Goal: Task Accomplishment & Management: Manage account settings

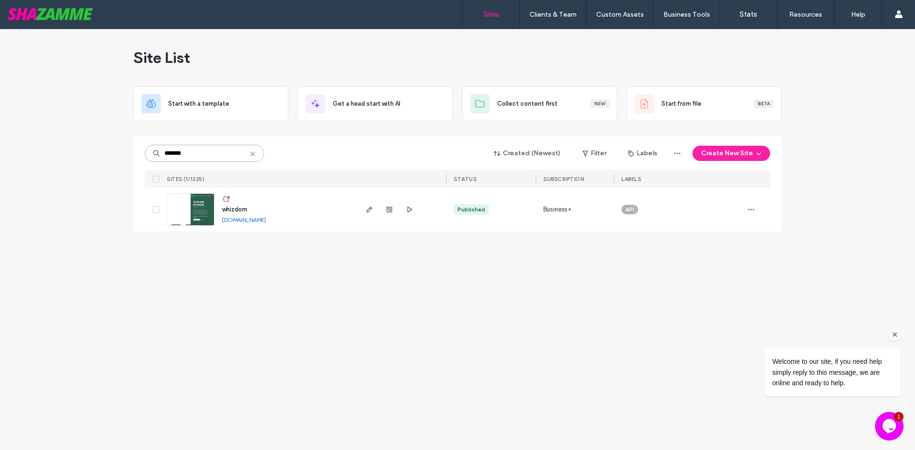
click at [200, 153] on input "*******" at bounding box center [204, 153] width 119 height 17
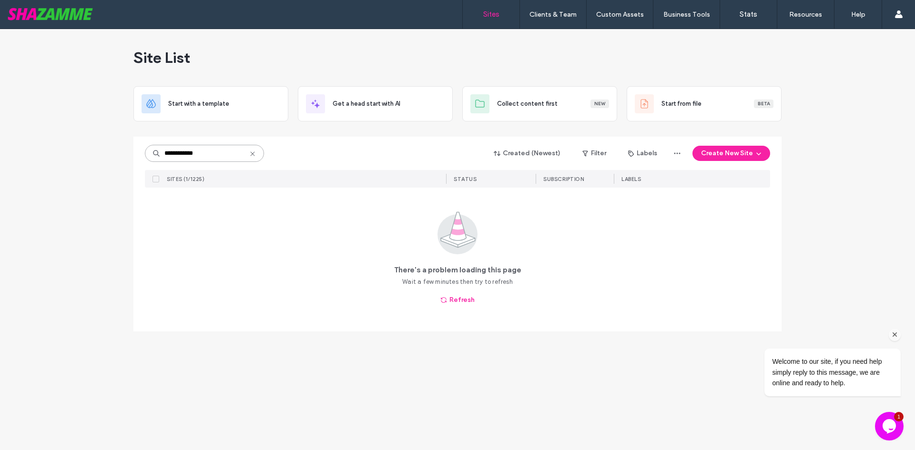
type input "**********"
click at [453, 295] on button "Refresh" at bounding box center [457, 299] width 51 height 15
click at [216, 152] on input "**********" at bounding box center [204, 153] width 119 height 17
click at [191, 153] on input "**********" at bounding box center [204, 153] width 119 height 17
click at [119, 106] on div "**********" at bounding box center [457, 239] width 915 height 421
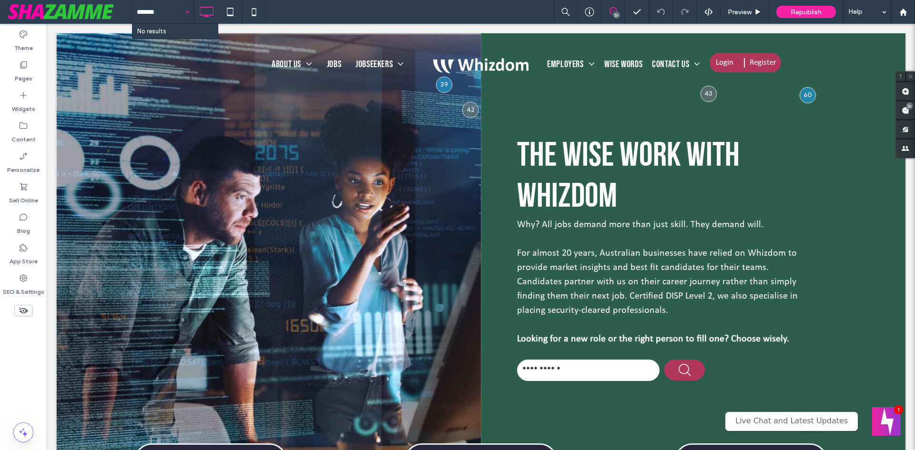
type input "******"
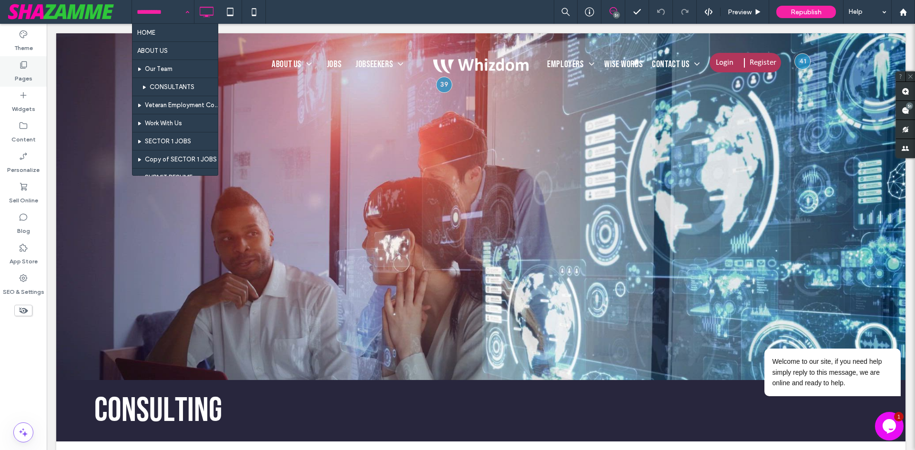
click at [21, 75] on label "Pages" at bounding box center [24, 76] width 18 height 13
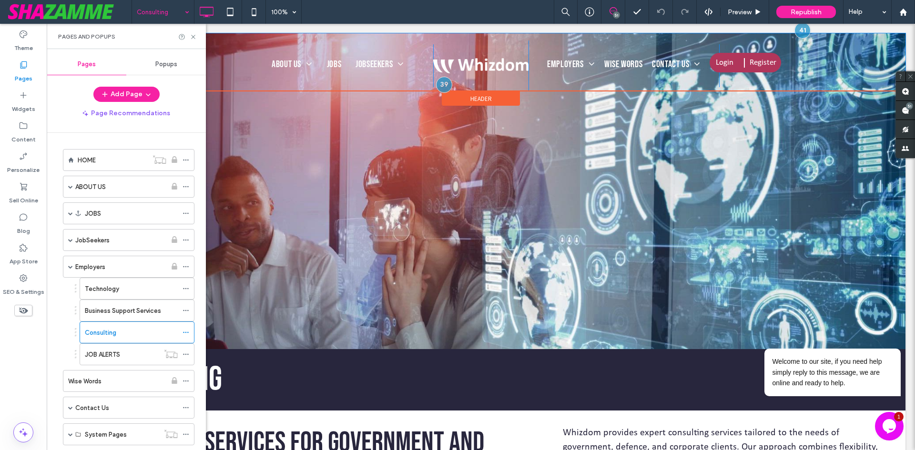
scroll to position [48, 0]
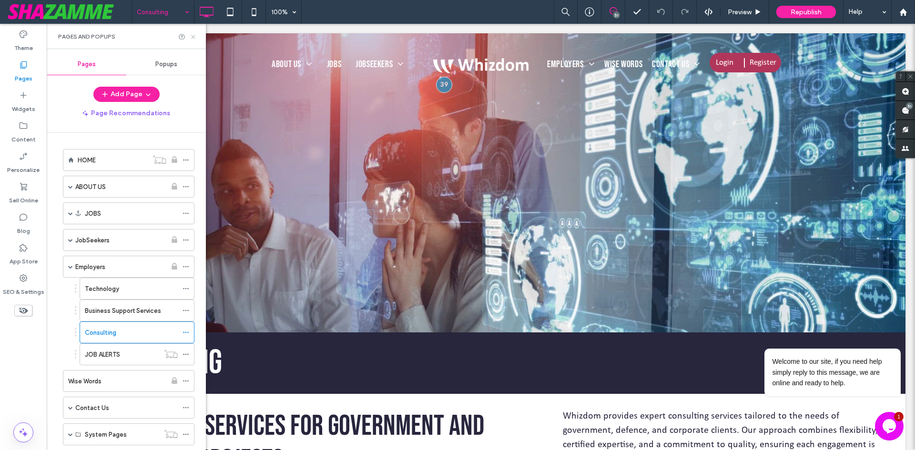
click at [194, 35] on icon at bounding box center [193, 36] width 7 height 7
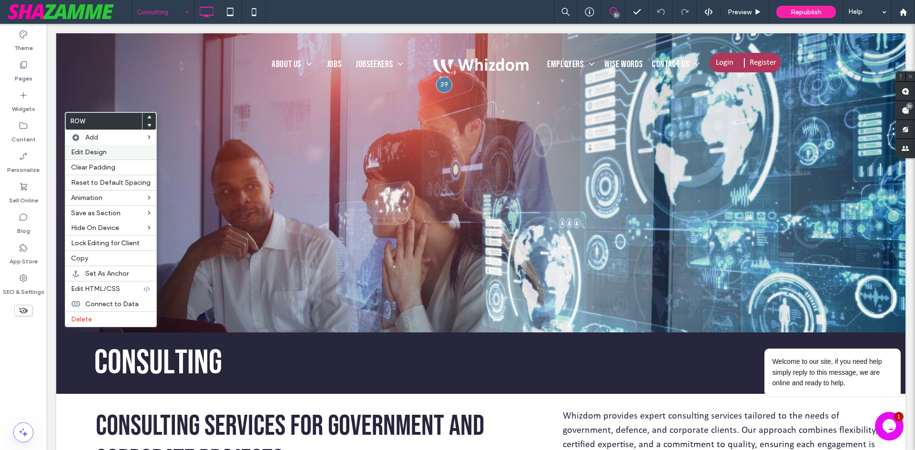
click at [96, 153] on span "Edit Design" at bounding box center [89, 152] width 36 height 8
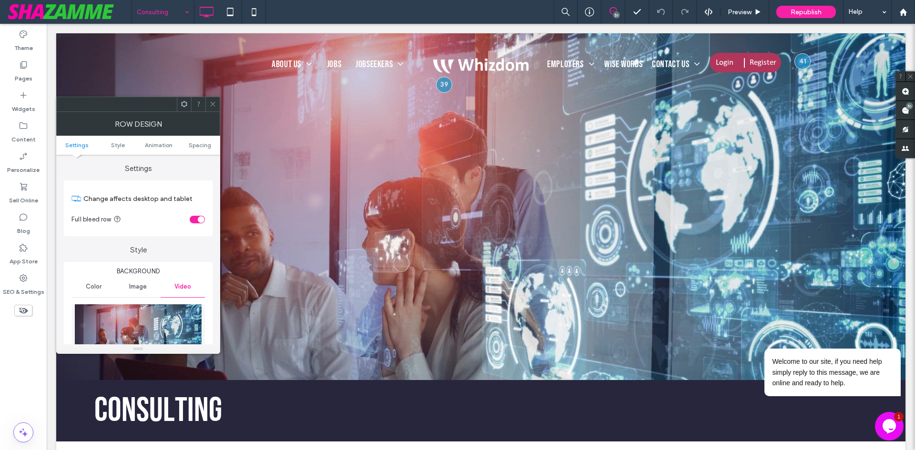
click at [91, 288] on span "Color" at bounding box center [94, 287] width 16 height 8
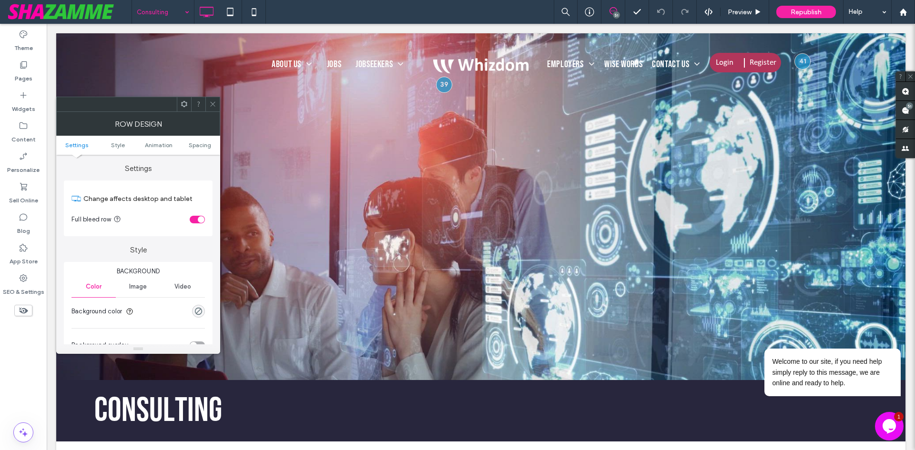
scroll to position [48, 0]
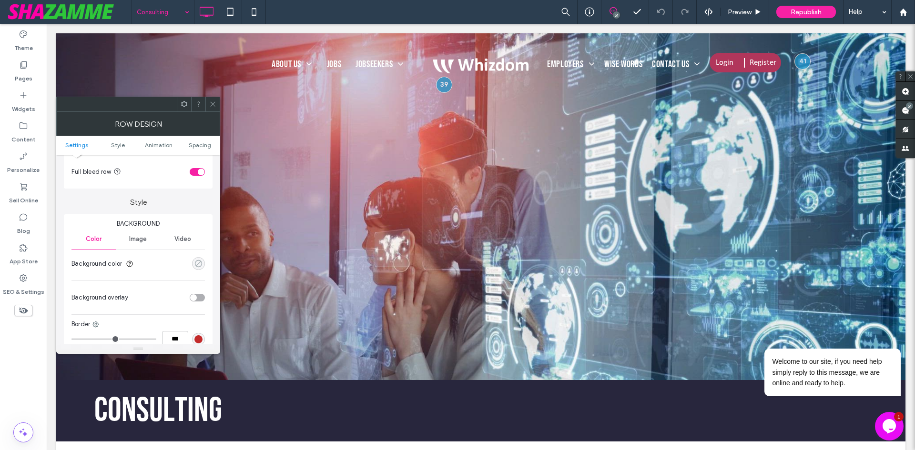
click at [199, 263] on div "rgba(0, 0, 0, 0)" at bounding box center [198, 264] width 8 height 8
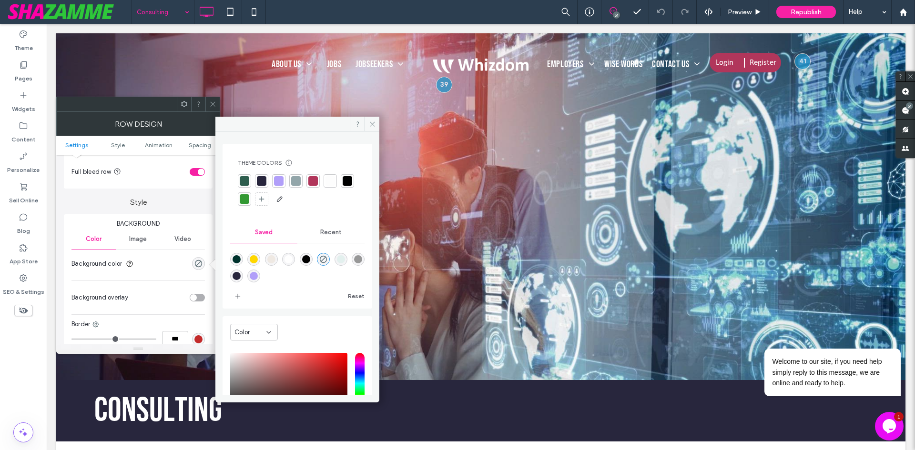
click at [262, 179] on div at bounding box center [262, 181] width 10 height 10
click at [211, 102] on icon at bounding box center [212, 104] width 7 height 7
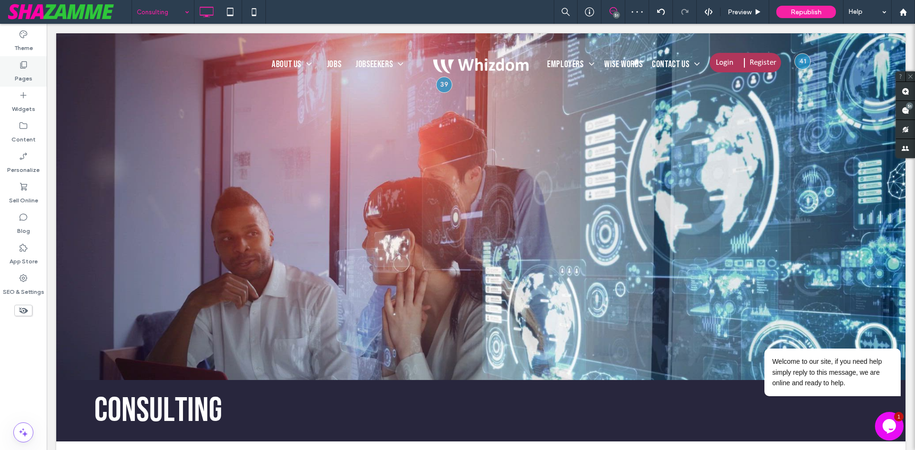
click at [15, 70] on label "Pages" at bounding box center [24, 76] width 18 height 13
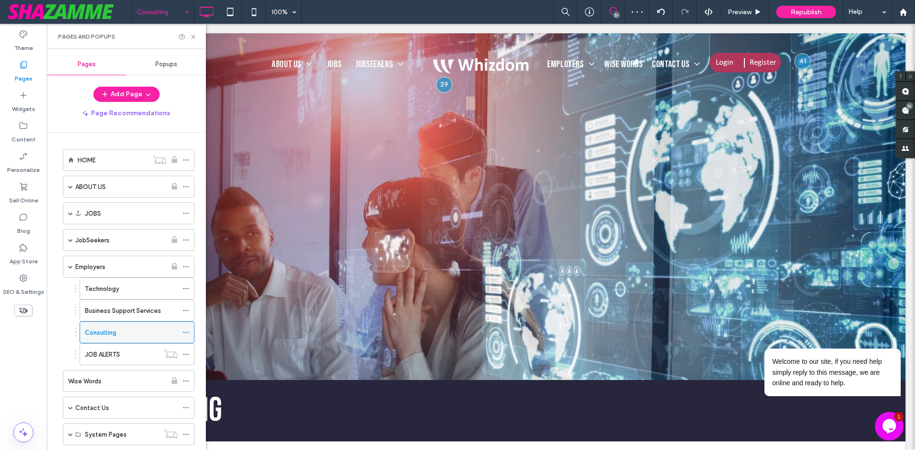
click at [184, 333] on icon at bounding box center [185, 332] width 7 height 7
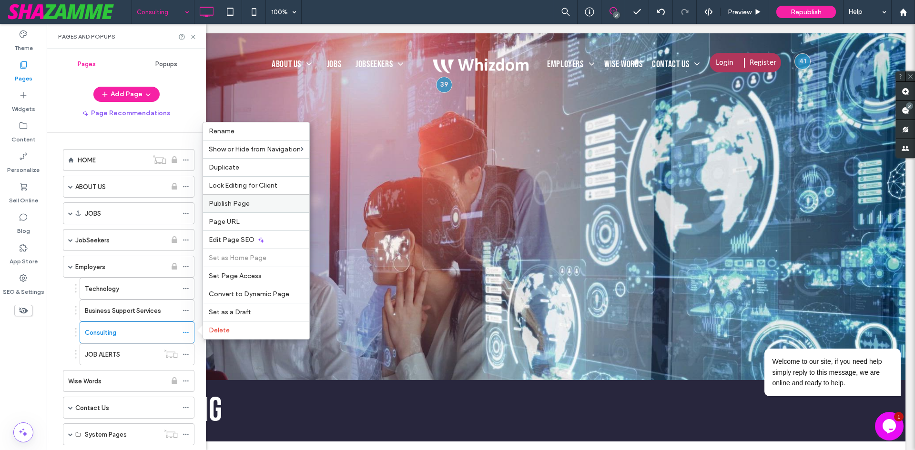
click at [231, 199] on div "Publish Page" at bounding box center [256, 203] width 106 height 18
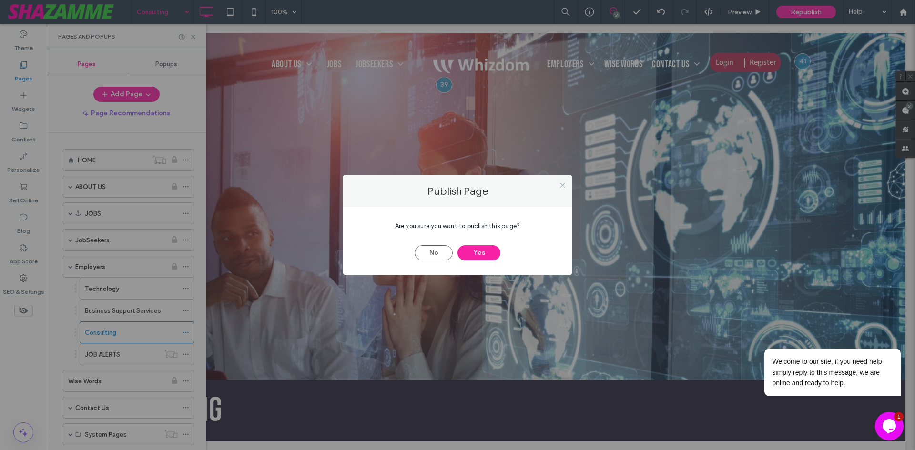
click at [482, 245] on div "No Yes" at bounding box center [457, 248] width 200 height 25
click at [477, 249] on button "Yes" at bounding box center [478, 252] width 43 height 15
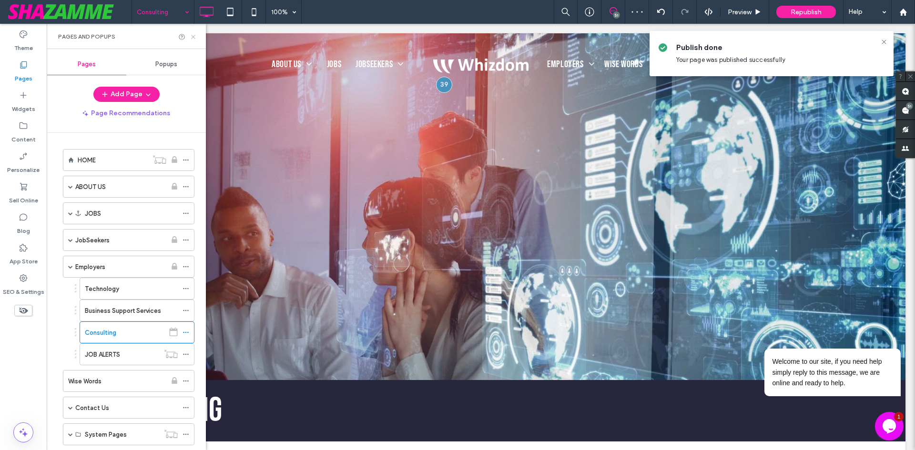
click at [192, 37] on icon at bounding box center [193, 36] width 7 height 7
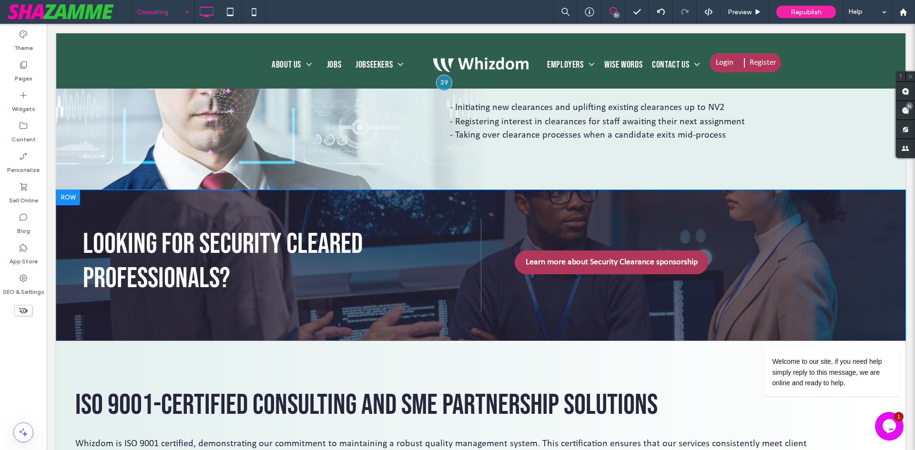
scroll to position [1191, 0]
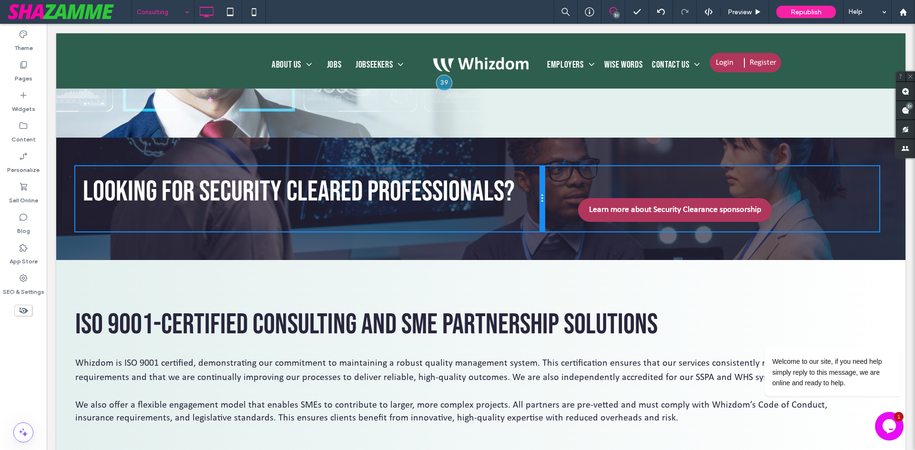
drag, startPoint x: 474, startPoint y: 239, endPoint x: 519, endPoint y: 235, distance: 44.9
click at [519, 235] on div "Looking for Security Cleared professionals? Click To Paste Learn more about Sec…" at bounding box center [480, 199] width 849 height 122
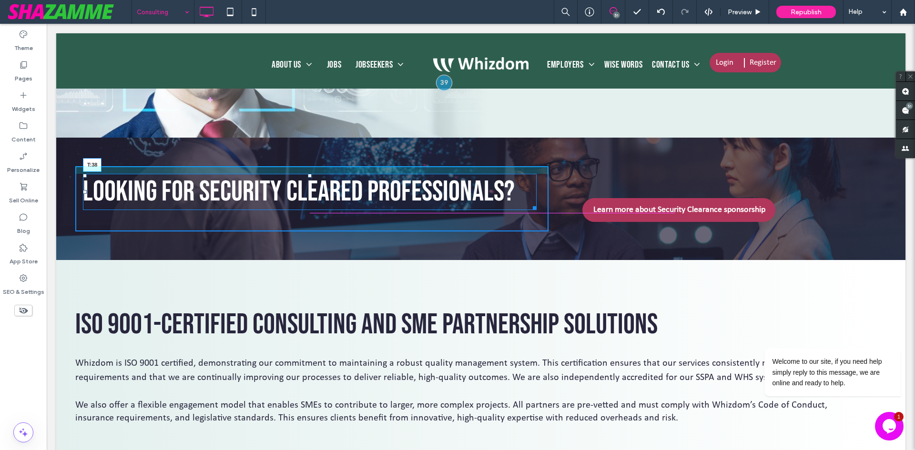
drag, startPoint x: 310, startPoint y: 176, endPoint x: 420, endPoint y: 246, distance: 130.2
click at [310, 178] on div at bounding box center [310, 176] width 4 height 4
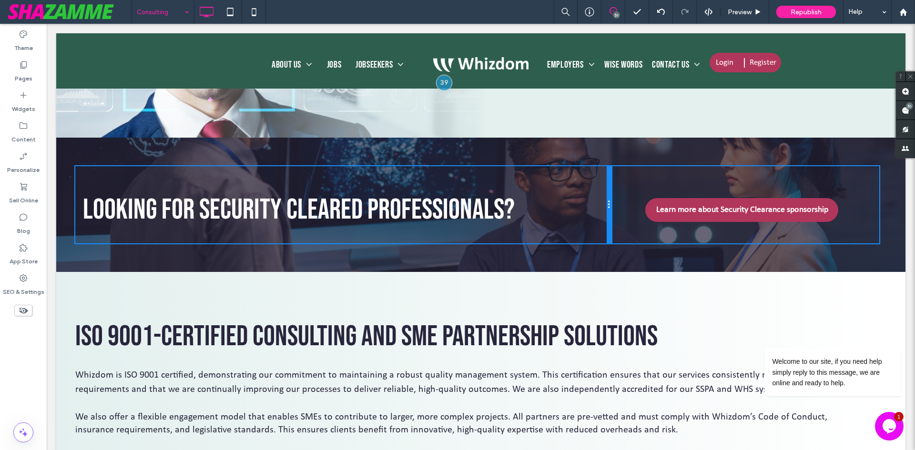
drag, startPoint x: 543, startPoint y: 206, endPoint x: 586, endPoint y: 211, distance: 43.6
click at [586, 211] on div "Looking for Security Cleared professionals? Click To Paste" at bounding box center [343, 204] width 536 height 77
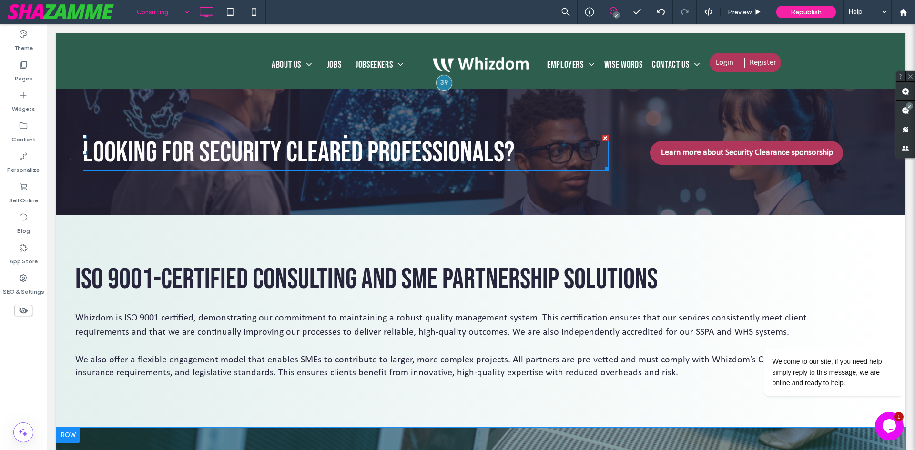
scroll to position [1334, 0]
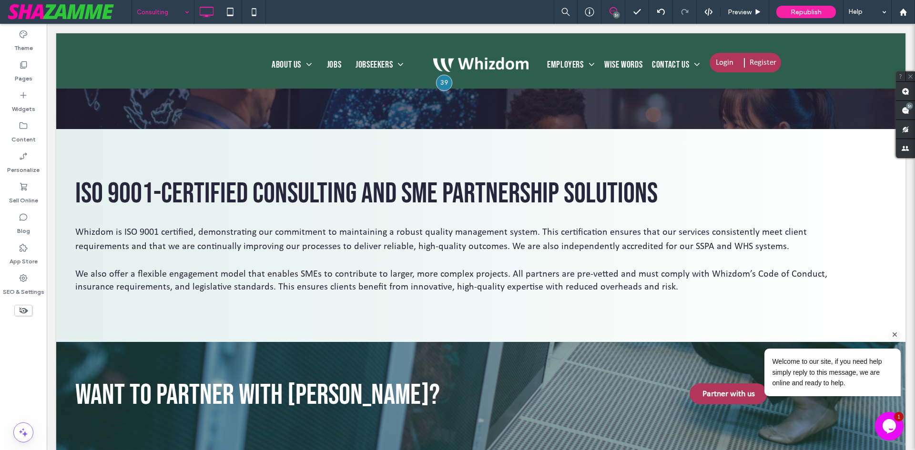
click at [894, 334] on icon "Chat attention grabber" at bounding box center [894, 335] width 9 height 9
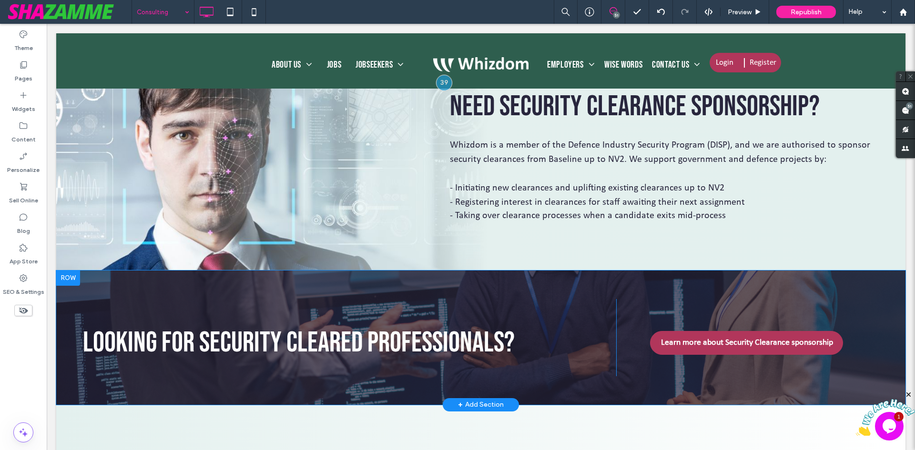
scroll to position [1048, 0]
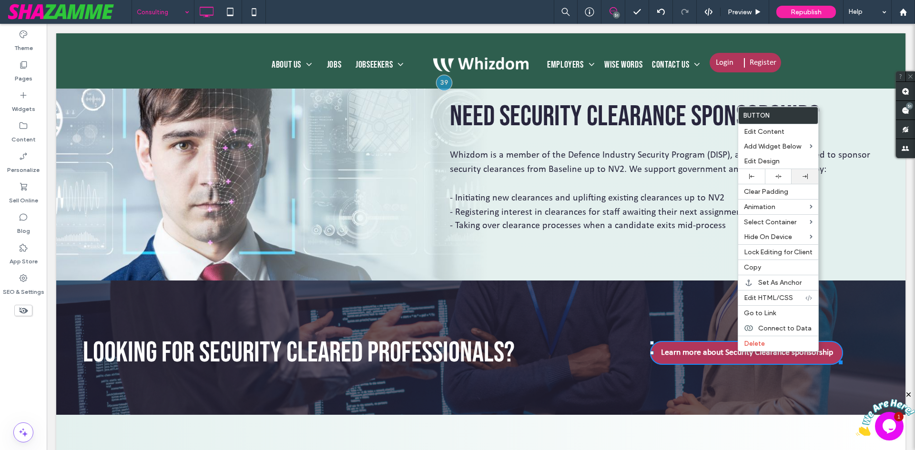
click at [796, 181] on div at bounding box center [804, 176] width 27 height 15
click at [620, 362] on div "Learn more about Security Clearance sponsorship Click To Paste" at bounding box center [751, 347] width 270 height 77
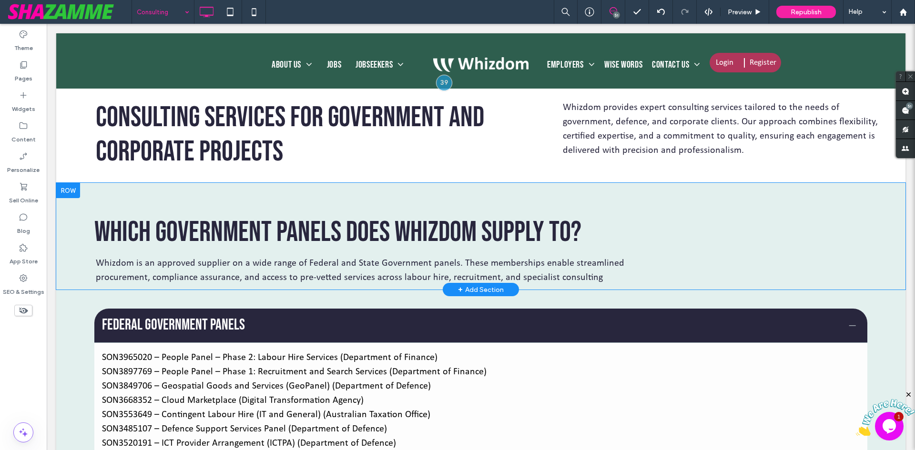
scroll to position [238, 0]
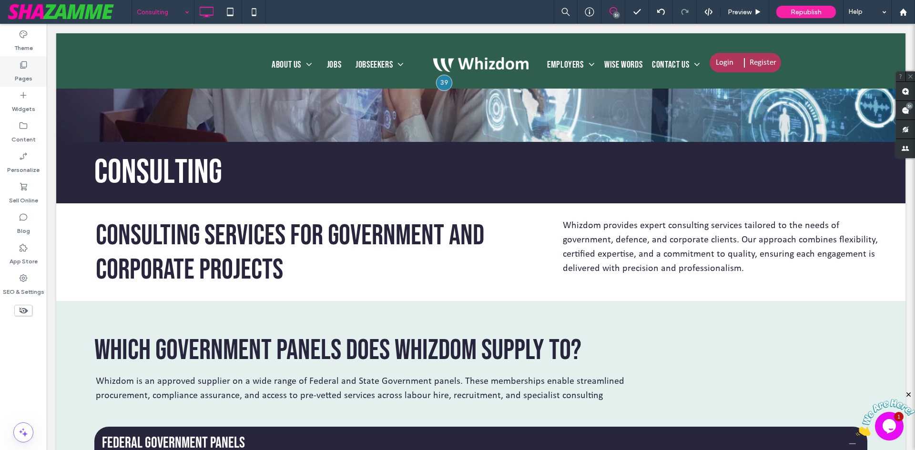
click at [29, 75] on label "Pages" at bounding box center [24, 76] width 18 height 13
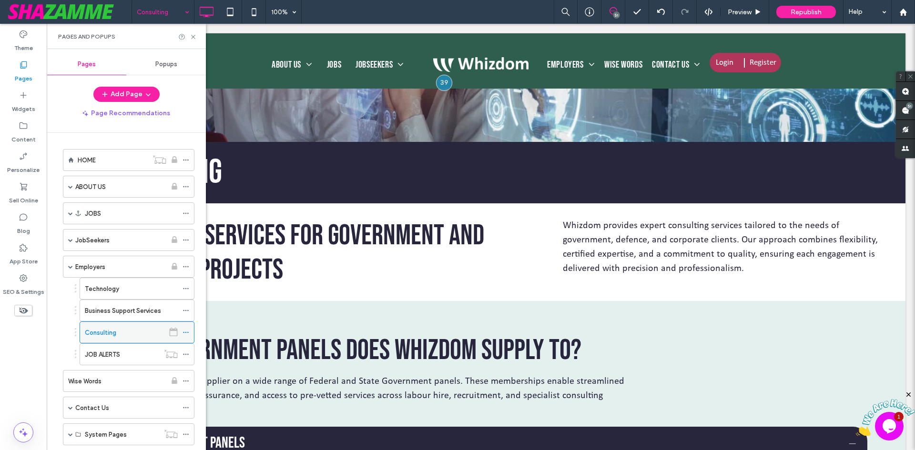
click at [185, 333] on icon at bounding box center [185, 332] width 7 height 7
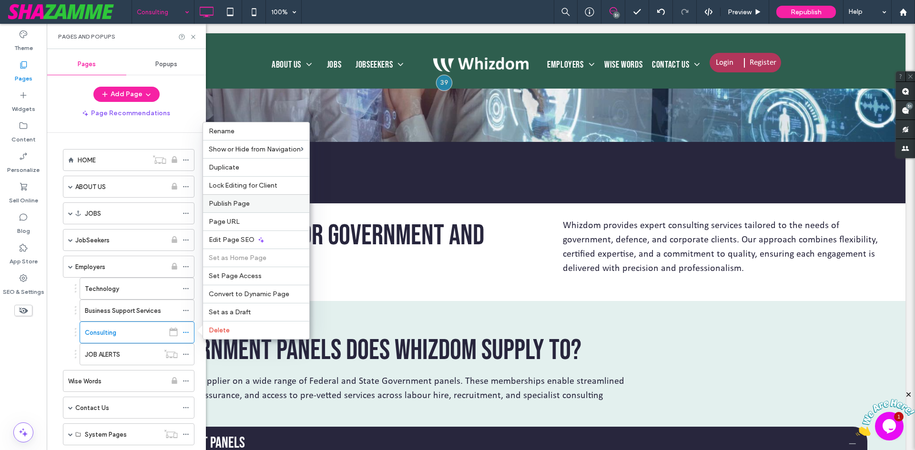
click at [231, 203] on span "Publish Page" at bounding box center [229, 204] width 41 height 8
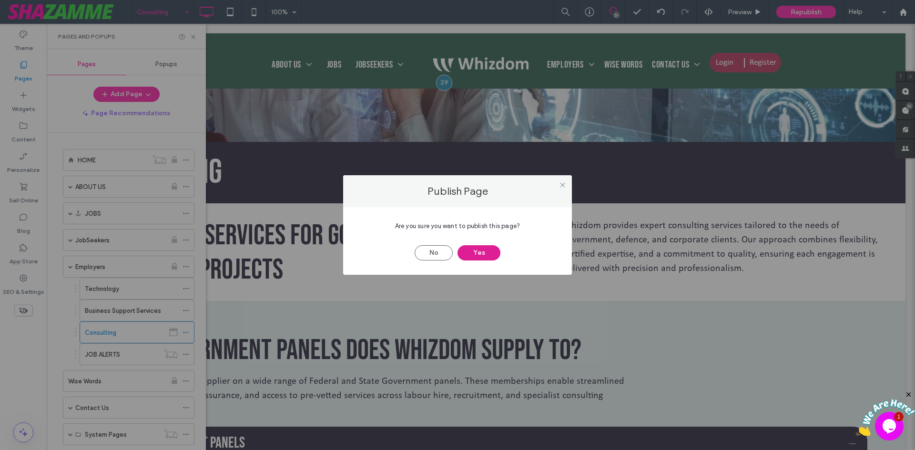
click at [483, 256] on button "Yes" at bounding box center [478, 252] width 43 height 15
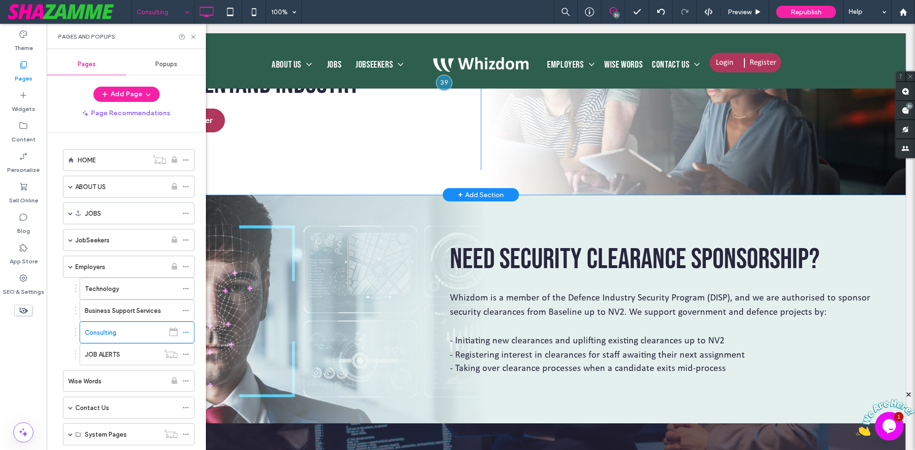
scroll to position [1143, 0]
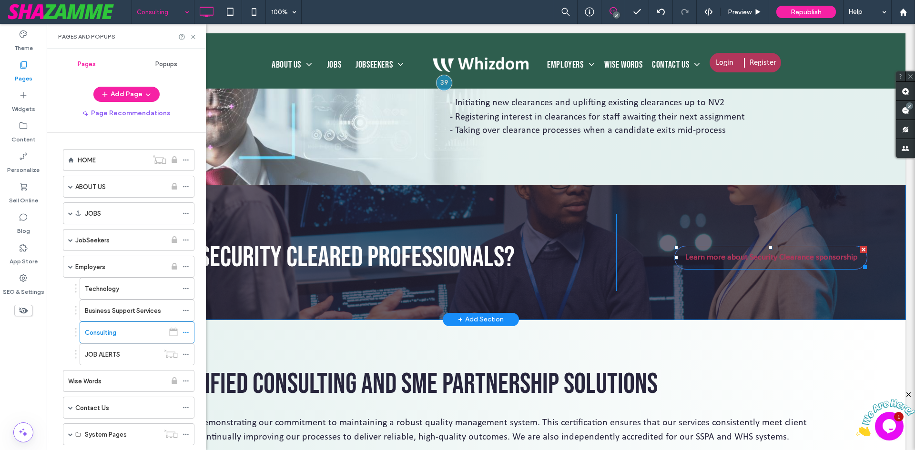
click at [735, 261] on span "Learn more about Security Clearance sponsorship" at bounding box center [771, 257] width 179 height 20
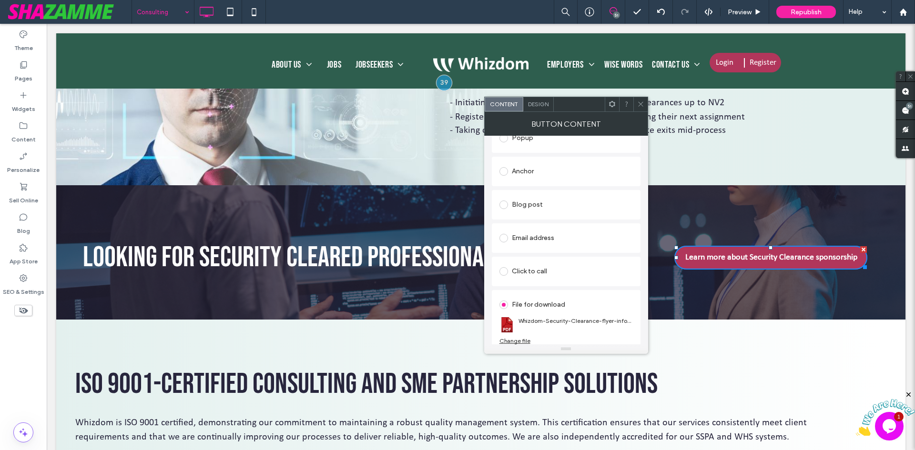
scroll to position [218, 0]
click at [638, 101] on icon at bounding box center [640, 104] width 7 height 7
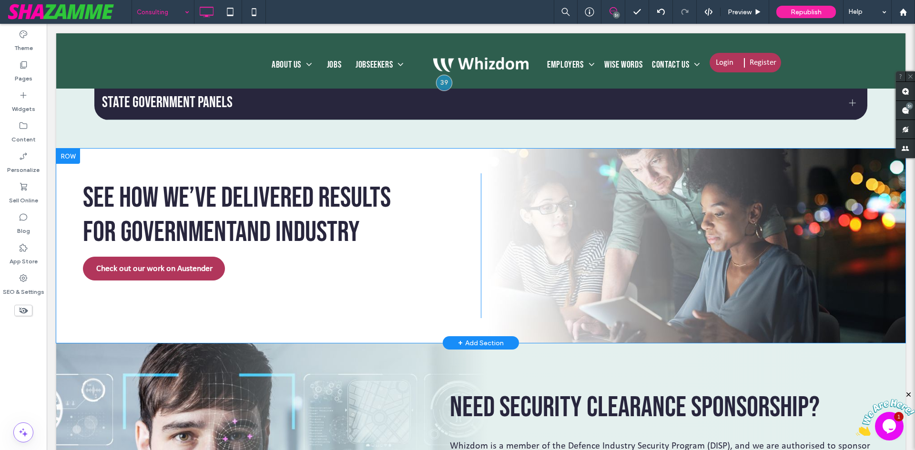
scroll to position [740, 0]
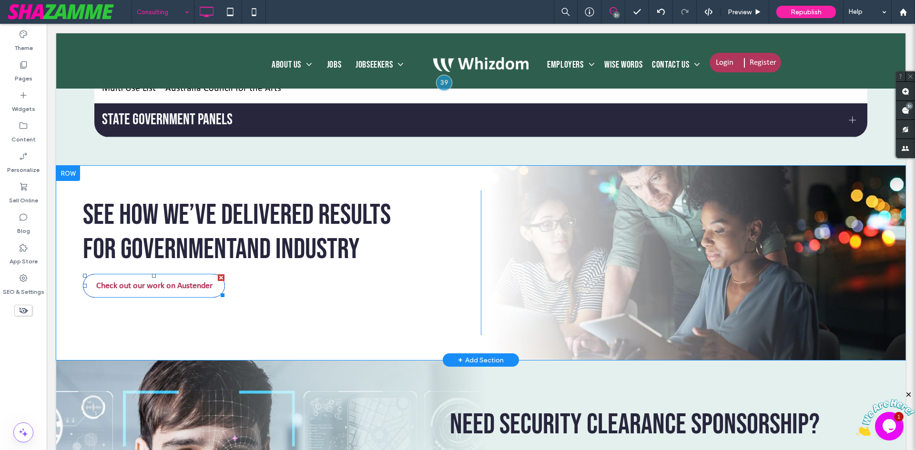
click at [165, 292] on span "Check out our work on Austender" at bounding box center [154, 286] width 123 height 20
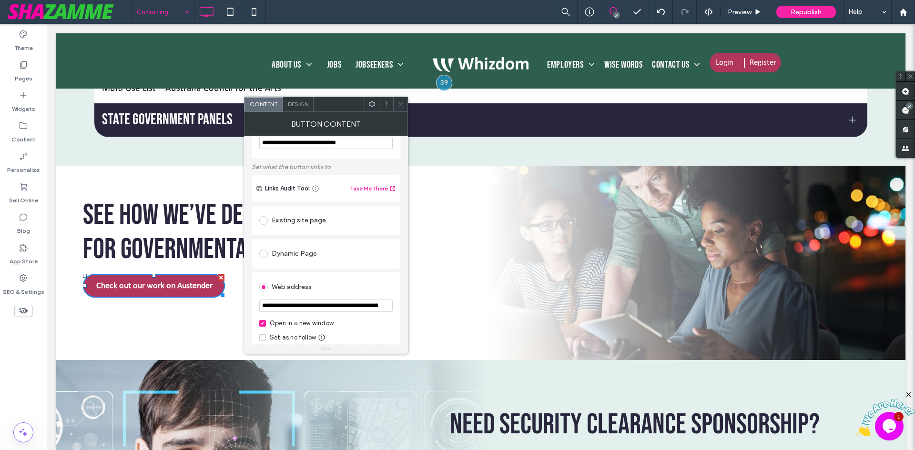
scroll to position [48, 0]
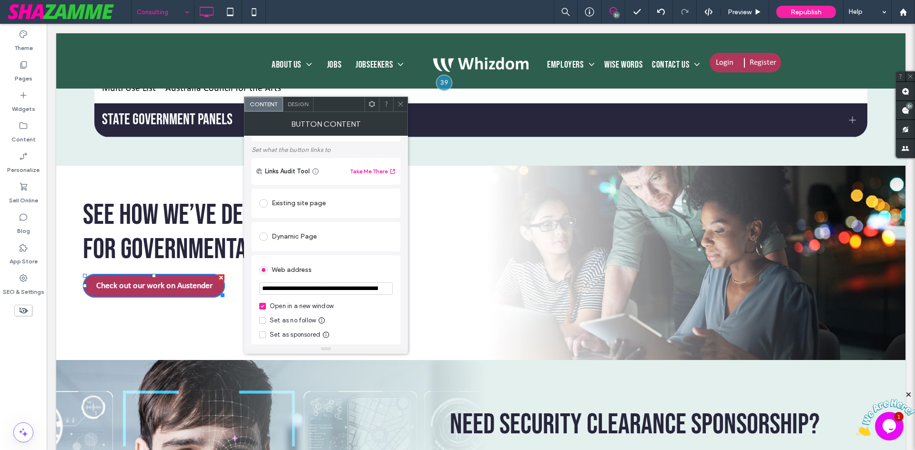
click at [397, 104] on icon at bounding box center [400, 104] width 7 height 7
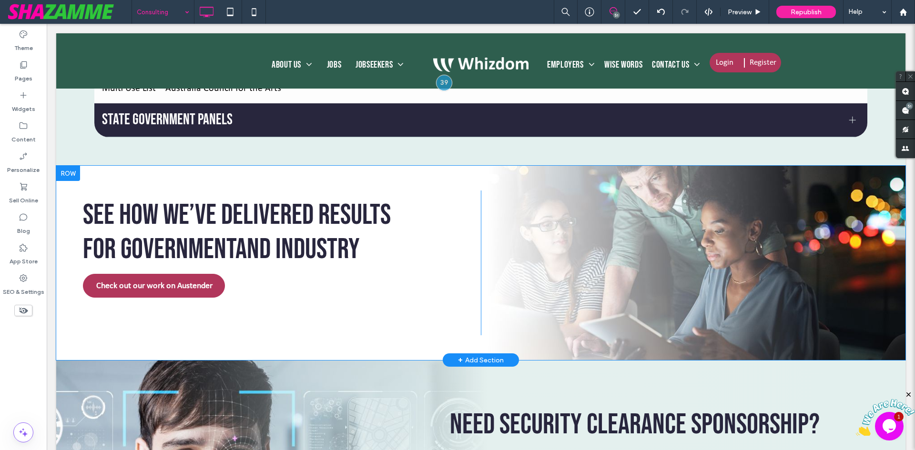
scroll to position [644, 0]
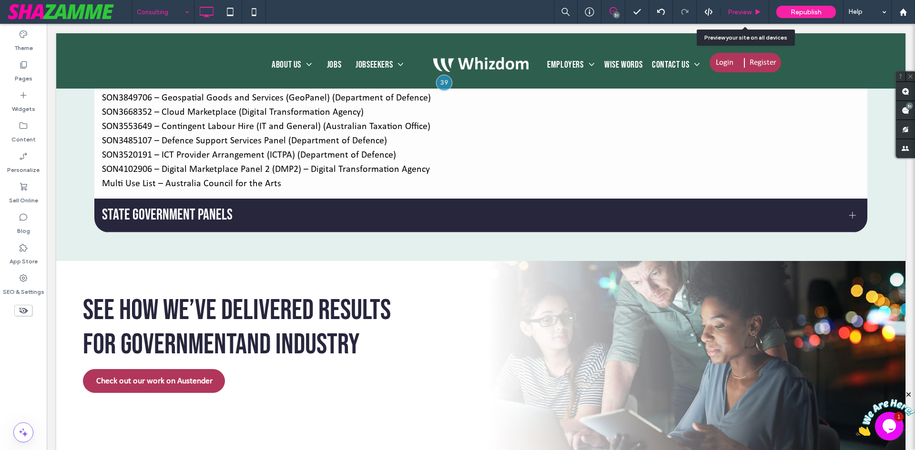
click at [750, 8] on span "Preview" at bounding box center [739, 12] width 24 height 8
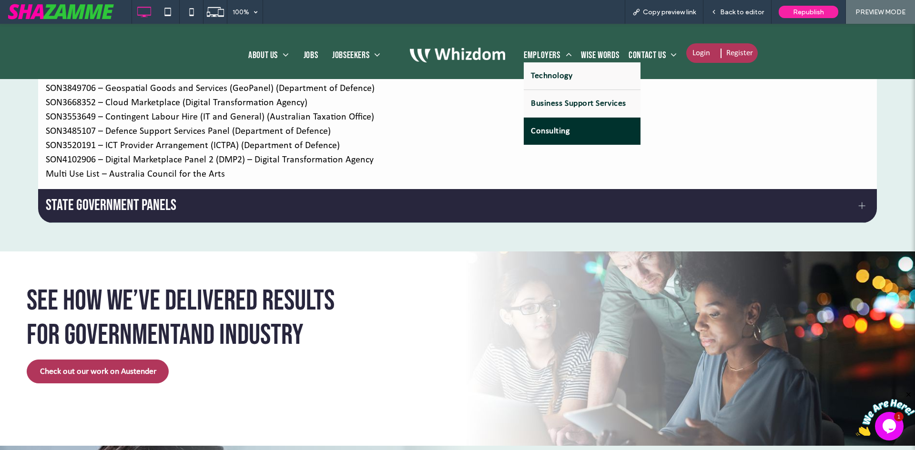
click at [527, 58] on span "Employers" at bounding box center [547, 55] width 48 height 14
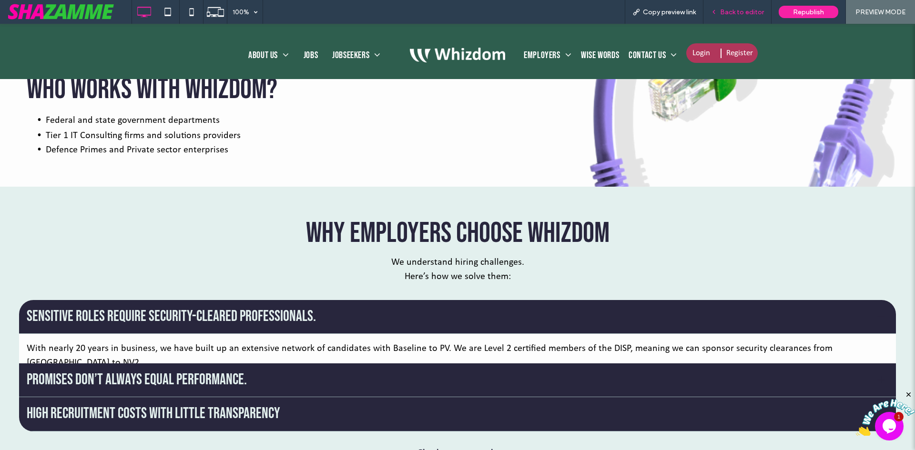
drag, startPoint x: 732, startPoint y: 10, endPoint x: 568, endPoint y: 149, distance: 215.3
click at [732, 10] on span "Back to editor" at bounding box center [742, 12] width 44 height 8
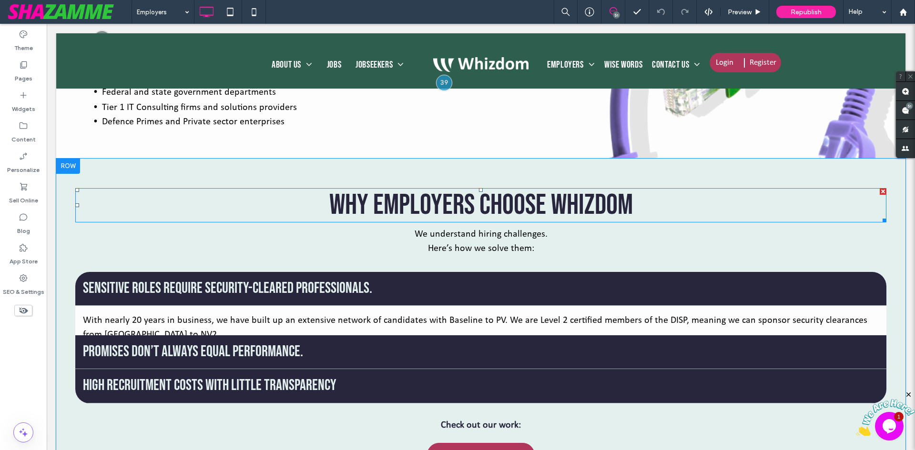
scroll to position [476, 0]
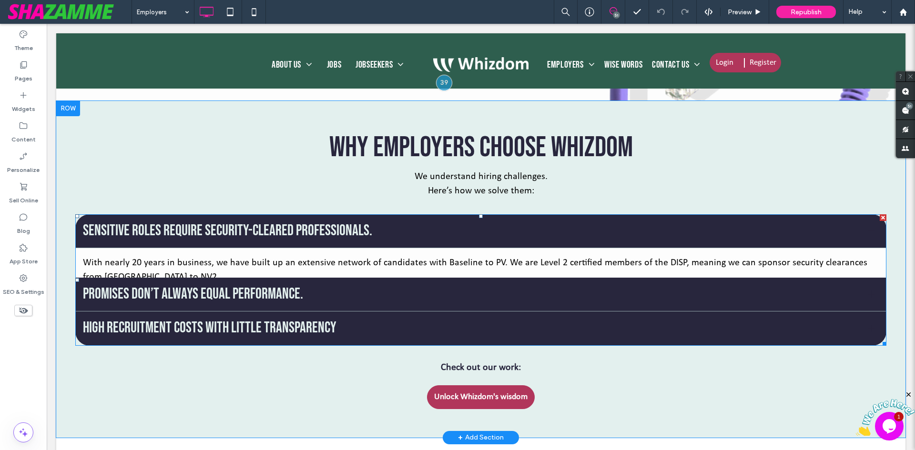
click at [364, 243] on div "Sensitive roles require security-cleared professionals." at bounding box center [480, 231] width 811 height 34
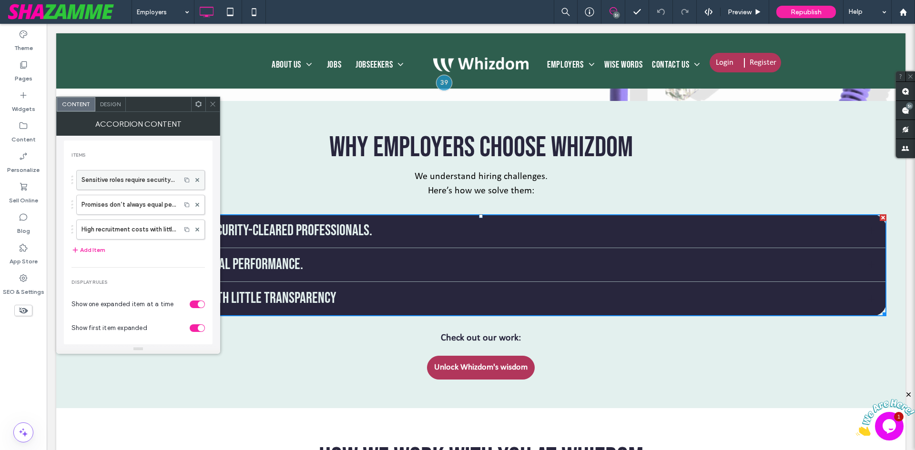
click at [140, 179] on label "Sensitive roles require security-cleared professionals." at bounding box center [128, 180] width 94 height 19
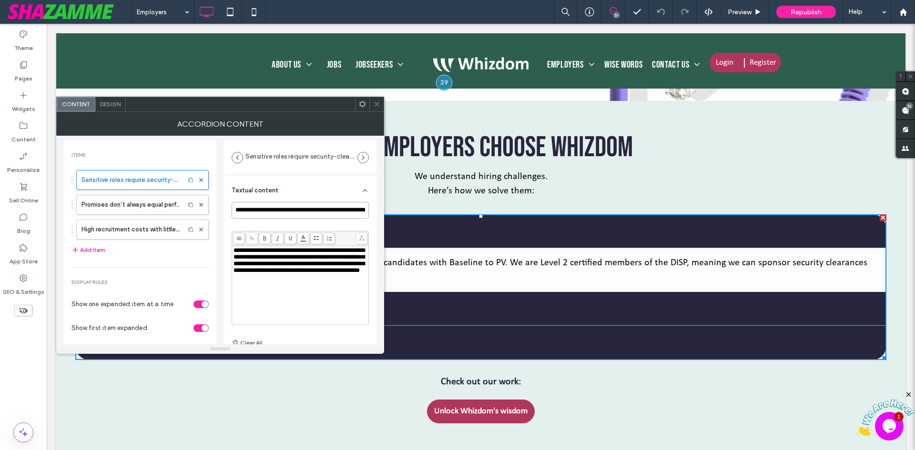
click at [351, 215] on input "**********" at bounding box center [299, 210] width 137 height 17
click at [127, 197] on label "Promises don’t always equal performance." at bounding box center [130, 204] width 98 height 19
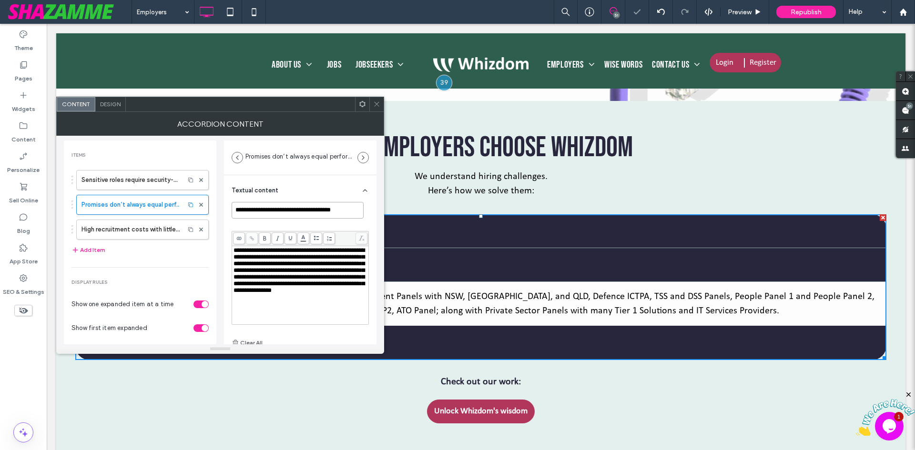
click at [269, 211] on input "**********" at bounding box center [297, 210] width 132 height 17
type input "**********"
click at [375, 102] on icon at bounding box center [376, 104] width 7 height 7
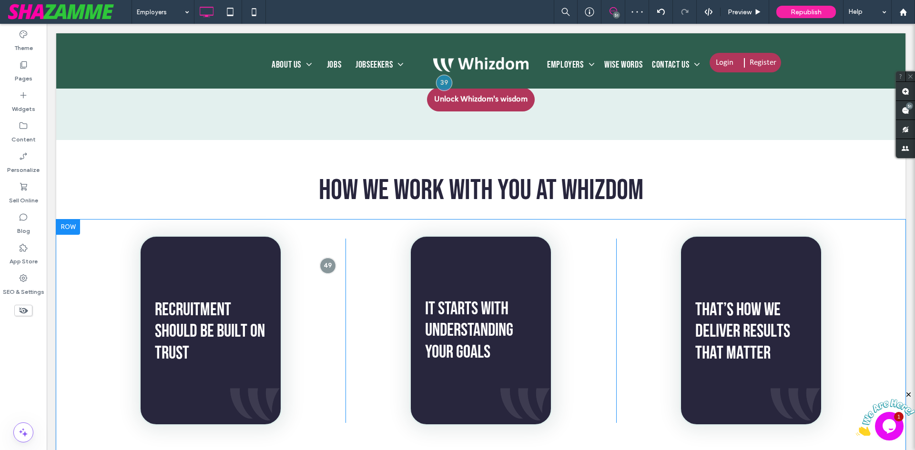
scroll to position [857, 0]
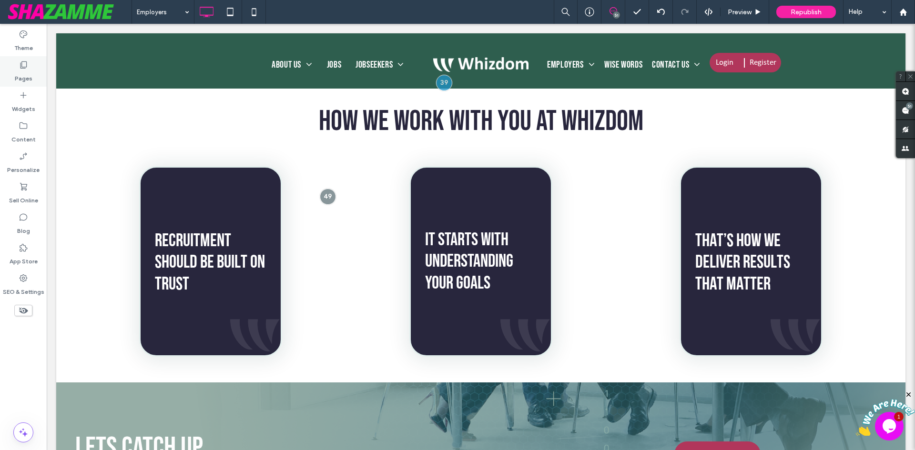
click at [24, 74] on label "Pages" at bounding box center [24, 76] width 18 height 13
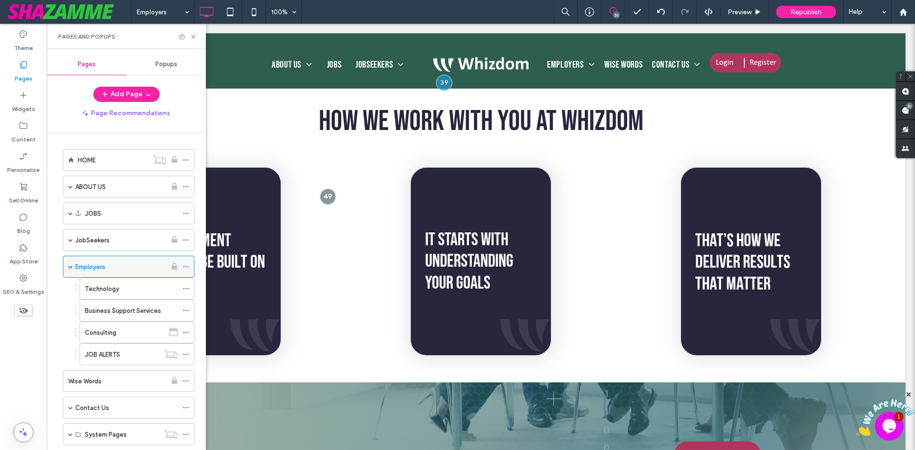
click at [184, 265] on icon at bounding box center [185, 266] width 7 height 7
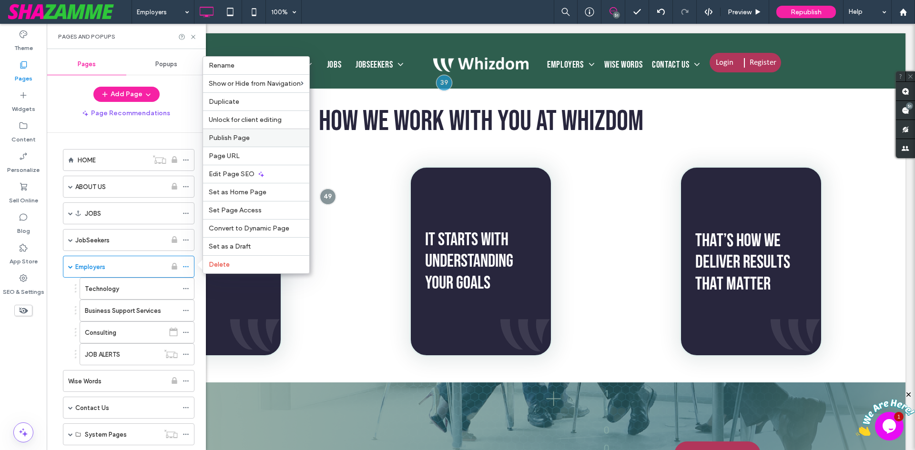
click at [235, 134] on span "Publish Page" at bounding box center [229, 138] width 41 height 8
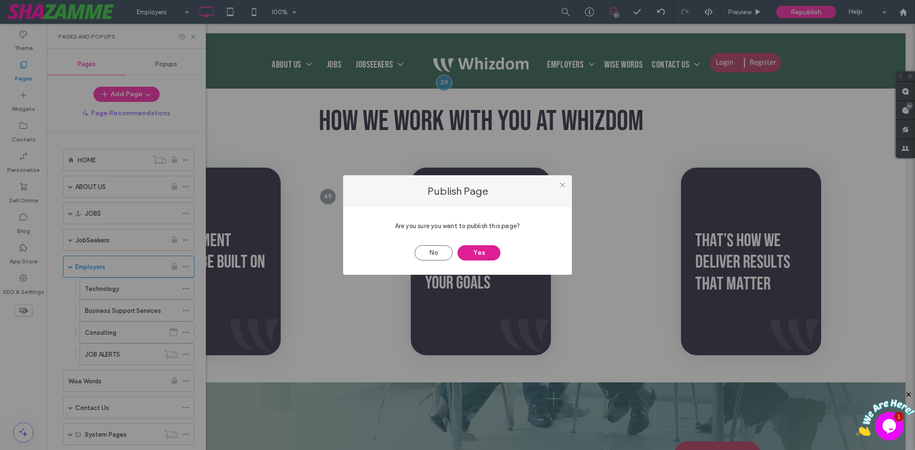
click at [484, 251] on button "Yes" at bounding box center [478, 252] width 43 height 15
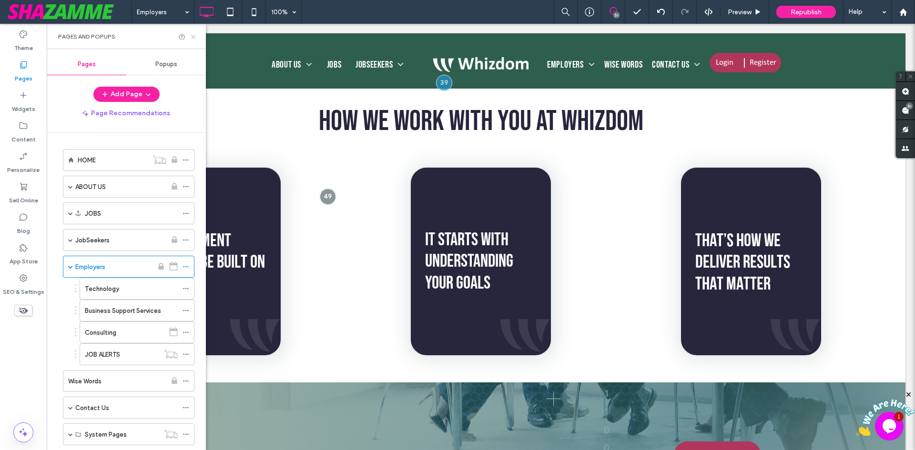
click at [193, 37] on use at bounding box center [193, 37] width 4 height 4
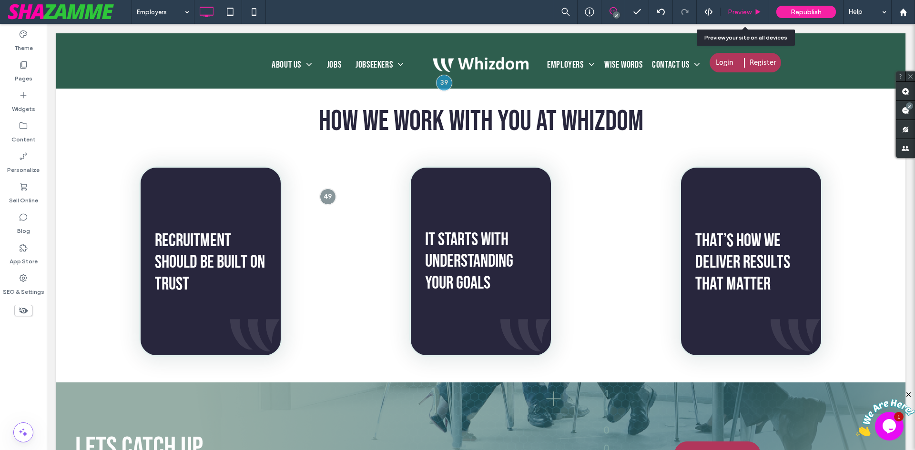
click at [748, 11] on span "Preview" at bounding box center [739, 12] width 24 height 8
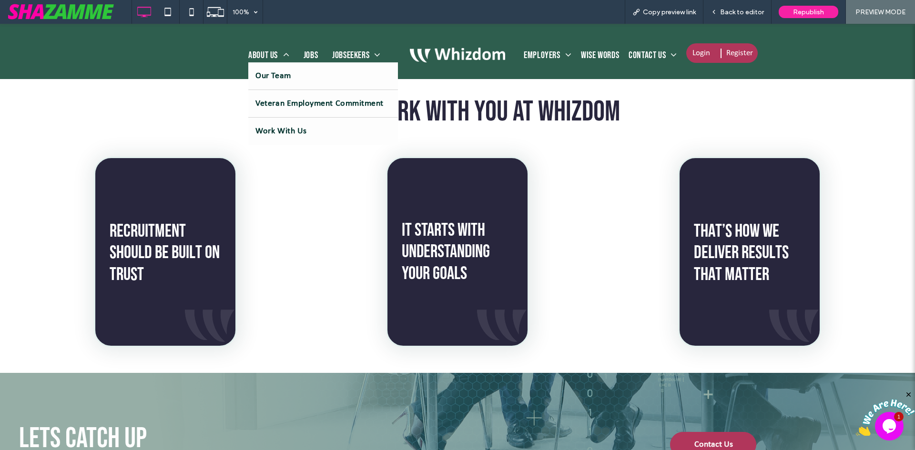
scroll to position [843, 0]
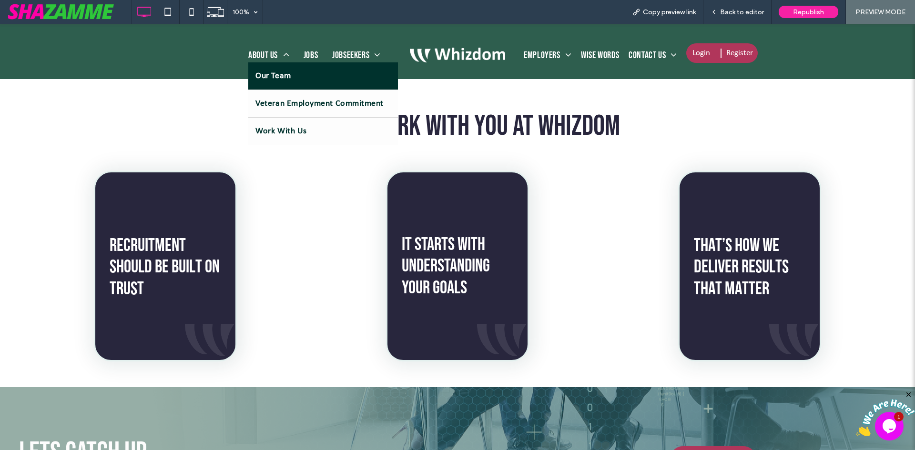
click at [265, 70] on span "Our Team" at bounding box center [272, 76] width 35 height 13
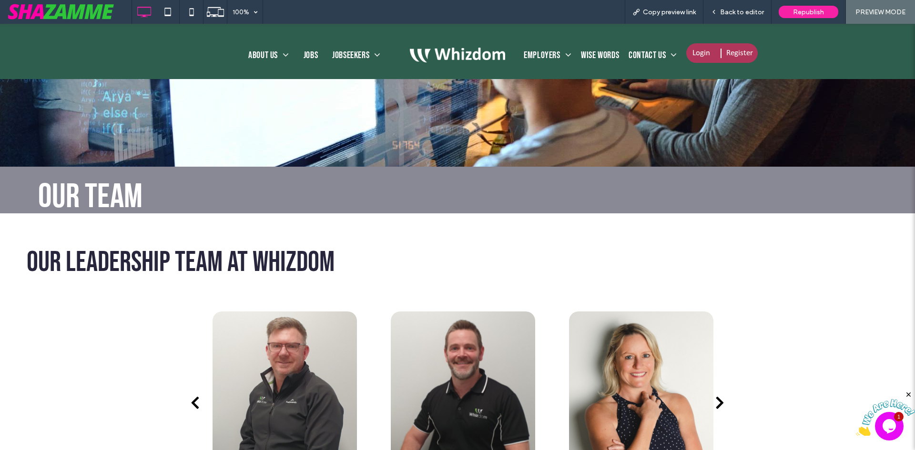
scroll to position [333, 0]
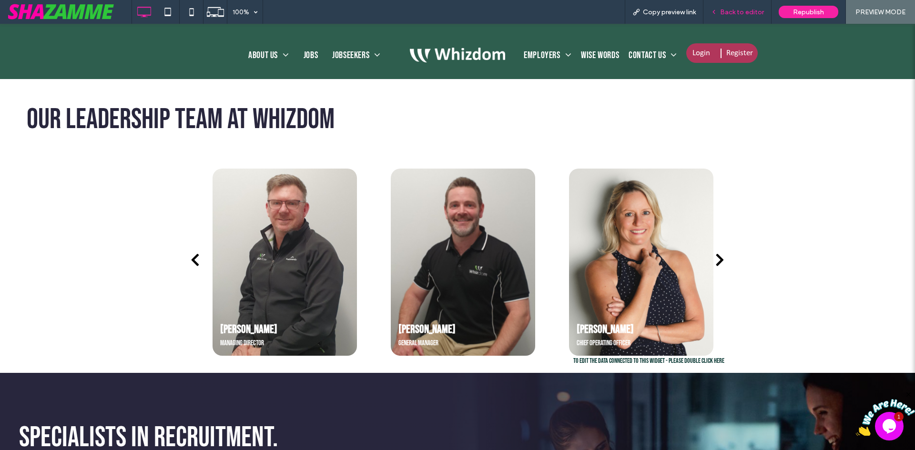
click at [741, 12] on span "Back to editor" at bounding box center [742, 12] width 44 height 8
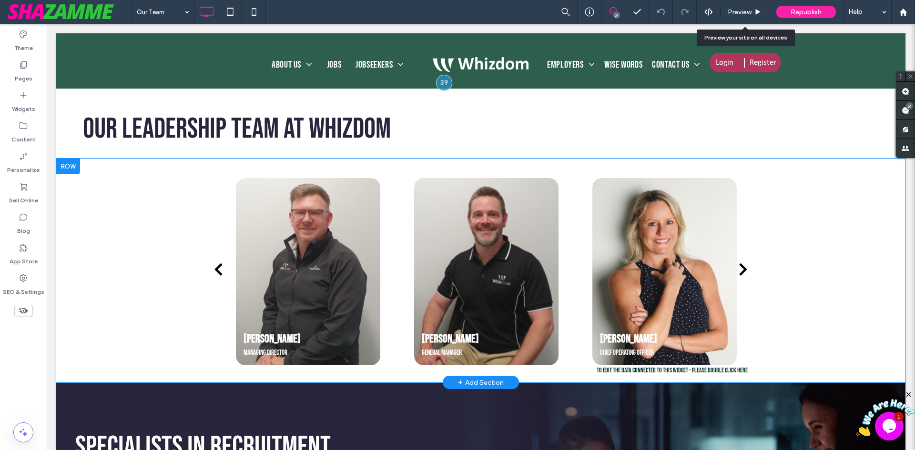
click at [119, 206] on div "Box 1 Box 2 Box 3 Box 4 Box 5 Zarina Fitzgerald Account Manager- Intelligence" at bounding box center [480, 271] width 849 height 224
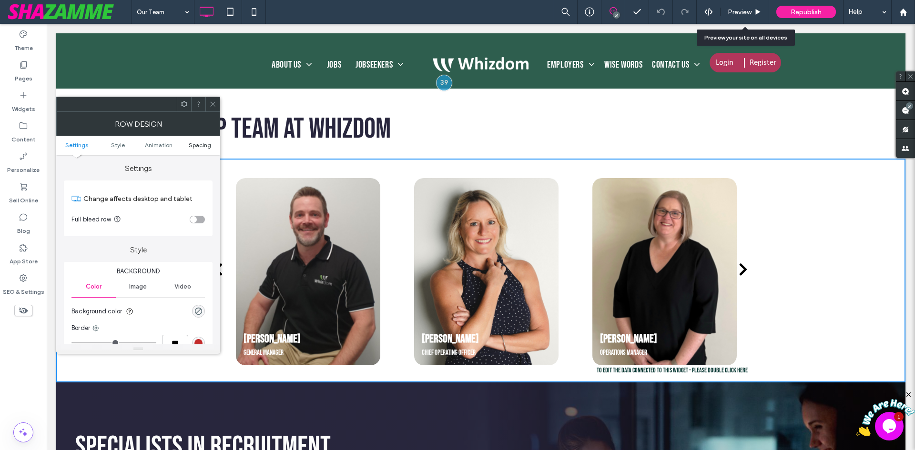
click at [204, 146] on span "Spacing" at bounding box center [200, 144] width 22 height 7
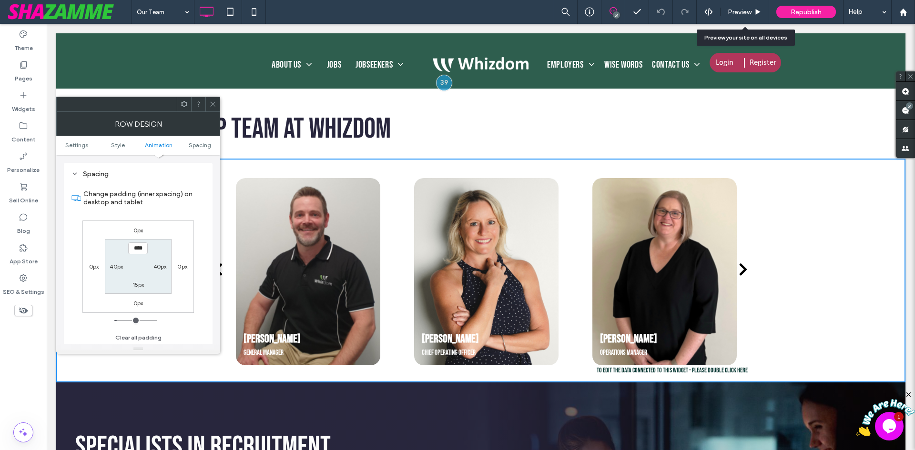
scroll to position [269, 0]
click at [135, 288] on div "15px" at bounding box center [138, 284] width 12 height 10
click at [137, 285] on label "15px" at bounding box center [138, 284] width 12 height 7
type input "**"
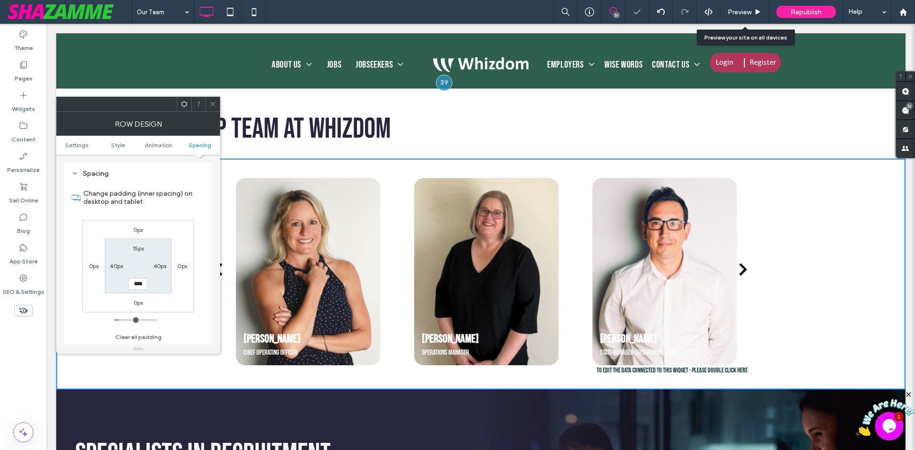
click at [132, 283] on input "****" at bounding box center [138, 284] width 20 height 12
type input "**"
type input "****"
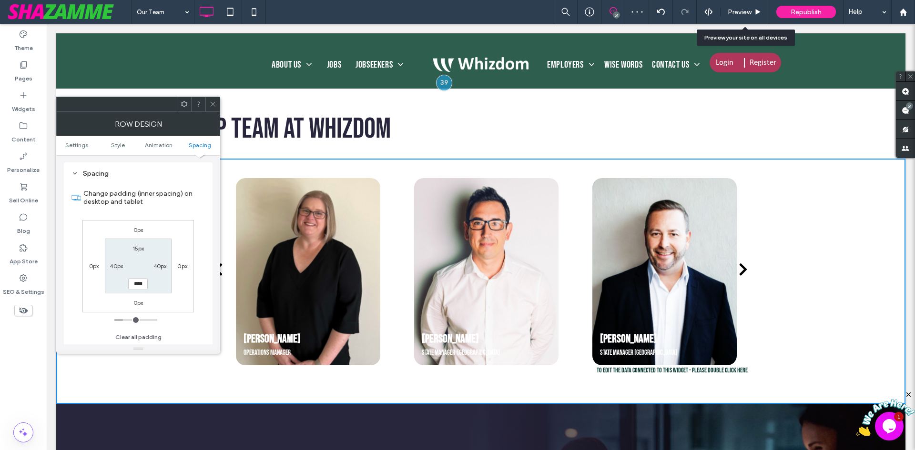
click at [210, 103] on div at bounding box center [212, 104] width 14 height 14
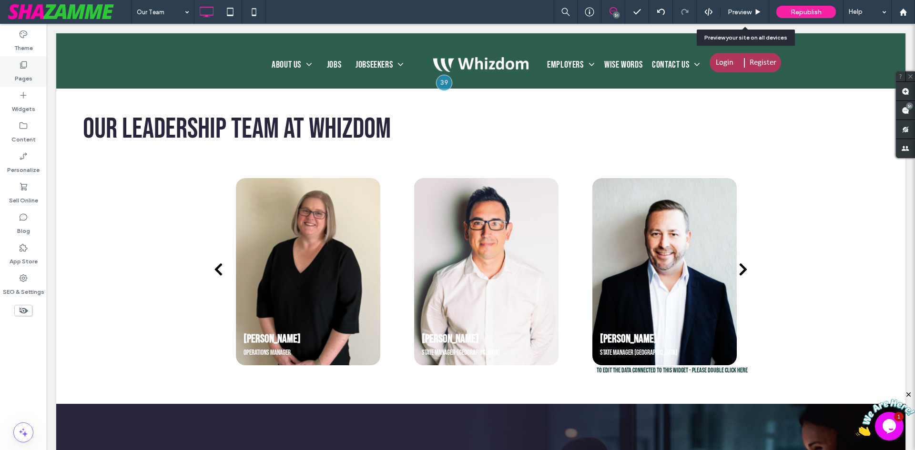
click at [17, 73] on label "Pages" at bounding box center [24, 76] width 18 height 13
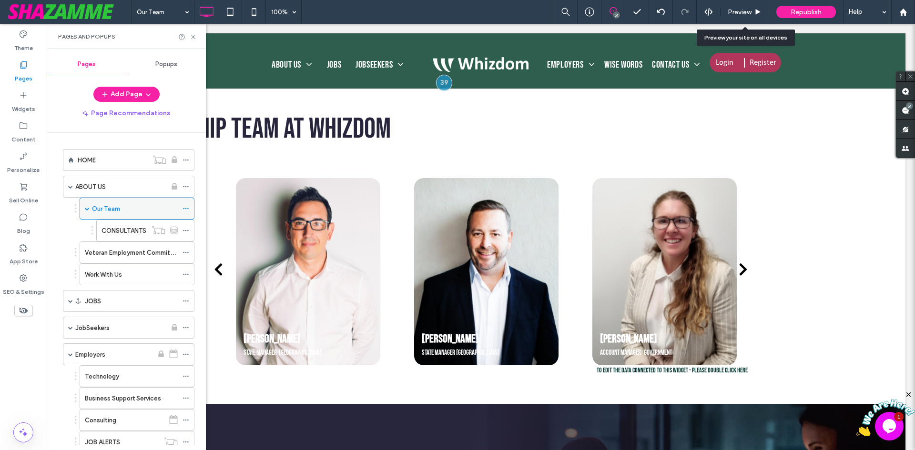
click at [187, 209] on icon at bounding box center [185, 208] width 7 height 7
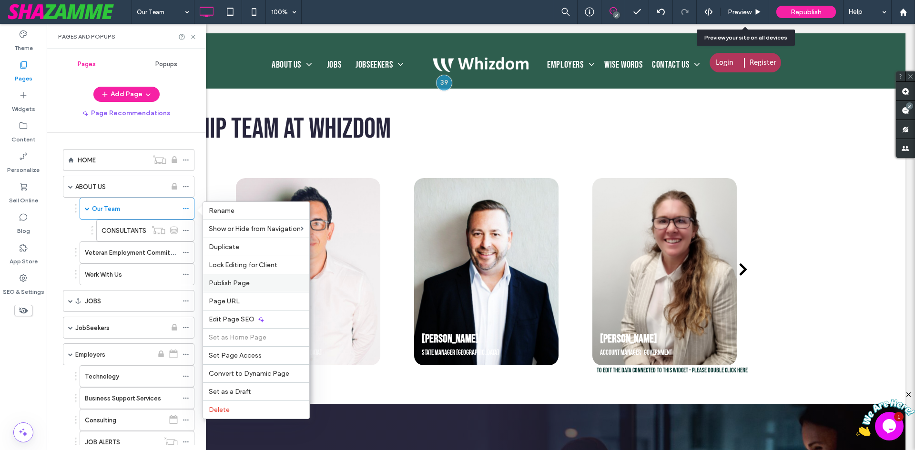
click at [248, 283] on span "Publish Page" at bounding box center [229, 283] width 41 height 8
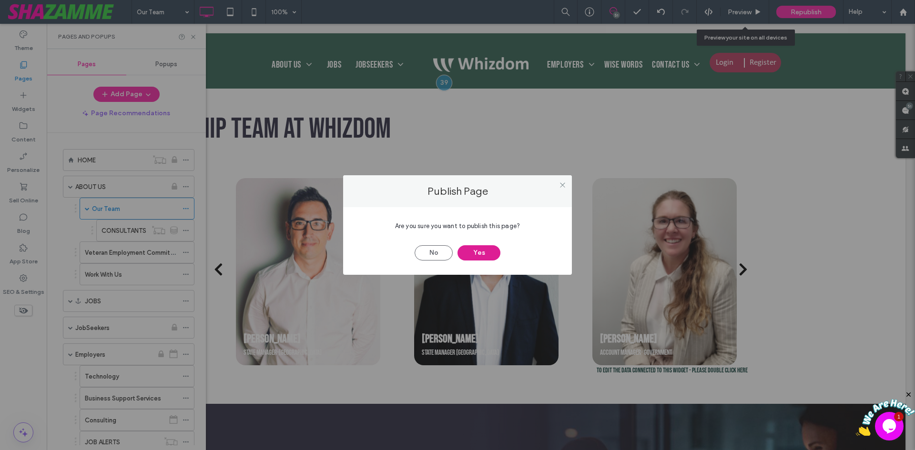
click at [491, 250] on button "Yes" at bounding box center [478, 252] width 43 height 15
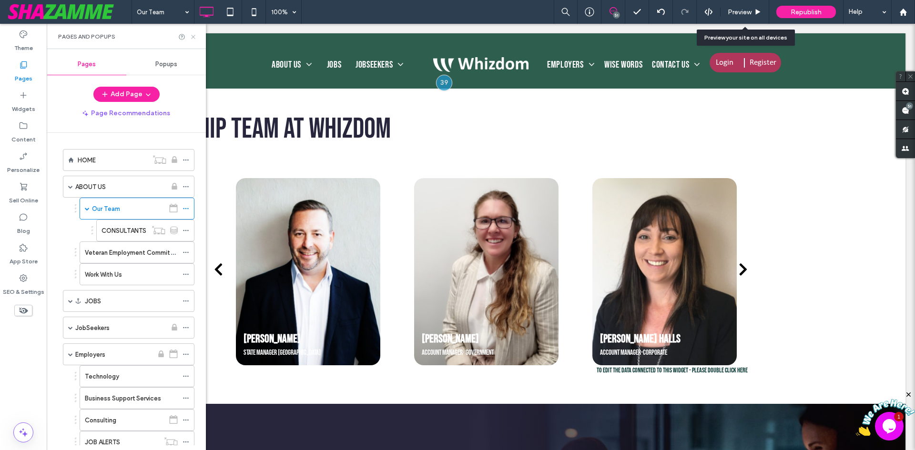
click at [192, 36] on use at bounding box center [193, 37] width 4 height 4
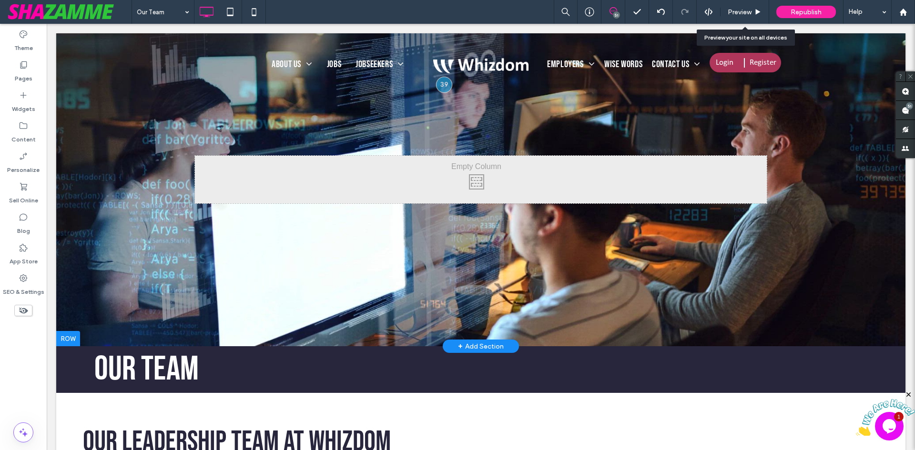
scroll to position [0, 0]
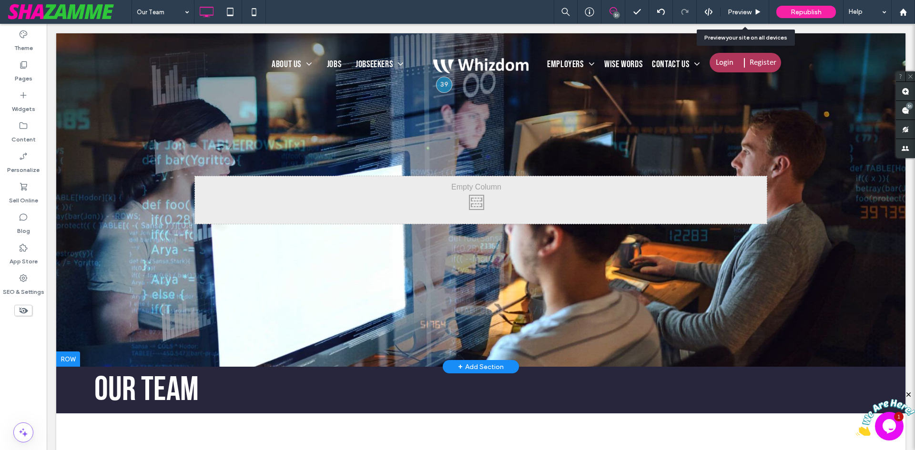
click at [70, 357] on div at bounding box center [68, 359] width 24 height 15
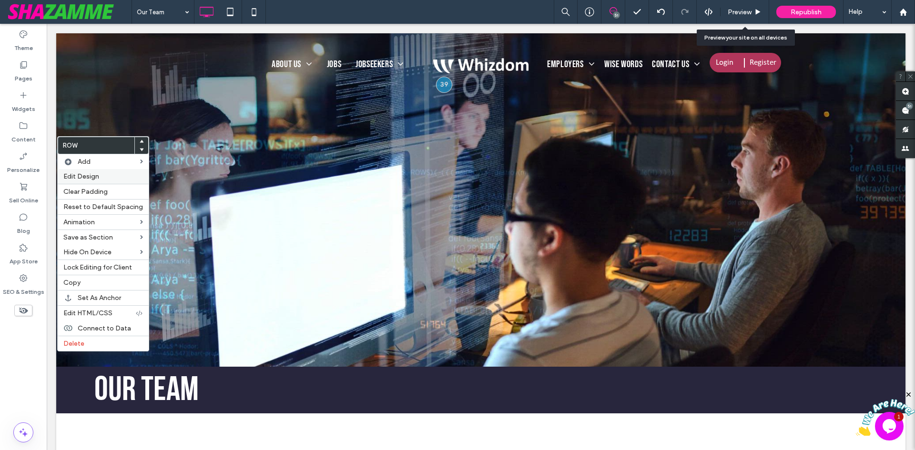
click at [93, 181] on div "Edit Design" at bounding box center [103, 176] width 91 height 15
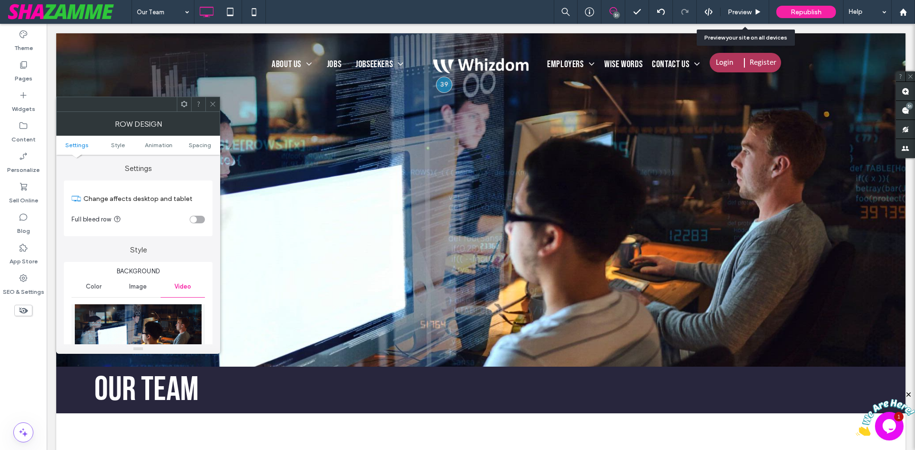
click at [88, 288] on span "Color" at bounding box center [94, 287] width 16 height 8
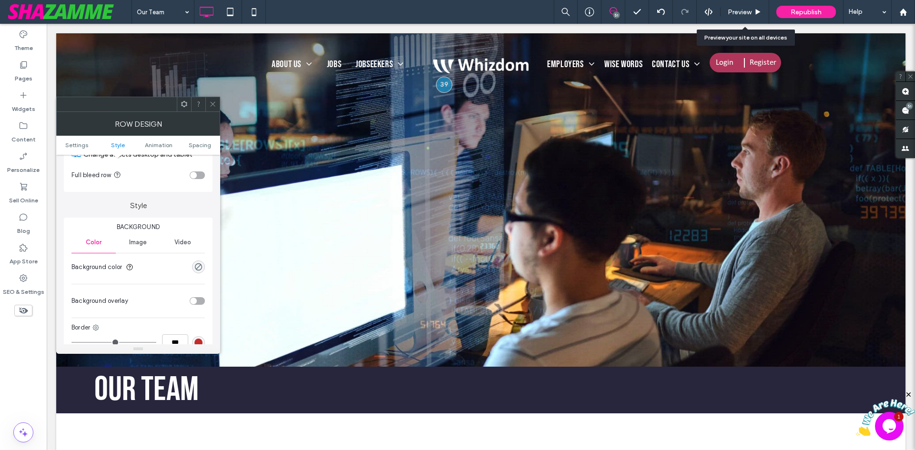
scroll to position [95, 0]
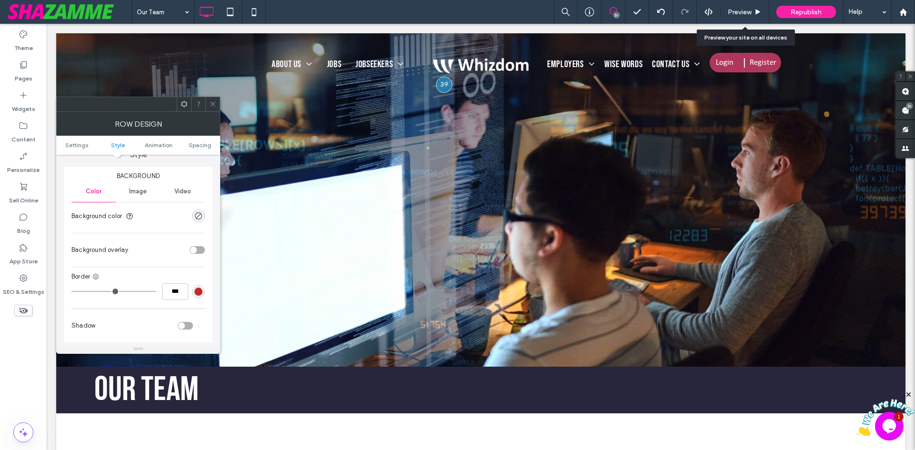
click at [204, 216] on div "rgba(0, 0, 0, 0)" at bounding box center [198, 216] width 13 height 13
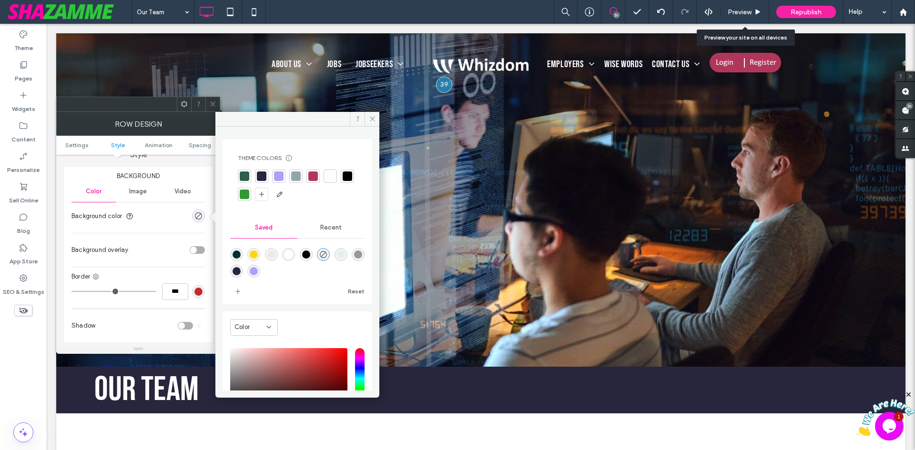
click at [260, 175] on div at bounding box center [262, 176] width 10 height 10
click at [215, 110] on span at bounding box center [212, 104] width 7 height 14
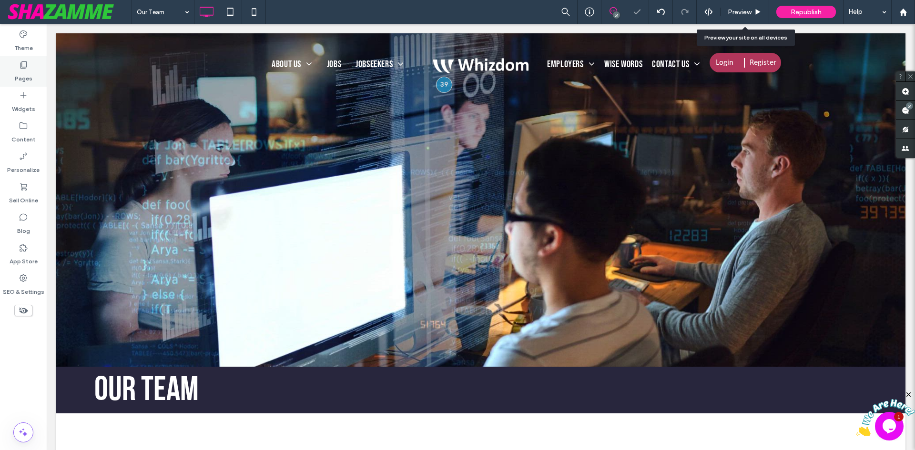
click at [27, 70] on label "Pages" at bounding box center [24, 76] width 18 height 13
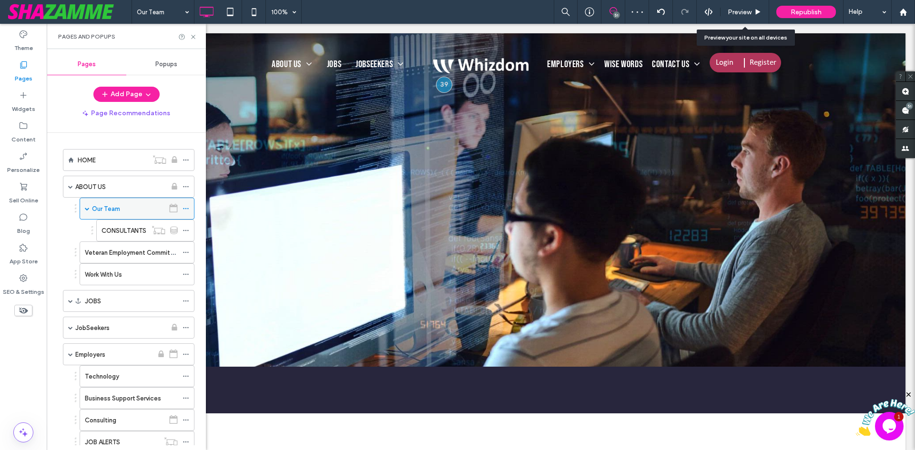
click at [184, 206] on icon at bounding box center [185, 208] width 7 height 7
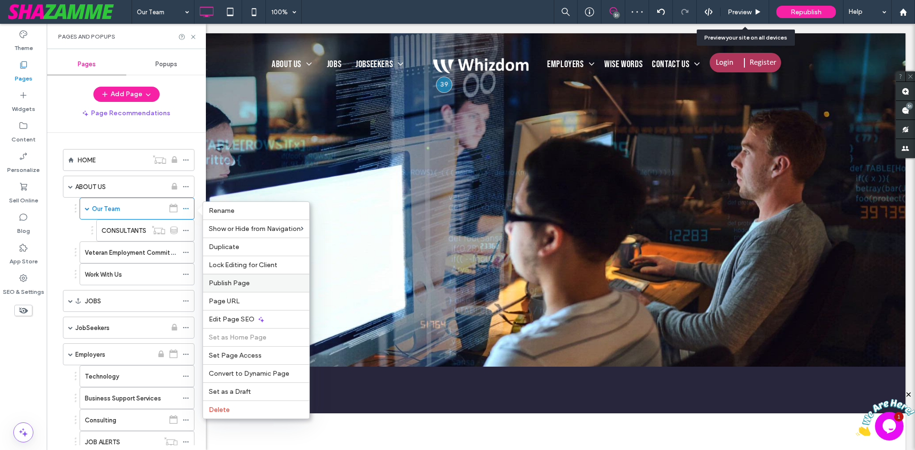
click at [238, 289] on div "Publish Page" at bounding box center [256, 283] width 106 height 18
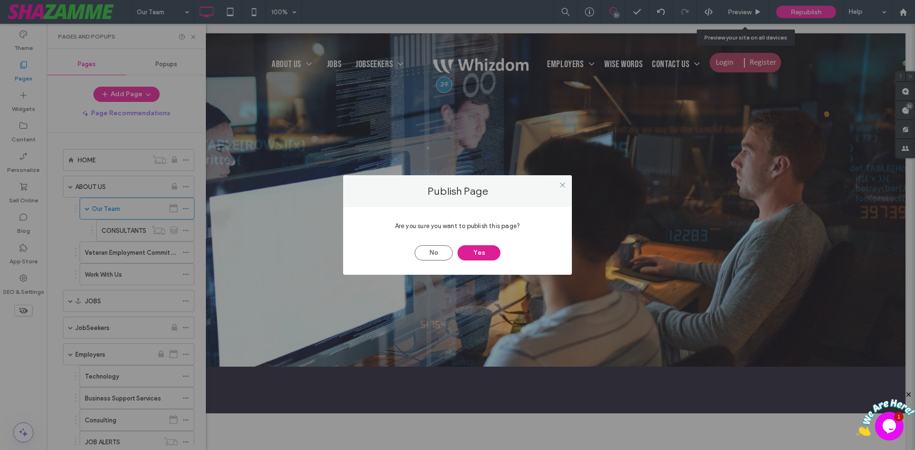
click at [483, 252] on button "Yes" at bounding box center [478, 252] width 43 height 15
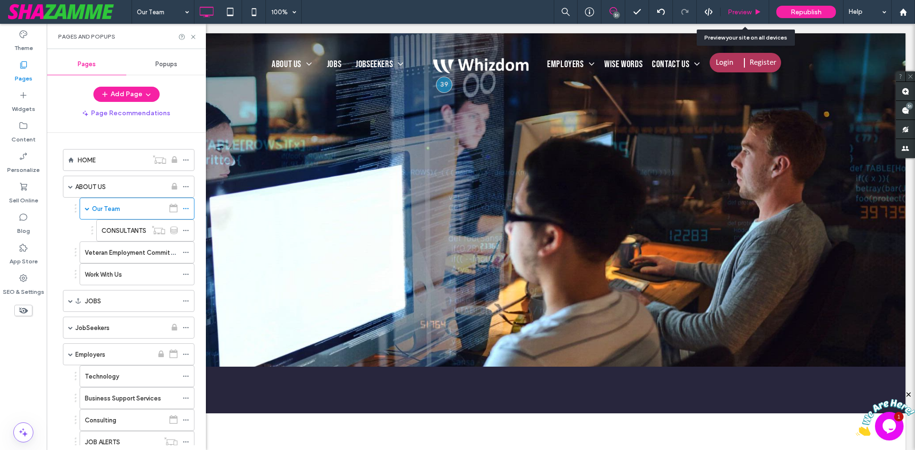
drag, startPoint x: 748, startPoint y: 13, endPoint x: 598, endPoint y: 10, distance: 149.6
click at [748, 13] on span "Preview" at bounding box center [739, 12] width 24 height 8
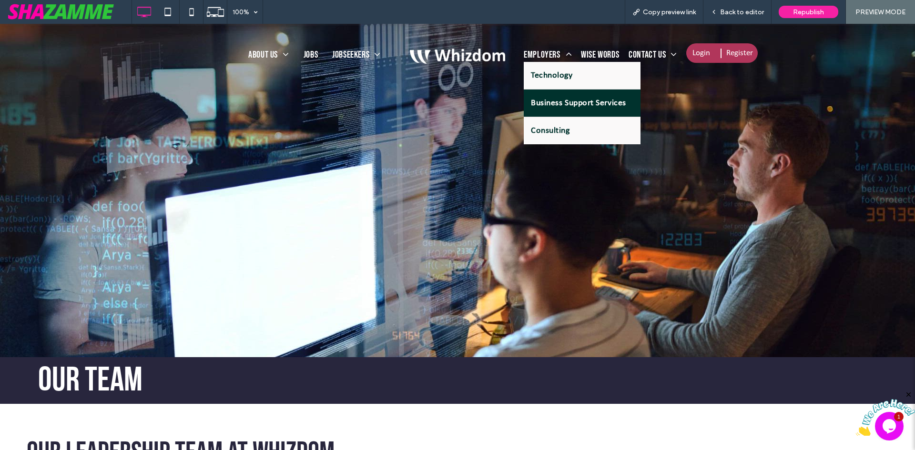
click at [543, 98] on span "Business Support Services" at bounding box center [578, 103] width 95 height 13
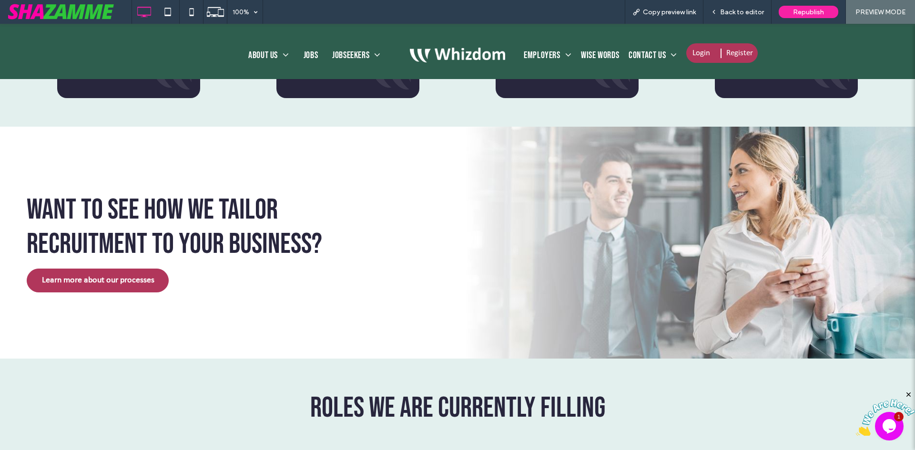
scroll to position [1013, 0]
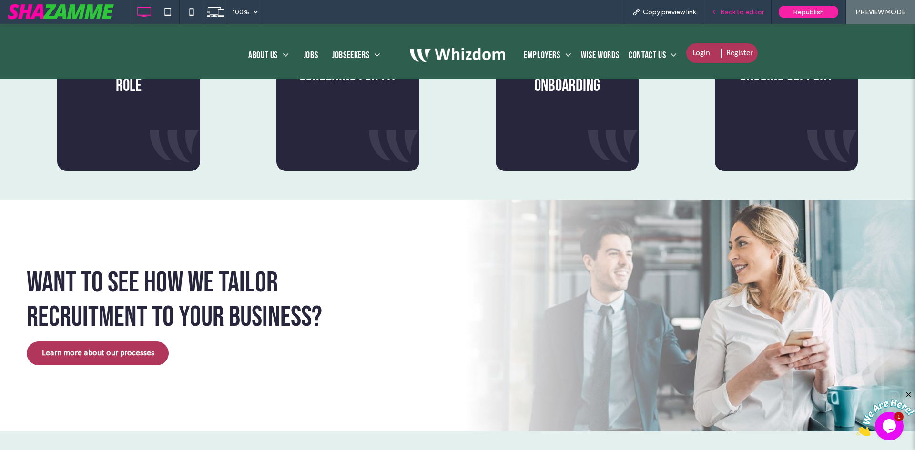
drag, startPoint x: 762, startPoint y: 9, endPoint x: 731, endPoint y: 23, distance: 33.7
click at [762, 9] on span "Back to editor" at bounding box center [742, 12] width 44 height 8
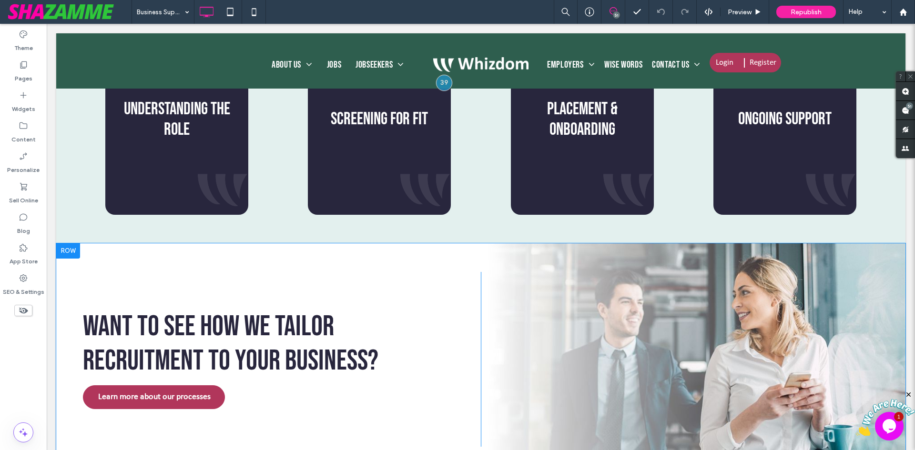
scroll to position [1047, 0]
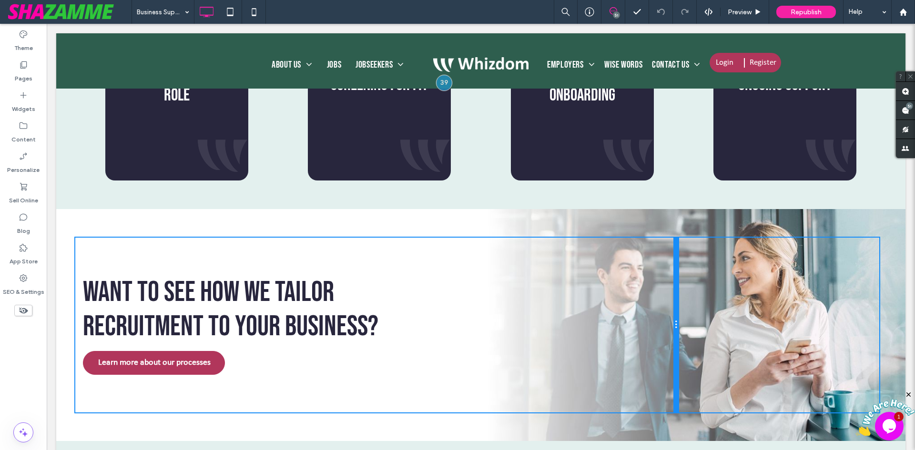
drag, startPoint x: 476, startPoint y: 320, endPoint x: 494, endPoint y: 351, distance: 35.5
click at [686, 327] on div "Want to see how we tailor recruitment to your business? Learn more about our pr…" at bounding box center [480, 325] width 811 height 175
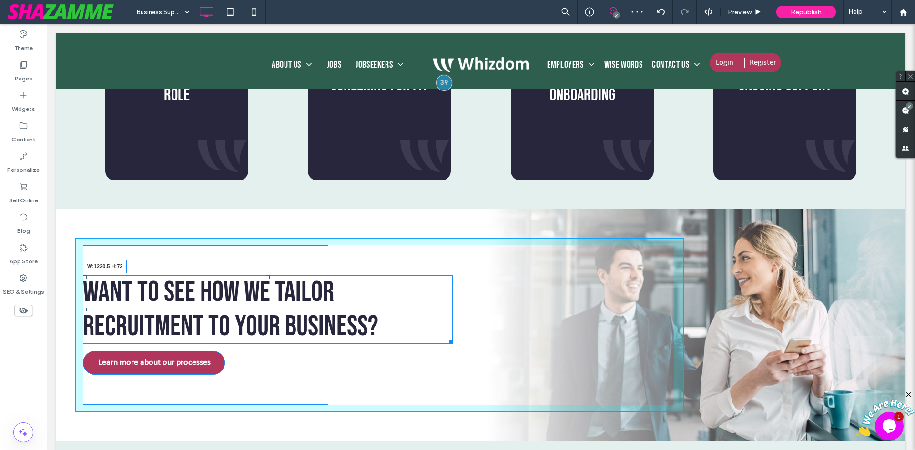
drag, startPoint x: 451, startPoint y: 342, endPoint x: 709, endPoint y: 367, distance: 259.8
click at [663, 343] on div "Want to see how we tailor recruitment to your business? W:1220.5 H:72 Learn mor…" at bounding box center [379, 325] width 608 height 175
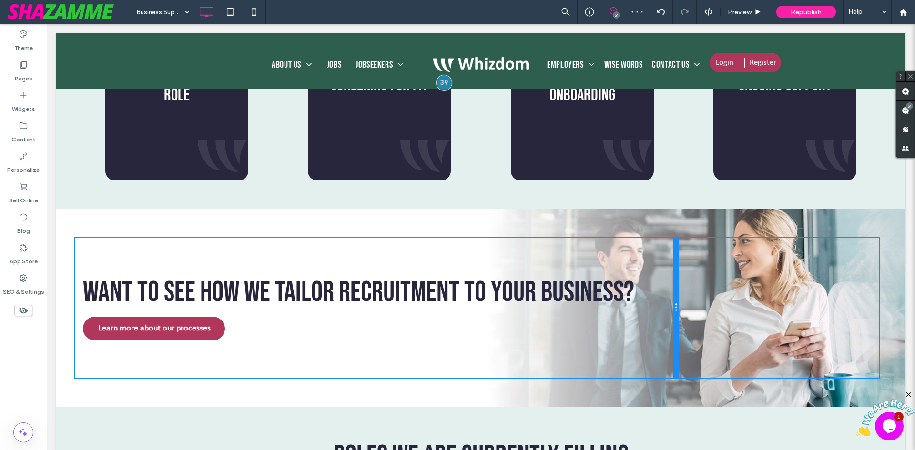
drag, startPoint x: 677, startPoint y: 332, endPoint x: 691, endPoint y: 330, distance: 13.4
click at [691, 330] on div "Want to see how we tailor recruitment to your business? Learn more about our pr…" at bounding box center [480, 308] width 811 height 141
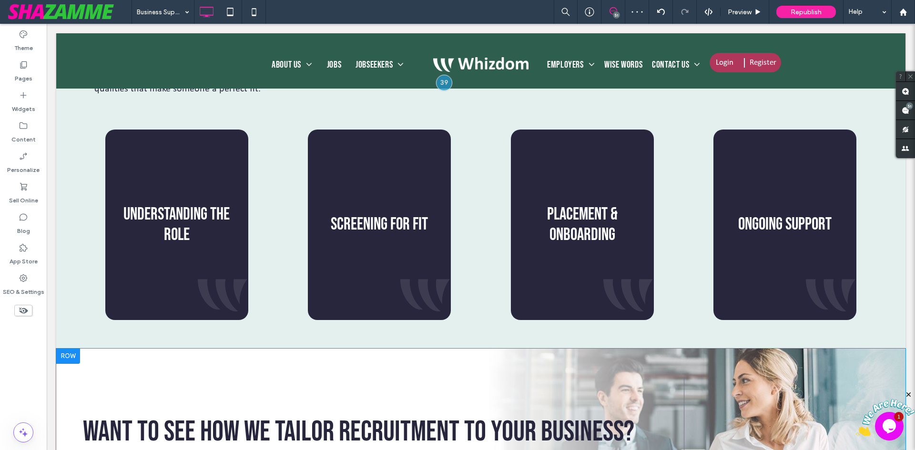
scroll to position [1095, 0]
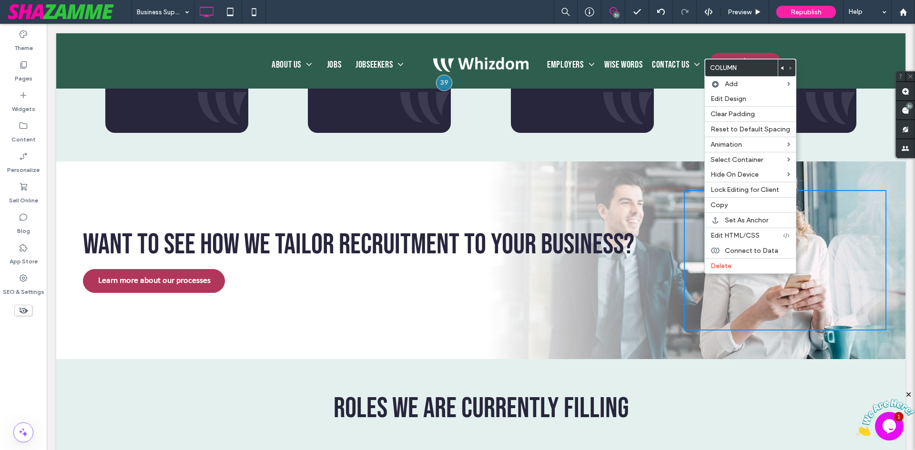
click at [688, 291] on div "Click To Paste" at bounding box center [785, 260] width 203 height 141
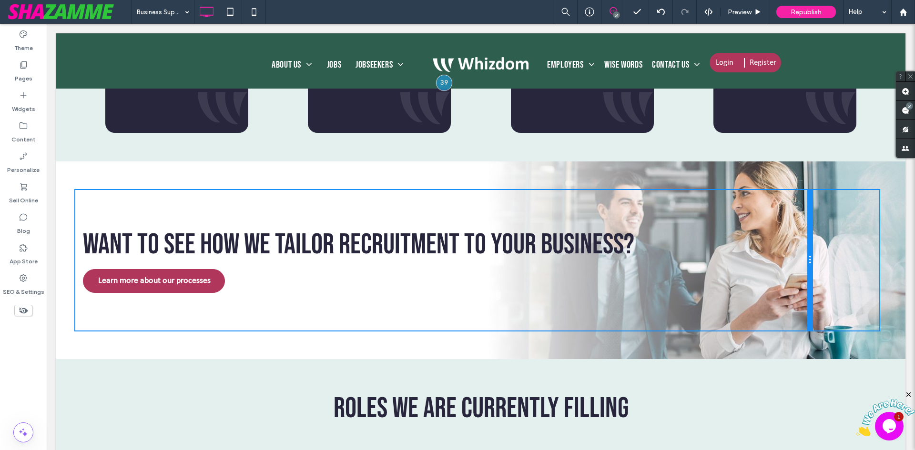
drag, startPoint x: 677, startPoint y: 278, endPoint x: 783, endPoint y: 278, distance: 105.7
click at [783, 278] on div "Want to see how we tailor recruitment to your business? Learn more about our pr…" at bounding box center [443, 260] width 736 height 141
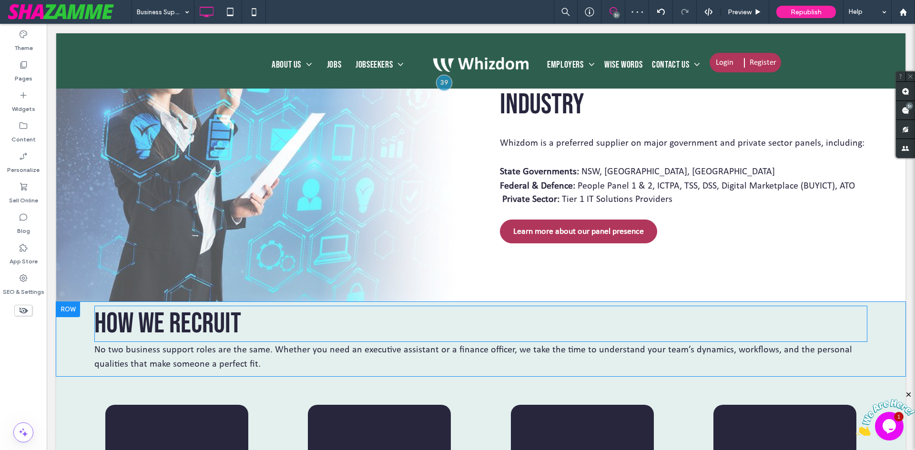
scroll to position [714, 0]
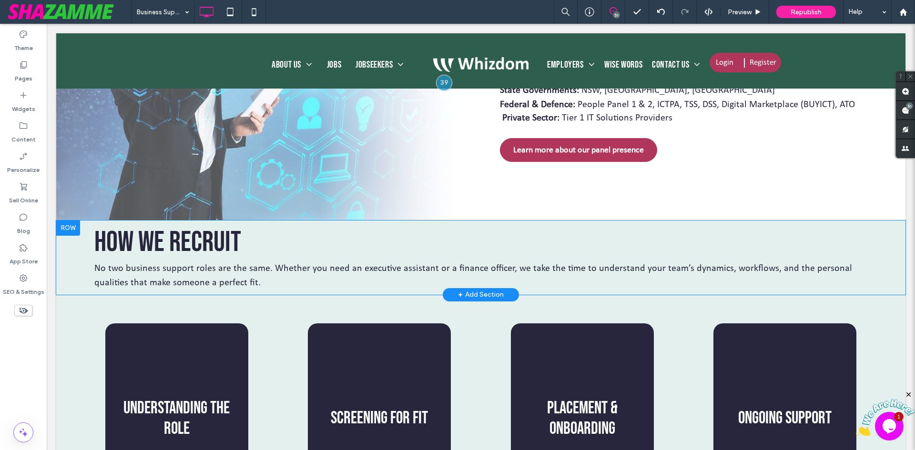
click at [67, 223] on div at bounding box center [68, 228] width 24 height 15
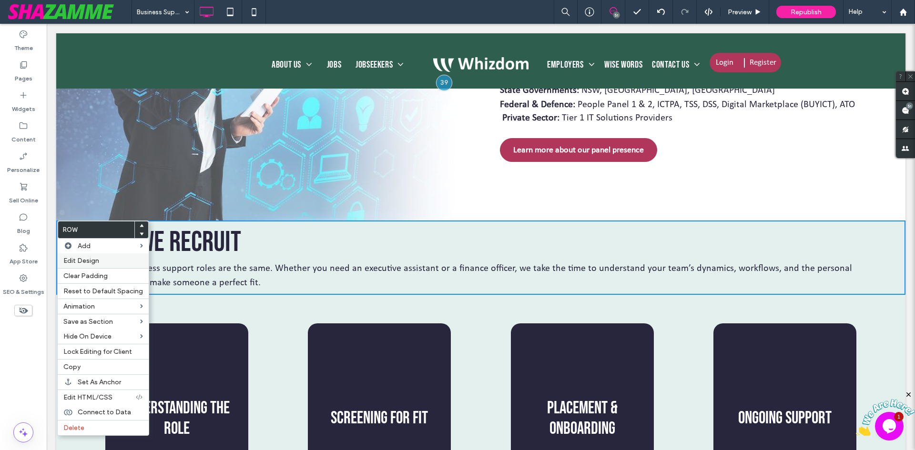
click at [87, 261] on span "Edit Design" at bounding box center [81, 261] width 36 height 8
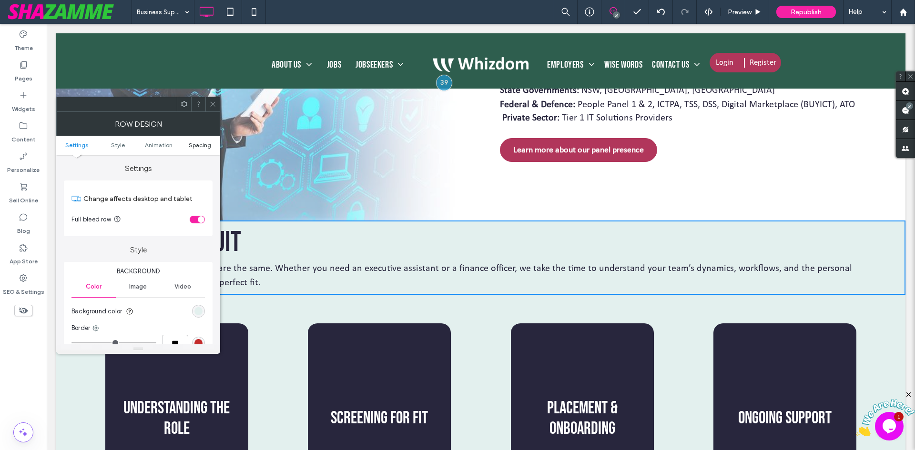
click at [193, 146] on span "Spacing" at bounding box center [200, 144] width 22 height 7
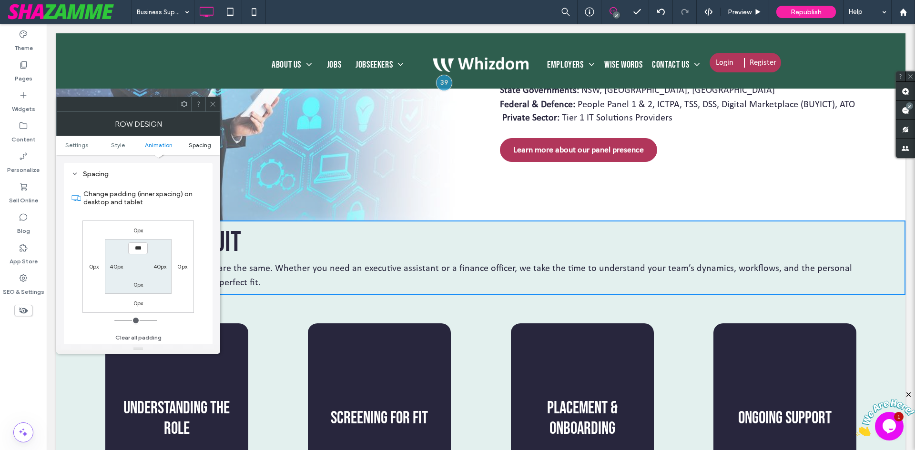
scroll to position [269, 0]
type input "****"
type input "**"
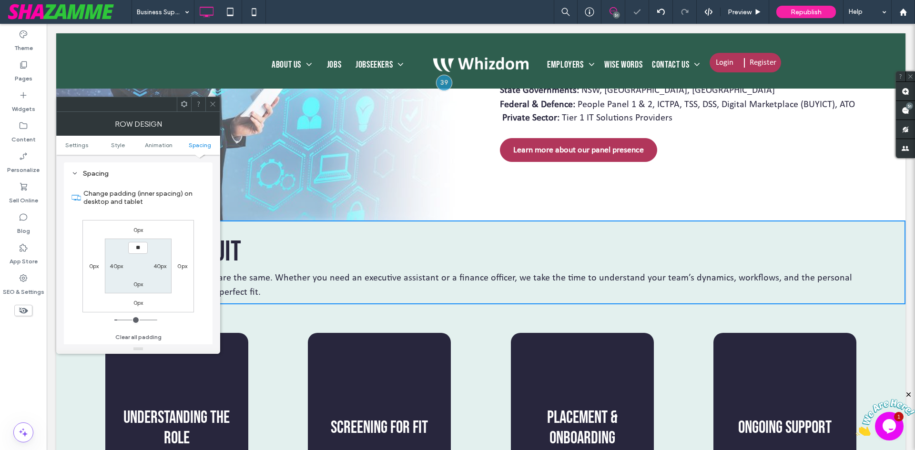
type input "****"
type input "**"
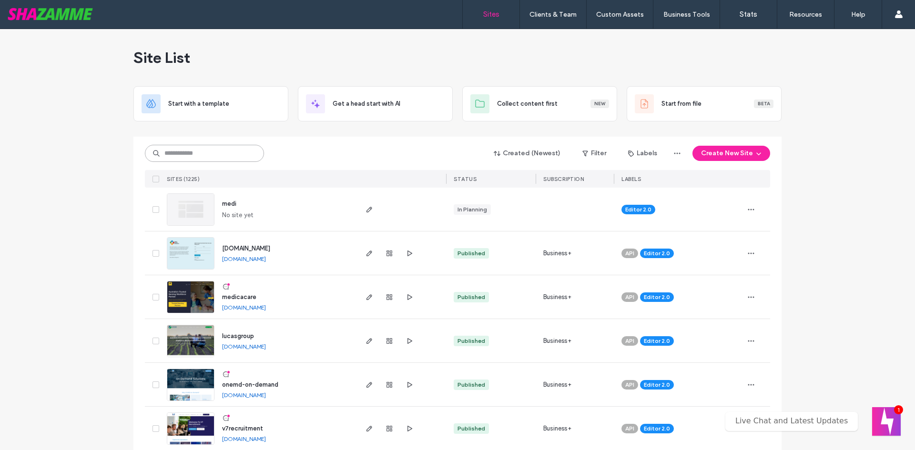
click at [218, 159] on input at bounding box center [204, 153] width 119 height 17
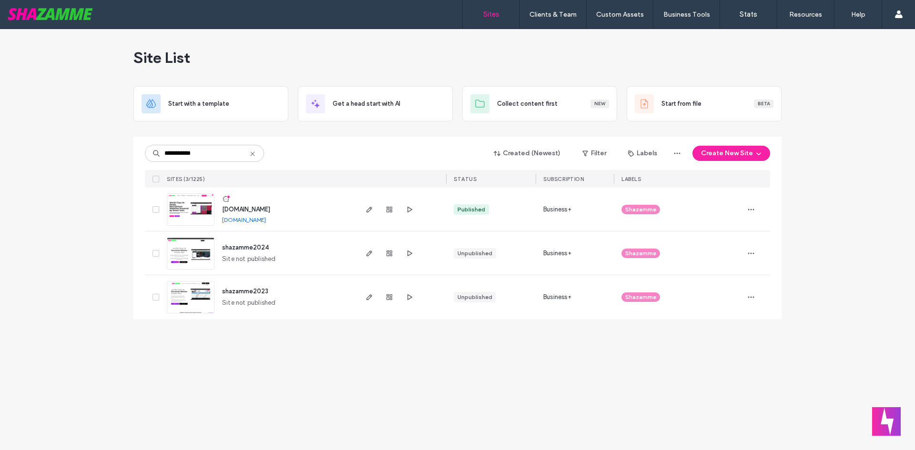
click at [233, 162] on div "**********" at bounding box center [457, 153] width 625 height 18
click at [190, 153] on input "**********" at bounding box center [204, 153] width 119 height 17
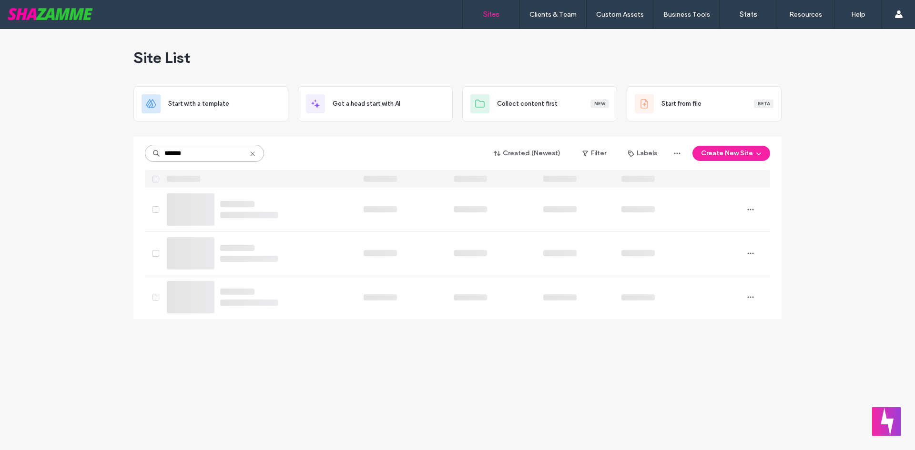
type input "*******"
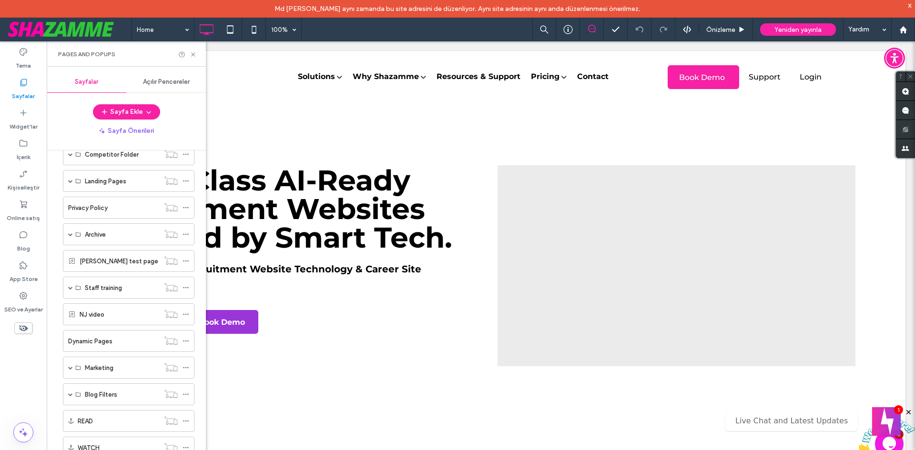
scroll to position [353, 0]
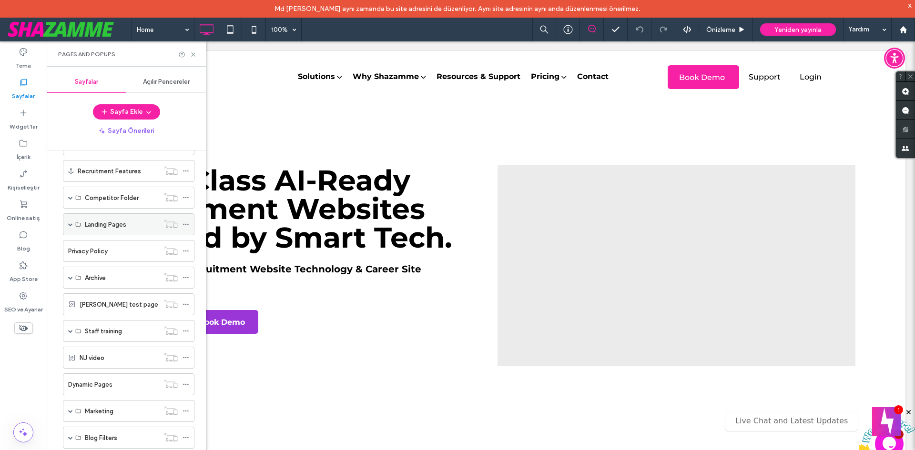
click at [72, 223] on span at bounding box center [70, 224] width 5 height 5
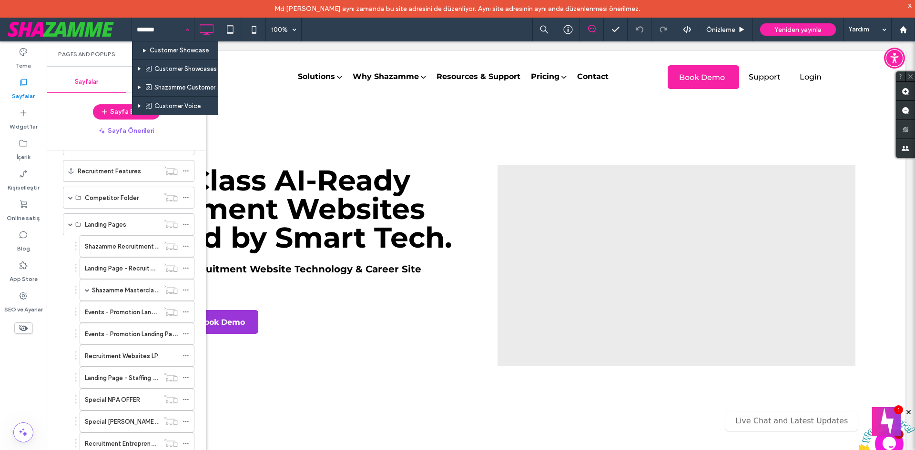
type input "********"
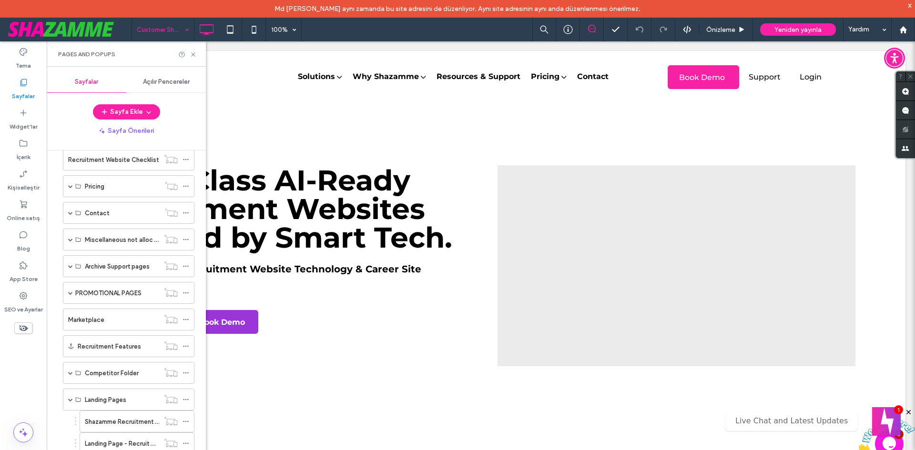
scroll to position [529, 0]
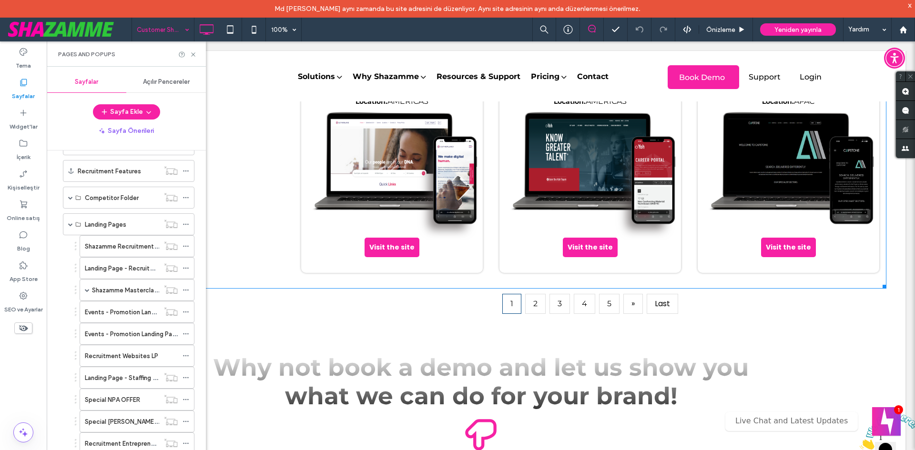
scroll to position [857, 0]
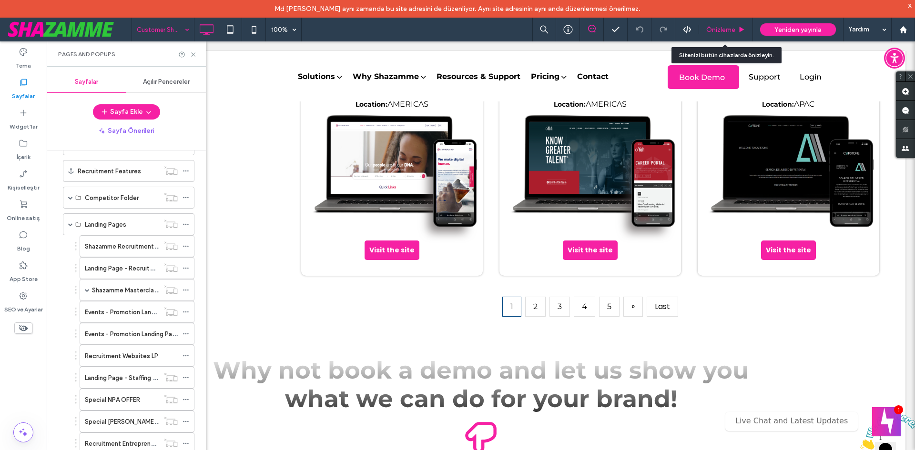
click at [719, 31] on span "Önizleme" at bounding box center [720, 30] width 29 height 8
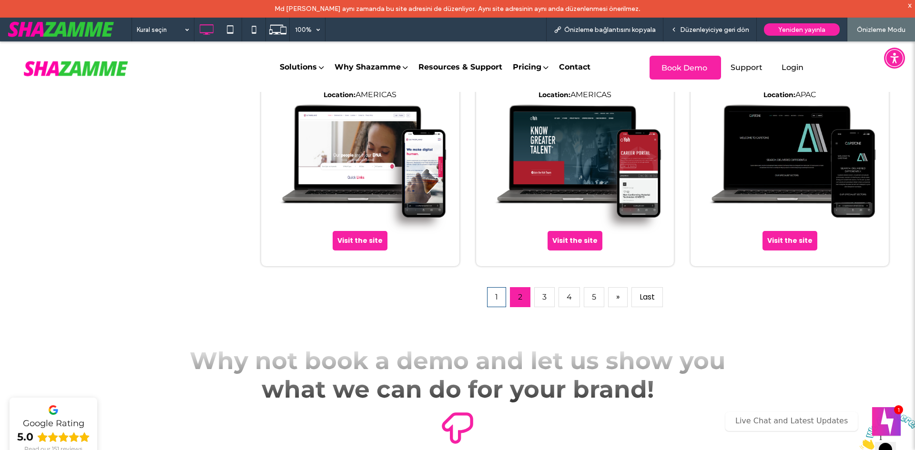
click at [521, 298] on link "2" at bounding box center [520, 297] width 20 height 20
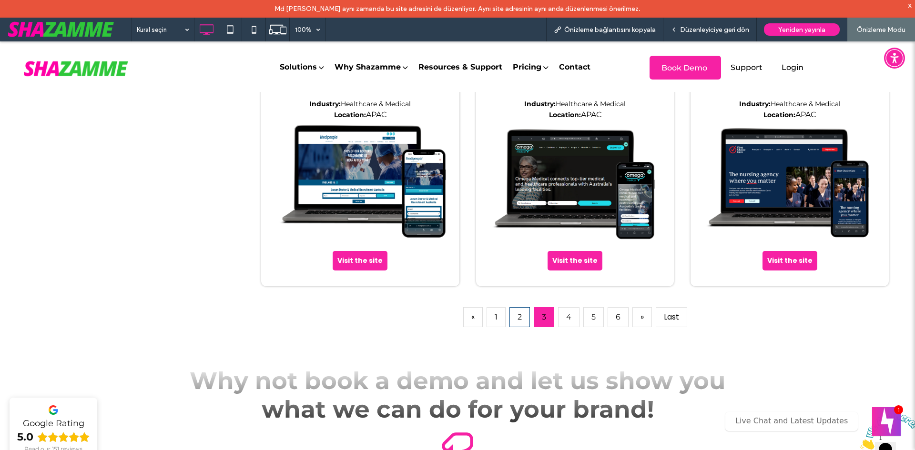
click at [536, 317] on link "3" at bounding box center [543, 317] width 20 height 20
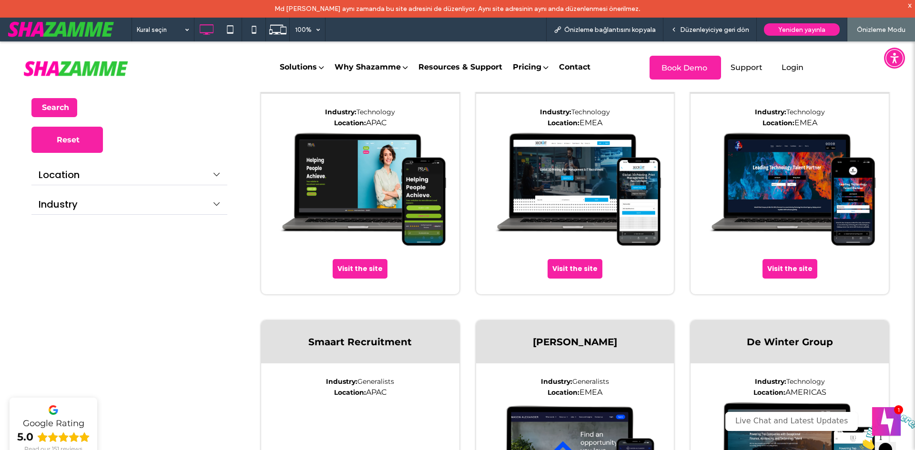
scroll to position [313, 0]
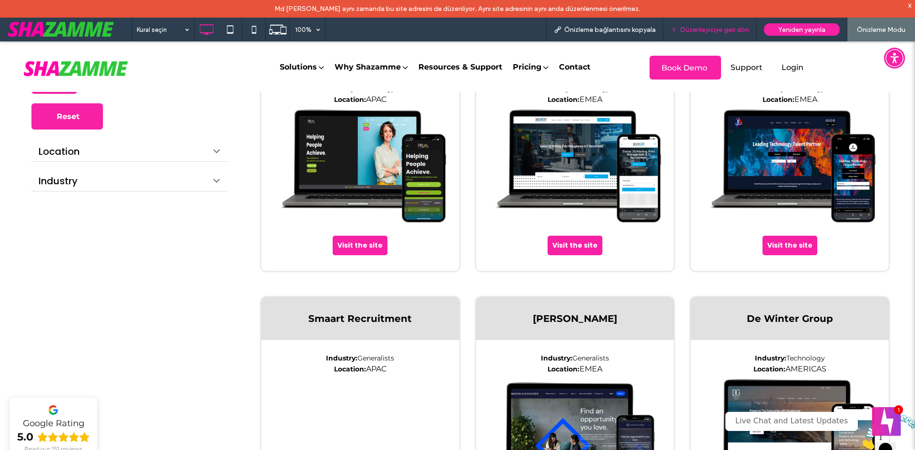
click at [698, 26] on span "Düzenleyiciye geri dön" at bounding box center [714, 30] width 69 height 8
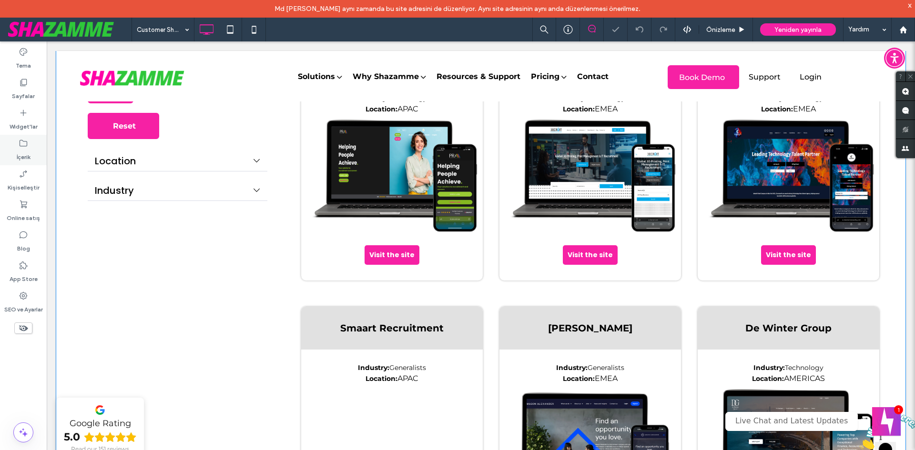
click at [23, 149] on label "İçerik" at bounding box center [24, 154] width 14 height 13
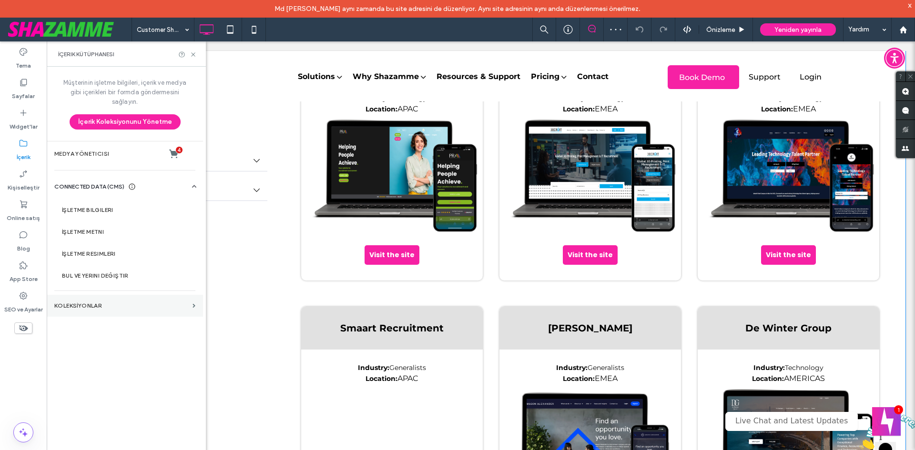
click at [103, 315] on section "KOLEKSİYONLAR" at bounding box center [125, 306] width 156 height 22
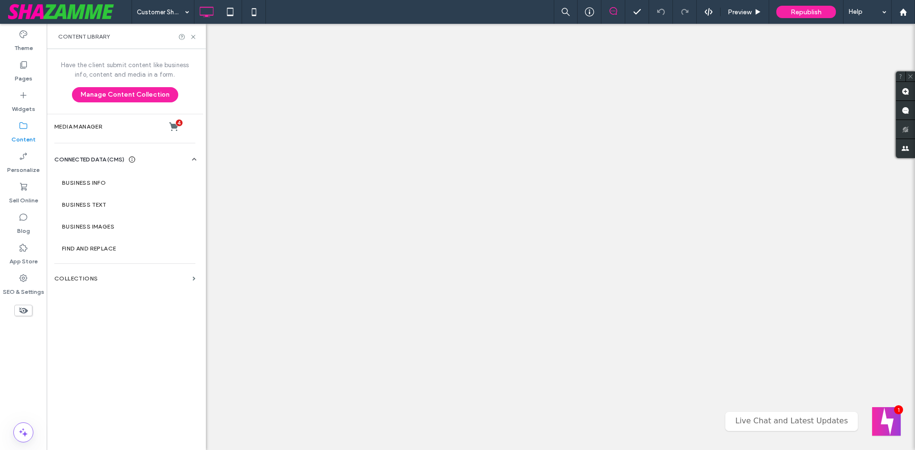
click at [89, 275] on section "Collections" at bounding box center [125, 279] width 156 height 22
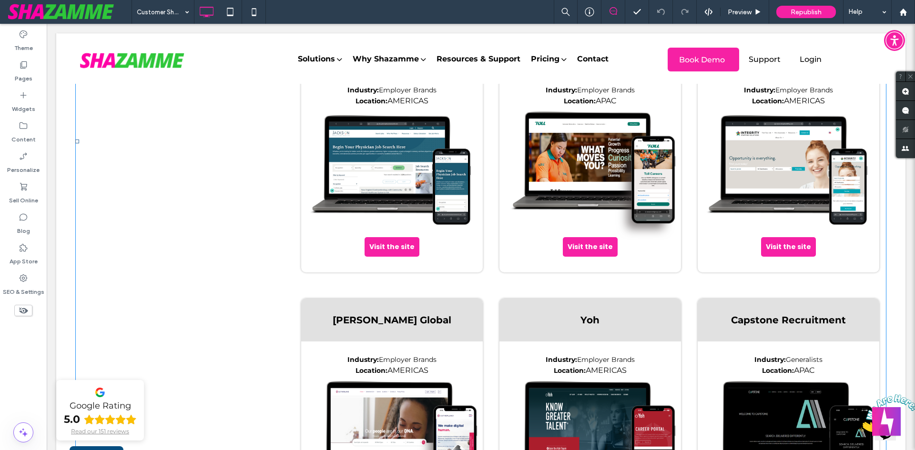
scroll to position [647, 0]
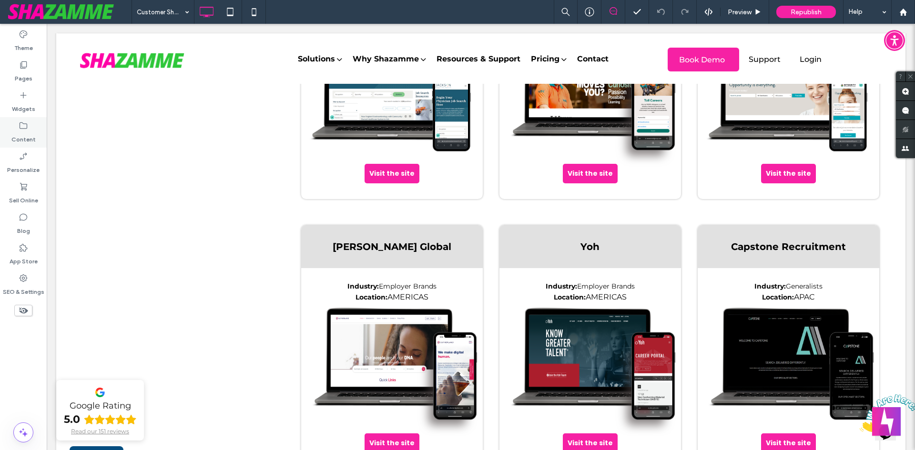
click at [23, 129] on use at bounding box center [24, 125] width 8 height 7
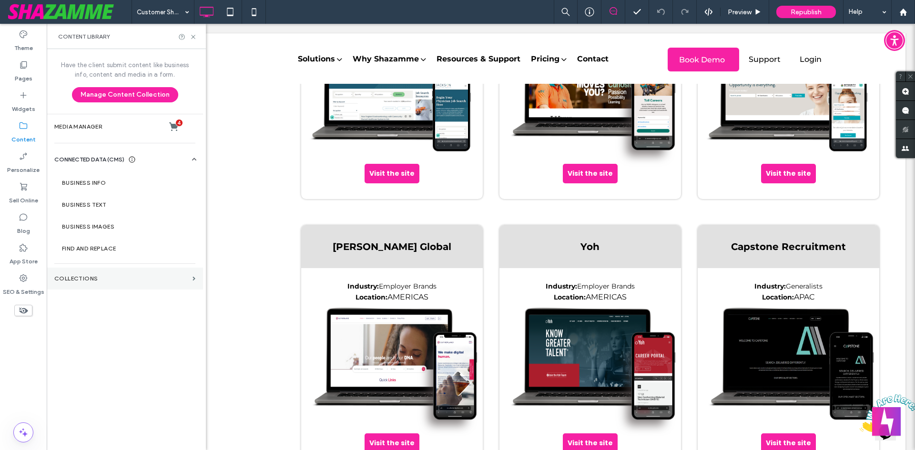
click at [93, 276] on label "Collections" at bounding box center [121, 278] width 134 height 7
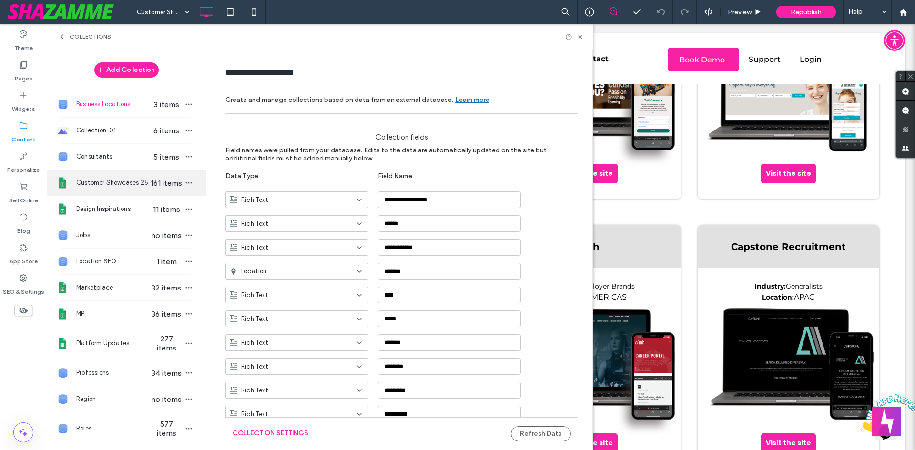
click at [106, 184] on span "Customer Showcases 25" at bounding box center [112, 183] width 73 height 10
type input "**********"
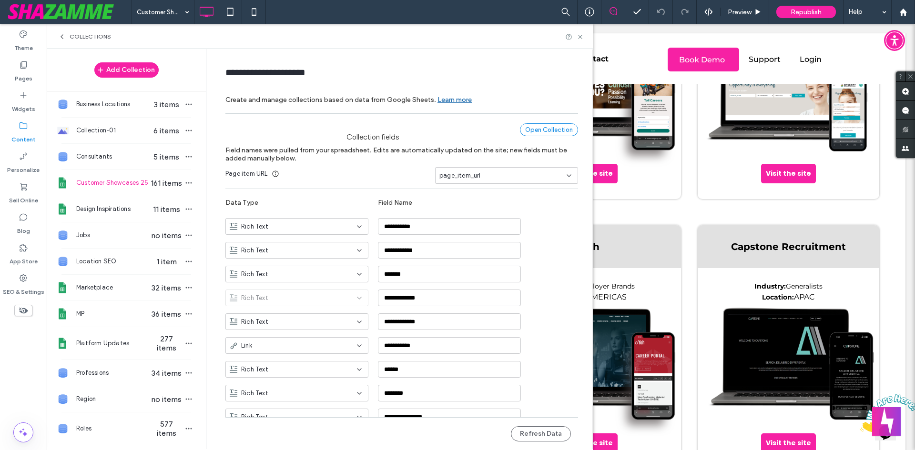
click at [570, 125] on div "Open Collection" at bounding box center [549, 129] width 58 height 13
click at [25, 165] on label "Personalize" at bounding box center [23, 167] width 32 height 13
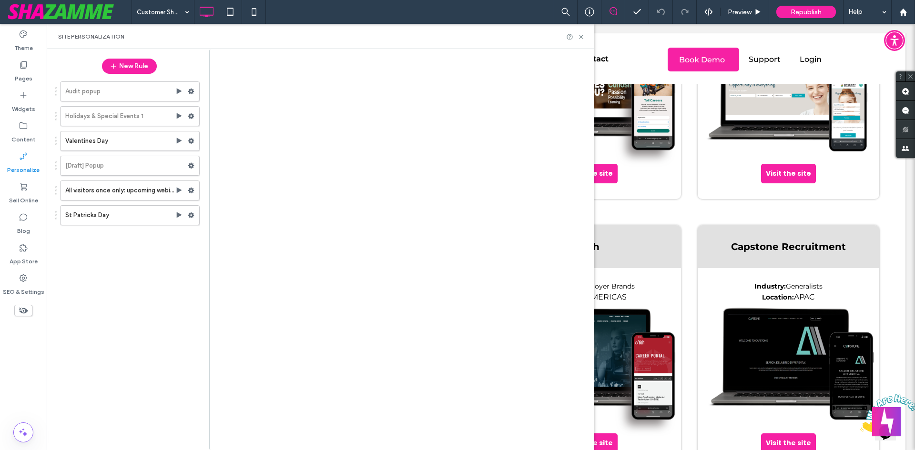
click at [25, 110] on div at bounding box center [457, 225] width 915 height 450
click at [20, 106] on label "Widgets" at bounding box center [23, 106] width 23 height 13
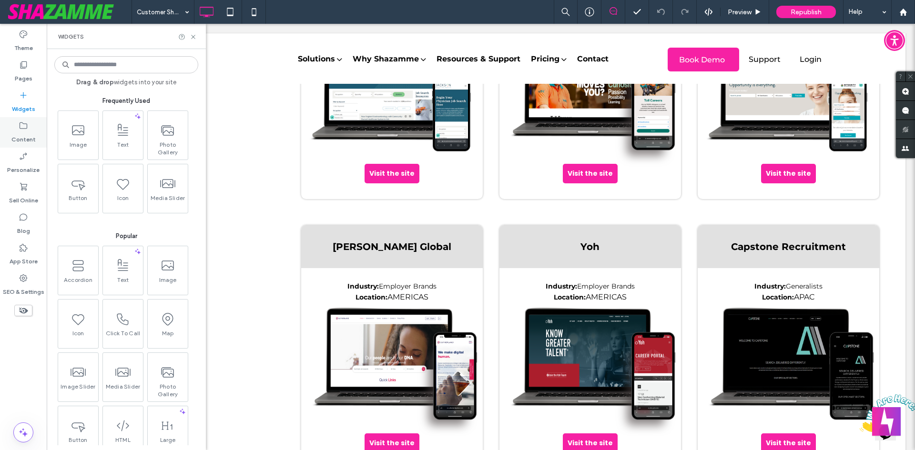
click at [14, 136] on label "Content" at bounding box center [23, 137] width 24 height 13
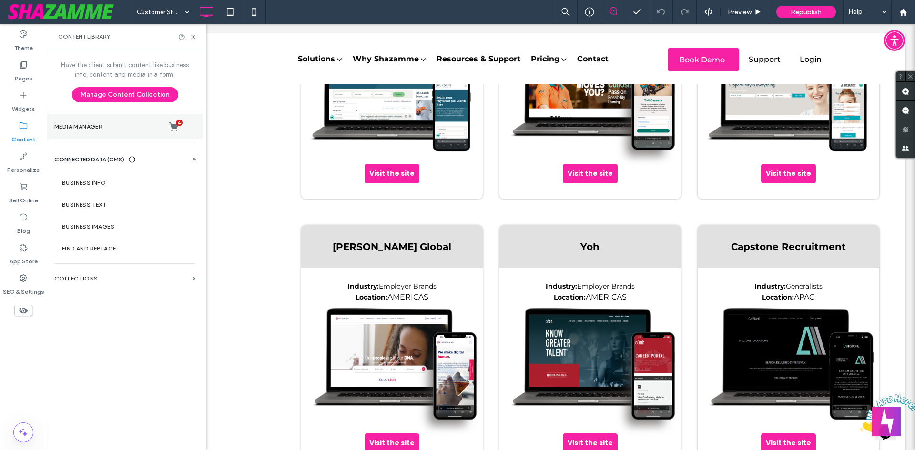
click at [113, 134] on section "Media Manager 4" at bounding box center [125, 126] width 156 height 25
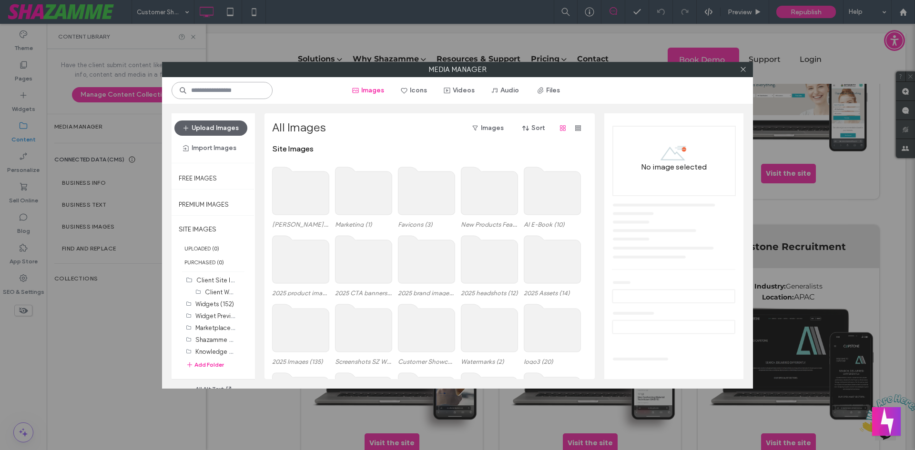
click at [231, 86] on input at bounding box center [221, 90] width 101 height 17
type input "******"
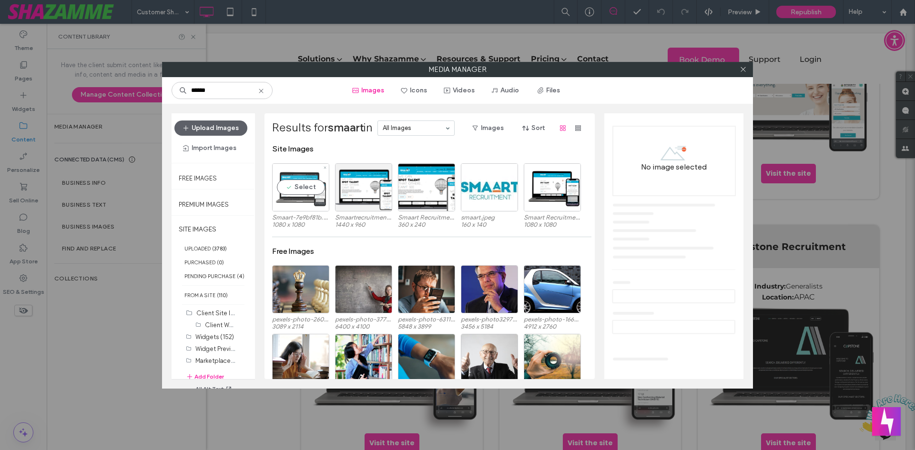
click at [307, 206] on div "Select" at bounding box center [300, 187] width 57 height 48
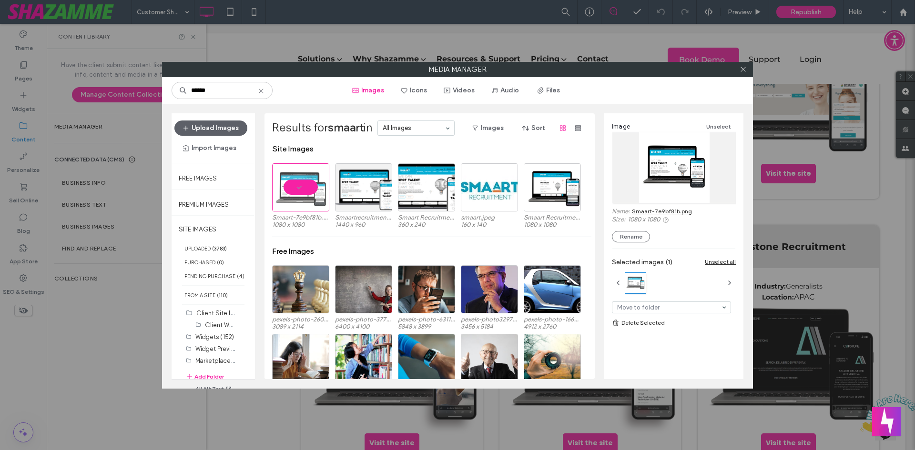
click at [746, 71] on div at bounding box center [742, 69] width 14 height 14
click at [15, 127] on div "Media Manager ****** Images Icons Videos Audio Files Upload Images Import Image…" at bounding box center [457, 225] width 915 height 450
click at [743, 68] on icon at bounding box center [742, 69] width 7 height 7
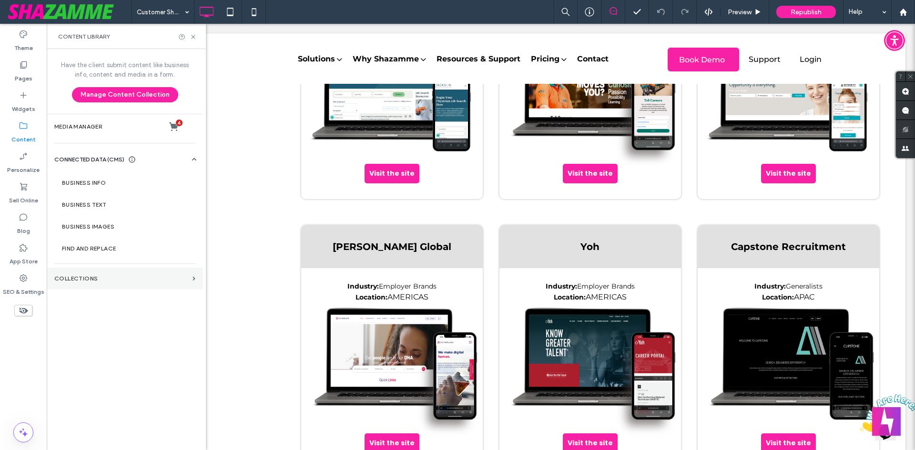
click at [157, 284] on section "Collections" at bounding box center [125, 279] width 156 height 22
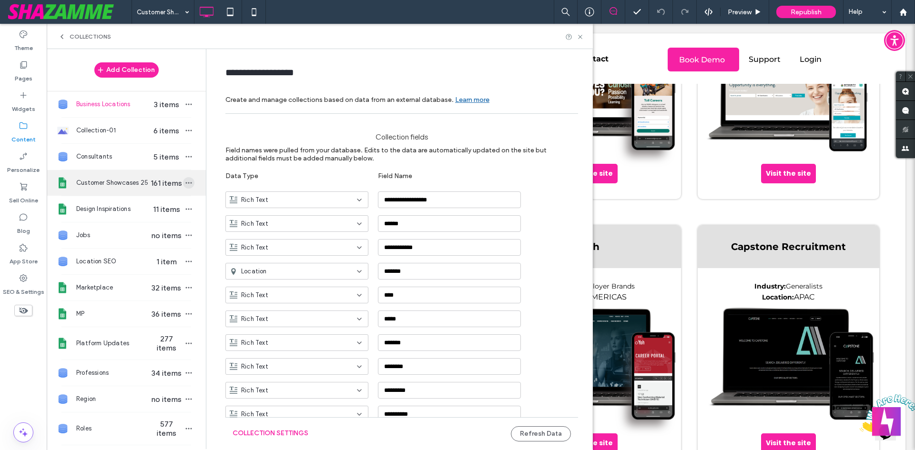
click at [185, 181] on icon "button" at bounding box center [189, 183] width 8 height 8
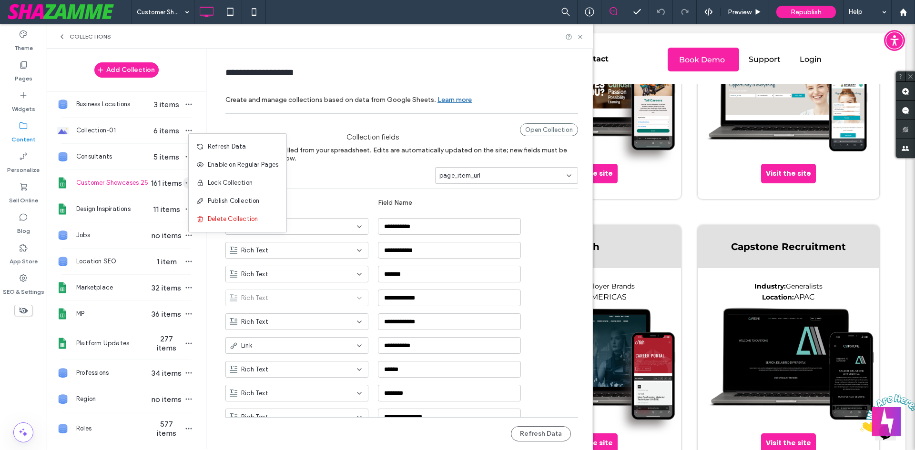
type input "**********"
click at [214, 145] on span "Refresh Data" at bounding box center [227, 147] width 38 height 10
click at [185, 184] on icon "button" at bounding box center [189, 183] width 8 height 8
click at [227, 203] on span "Publish Collection" at bounding box center [234, 201] width 52 height 10
click at [22, 85] on div "Pages" at bounding box center [23, 71] width 47 height 30
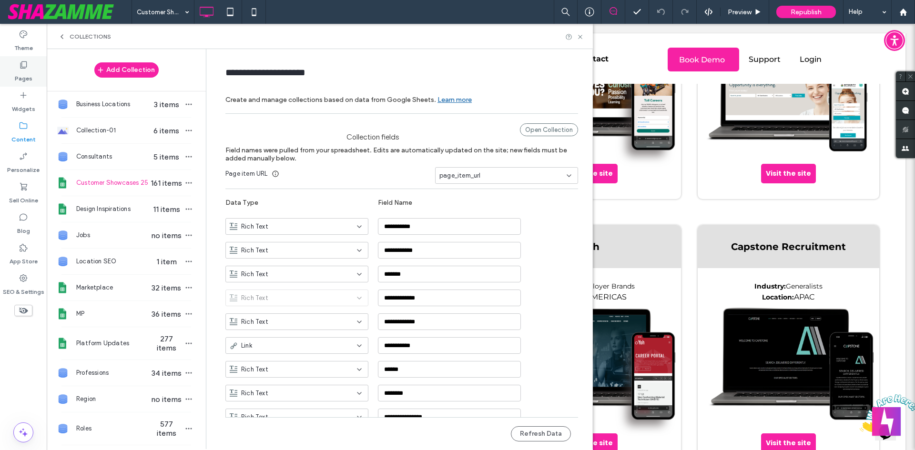
click at [22, 67] on use at bounding box center [23, 64] width 7 height 7
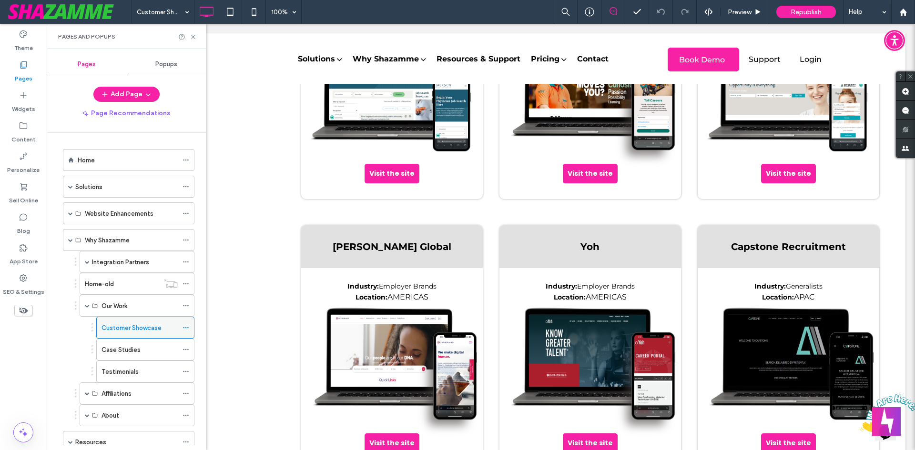
click at [185, 329] on icon at bounding box center [185, 327] width 7 height 7
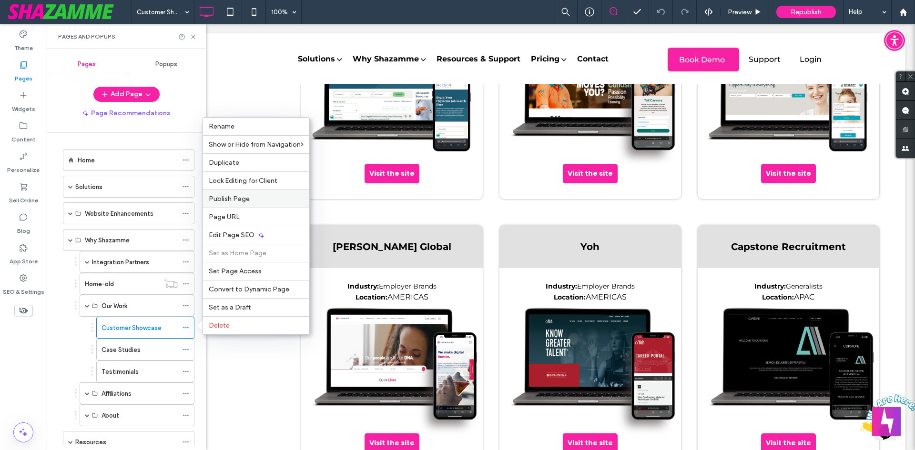
click at [225, 202] on span "Publish Page" at bounding box center [229, 199] width 41 height 8
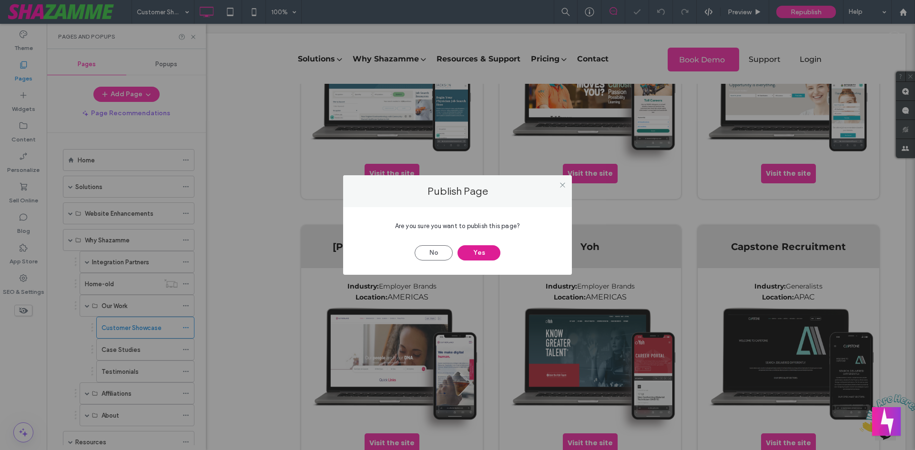
scroll to position [0, 0]
click at [480, 251] on button "Yes" at bounding box center [478, 252] width 43 height 15
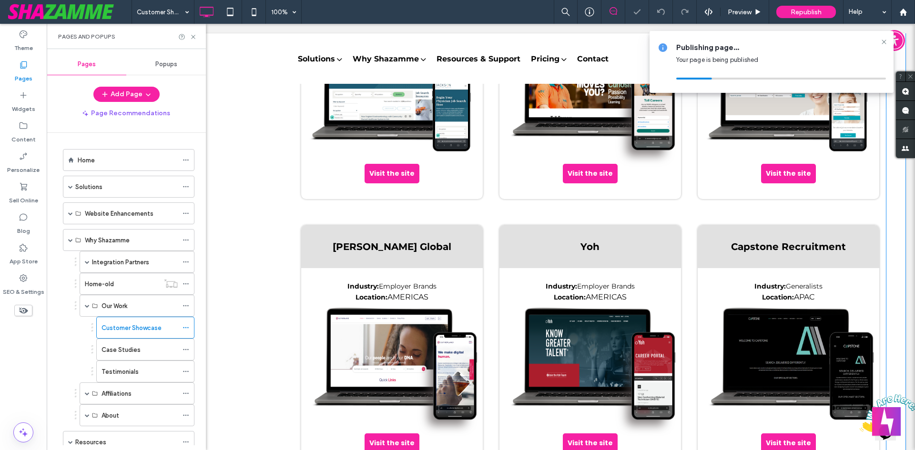
scroll to position [790, 0]
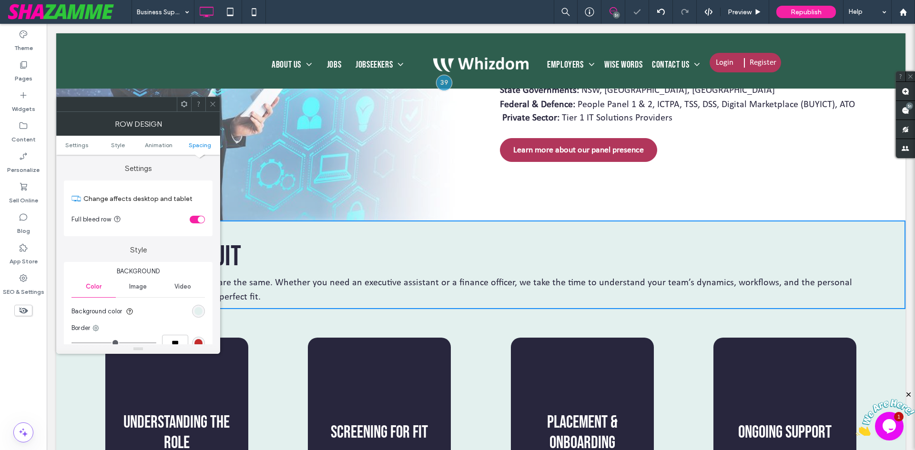
scroll to position [269, 0]
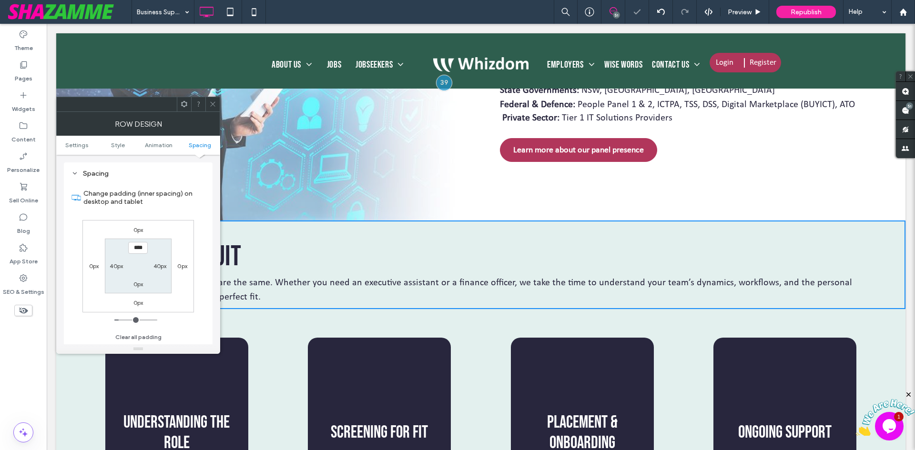
click at [218, 101] on div at bounding box center [212, 104] width 14 height 14
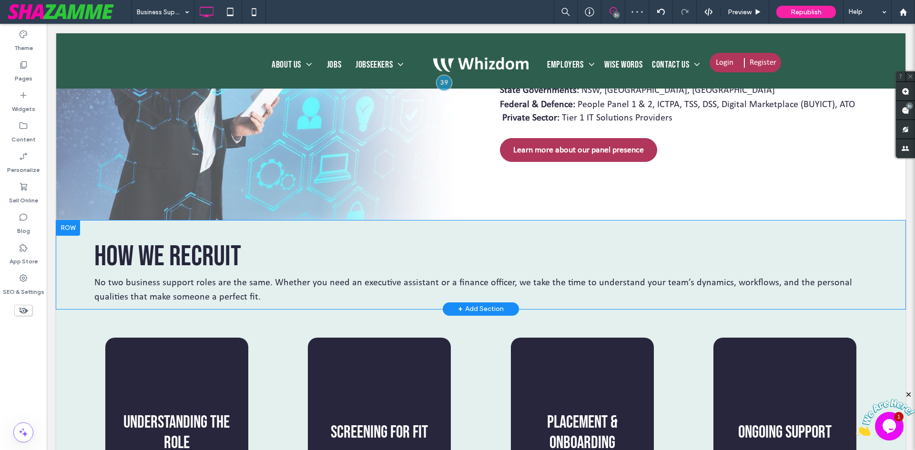
click at [144, 231] on div "How we recruit No two business support roles are the same. Whether you need an …" at bounding box center [480, 265] width 849 height 89
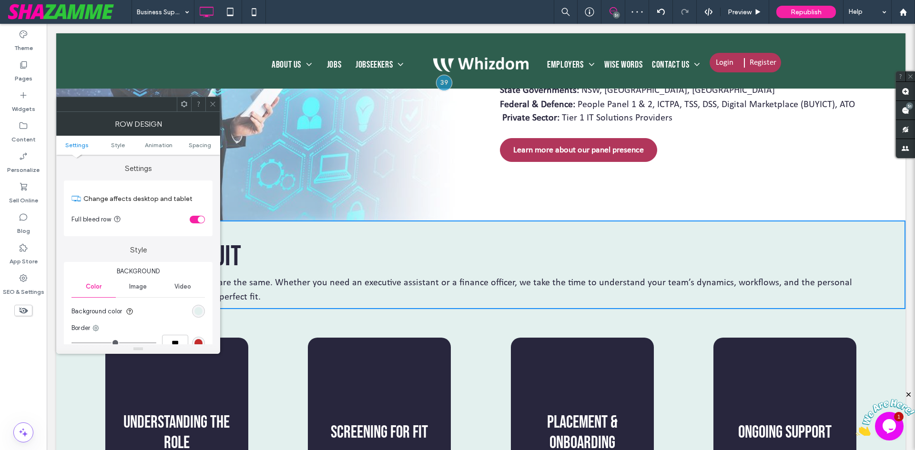
click at [195, 141] on ul "Settings Style Animation Spacing" at bounding box center [138, 145] width 164 height 19
click at [200, 144] on span "Spacing" at bounding box center [200, 144] width 22 height 7
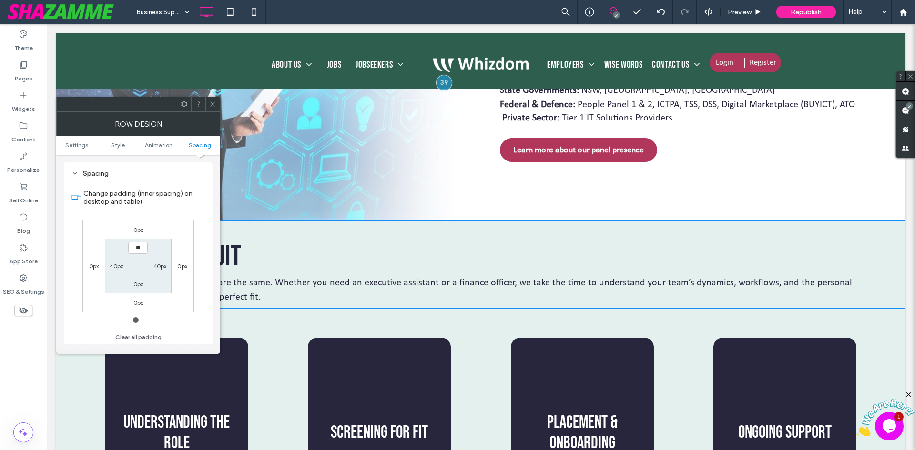
type input "****"
type input "**"
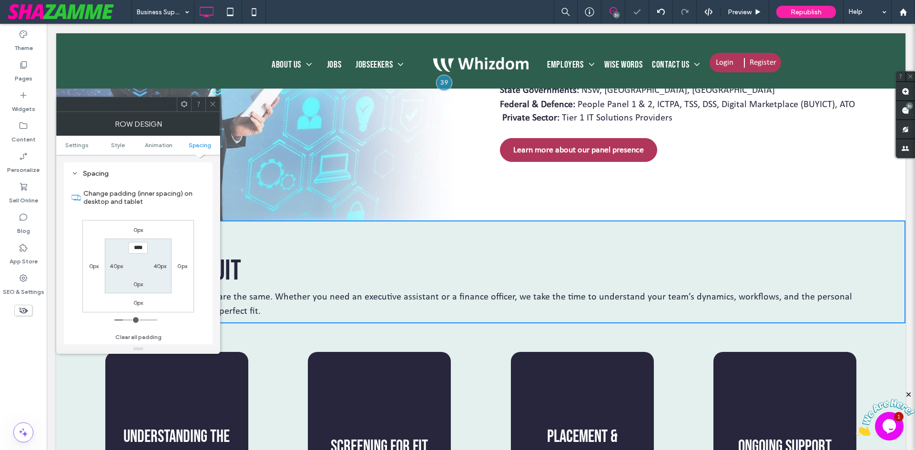
click at [211, 101] on icon at bounding box center [212, 104] width 7 height 7
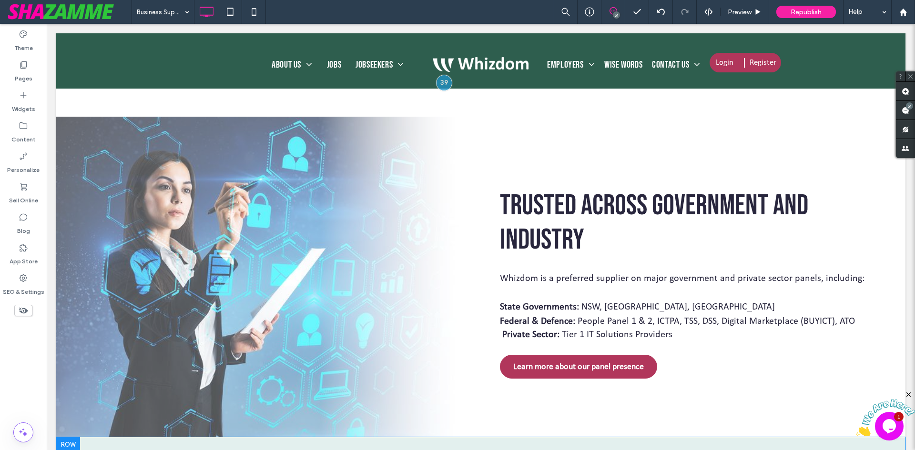
scroll to position [475, 0]
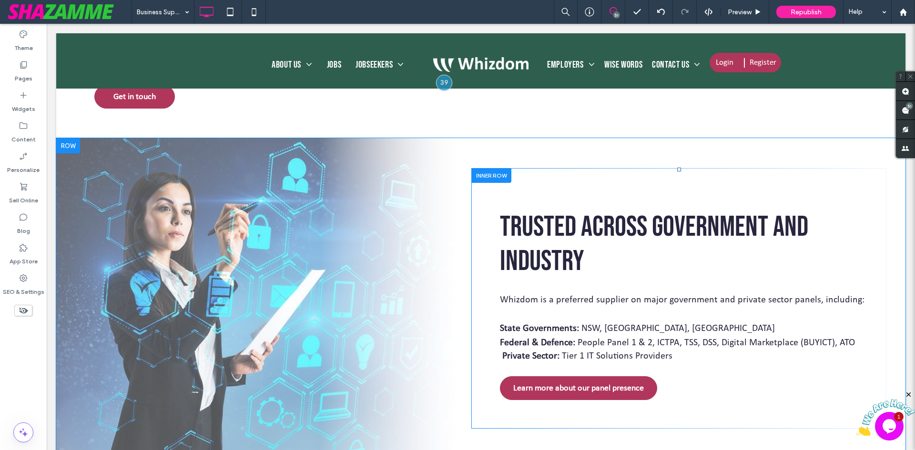
click at [477, 261] on div "Trusted Across Government and Industry Whizdom is a preferred supplier on major…" at bounding box center [678, 298] width 415 height 261
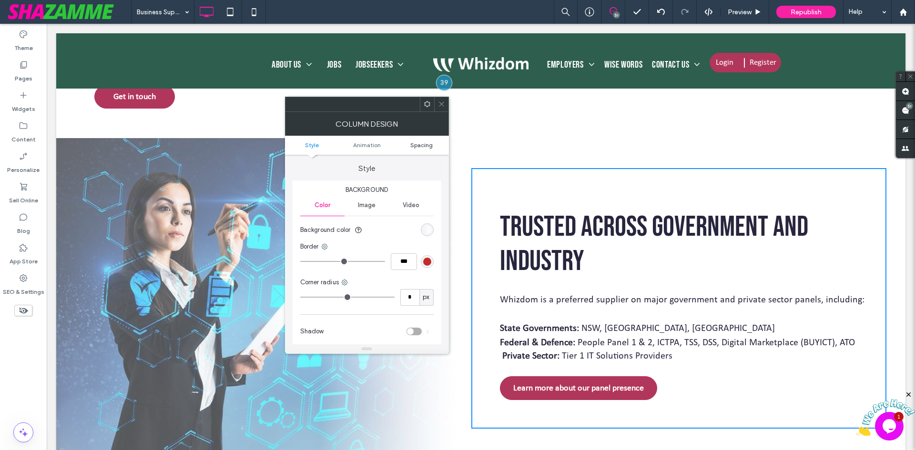
click at [417, 147] on span "Spacing" at bounding box center [421, 144] width 22 height 7
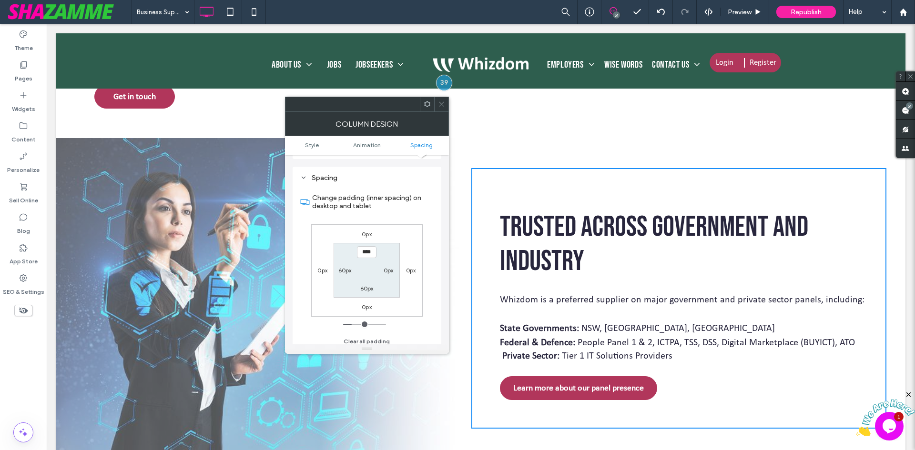
scroll to position [223, 0]
click at [350, 264] on label "60px" at bounding box center [344, 265] width 13 height 7
type input "*"
type input "***"
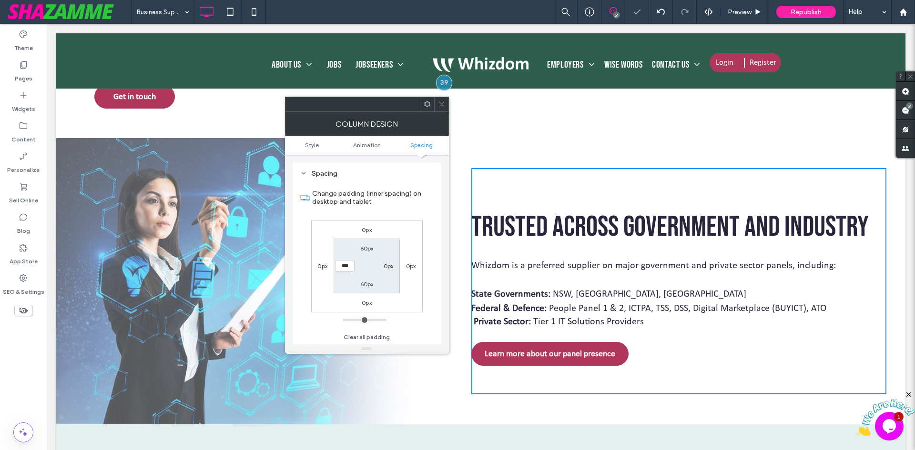
click at [438, 104] on icon at bounding box center [441, 104] width 7 height 7
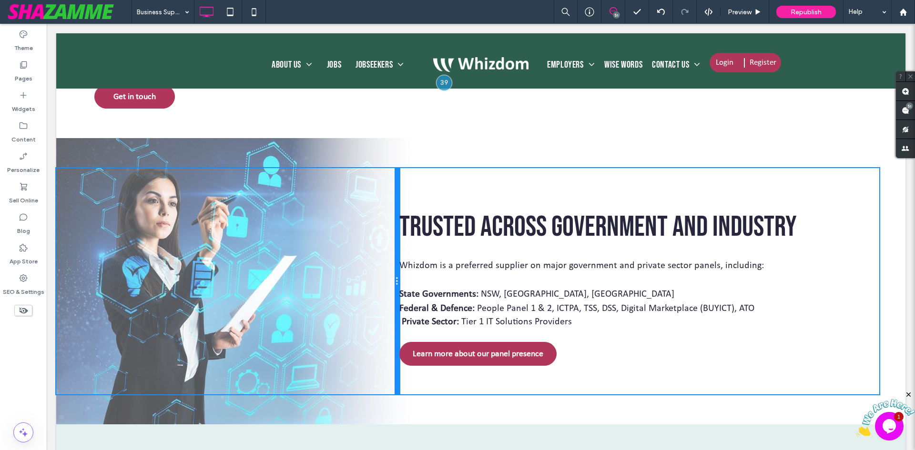
drag, startPoint x: 465, startPoint y: 178, endPoint x: 442, endPoint y: 210, distance: 39.5
click at [395, 186] on div at bounding box center [396, 281] width 5 height 227
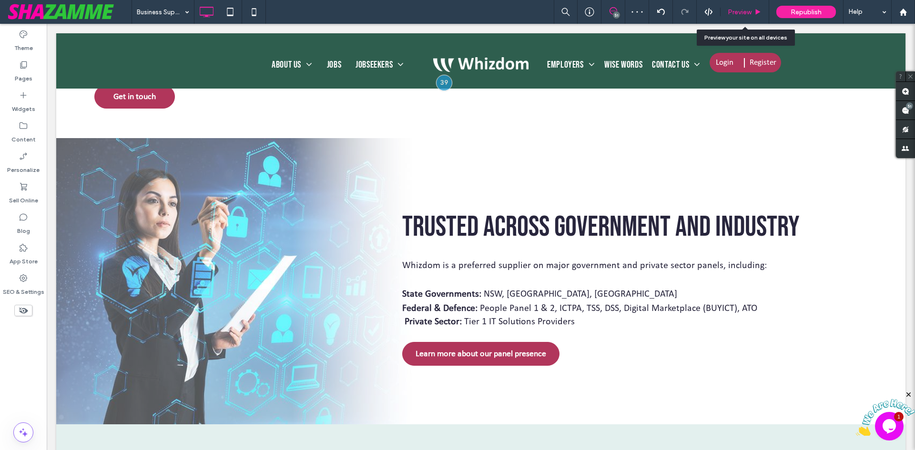
click at [750, 9] on span "Preview" at bounding box center [739, 12] width 24 height 8
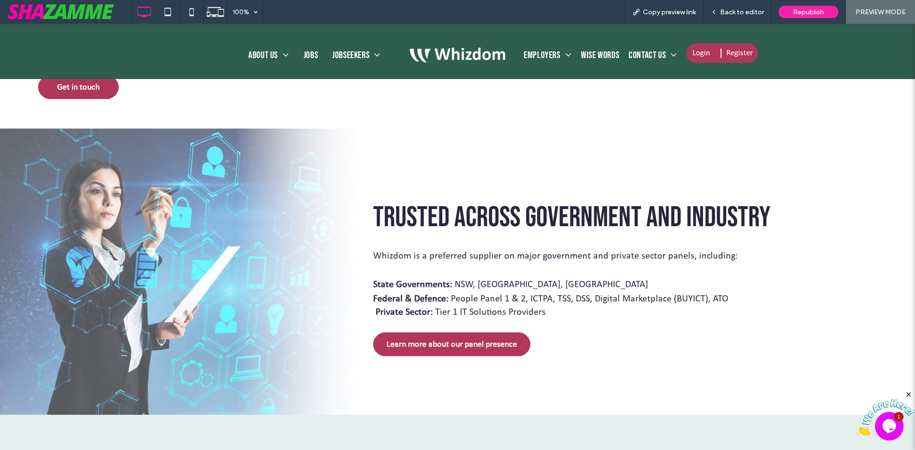
click at [750, 9] on span "Back to editor" at bounding box center [742, 12] width 44 height 8
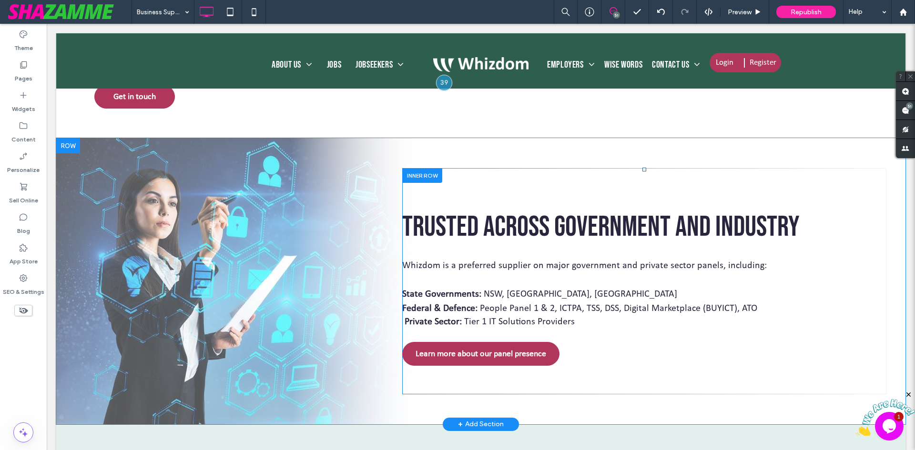
click at [793, 179] on div "Trusted Across Government and Industry Whizdom is a preferred supplier on major…" at bounding box center [644, 281] width 484 height 227
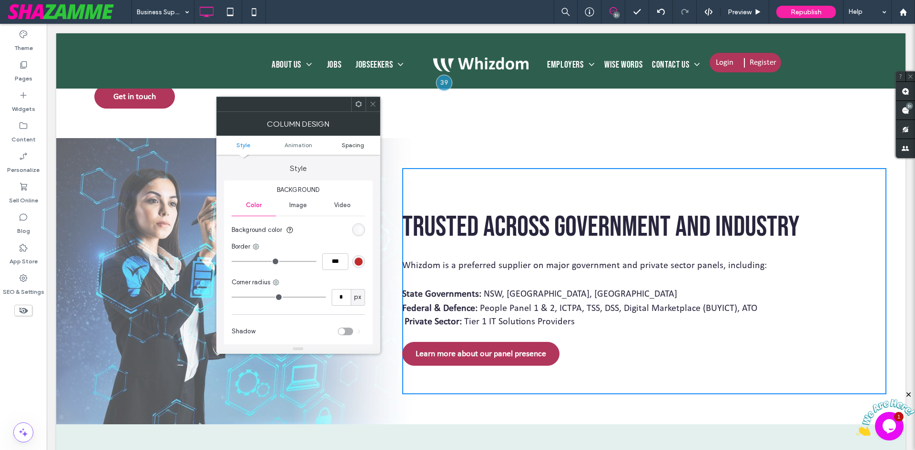
click at [360, 145] on span "Spacing" at bounding box center [353, 144] width 22 height 7
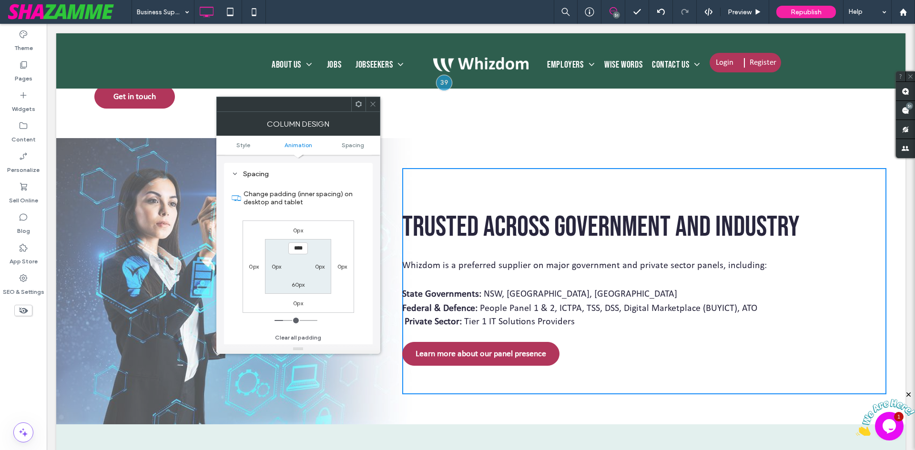
scroll to position [223, 0]
click at [372, 105] on icon at bounding box center [372, 104] width 7 height 7
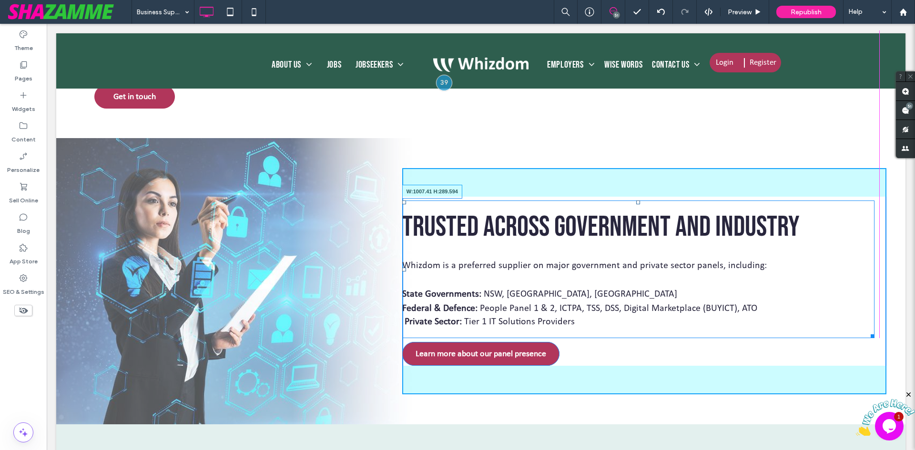
drag, startPoint x: 867, startPoint y: 337, endPoint x: 940, endPoint y: 361, distance: 77.0
click at [894, 337] on div "Click To Paste Trusted Across Government and Industry Whizdom is a preferred su…" at bounding box center [480, 281] width 849 height 286
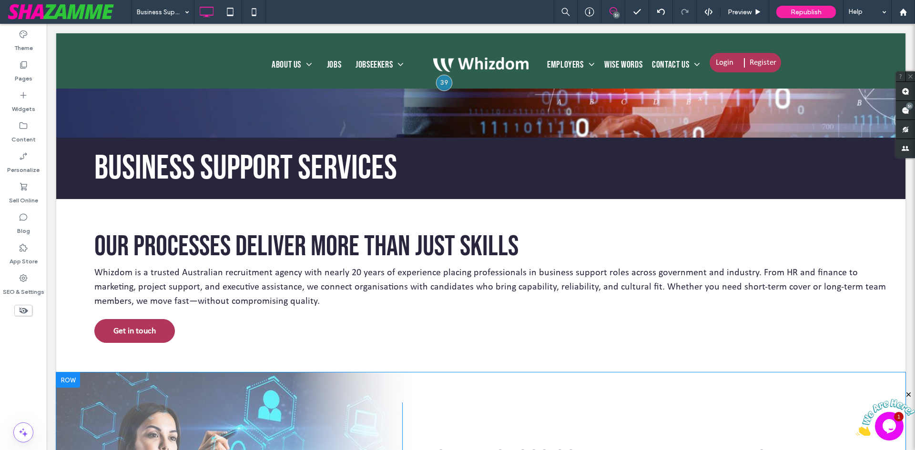
scroll to position [237, 0]
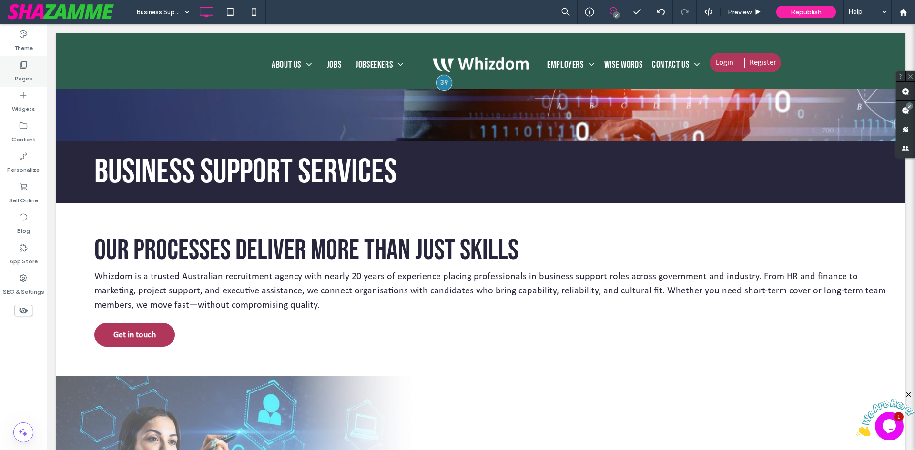
click at [20, 73] on label "Pages" at bounding box center [24, 76] width 18 height 13
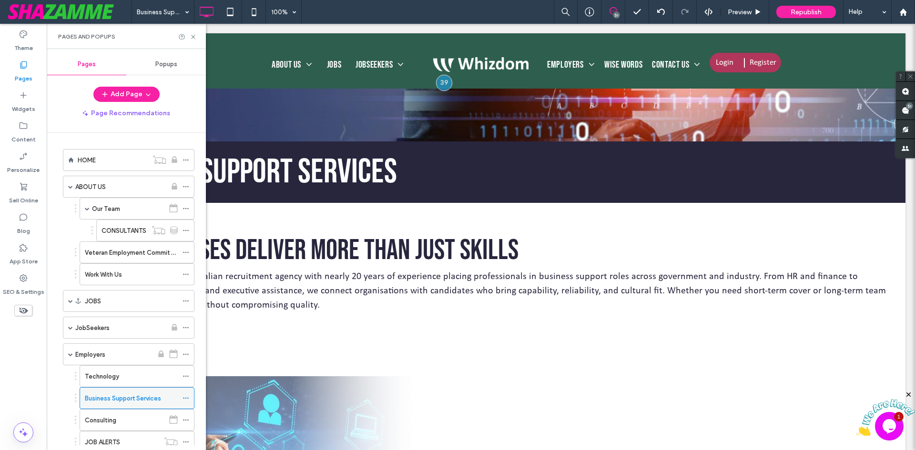
click at [185, 397] on icon at bounding box center [185, 398] width 7 height 7
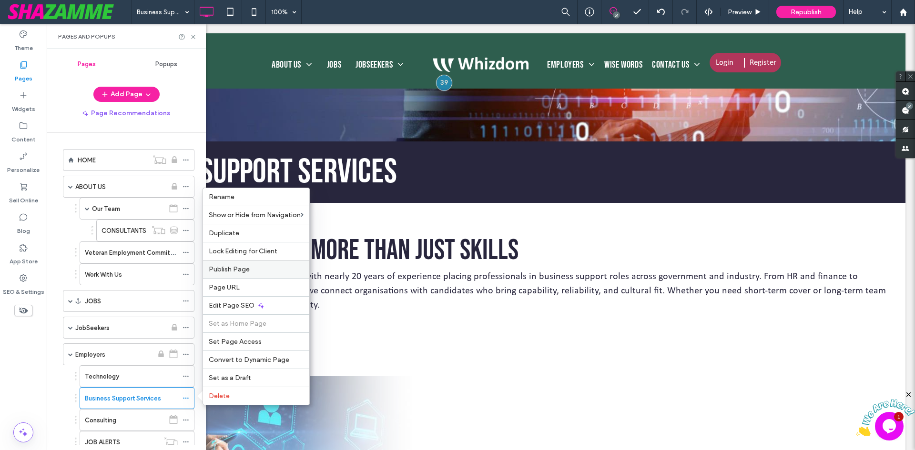
click at [236, 267] on span "Publish Page" at bounding box center [229, 269] width 41 height 8
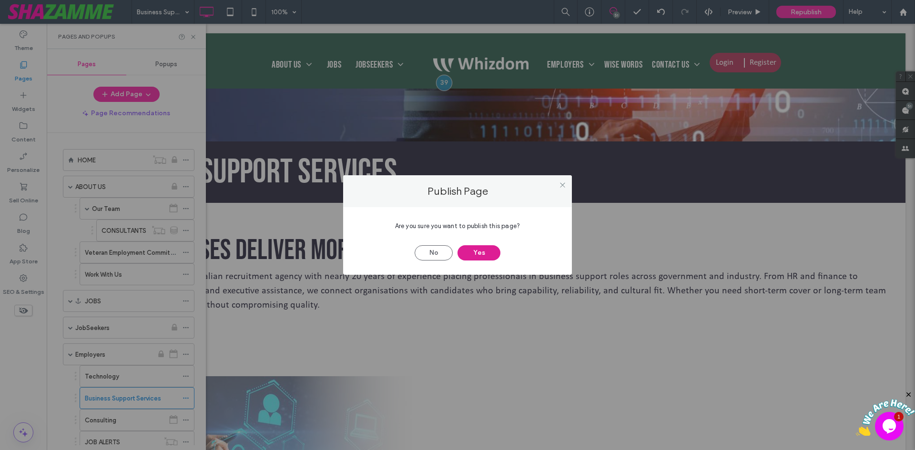
click at [485, 253] on button "Yes" at bounding box center [478, 252] width 43 height 15
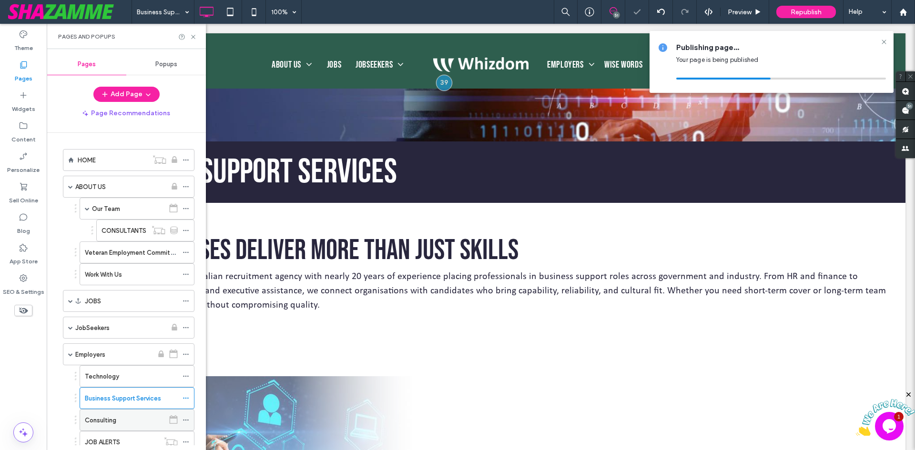
click at [110, 418] on label "Consulting" at bounding box center [100, 420] width 31 height 17
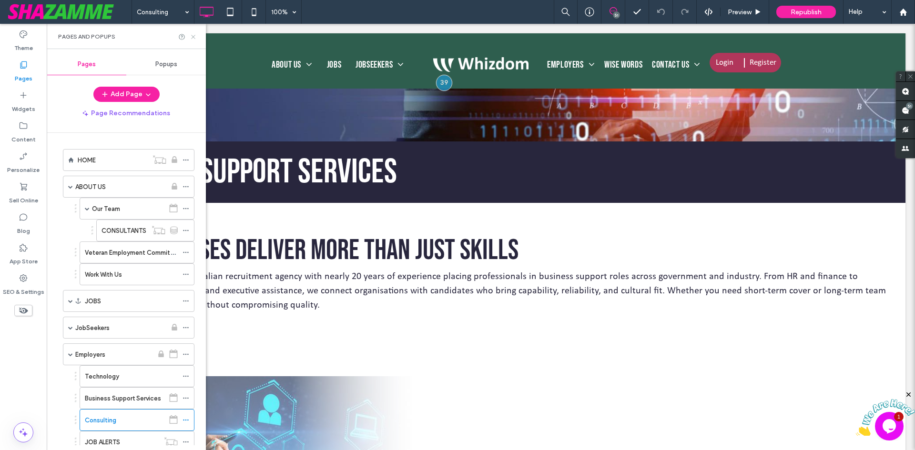
click at [195, 35] on icon at bounding box center [193, 36] width 7 height 7
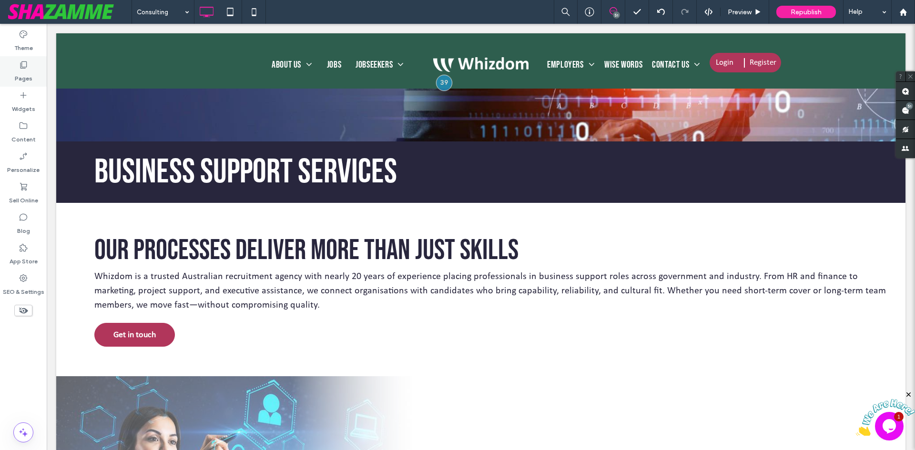
click at [24, 74] on label "Pages" at bounding box center [24, 76] width 18 height 13
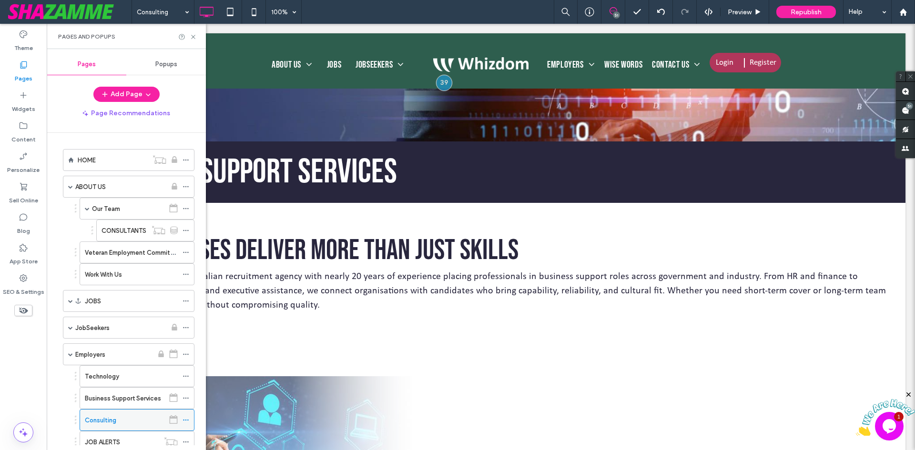
click at [184, 420] on icon at bounding box center [185, 420] width 7 height 7
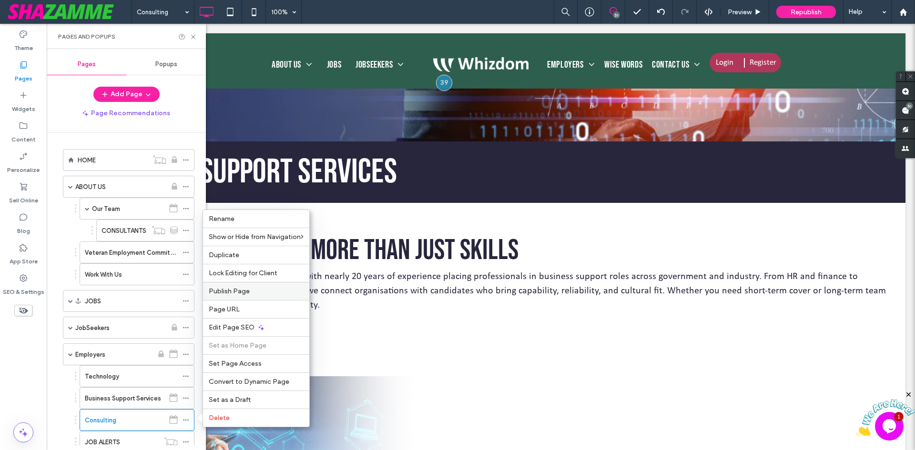
click at [226, 286] on div "Publish Page" at bounding box center [256, 291] width 106 height 18
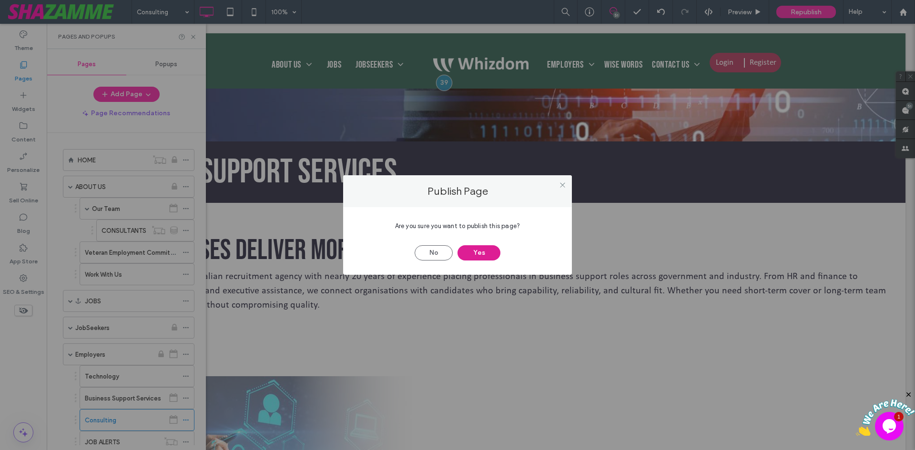
click at [466, 257] on button "Yes" at bounding box center [478, 252] width 43 height 15
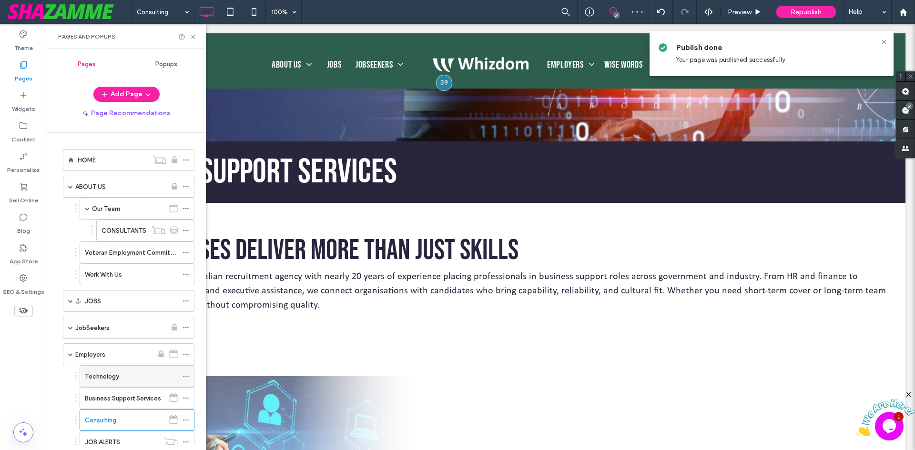
click at [115, 374] on label "Technology" at bounding box center [102, 376] width 34 height 17
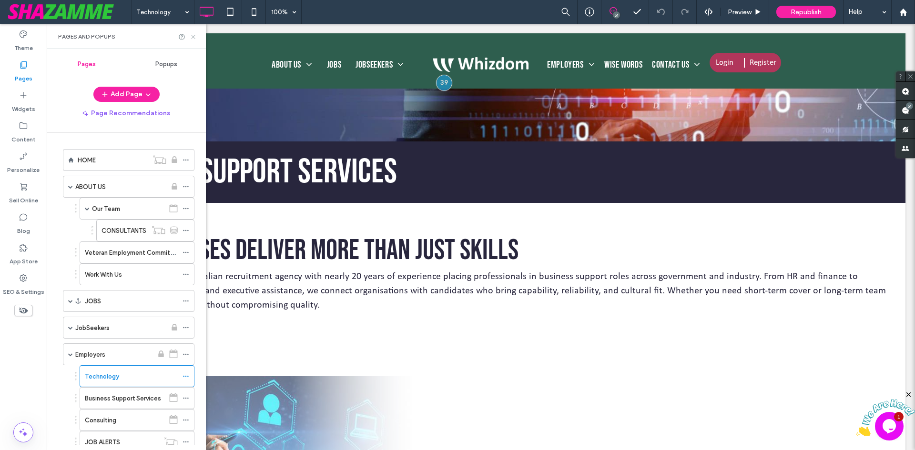
click at [194, 36] on use at bounding box center [193, 37] width 4 height 4
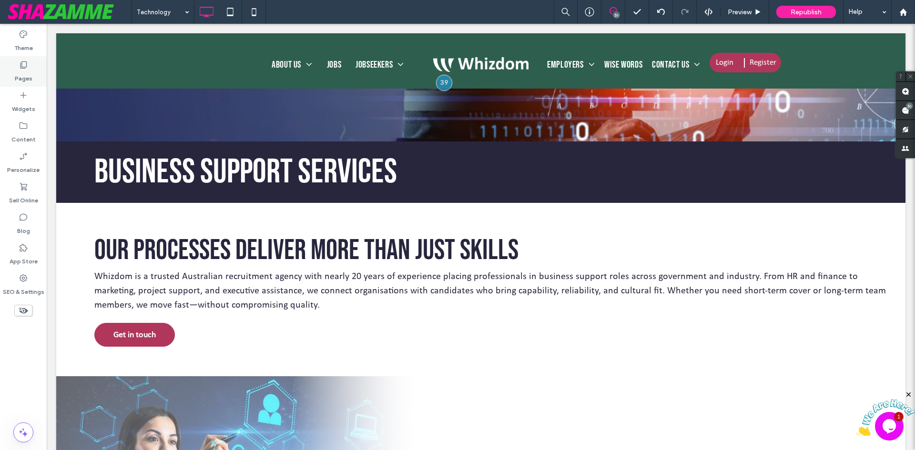
click at [22, 72] on label "Pages" at bounding box center [24, 76] width 18 height 13
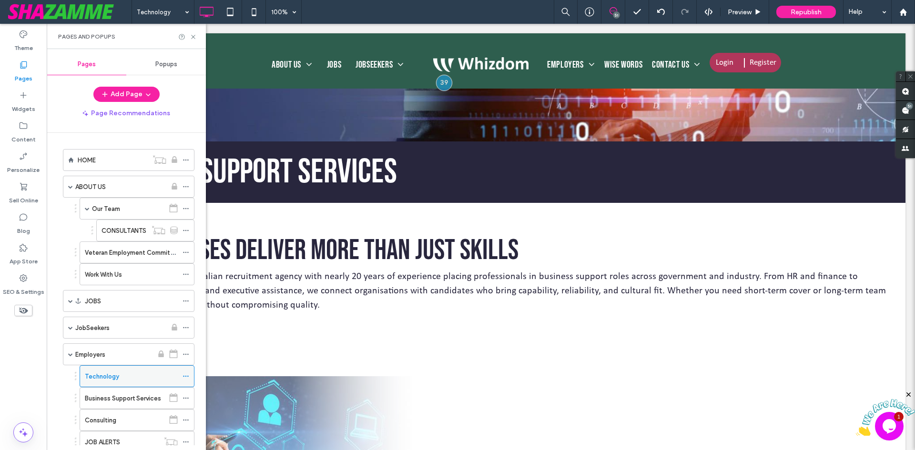
click at [185, 374] on icon at bounding box center [185, 376] width 7 height 7
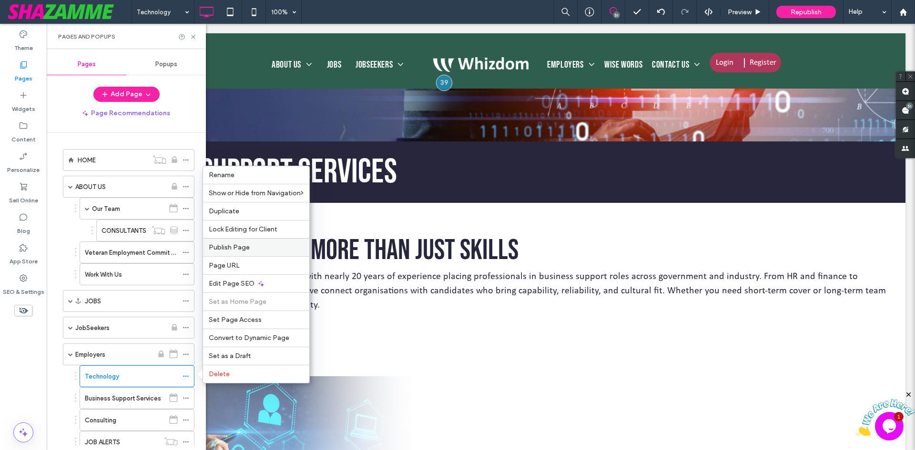
click at [233, 243] on span "Publish Page" at bounding box center [229, 247] width 41 height 8
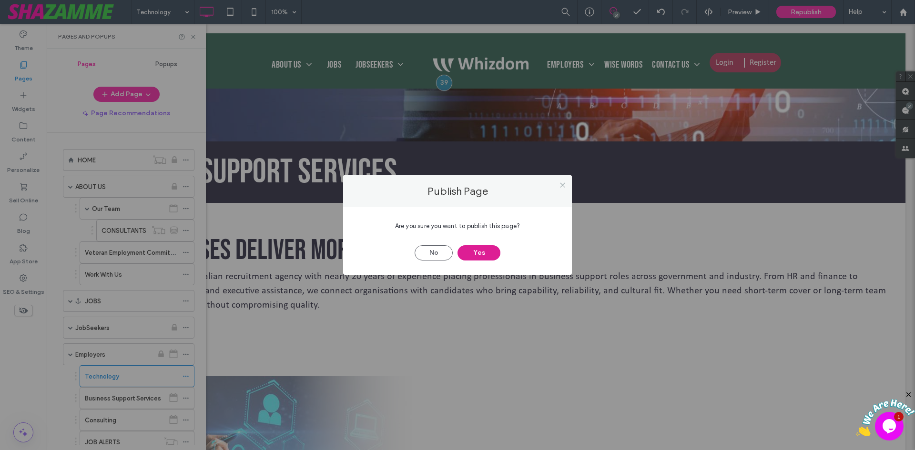
click at [483, 252] on button "Yes" at bounding box center [478, 252] width 43 height 15
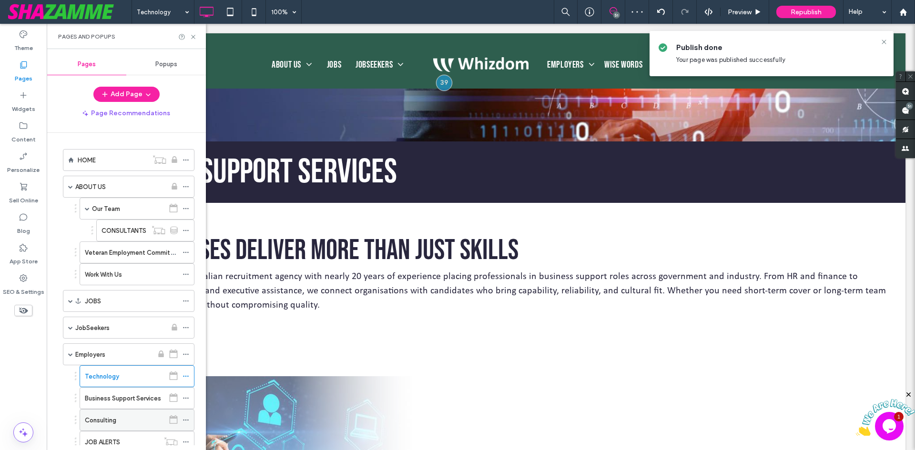
click at [113, 421] on label "Consulting" at bounding box center [100, 420] width 31 height 17
click at [192, 37] on icon at bounding box center [193, 36] width 7 height 7
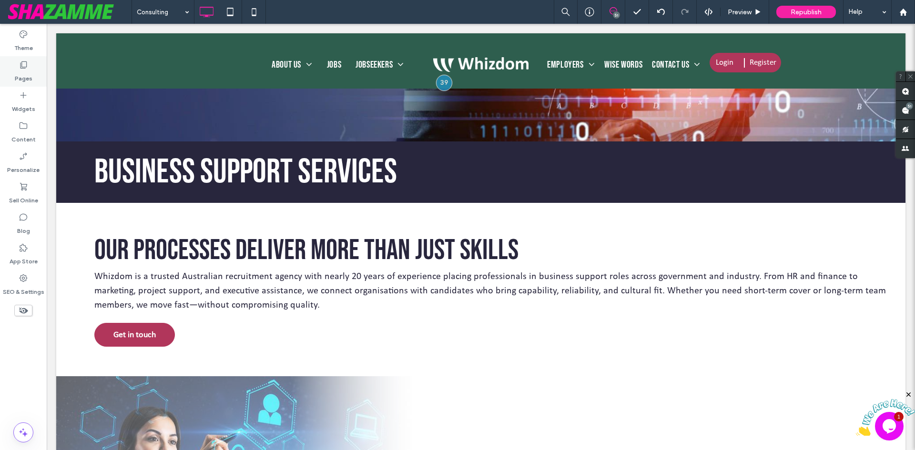
click at [35, 71] on div "Pages" at bounding box center [23, 71] width 47 height 30
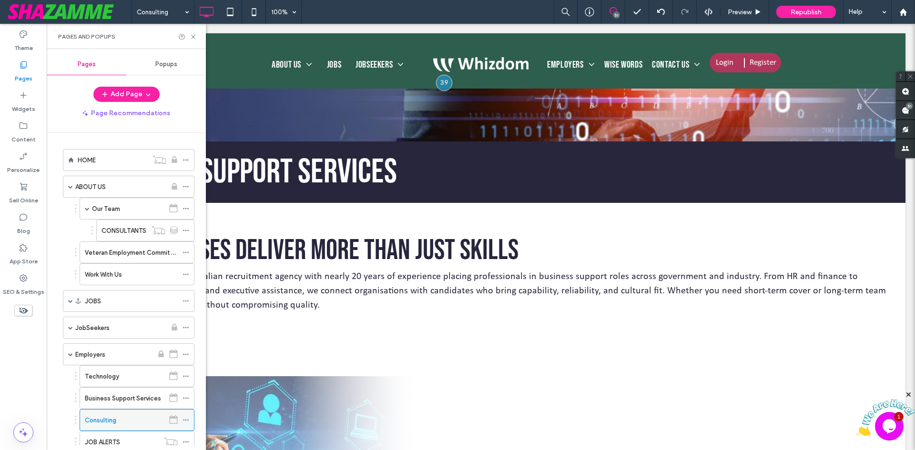
click at [185, 421] on icon at bounding box center [185, 420] width 7 height 7
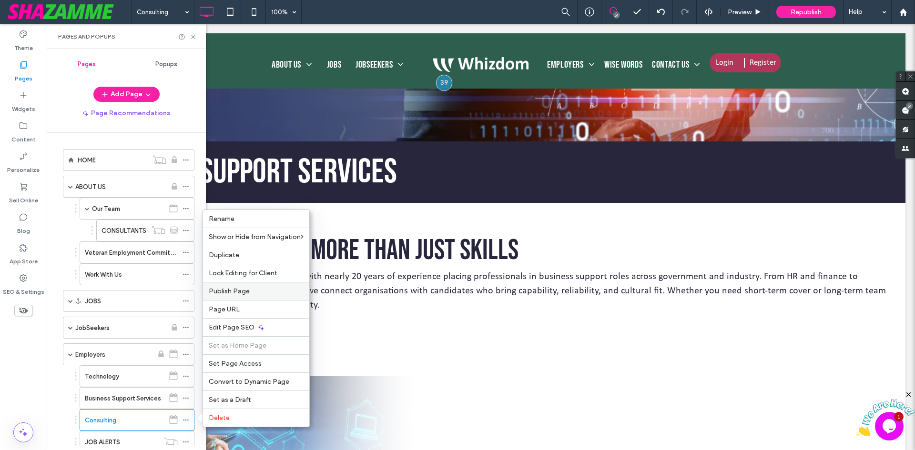
click at [254, 298] on div "Publish Page" at bounding box center [256, 291] width 106 height 18
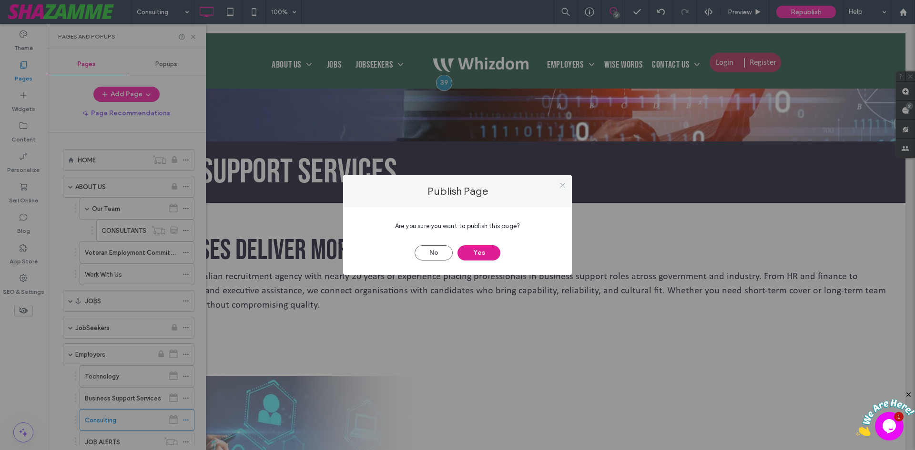
click at [485, 251] on button "Yes" at bounding box center [478, 252] width 43 height 15
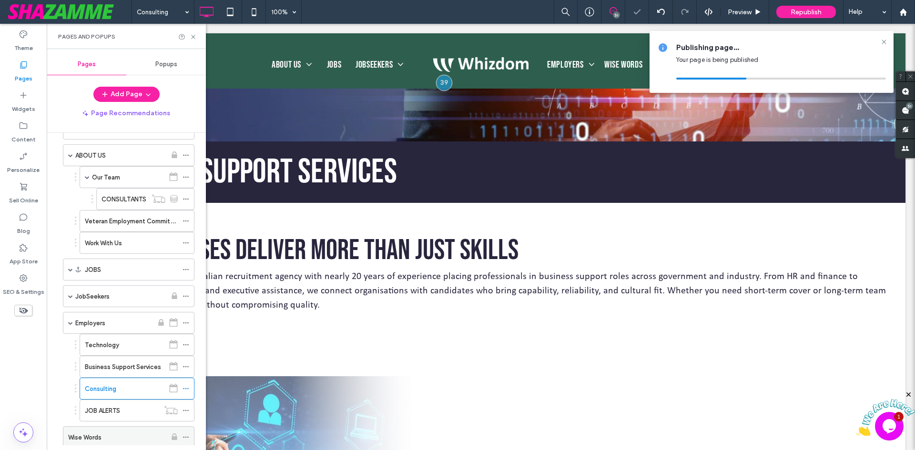
scroll to position [48, 0]
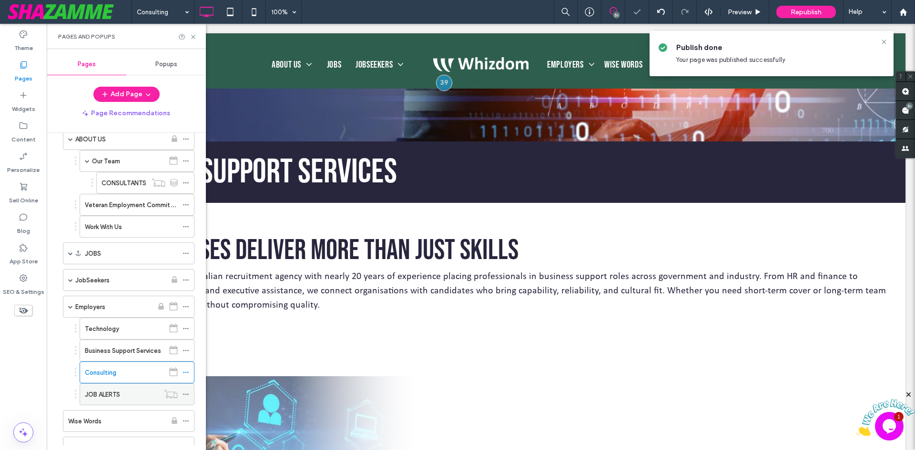
click at [116, 395] on label "JOB ALERTS" at bounding box center [102, 394] width 35 height 17
click at [192, 36] on icon at bounding box center [193, 36] width 7 height 7
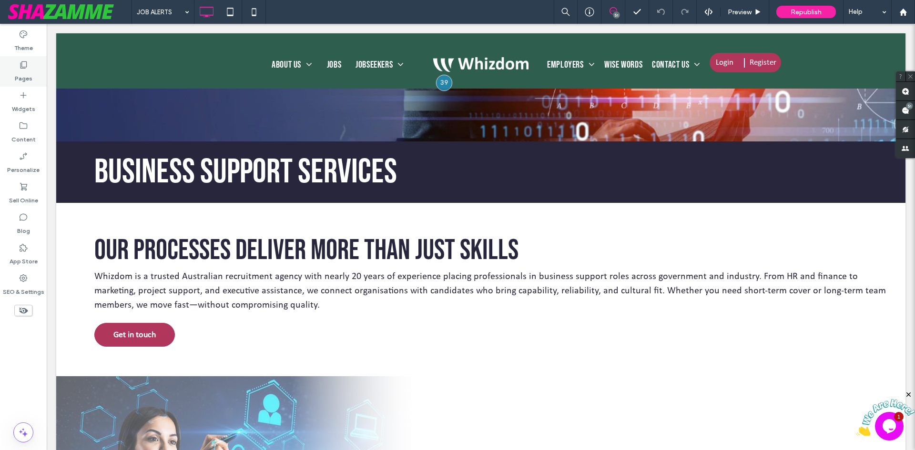
click at [19, 73] on label "Pages" at bounding box center [24, 76] width 18 height 13
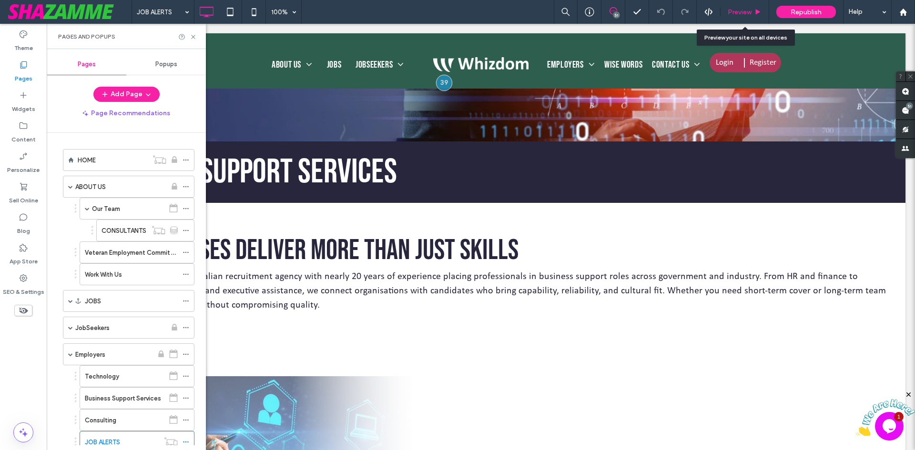
click at [746, 16] on span "Preview" at bounding box center [739, 12] width 24 height 8
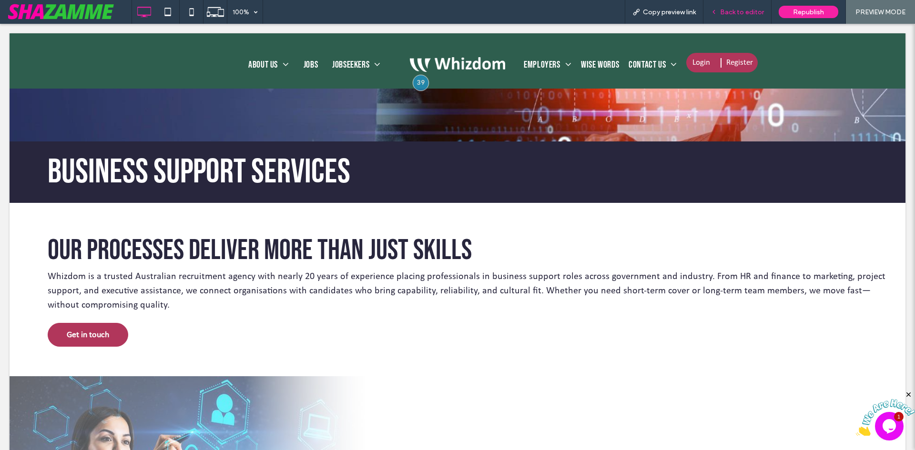
click at [744, 11] on span "Back to editor" at bounding box center [742, 12] width 44 height 8
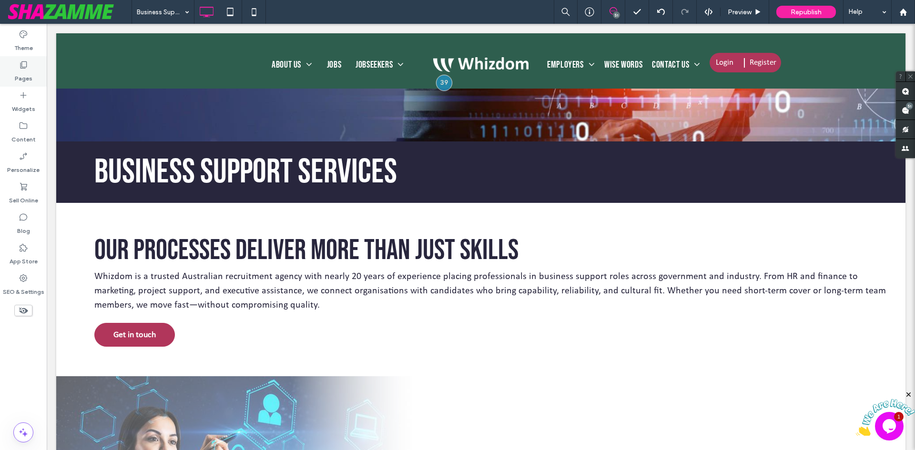
click at [30, 71] on label "Pages" at bounding box center [24, 76] width 18 height 13
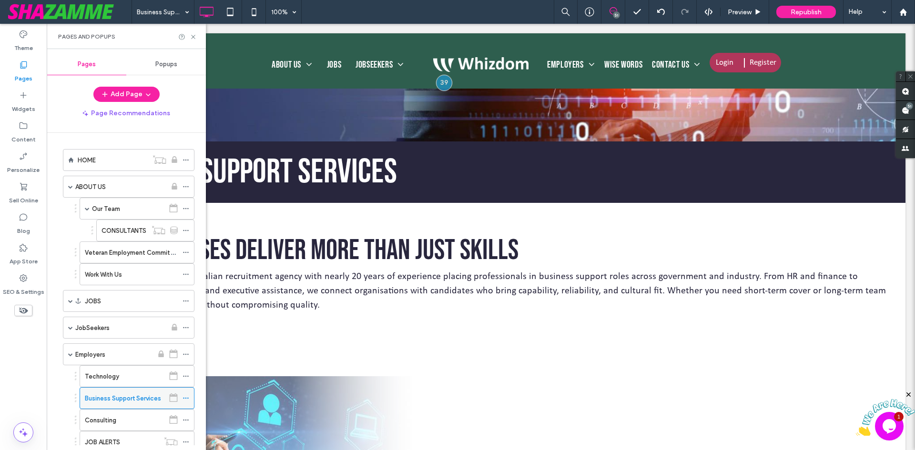
click at [185, 400] on icon at bounding box center [185, 398] width 7 height 7
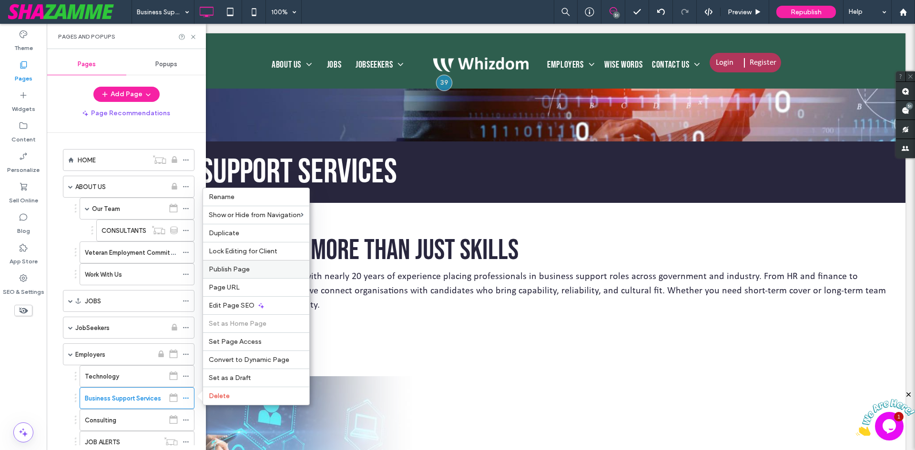
click at [239, 268] on span "Publish Page" at bounding box center [229, 269] width 41 height 8
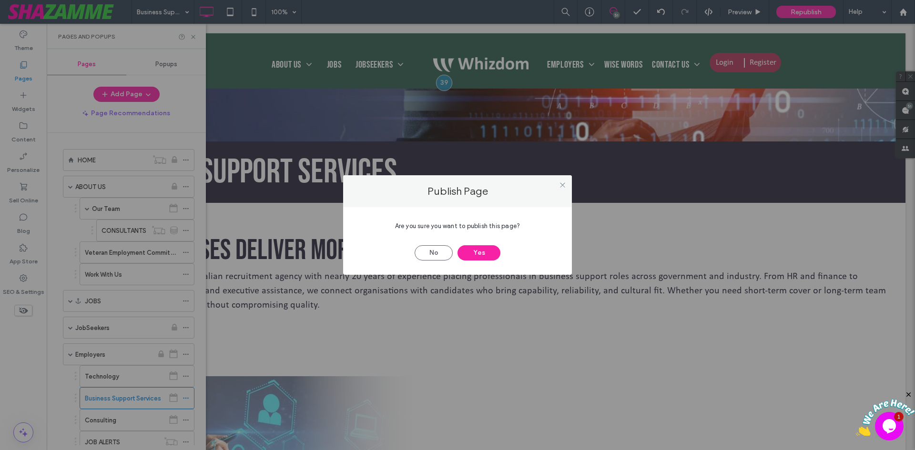
drag, startPoint x: 484, startPoint y: 250, endPoint x: 274, endPoint y: 344, distance: 230.5
click at [484, 251] on button "Yes" at bounding box center [478, 252] width 43 height 15
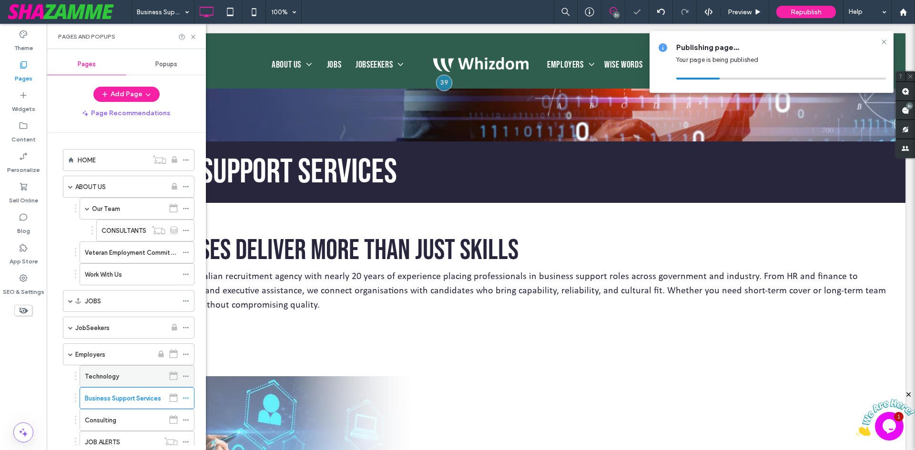
click at [122, 376] on div "Technology" at bounding box center [125, 377] width 80 height 10
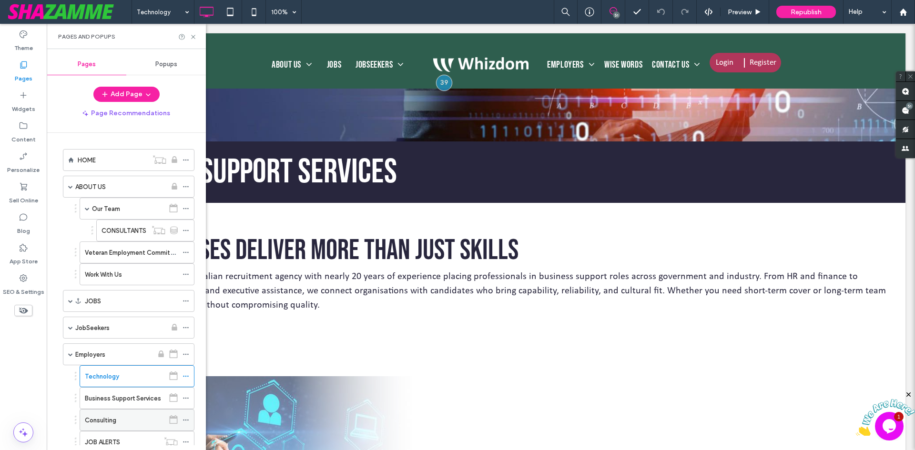
click at [100, 416] on label "Consulting" at bounding box center [100, 420] width 31 height 17
click at [194, 36] on use at bounding box center [193, 37] width 4 height 4
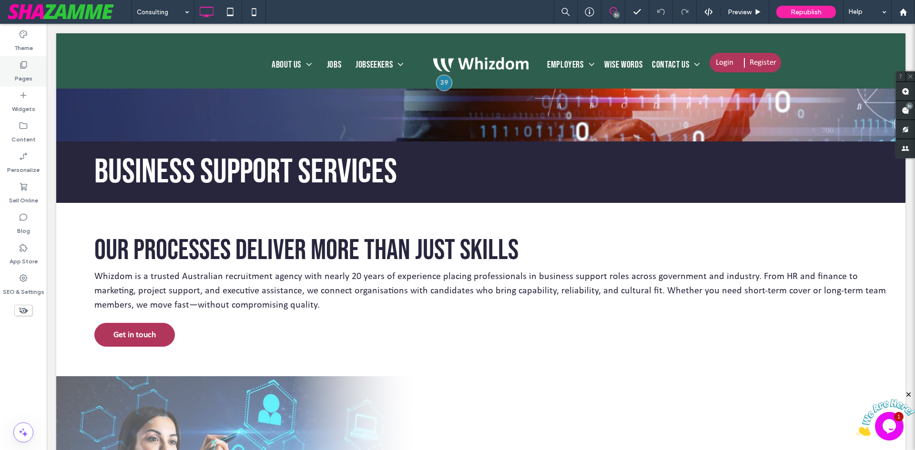
click at [27, 68] on icon at bounding box center [24, 65] width 10 height 10
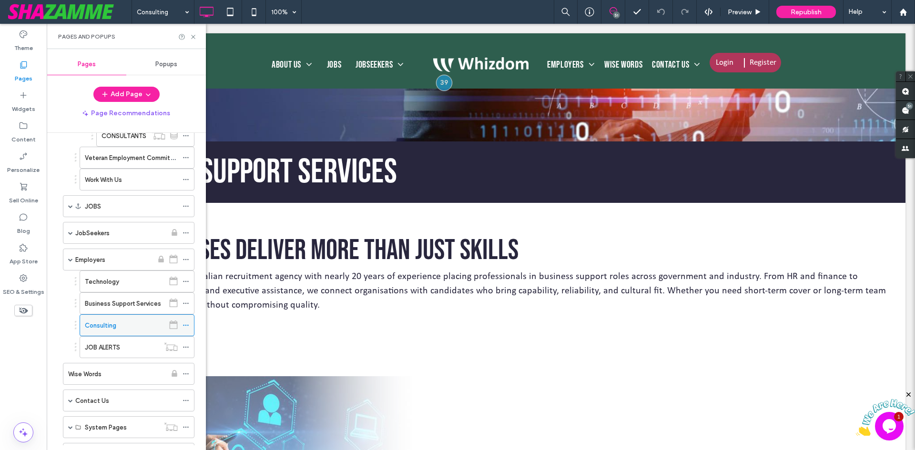
scroll to position [95, 0]
click at [119, 303] on label "Business Support Services" at bounding box center [123, 303] width 76 height 17
click at [108, 278] on label "Technology" at bounding box center [102, 281] width 34 height 17
click at [191, 35] on use at bounding box center [193, 37] width 4 height 4
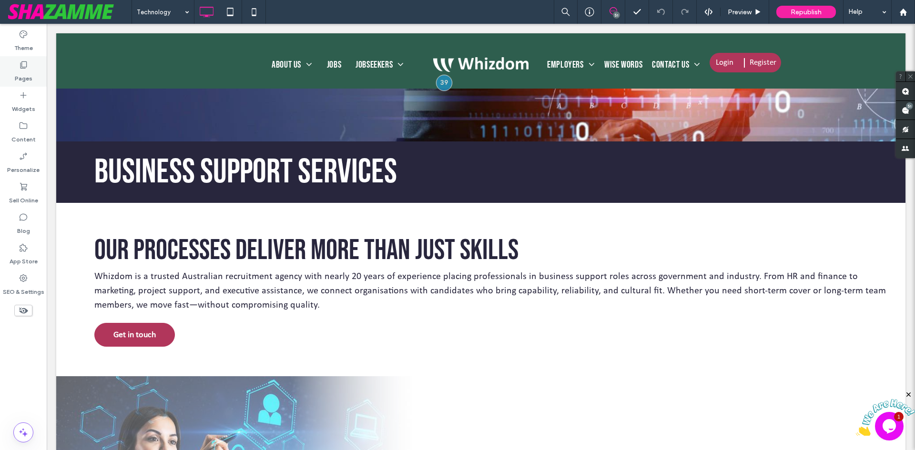
click at [25, 74] on label "Pages" at bounding box center [24, 76] width 18 height 13
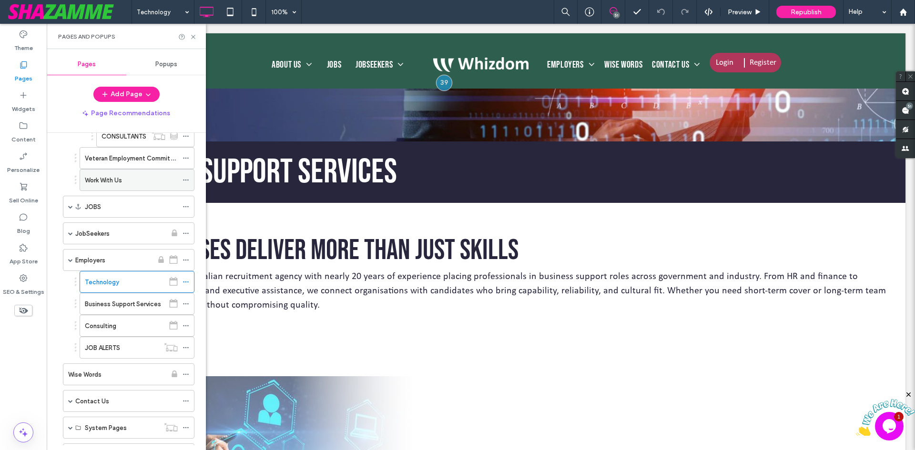
scroll to position [95, 0]
click at [194, 37] on icon at bounding box center [193, 36] width 7 height 7
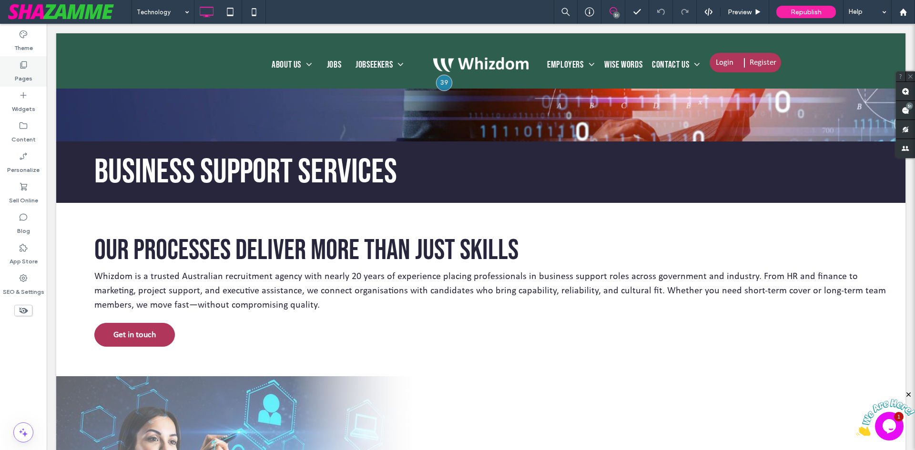
click at [27, 75] on label "Pages" at bounding box center [24, 76] width 18 height 13
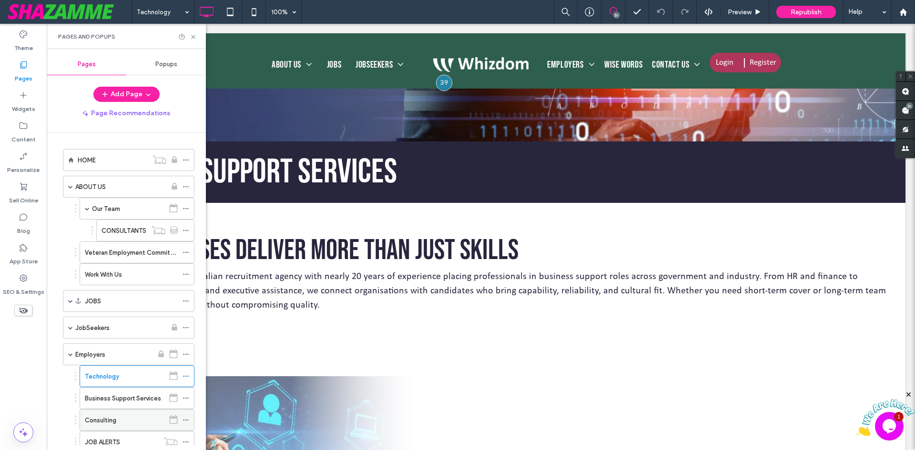
click at [111, 419] on label "Consulting" at bounding box center [100, 420] width 31 height 17
click at [192, 37] on icon at bounding box center [193, 36] width 7 height 7
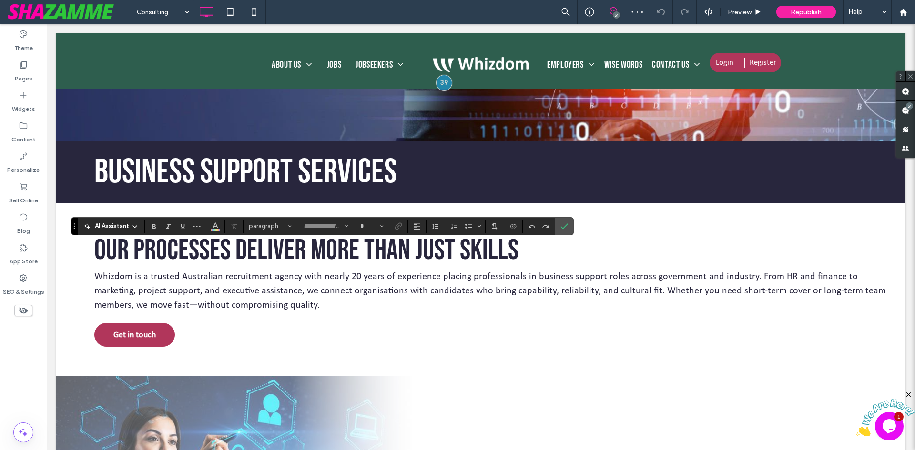
type input "**********"
type input "**"
click at [563, 227] on icon "Confirm" at bounding box center [564, 226] width 8 height 8
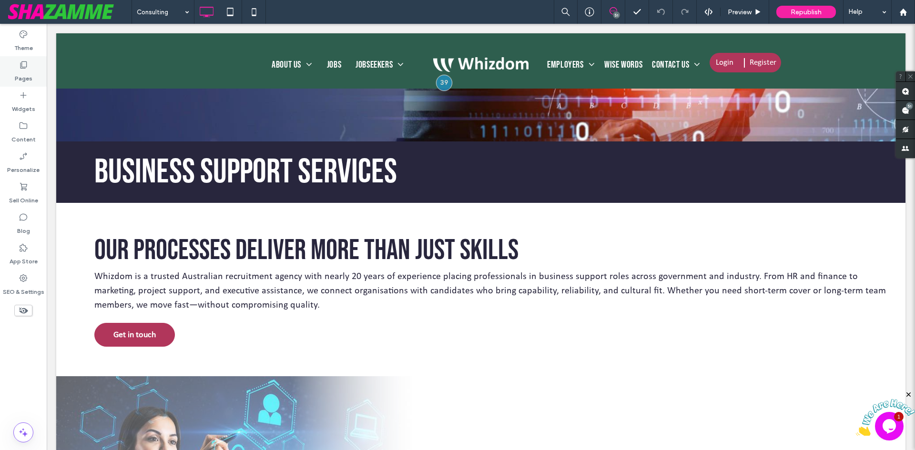
click at [17, 72] on label "Pages" at bounding box center [24, 76] width 18 height 13
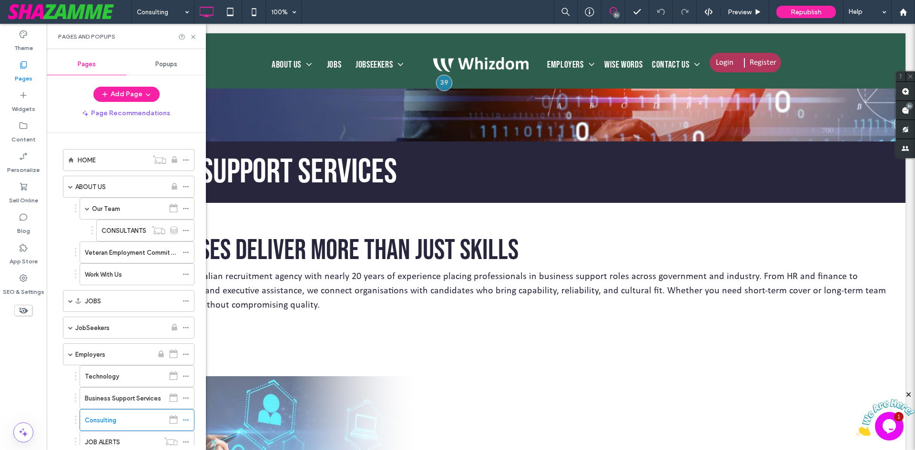
scroll to position [48, 0]
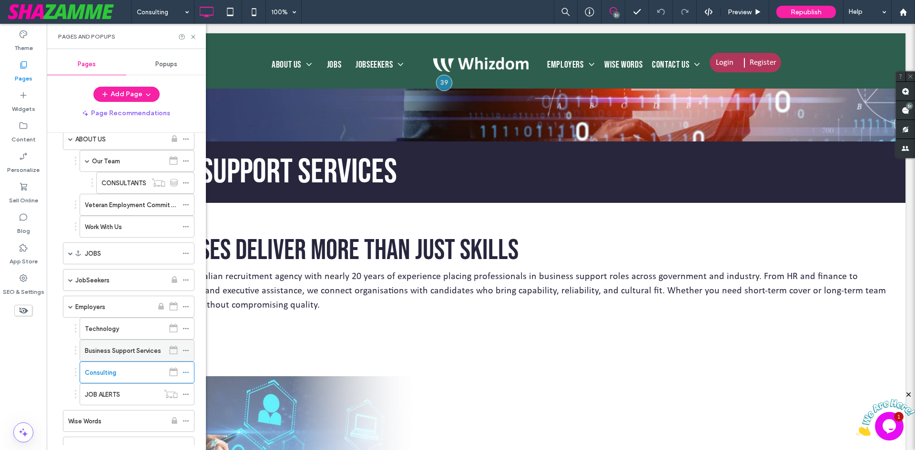
click at [109, 348] on label "Business Support Services" at bounding box center [123, 350] width 76 height 17
click at [192, 36] on icon at bounding box center [193, 36] width 7 height 7
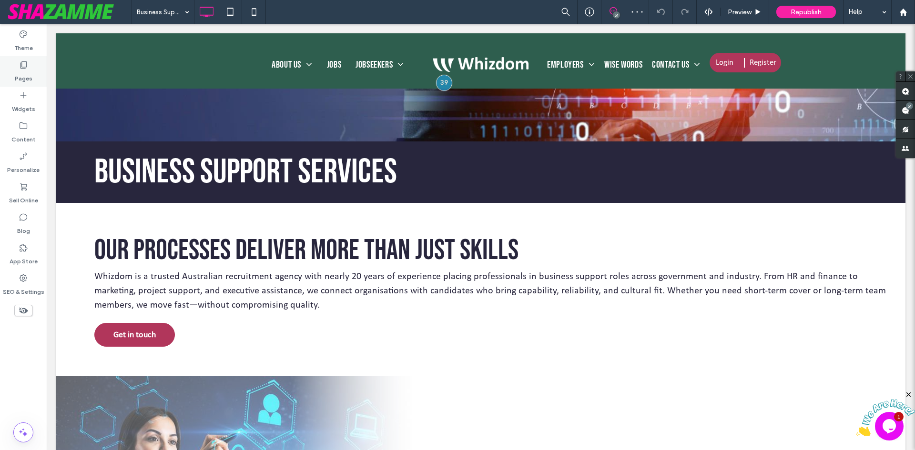
click at [31, 78] on label "Pages" at bounding box center [24, 76] width 18 height 13
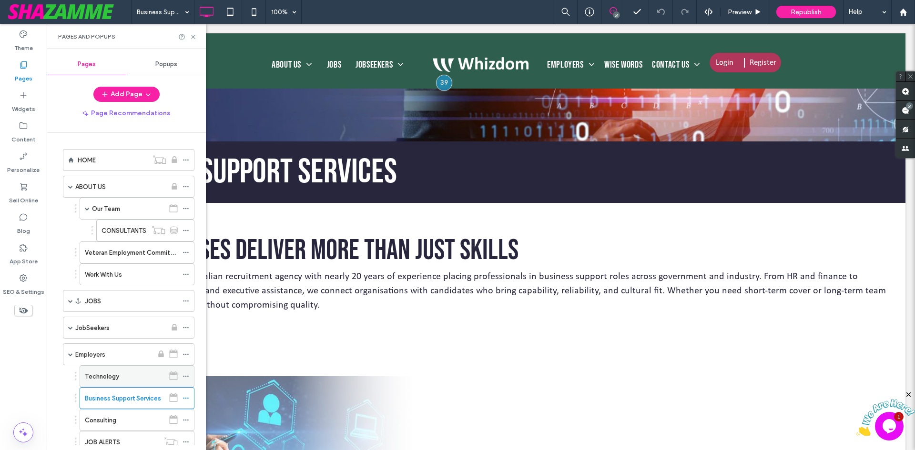
click at [98, 370] on div "Technology" at bounding box center [125, 376] width 80 height 21
click at [192, 36] on use at bounding box center [193, 37] width 4 height 4
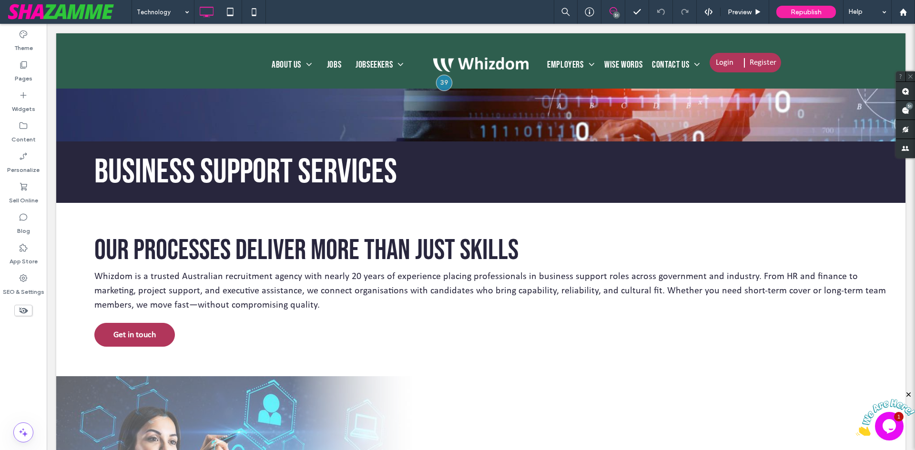
type input "**********"
type input "**"
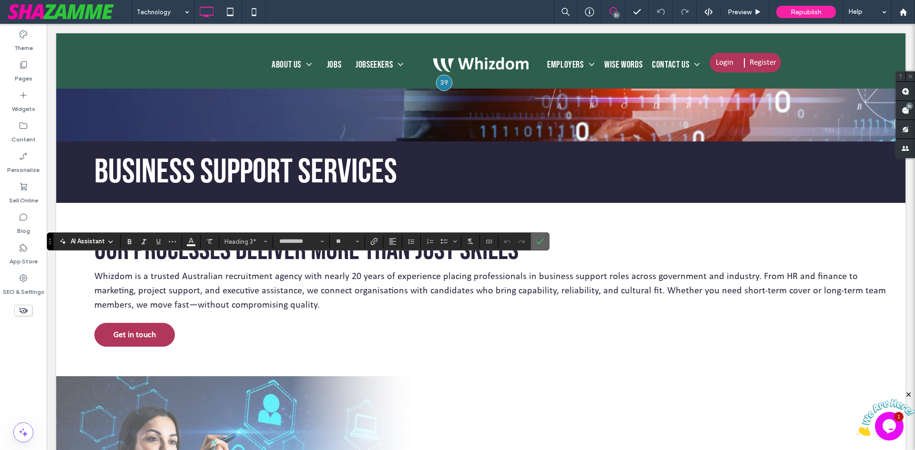
click at [541, 239] on icon "Confirm" at bounding box center [540, 242] width 8 height 8
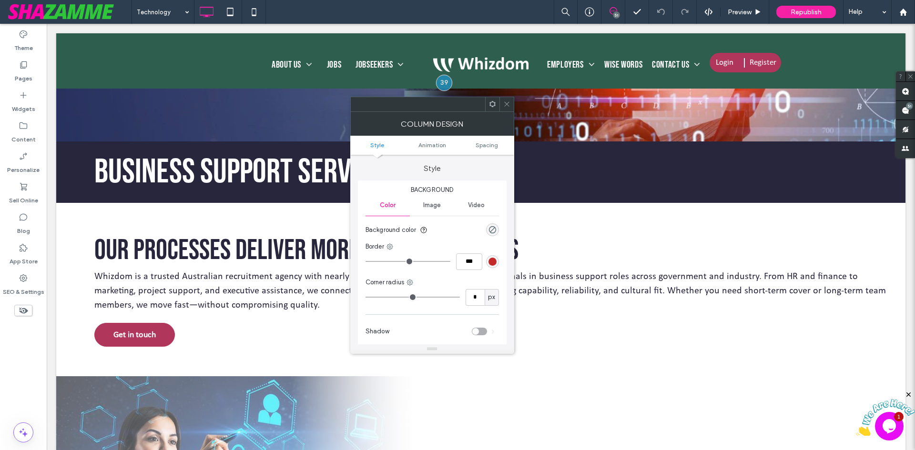
click at [504, 104] on icon at bounding box center [506, 104] width 7 height 7
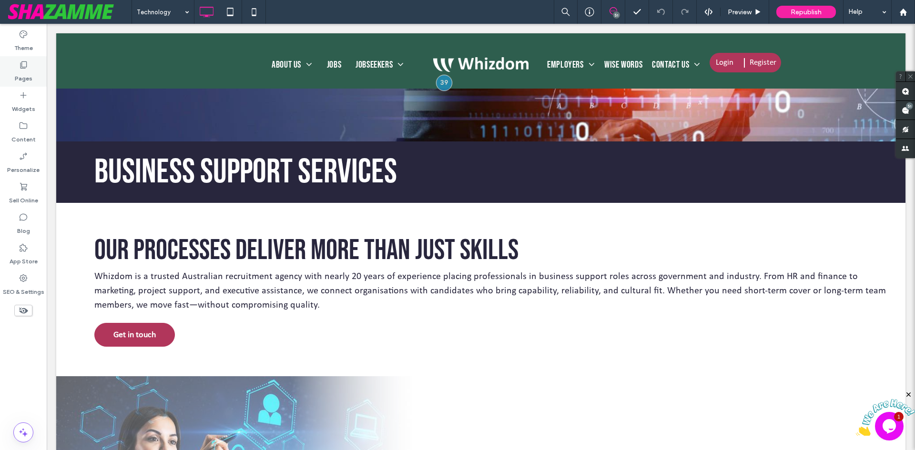
click at [28, 71] on label "Pages" at bounding box center [24, 76] width 18 height 13
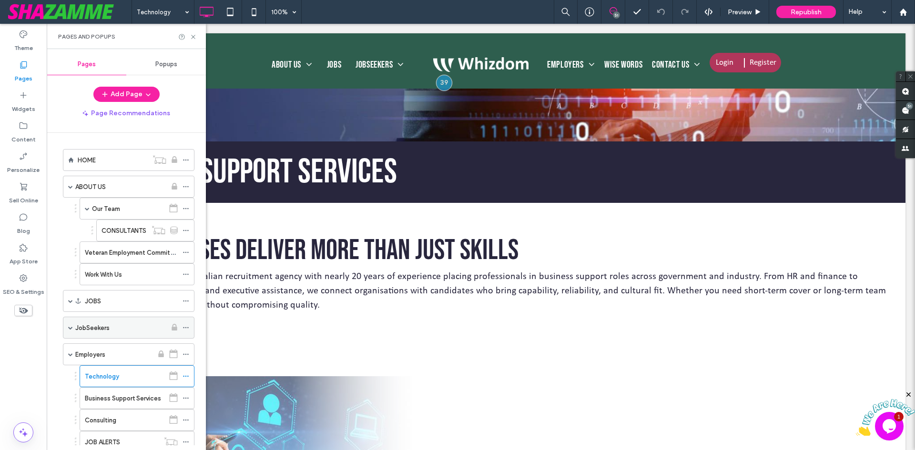
click at [69, 330] on span at bounding box center [70, 327] width 5 height 5
click at [108, 392] on label "Salary Calculator" at bounding box center [109, 393] width 49 height 17
click at [193, 36] on use at bounding box center [193, 37] width 4 height 4
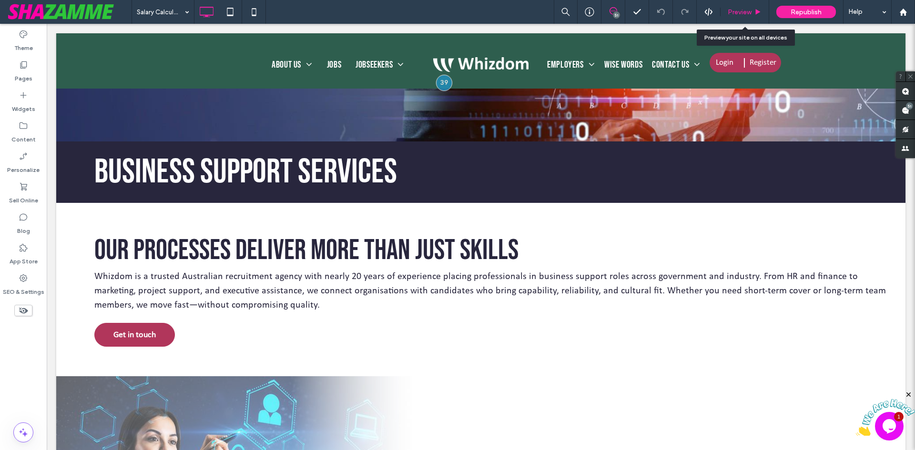
click at [740, 13] on span "Preview" at bounding box center [739, 12] width 24 height 8
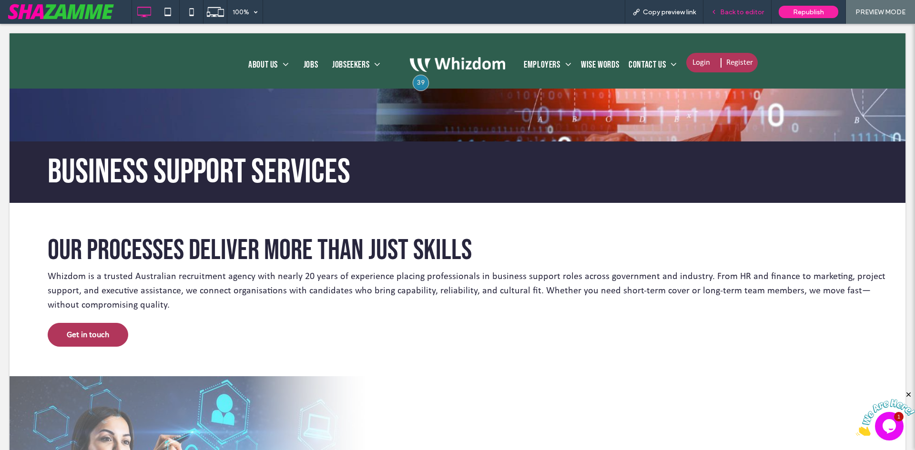
click at [740, 6] on div "Back to editor" at bounding box center [737, 12] width 68 height 24
click at [729, 9] on span "Back to editor" at bounding box center [742, 12] width 44 height 8
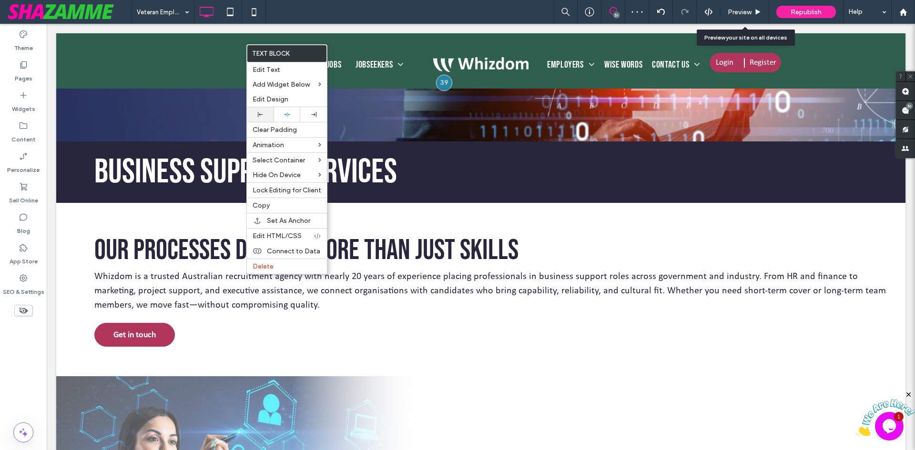
click at [260, 111] on div at bounding box center [260, 114] width 27 height 15
click at [27, 78] on label "Pages" at bounding box center [24, 76] width 18 height 13
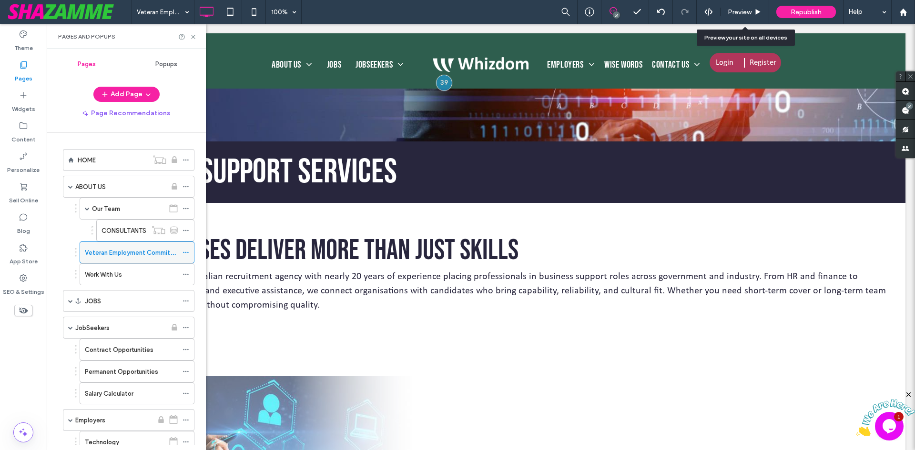
click at [187, 249] on span at bounding box center [185, 252] width 7 height 14
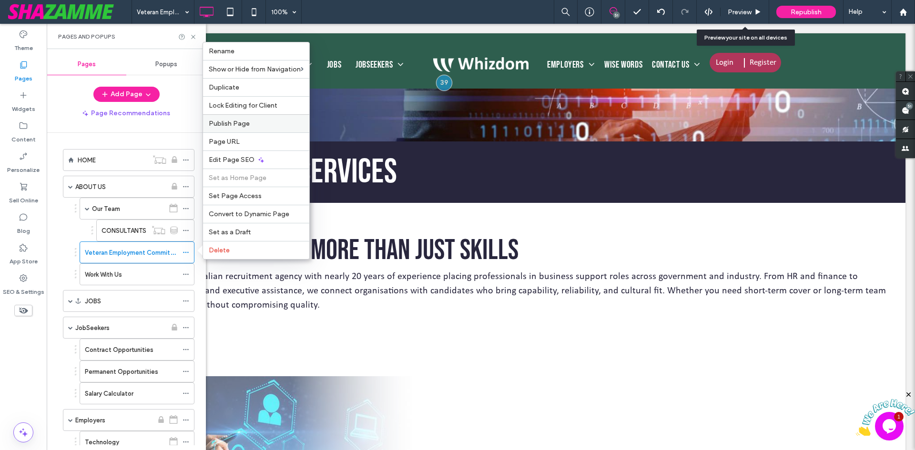
click at [239, 125] on span "Publish Page" at bounding box center [229, 124] width 41 height 8
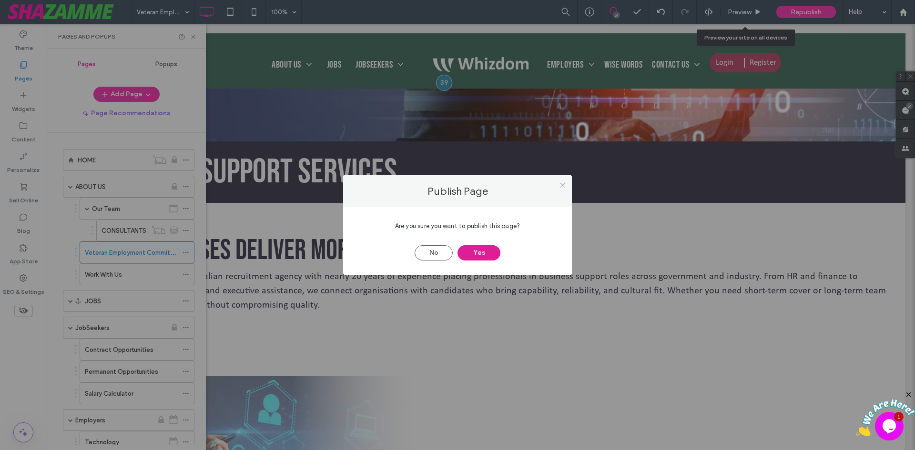
click at [482, 258] on button "Yes" at bounding box center [478, 252] width 43 height 15
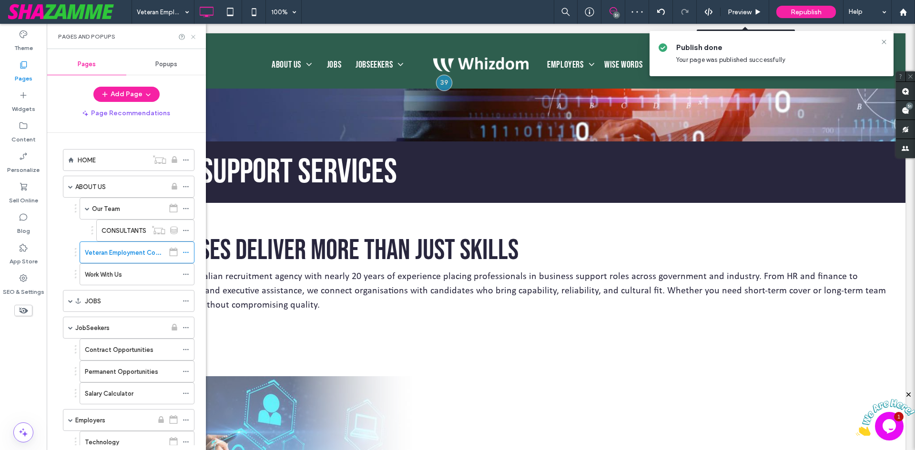
click at [196, 36] on icon at bounding box center [193, 36] width 7 height 7
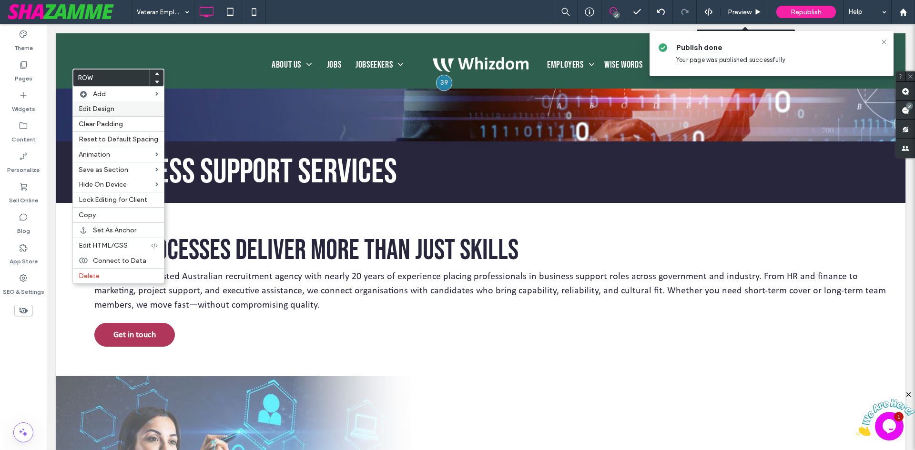
click at [101, 109] on span "Edit Design" at bounding box center [97, 109] width 36 height 8
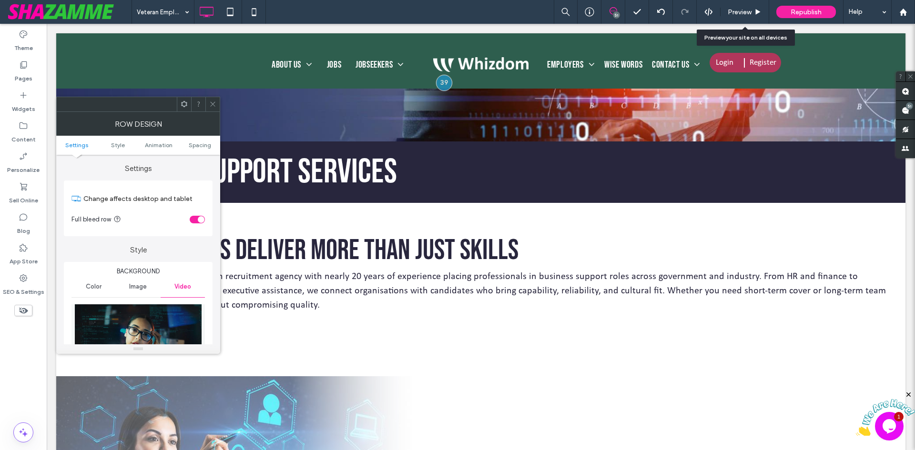
click at [96, 287] on span "Color" at bounding box center [94, 287] width 16 height 8
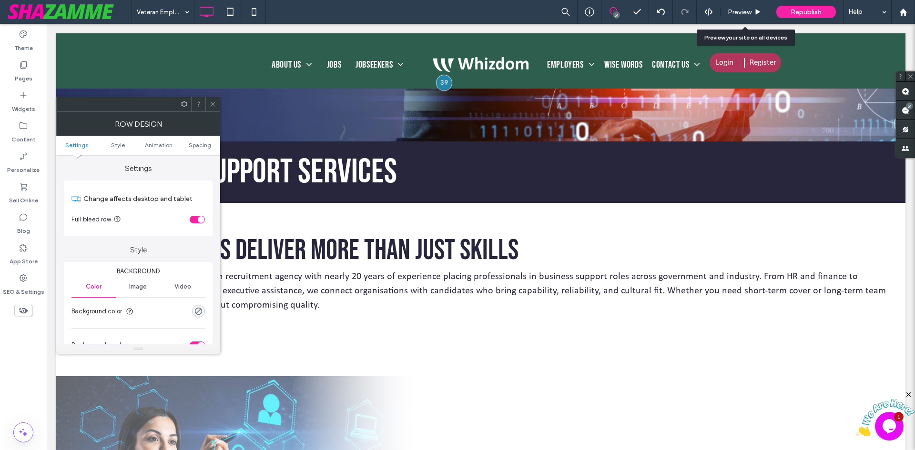
scroll to position [95, 0]
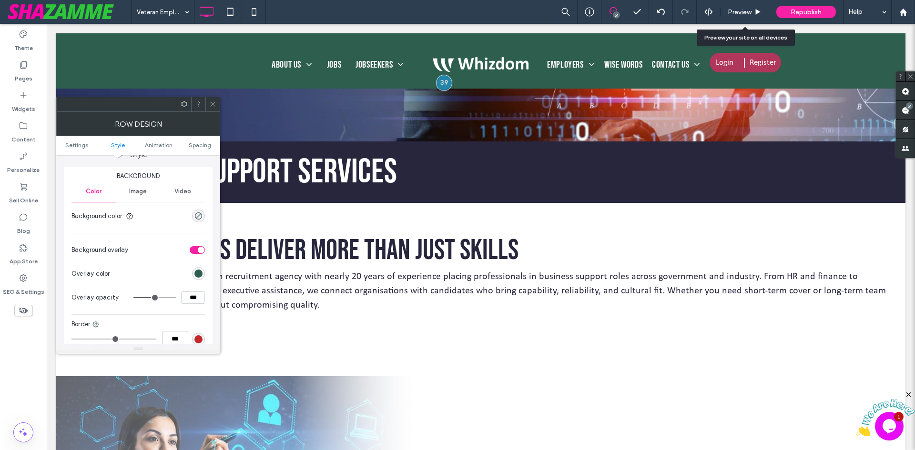
click at [204, 215] on div "rgba(0, 0, 0, 0)" at bounding box center [198, 216] width 13 height 13
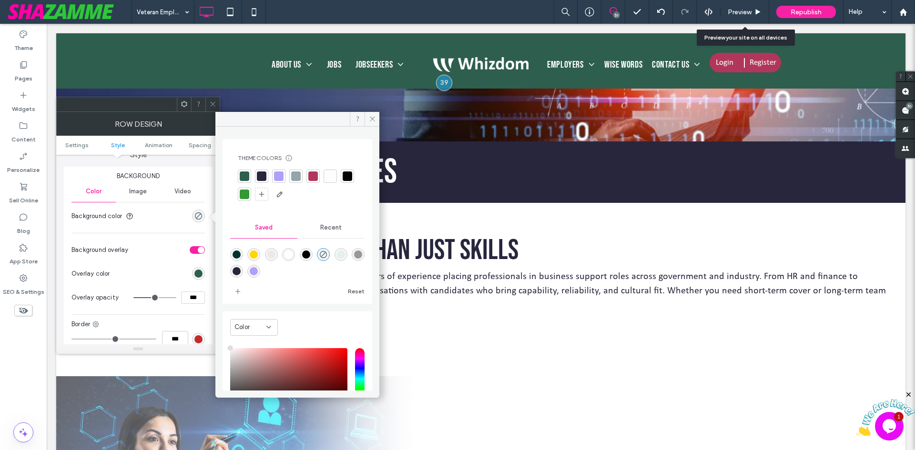
type input "**"
click at [242, 169] on div "Theme Colors Save time with Theme Colors Create a color palette to instantly ad…" at bounding box center [297, 178] width 134 height 63
click at [245, 177] on div at bounding box center [245, 176] width 10 height 10
click at [214, 105] on icon at bounding box center [212, 104] width 7 height 7
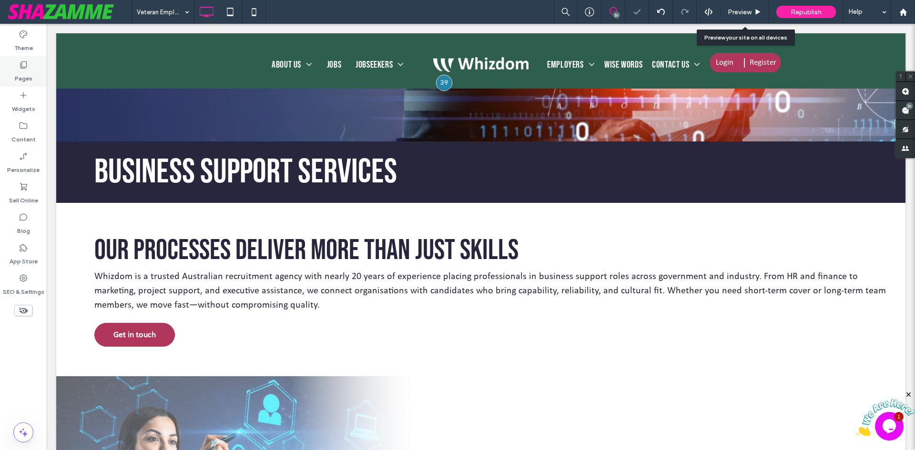
click at [35, 76] on div "Pages" at bounding box center [23, 71] width 47 height 30
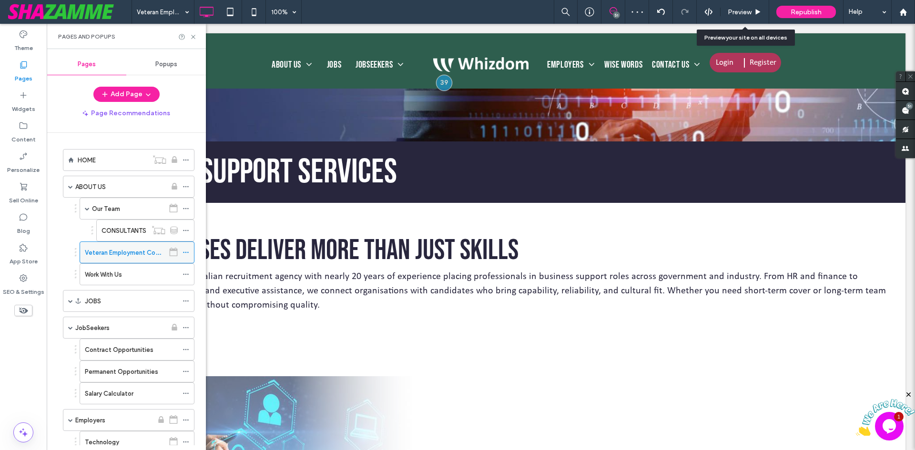
click at [188, 252] on use at bounding box center [185, 252] width 5 height 1
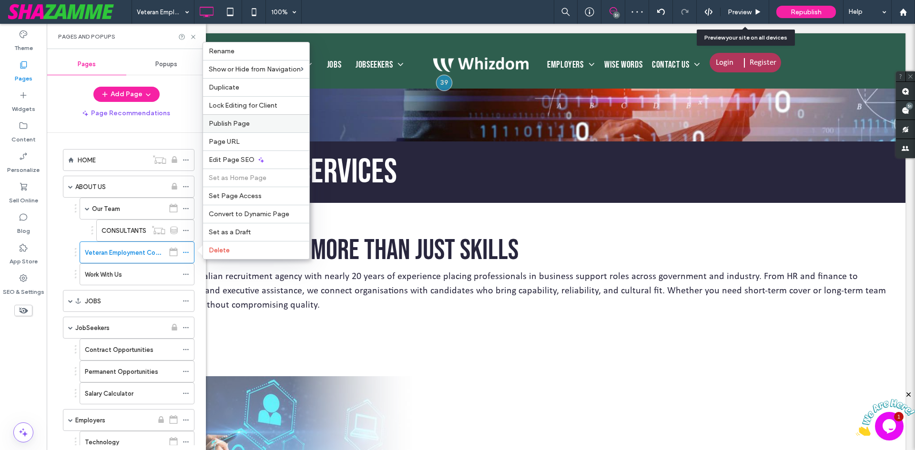
click at [234, 119] on div "Publish Page" at bounding box center [256, 123] width 106 height 18
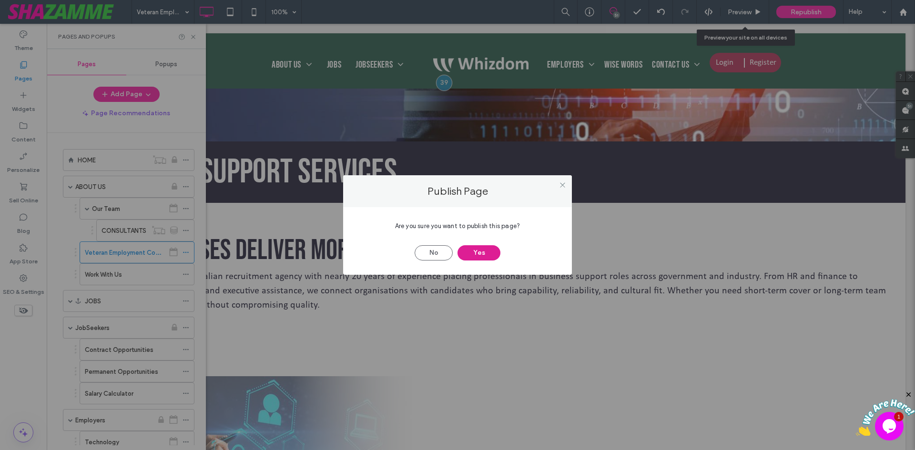
click at [475, 249] on button "Yes" at bounding box center [478, 252] width 43 height 15
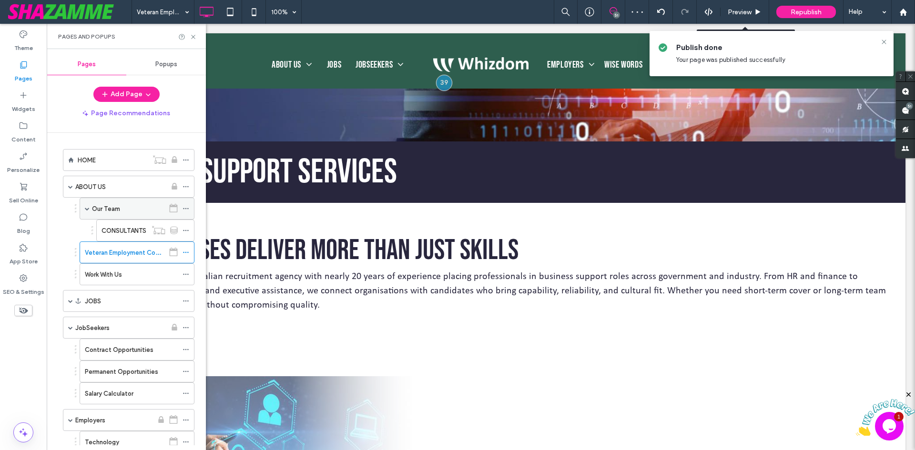
click at [118, 206] on label "Our Team" at bounding box center [106, 209] width 28 height 17
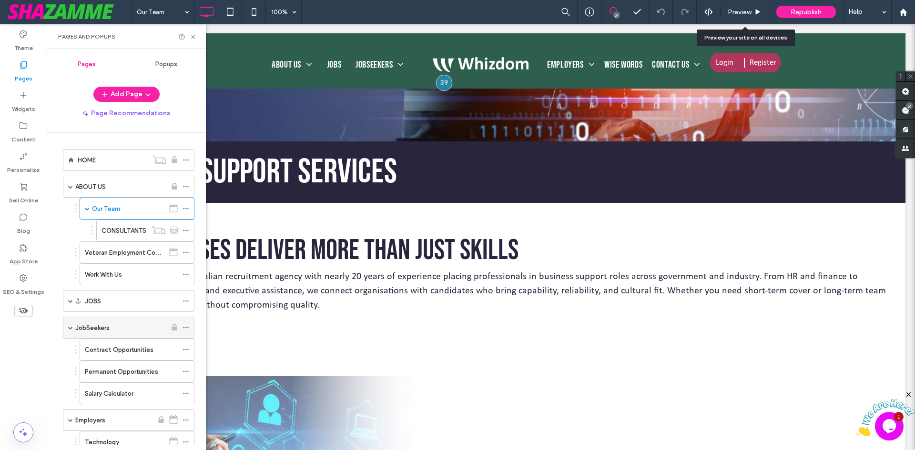
click at [94, 328] on label "JobSeekers" at bounding box center [92, 328] width 34 height 17
click at [192, 36] on use at bounding box center [193, 37] width 4 height 4
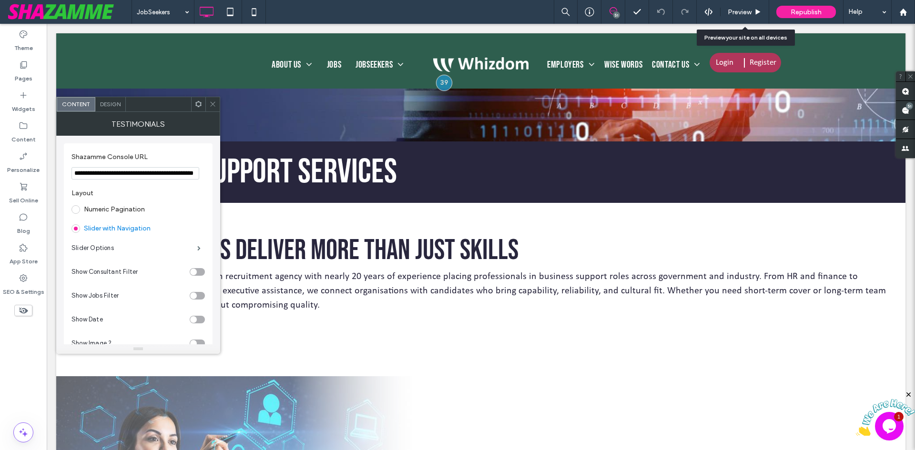
click at [105, 109] on div "Design" at bounding box center [110, 104] width 30 height 14
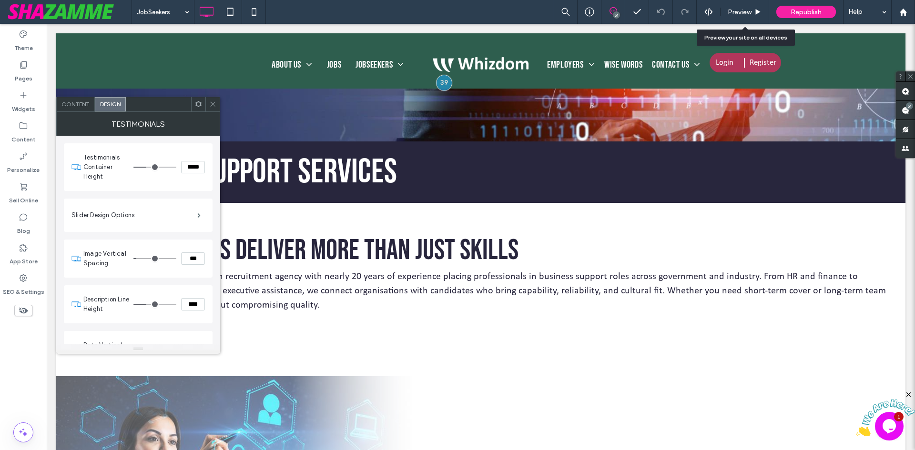
drag, startPoint x: 187, startPoint y: 166, endPoint x: 178, endPoint y: 161, distance: 10.7
click at [179, 163] on div "*****" at bounding box center [168, 167] width 71 height 12
type input "*****"
type input "***"
click at [211, 105] on icon at bounding box center [212, 104] width 7 height 7
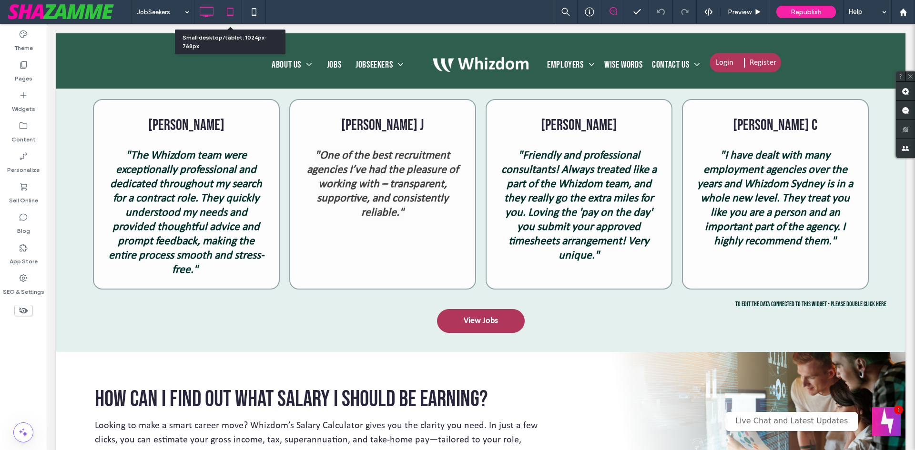
click at [231, 7] on icon at bounding box center [230, 11] width 19 height 19
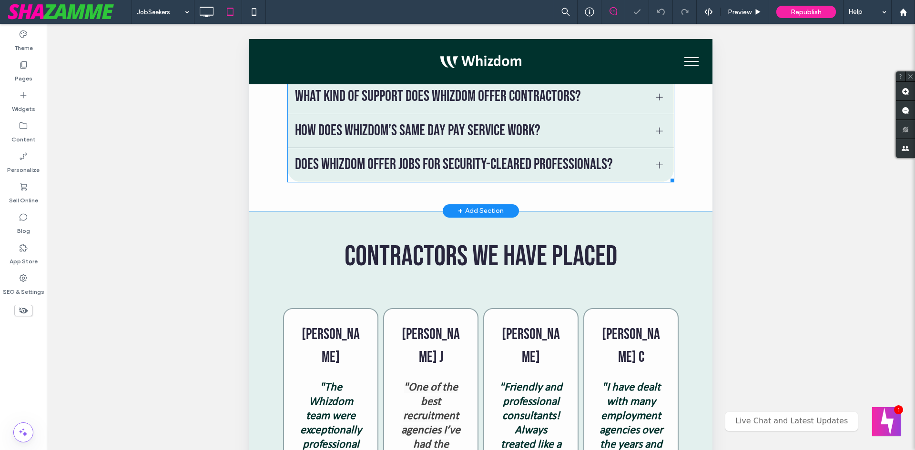
scroll to position [1810, 0]
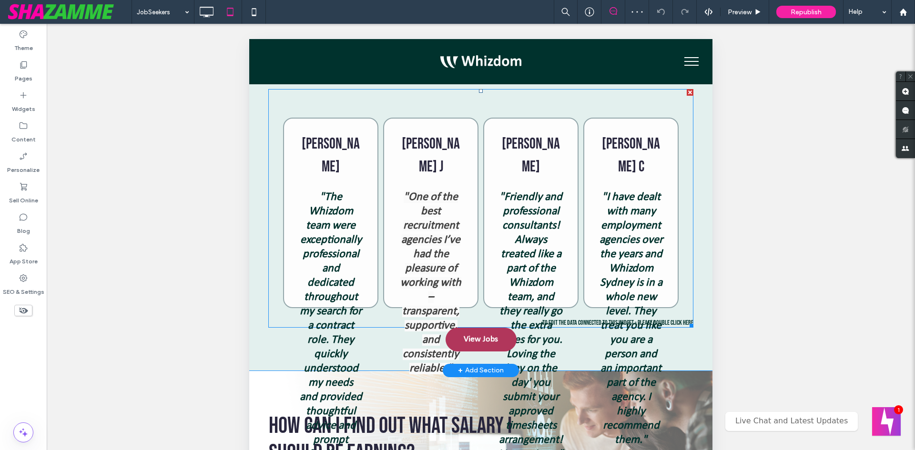
click at [437, 208] on span at bounding box center [480, 208] width 425 height 239
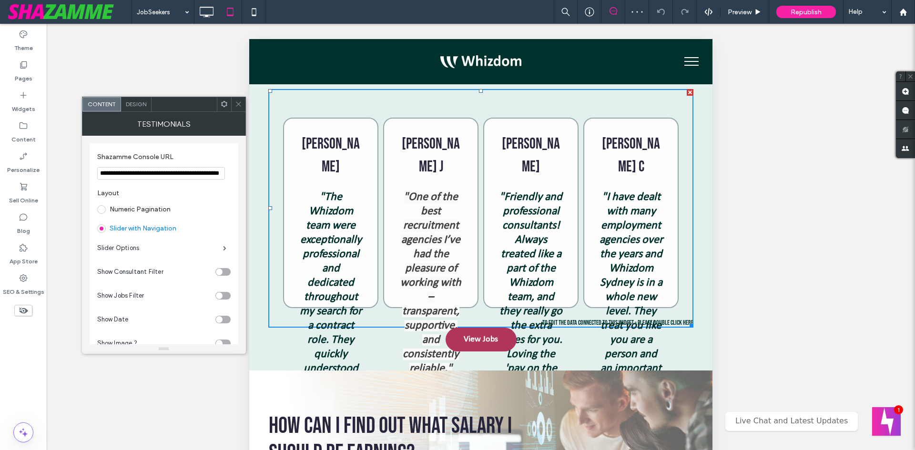
click at [134, 100] on div "Design" at bounding box center [136, 104] width 30 height 14
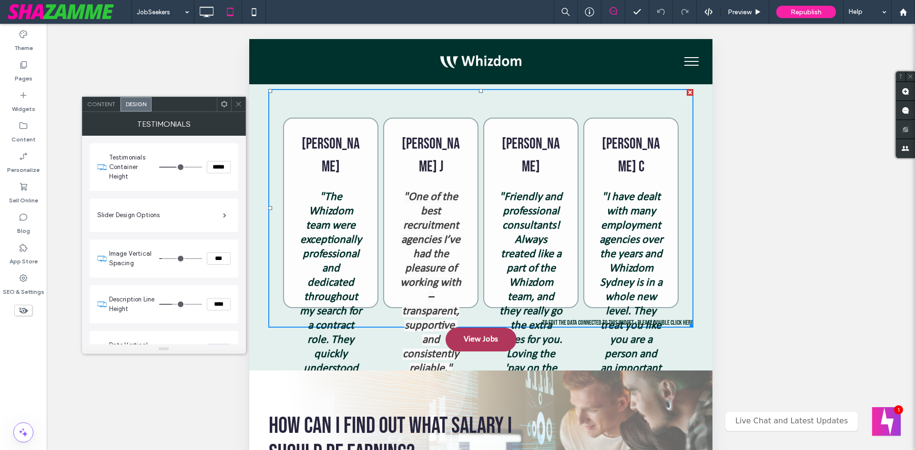
click at [235, 104] on icon at bounding box center [238, 104] width 7 height 7
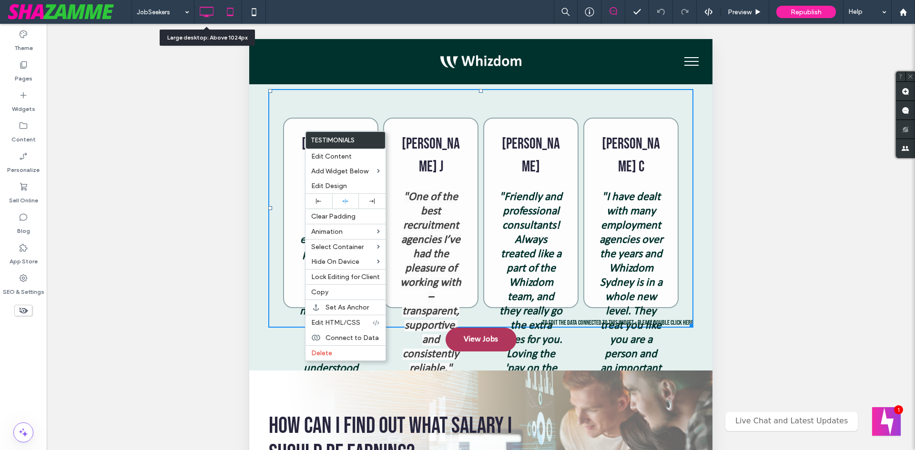
click at [208, 9] on icon at bounding box center [206, 11] width 19 height 19
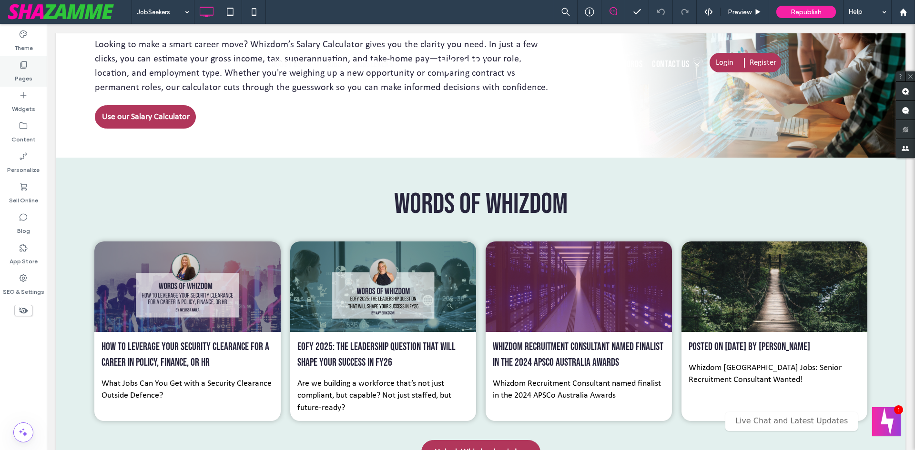
click at [13, 74] on div "Pages" at bounding box center [23, 71] width 47 height 30
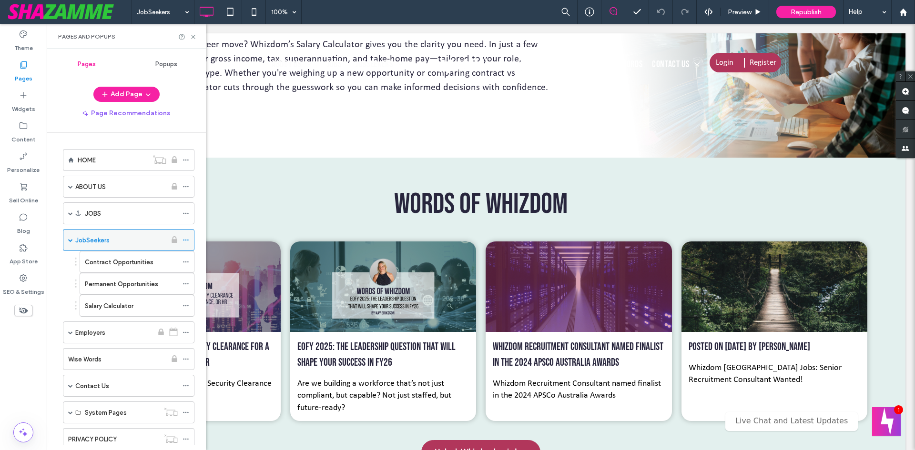
click at [185, 239] on icon at bounding box center [185, 240] width 7 height 7
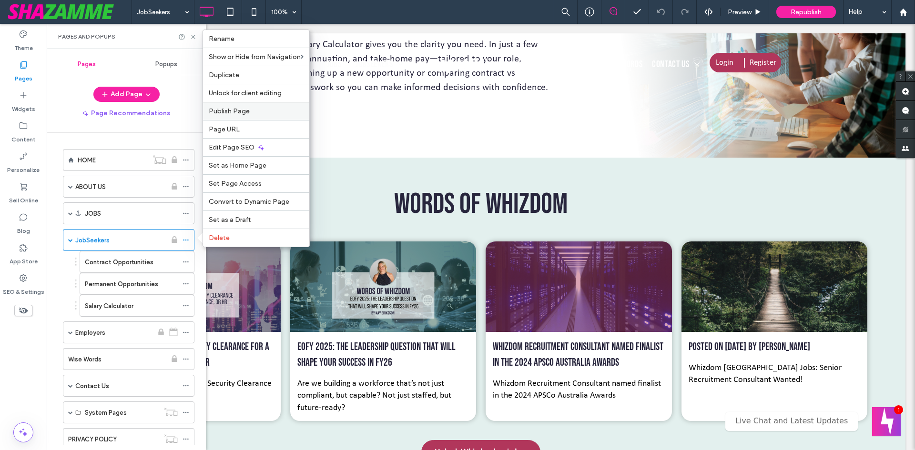
click at [237, 114] on span "Publish Page" at bounding box center [229, 111] width 41 height 8
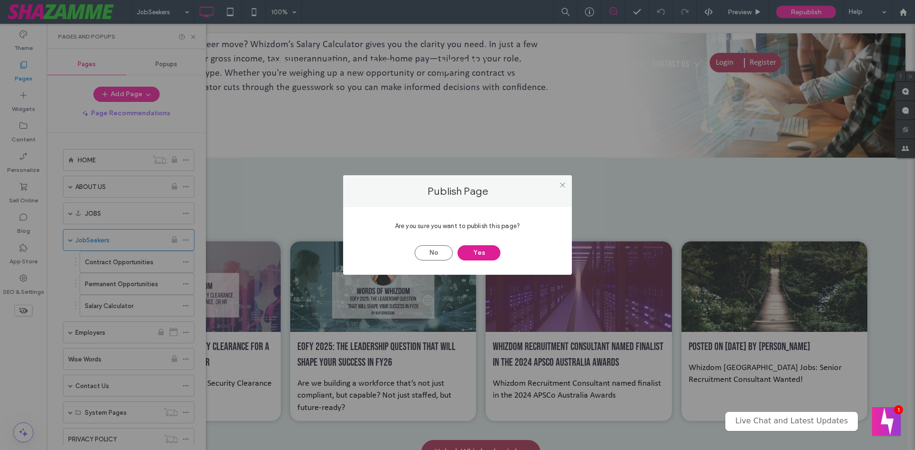
click at [480, 255] on button "Yes" at bounding box center [478, 252] width 43 height 15
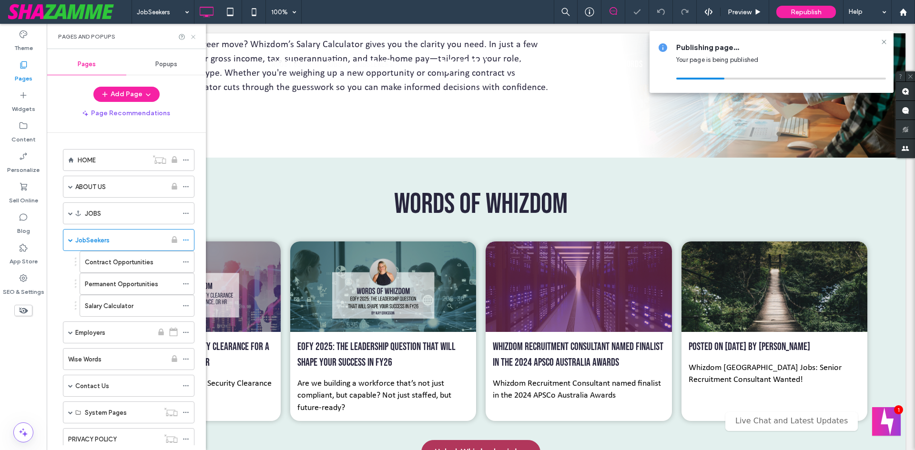
drag, startPoint x: 193, startPoint y: 36, endPoint x: 456, endPoint y: 19, distance: 263.5
click at [193, 36] on use at bounding box center [193, 37] width 4 height 4
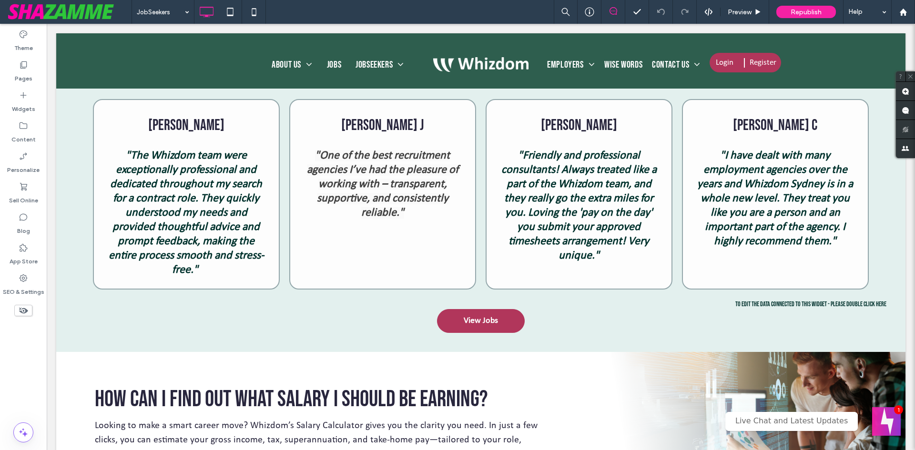
scroll to position [1286, 0]
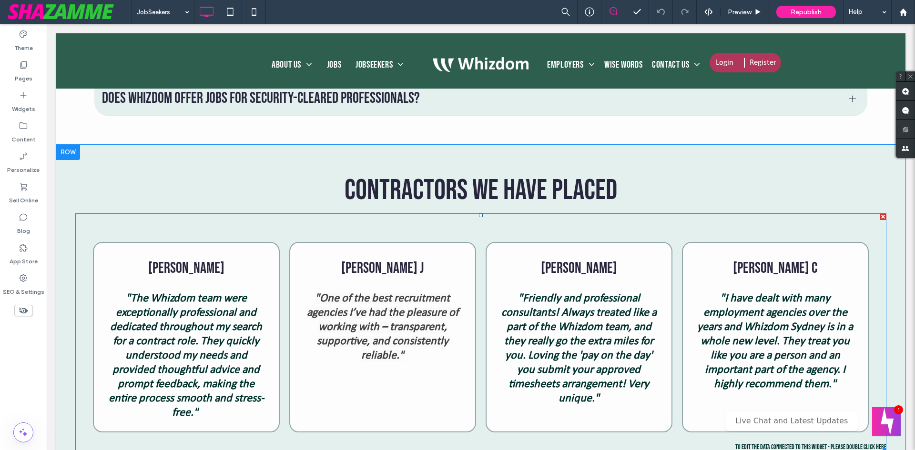
click at [475, 229] on span at bounding box center [480, 332] width 811 height 239
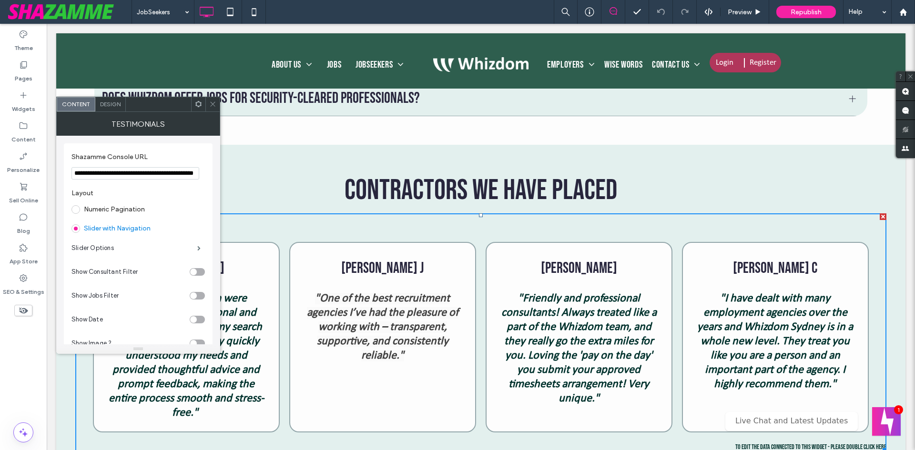
click at [114, 106] on span "Design" at bounding box center [110, 104] width 20 height 7
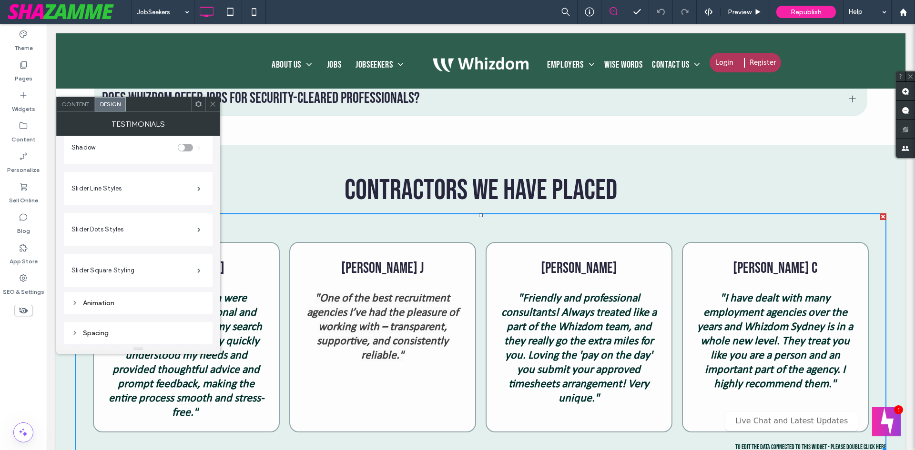
click at [101, 330] on div "Spacing" at bounding box center [137, 333] width 133 height 8
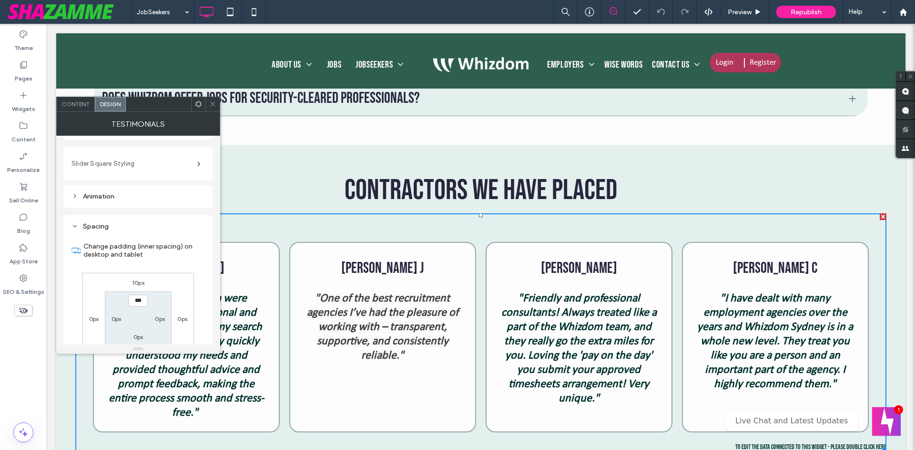
scroll to position [916, 0]
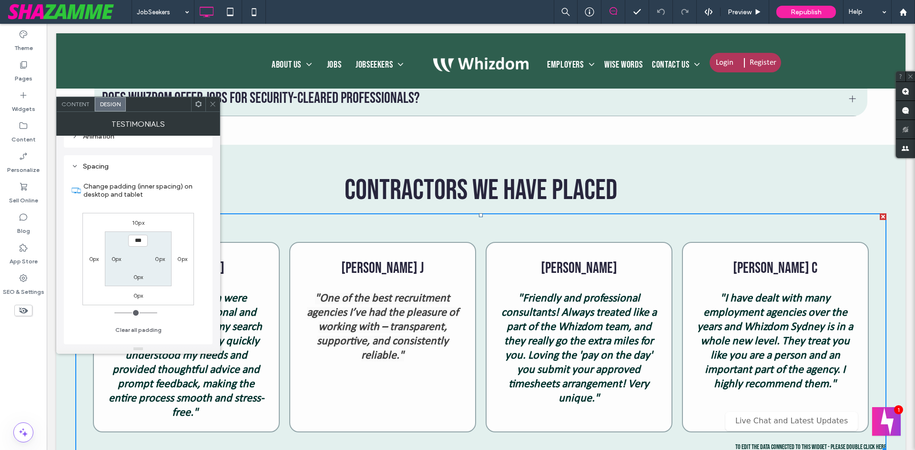
click at [145, 226] on div "10px" at bounding box center [138, 223] width 22 height 10
click at [141, 223] on label "10px" at bounding box center [138, 222] width 12 height 7
type input "**"
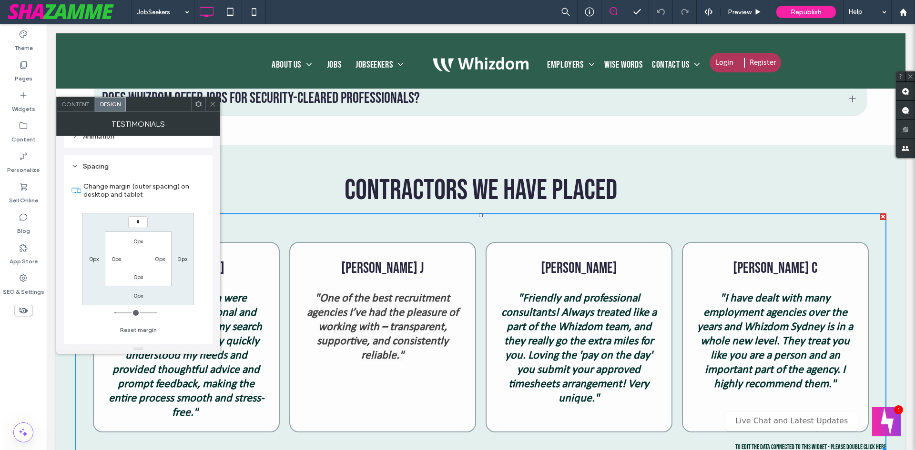
type input "*"
click at [141, 223] on input "***" at bounding box center [138, 222] width 20 height 12
type input "*****"
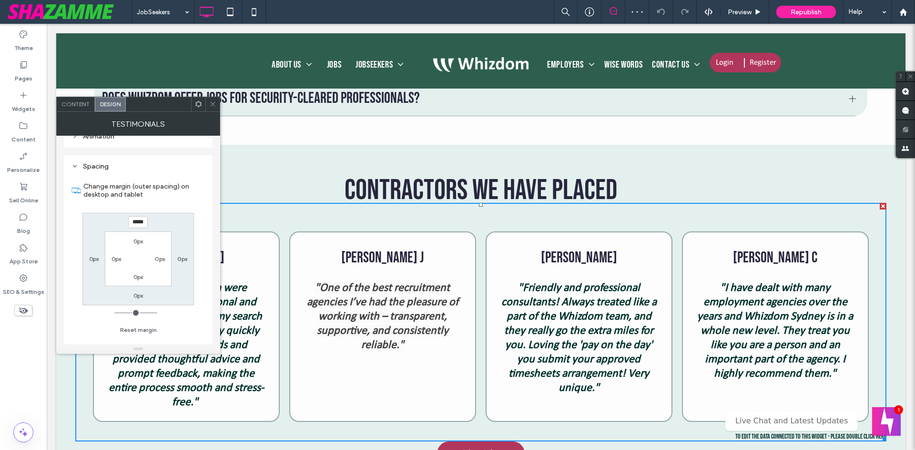
click at [137, 294] on label "0px" at bounding box center [138, 295] width 10 height 7
type input "*"
type input "**"
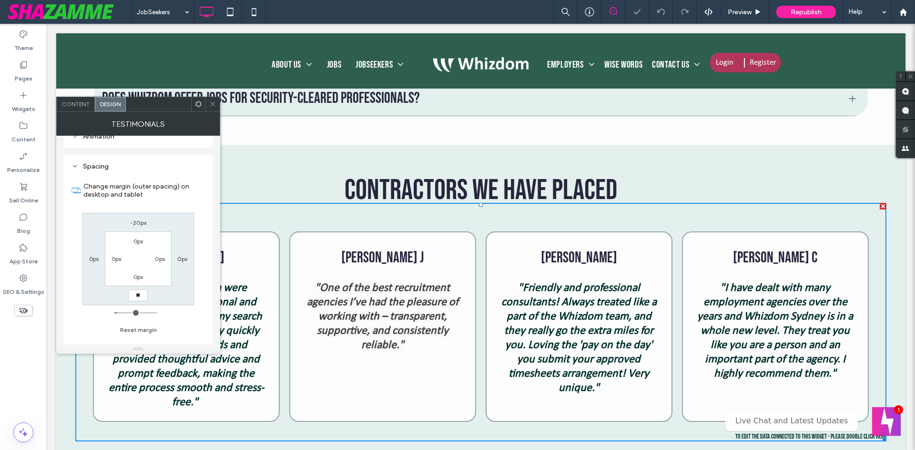
type input "**"
type input "****"
click at [218, 104] on div at bounding box center [212, 104] width 14 height 14
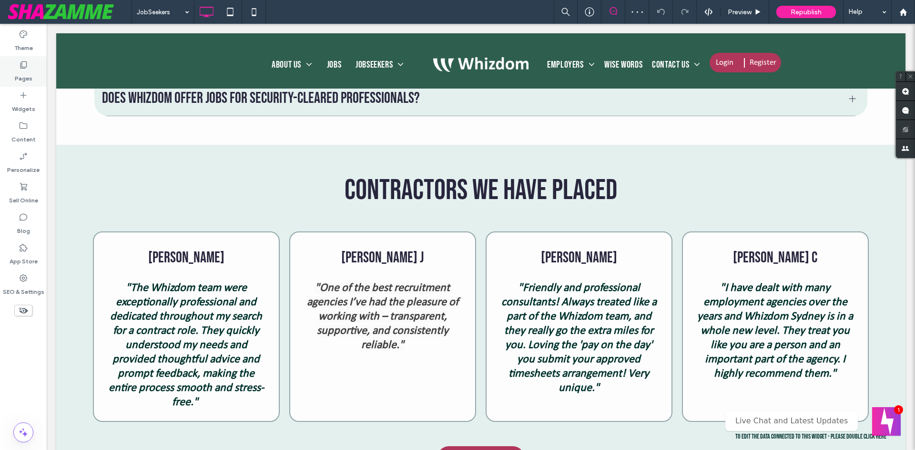
click at [19, 74] on label "Pages" at bounding box center [24, 76] width 18 height 13
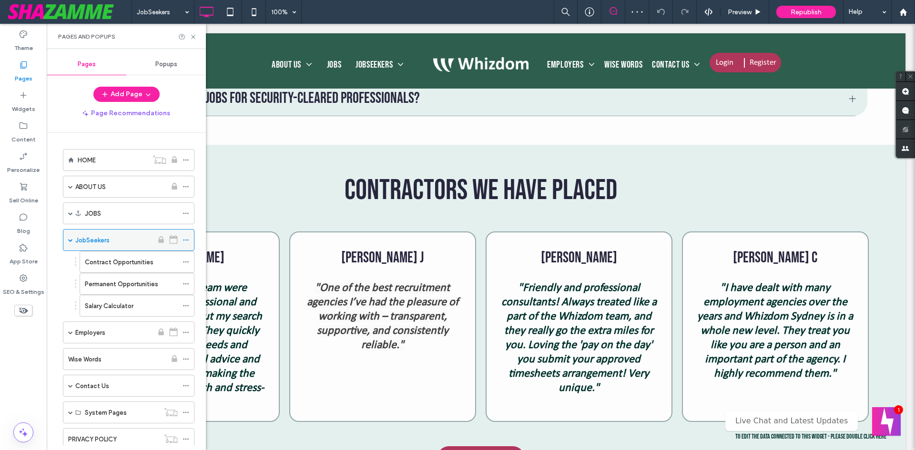
click at [185, 240] on icon at bounding box center [185, 240] width 7 height 7
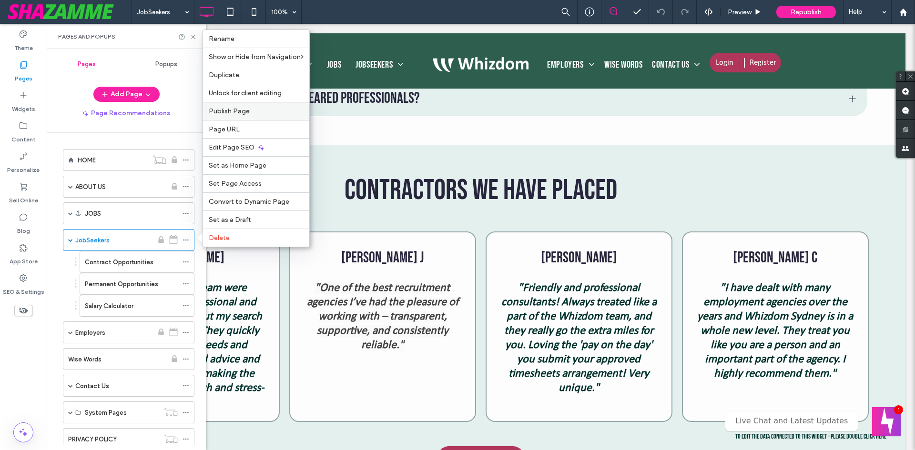
click at [232, 114] on span "Publish Page" at bounding box center [229, 111] width 41 height 8
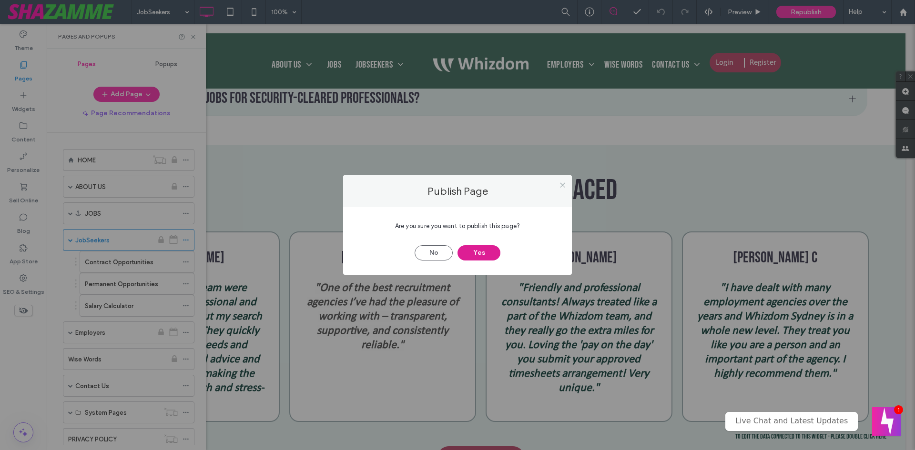
click at [469, 250] on button "Yes" at bounding box center [478, 252] width 43 height 15
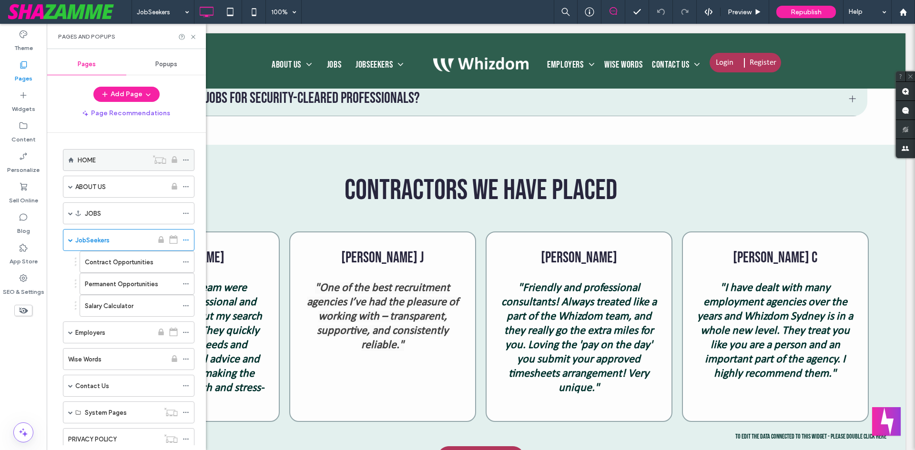
click at [91, 160] on label "HOME" at bounding box center [87, 160] width 18 height 17
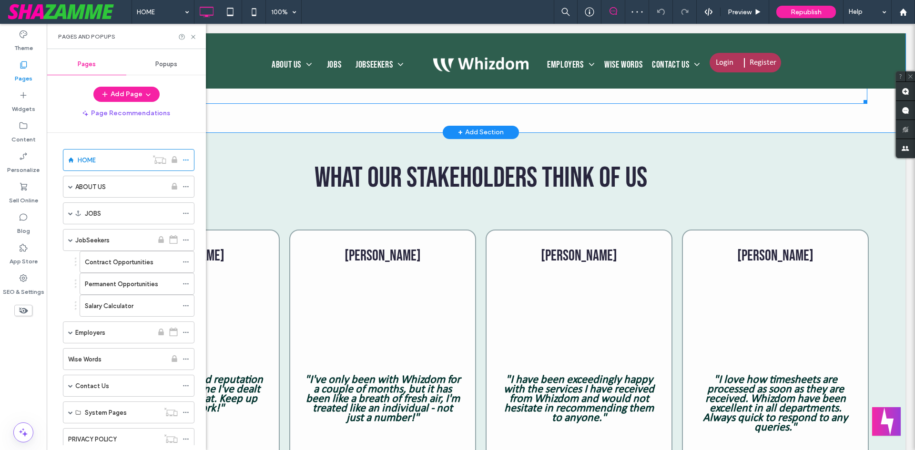
scroll to position [1286, 0]
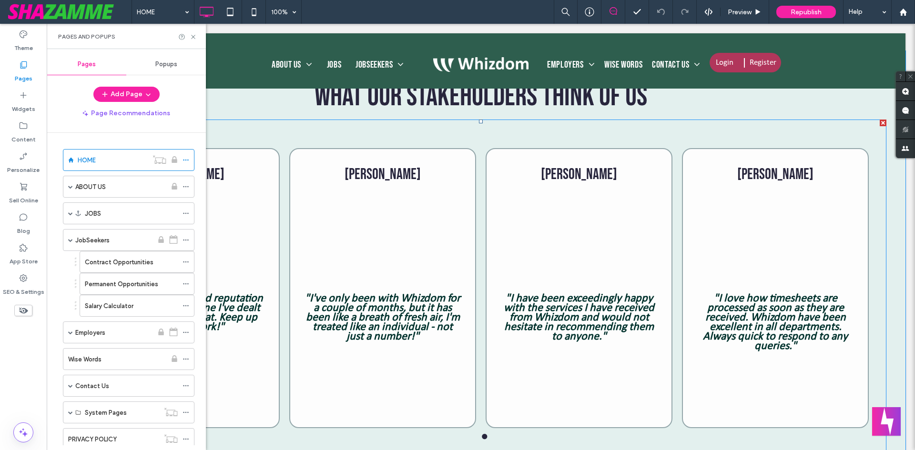
click at [464, 140] on span at bounding box center [480, 296] width 811 height 352
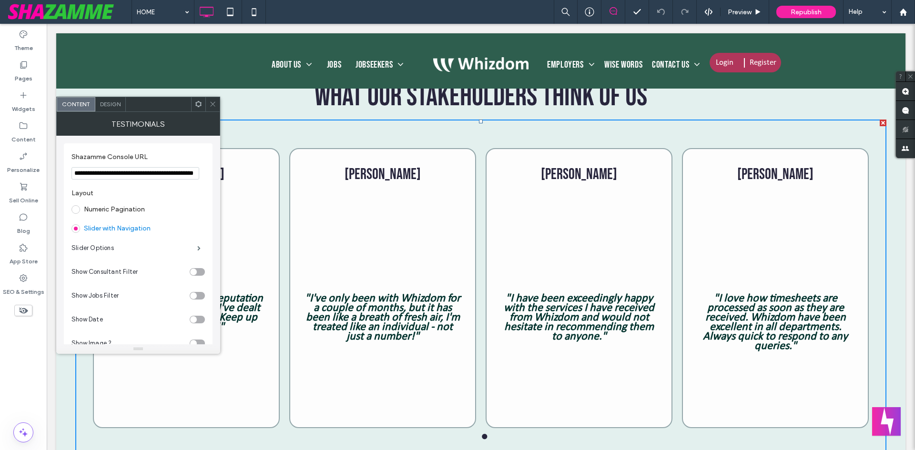
click at [113, 99] on div "Design" at bounding box center [110, 104] width 30 height 14
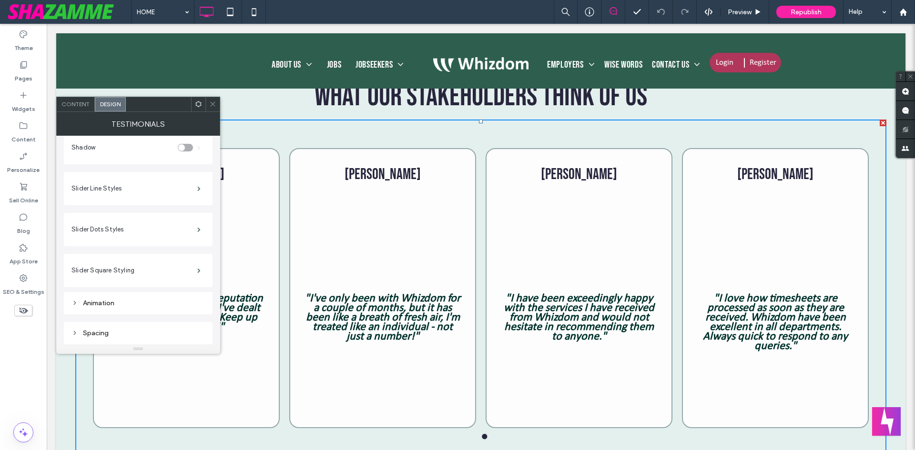
click at [95, 327] on div "Spacing" at bounding box center [137, 333] width 133 height 13
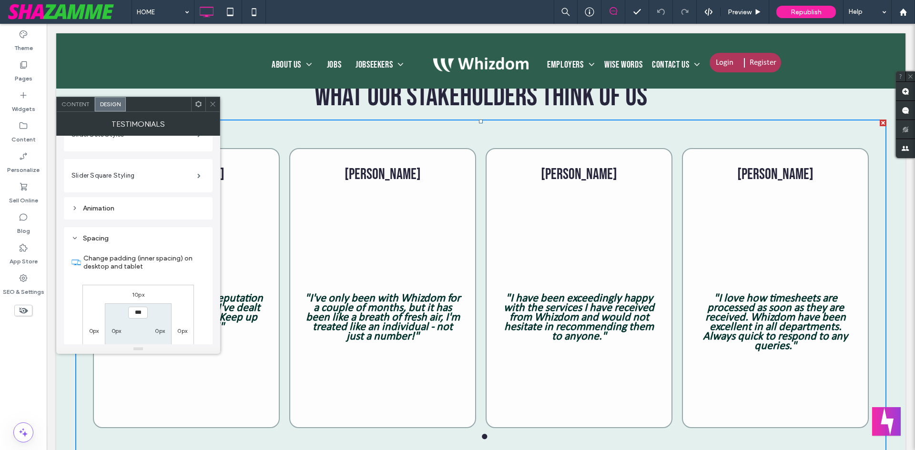
scroll to position [916, 0]
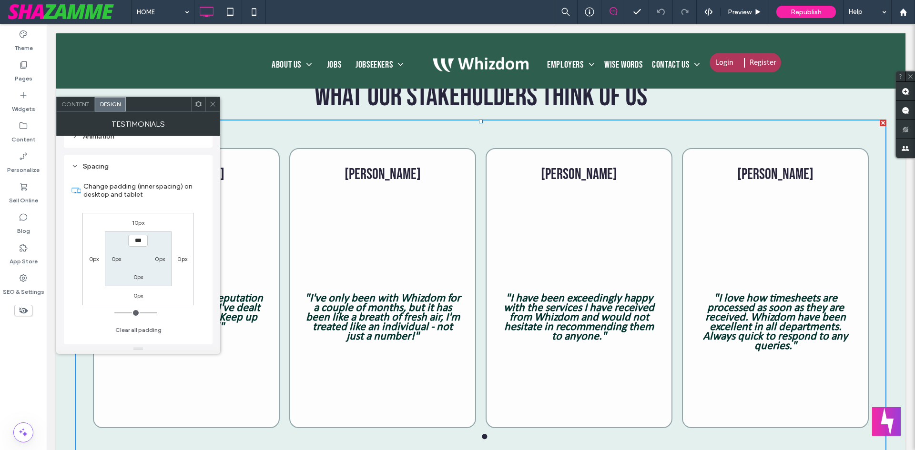
click at [138, 222] on label "10px" at bounding box center [138, 222] width 12 height 7
type input "**"
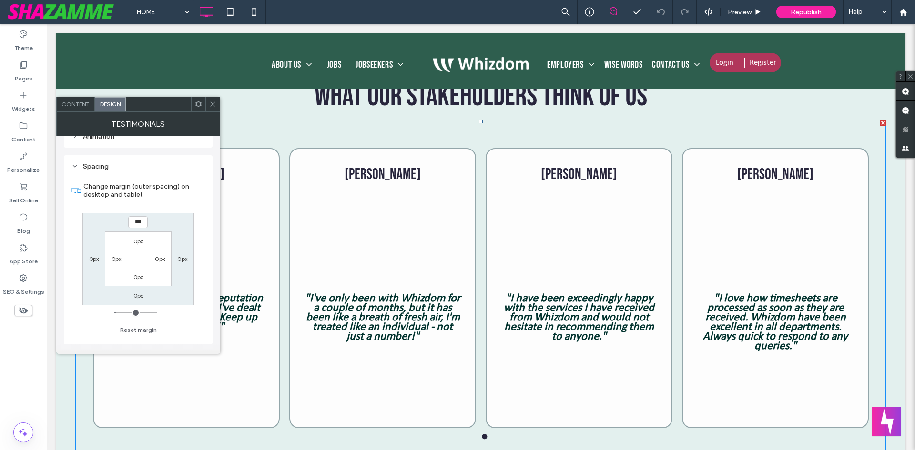
type input "***"
type input "*"
type input "*****"
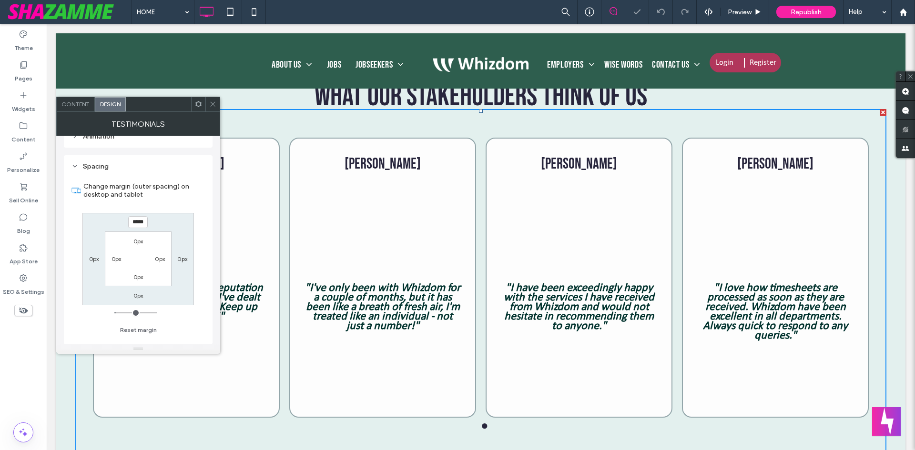
click at [135, 290] on div "***** 0px 0px 0px 0px 0px 0px 0px" at bounding box center [137, 259] width 111 height 92
click at [134, 296] on label "0px" at bounding box center [138, 295] width 10 height 7
type input "*"
click at [134, 293] on input "***" at bounding box center [138, 296] width 20 height 12
type input "****"
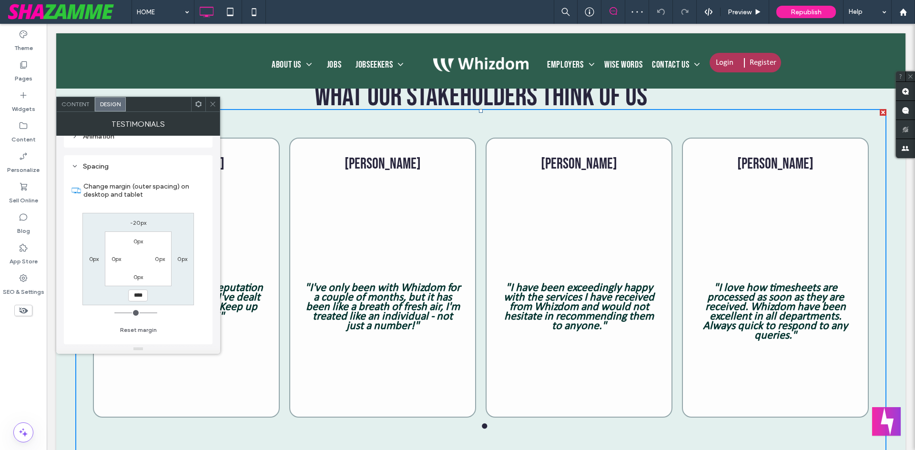
type input "**"
click at [163, 294] on div "-20px 0px **** 0px 0px 0px 0px 0px" at bounding box center [137, 259] width 111 height 92
click at [28, 72] on label "Pages" at bounding box center [24, 76] width 18 height 13
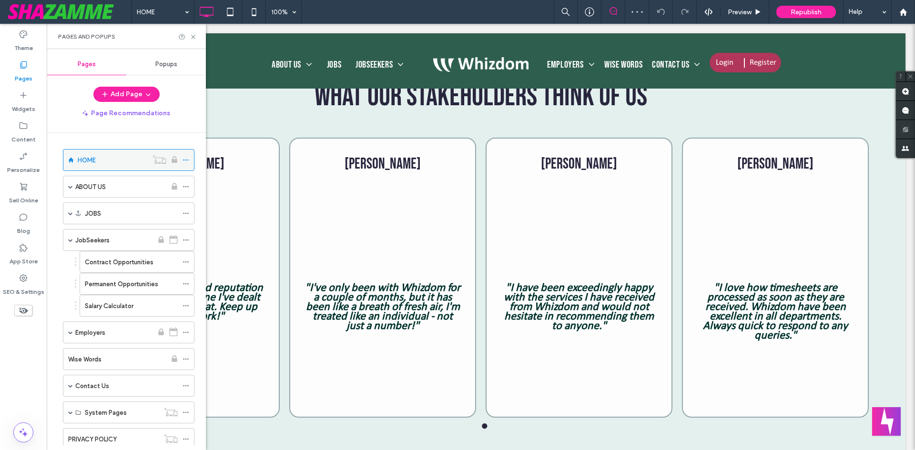
click at [186, 158] on icon at bounding box center [185, 160] width 7 height 7
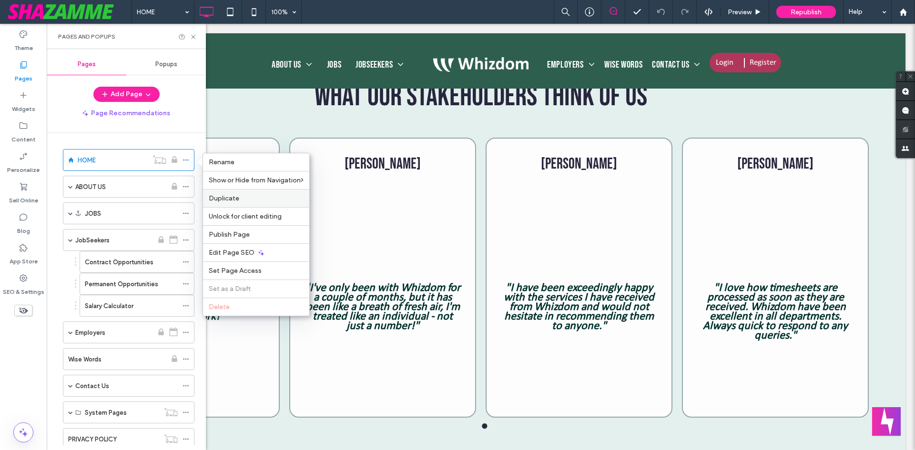
click at [236, 199] on span "Duplicate" at bounding box center [224, 198] width 30 height 8
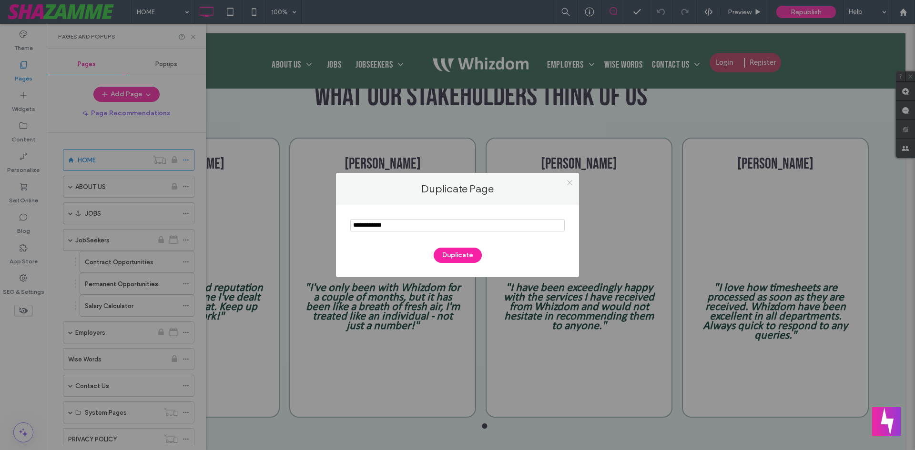
click at [571, 181] on use at bounding box center [569, 182] width 5 height 5
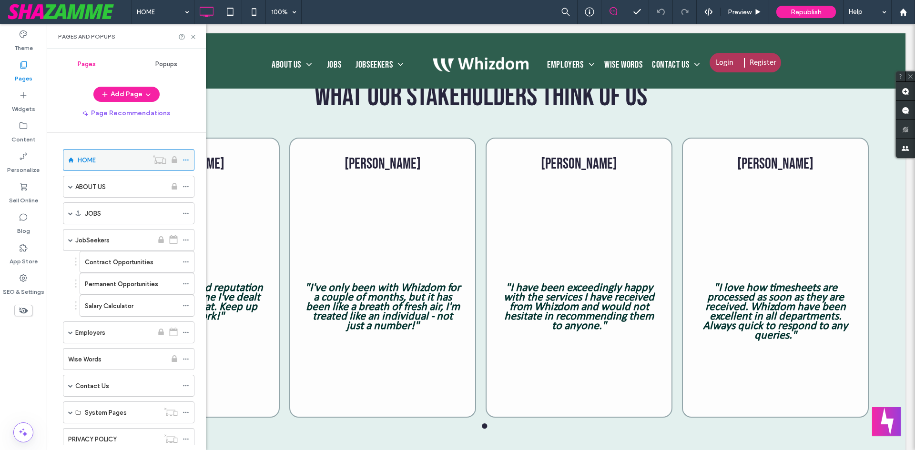
click at [182, 160] on div at bounding box center [165, 160] width 35 height 10
click at [187, 159] on icon at bounding box center [185, 160] width 7 height 7
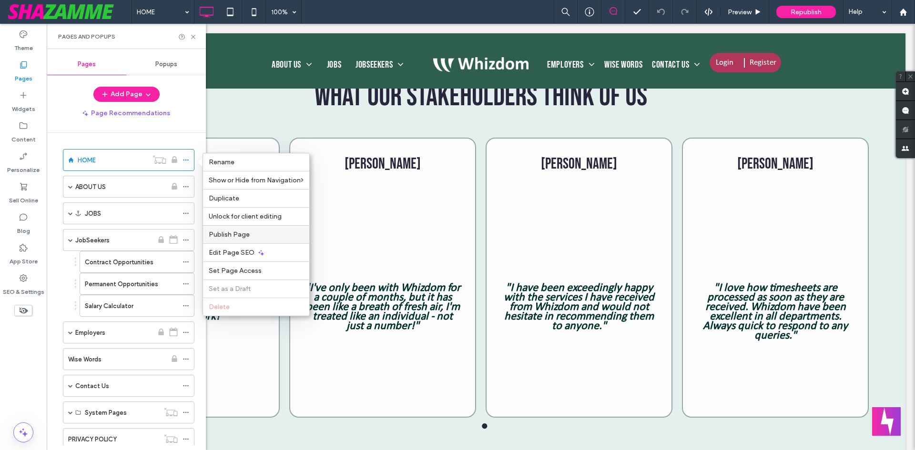
click at [222, 234] on span "Publish Page" at bounding box center [229, 235] width 41 height 8
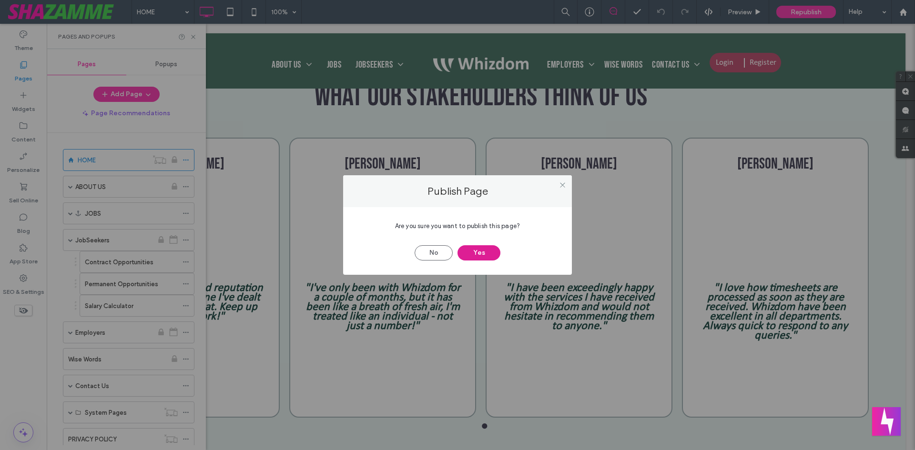
drag, startPoint x: 491, startPoint y: 256, endPoint x: 131, endPoint y: 192, distance: 365.2
click at [491, 256] on button "Yes" at bounding box center [478, 252] width 43 height 15
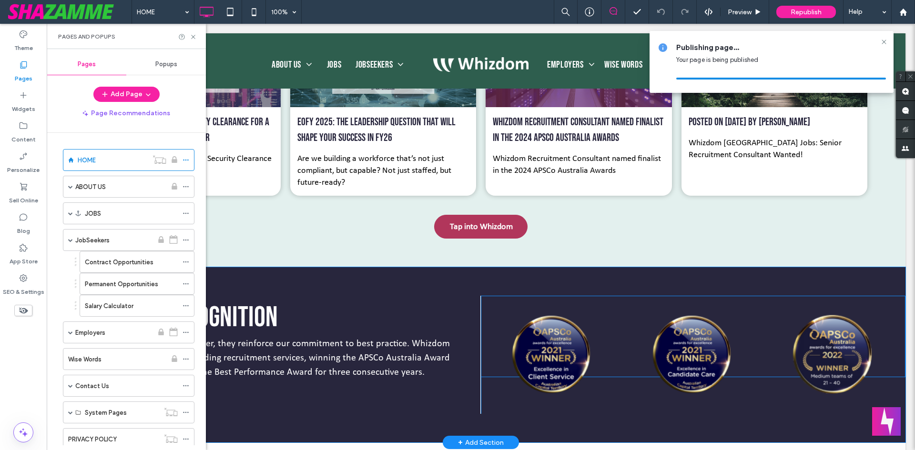
scroll to position [2096, 0]
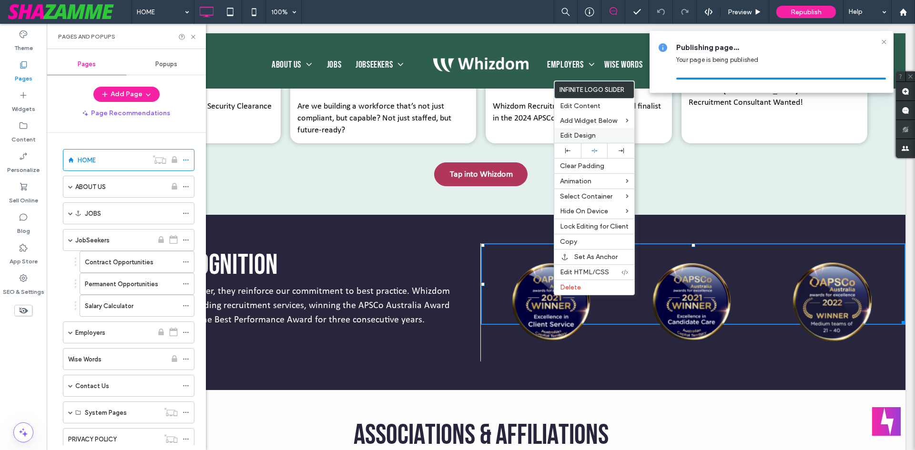
click at [587, 132] on span "Edit Design" at bounding box center [578, 135] width 36 height 8
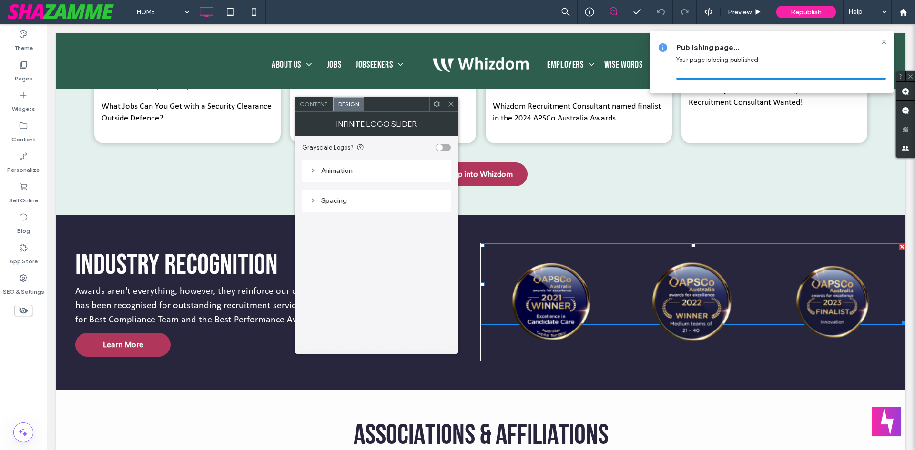
click at [333, 201] on div "Spacing" at bounding box center [376, 201] width 133 height 8
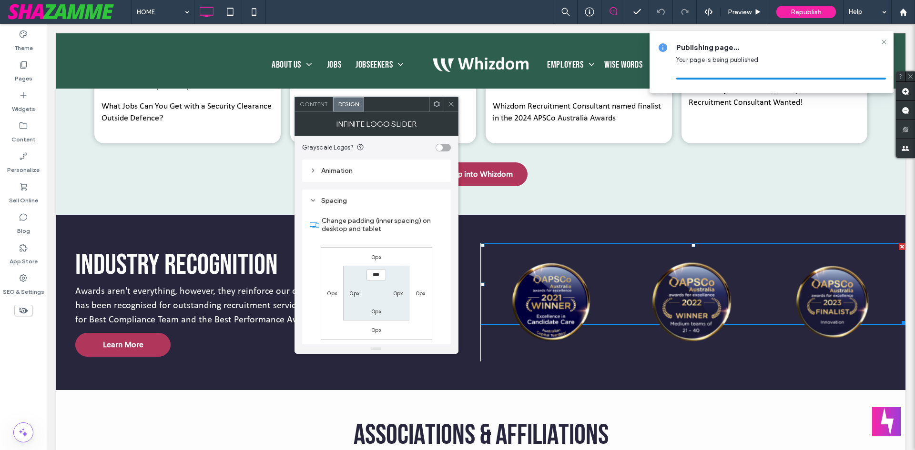
scroll to position [34, 0]
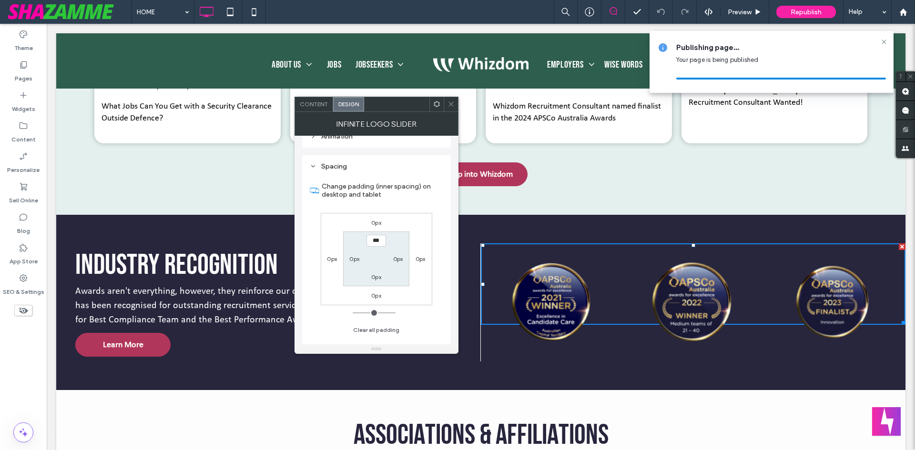
drag, startPoint x: 454, startPoint y: 105, endPoint x: 455, endPoint y: 127, distance: 22.0
click at [453, 106] on icon at bounding box center [450, 104] width 7 height 7
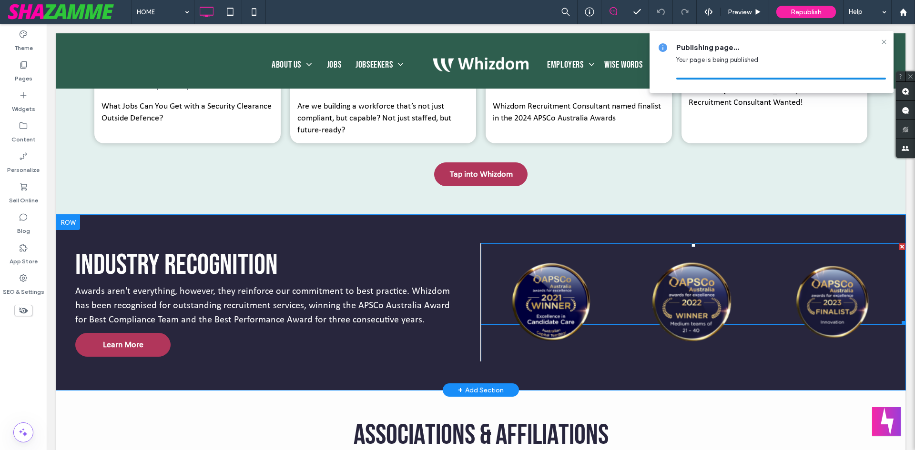
click at [476, 350] on img at bounding box center [410, 302] width 131 height 98
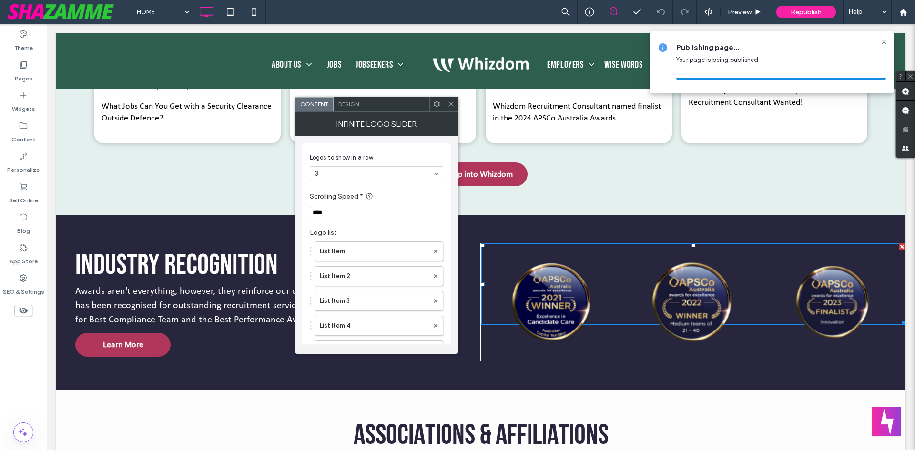
click at [441, 107] on div at bounding box center [436, 104] width 14 height 14
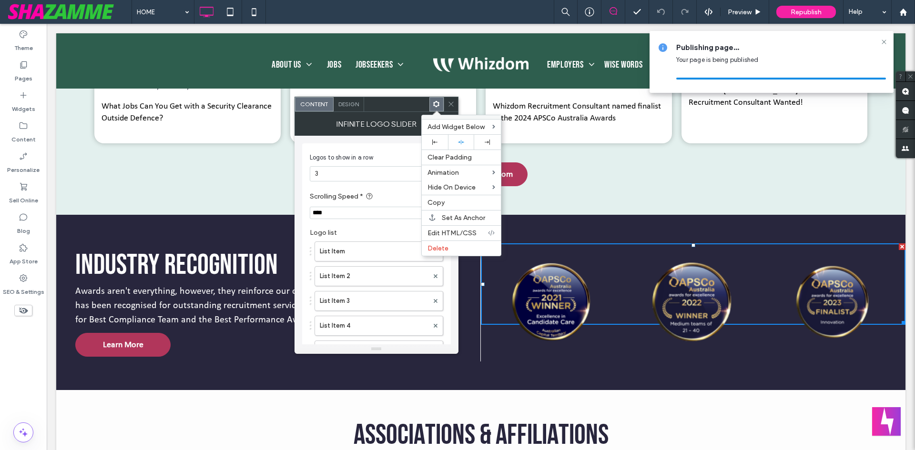
click at [451, 105] on use at bounding box center [450, 104] width 5 height 5
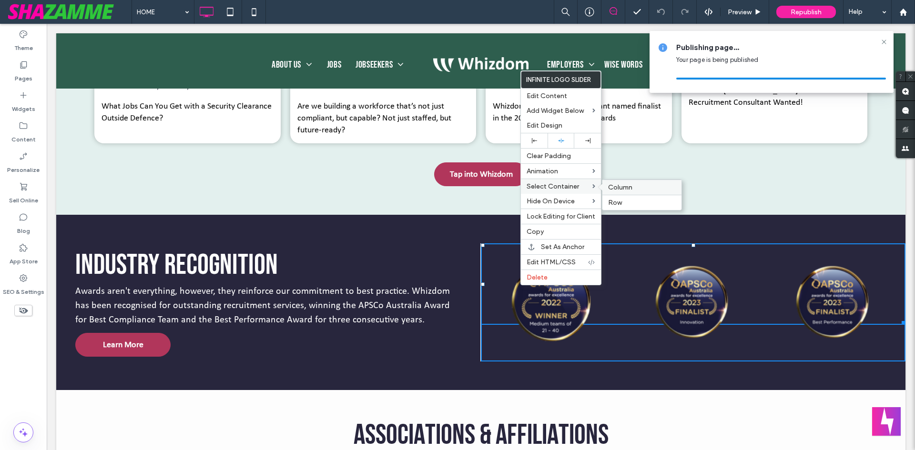
click at [623, 192] on div "Column" at bounding box center [641, 187] width 79 height 15
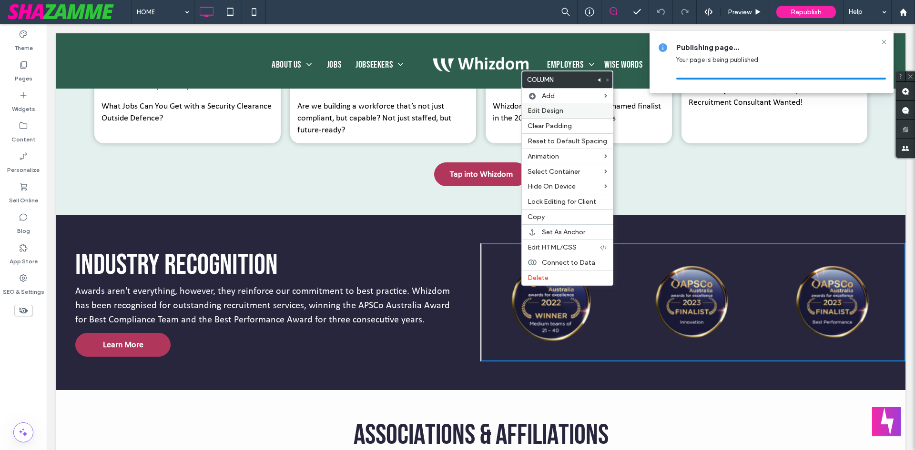
click at [557, 113] on span "Edit Design" at bounding box center [545, 111] width 36 height 8
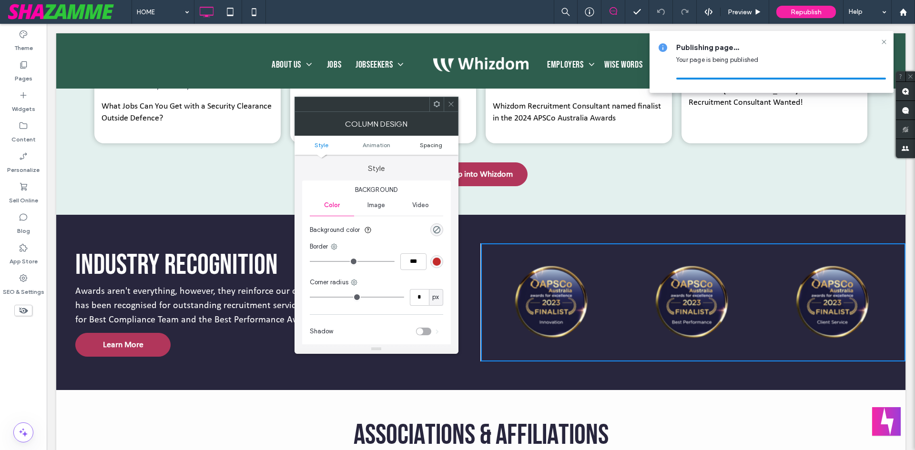
click at [435, 148] on span "Spacing" at bounding box center [431, 144] width 22 height 7
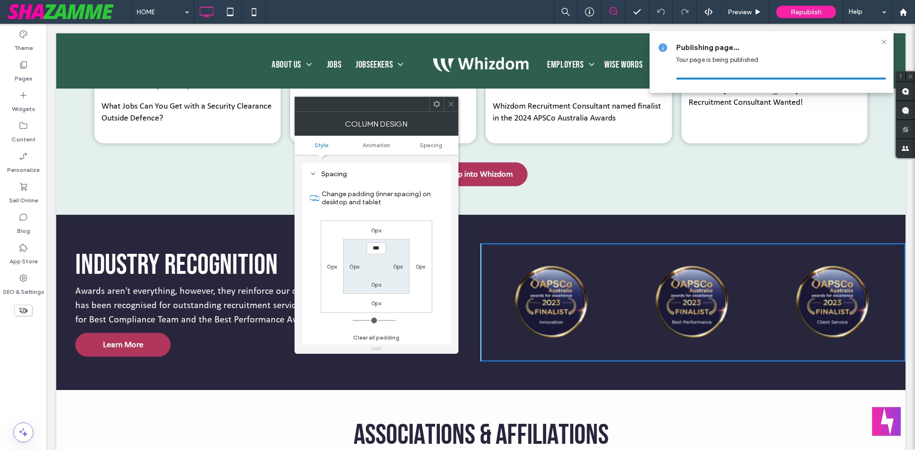
scroll to position [223, 0]
click at [449, 108] on span at bounding box center [450, 104] width 7 height 14
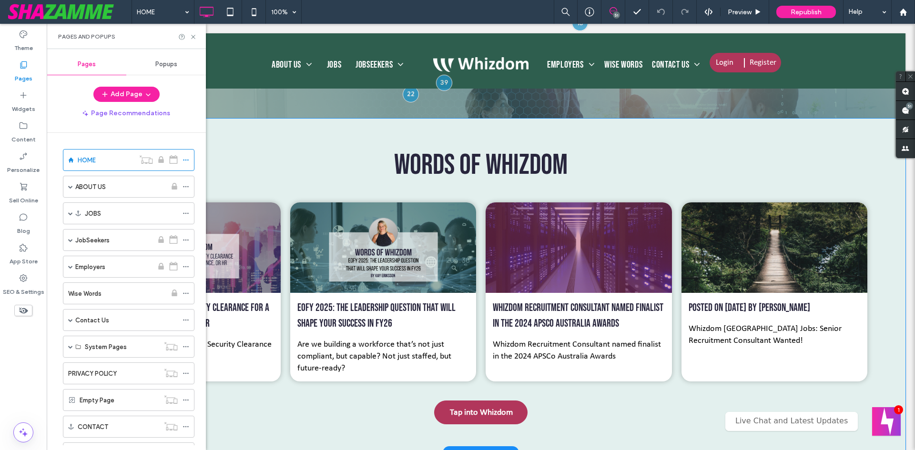
scroll to position [2096, 0]
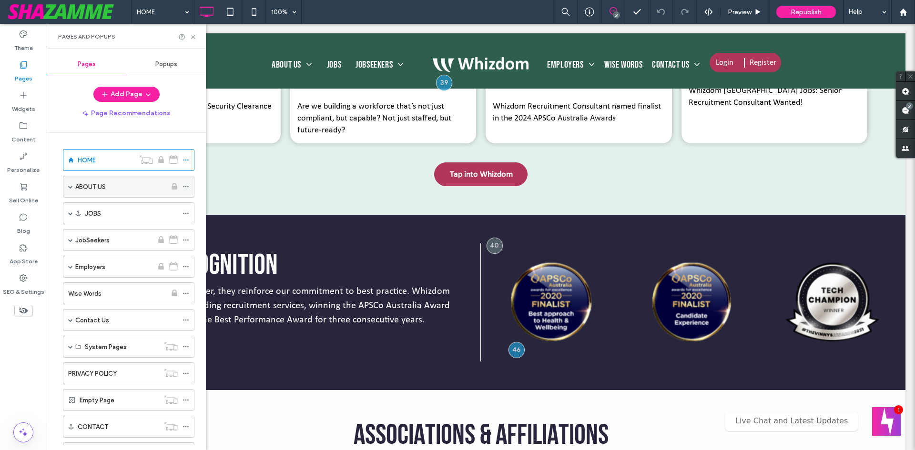
click at [93, 185] on label "ABOUT US" at bounding box center [90, 187] width 30 height 17
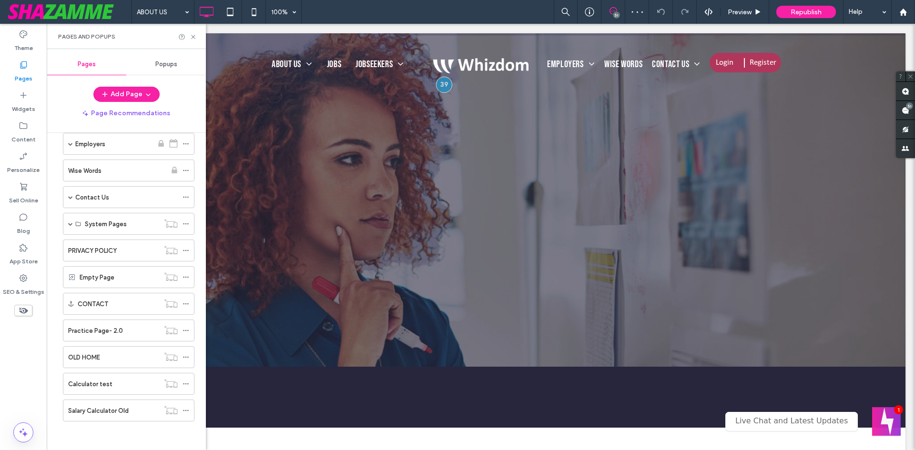
scroll to position [46, 0]
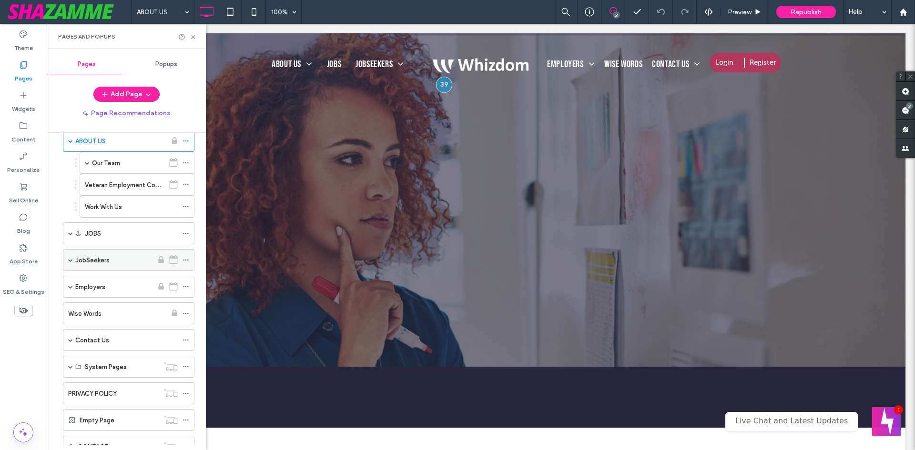
click at [70, 261] on span at bounding box center [70, 260] width 5 height 5
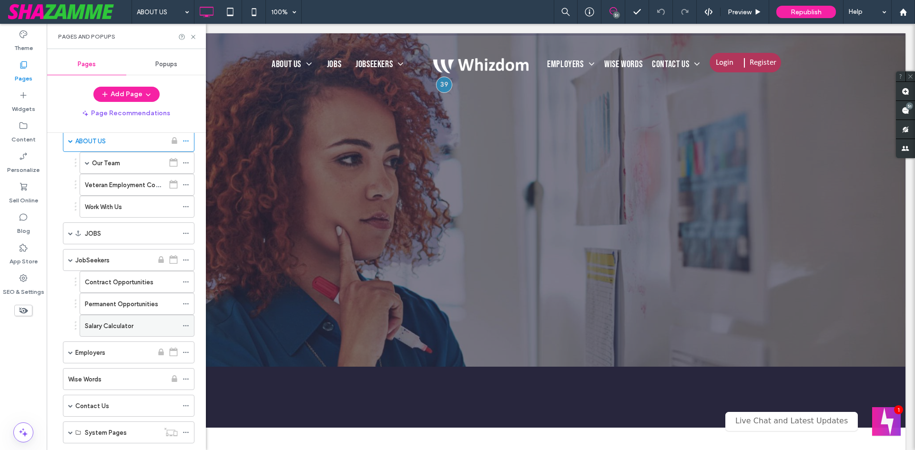
click at [107, 319] on div "Salary Calculator" at bounding box center [131, 325] width 93 height 21
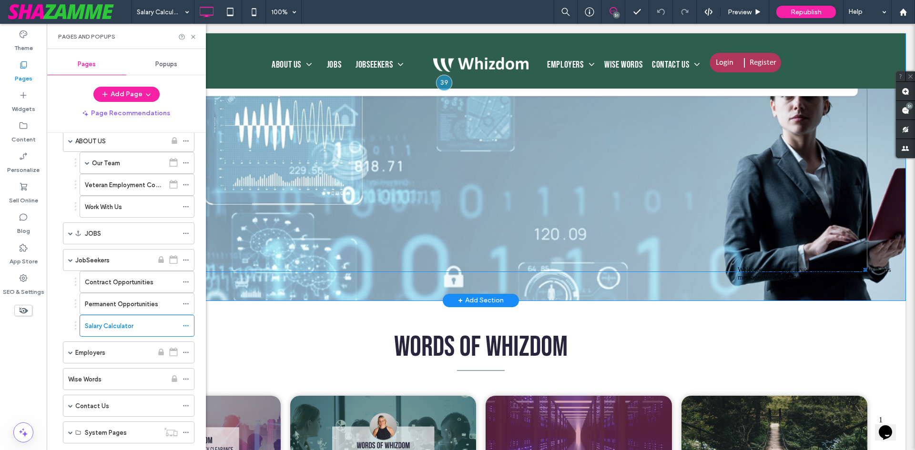
scroll to position [905, 0]
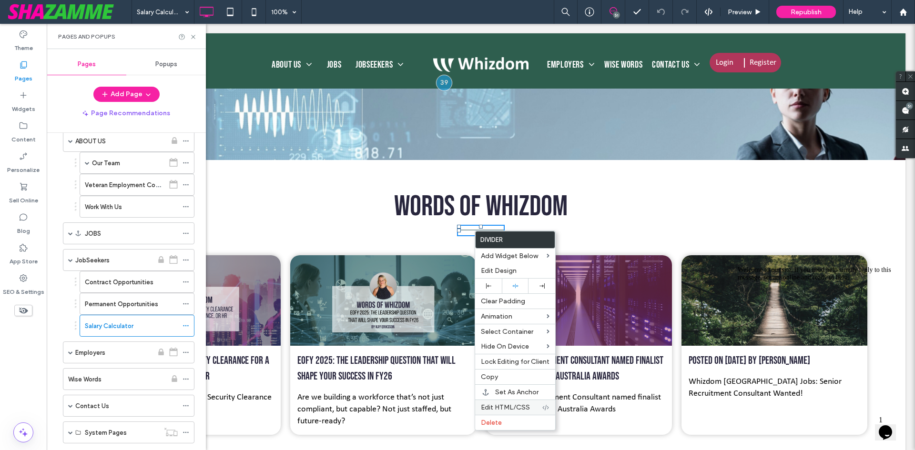
drag, startPoint x: 503, startPoint y: 423, endPoint x: 508, endPoint y: 409, distance: 15.1
click at [503, 424] on label "Delete" at bounding box center [515, 423] width 69 height 8
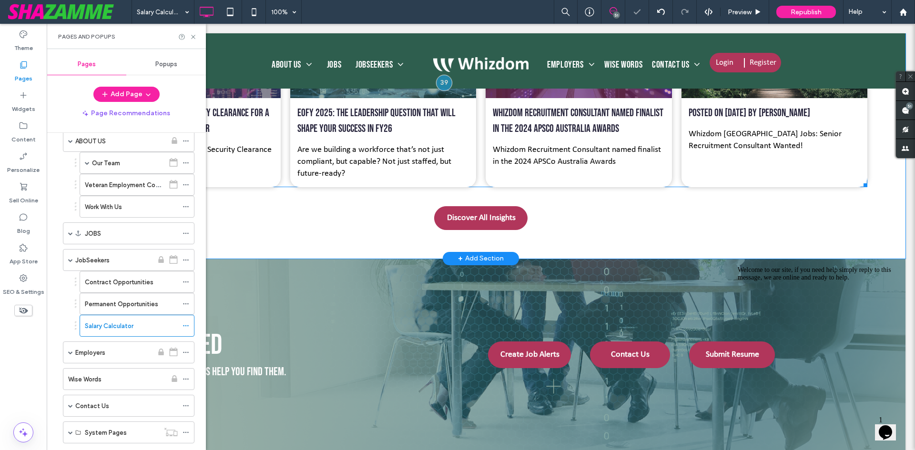
scroll to position [1238, 0]
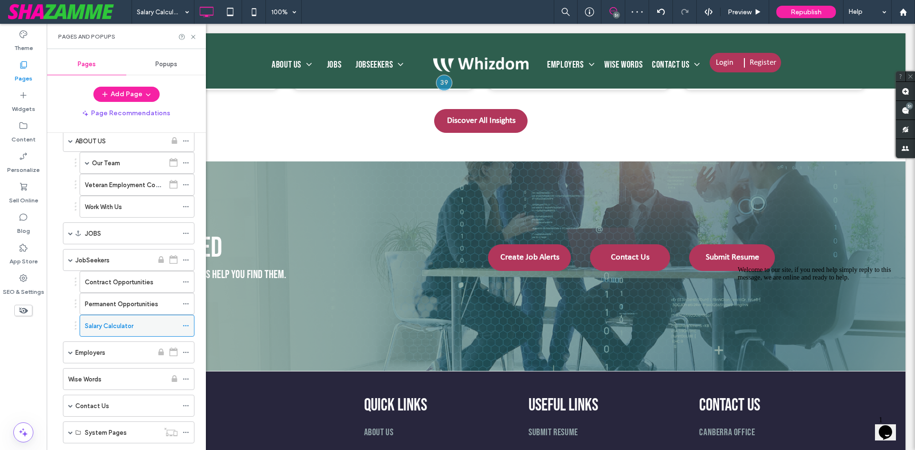
click at [186, 325] on icon at bounding box center [185, 325] width 7 height 7
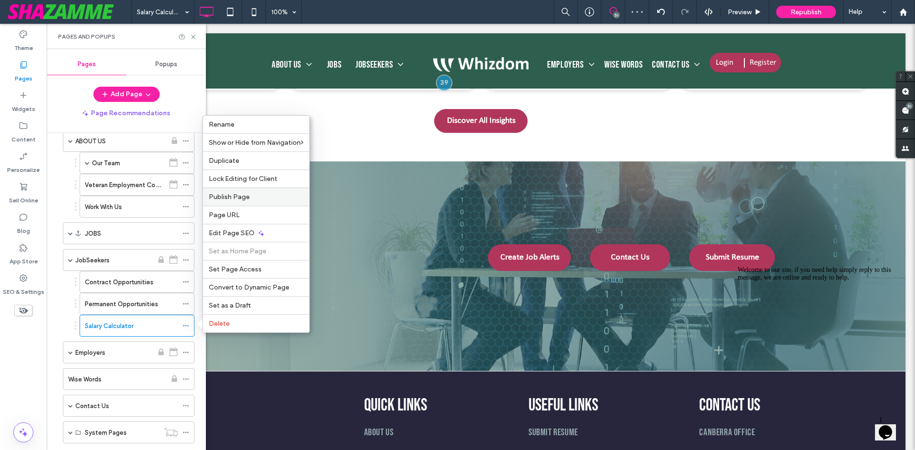
click at [231, 198] on span "Publish Page" at bounding box center [229, 197] width 41 height 8
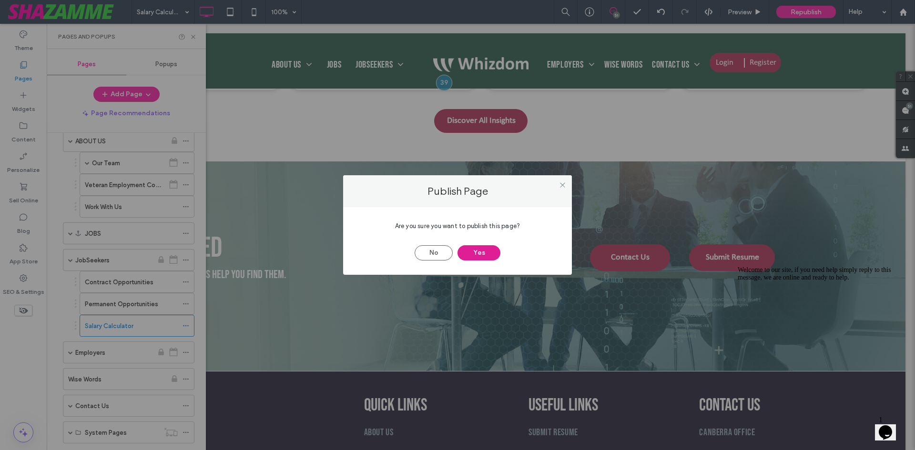
click at [477, 248] on button "Yes" at bounding box center [478, 252] width 43 height 15
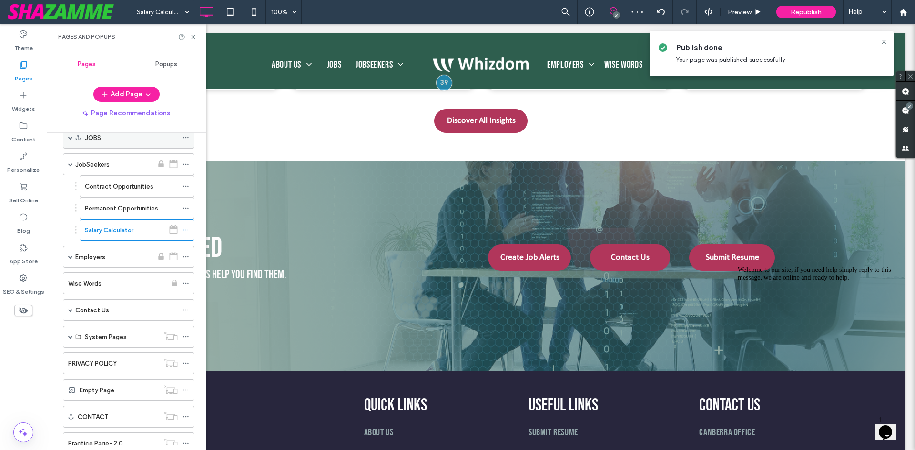
scroll to position [143, 0]
click at [70, 256] on span at bounding box center [70, 255] width 5 height 5
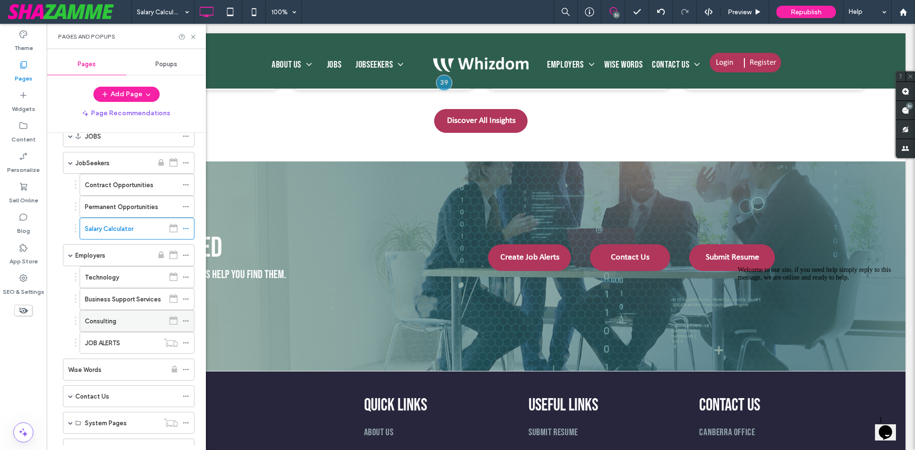
click at [114, 322] on label "Consulting" at bounding box center [100, 321] width 31 height 17
click at [193, 38] on icon at bounding box center [193, 36] width 7 height 7
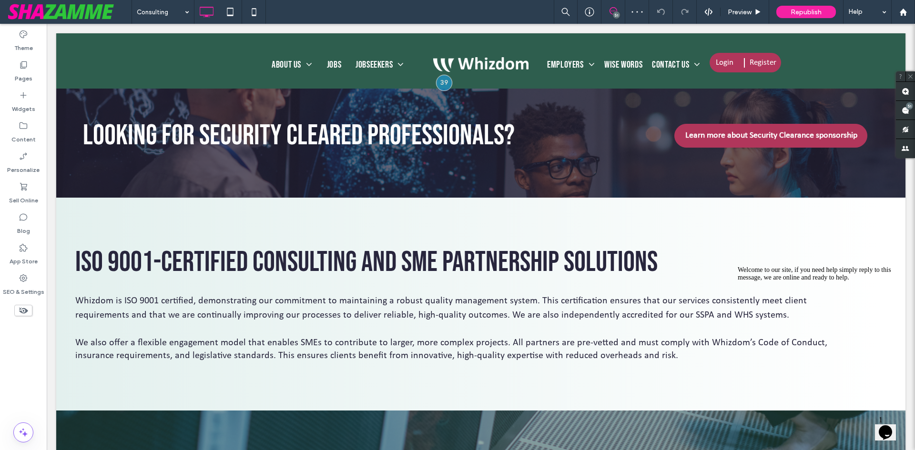
scroll to position [1334, 0]
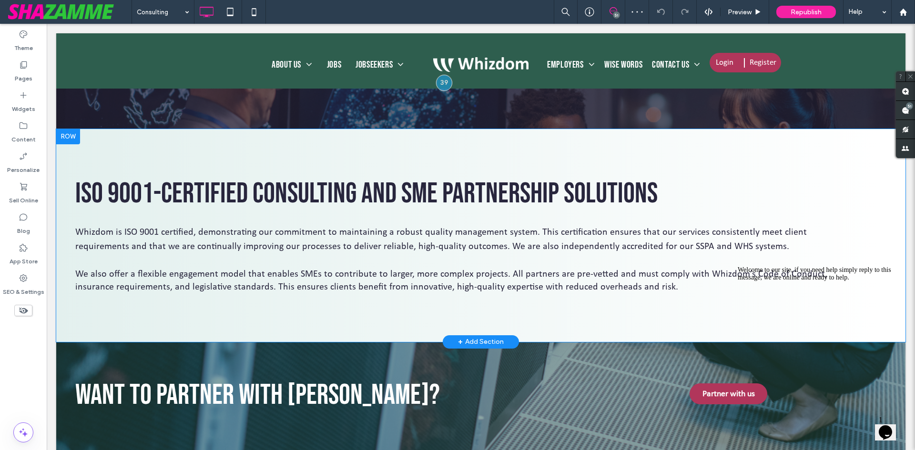
click at [670, 143] on div "ISO 9001-Certified Consulting and SME Partnership Solutions Whizdom is ISO 9001…" at bounding box center [471, 235] width 830 height 213
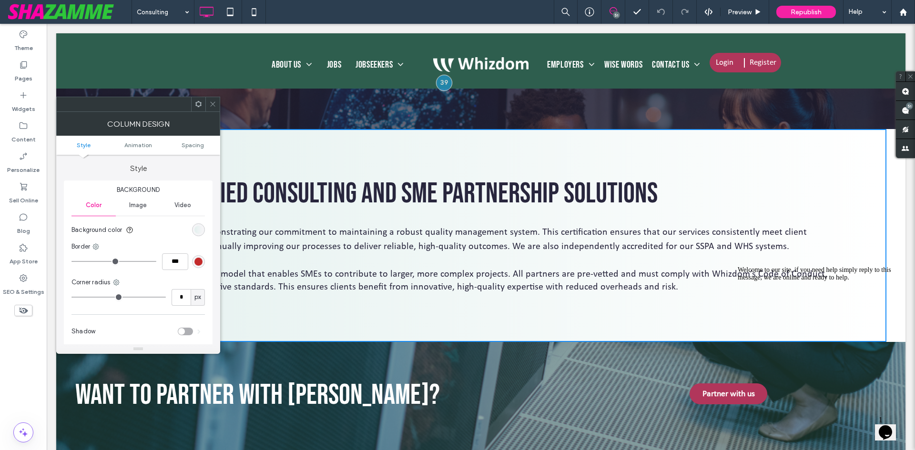
click at [875, 229] on div "ISO 9001-Certified Consulting and SME Partnership Solutions Whizdom is ISO 9001…" at bounding box center [471, 235] width 830 height 213
drag, startPoint x: 215, startPoint y: 106, endPoint x: 205, endPoint y: 88, distance: 20.7
click at [215, 106] on use at bounding box center [212, 104] width 5 height 5
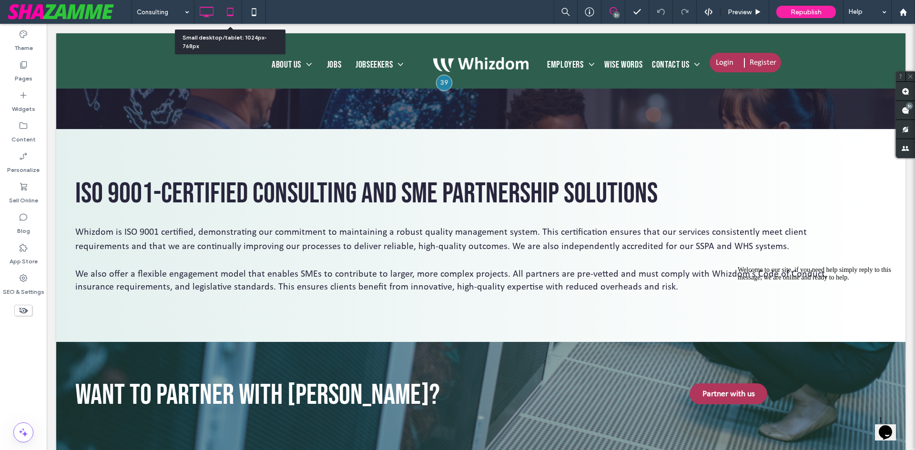
click at [227, 8] on icon at bounding box center [230, 11] width 19 height 19
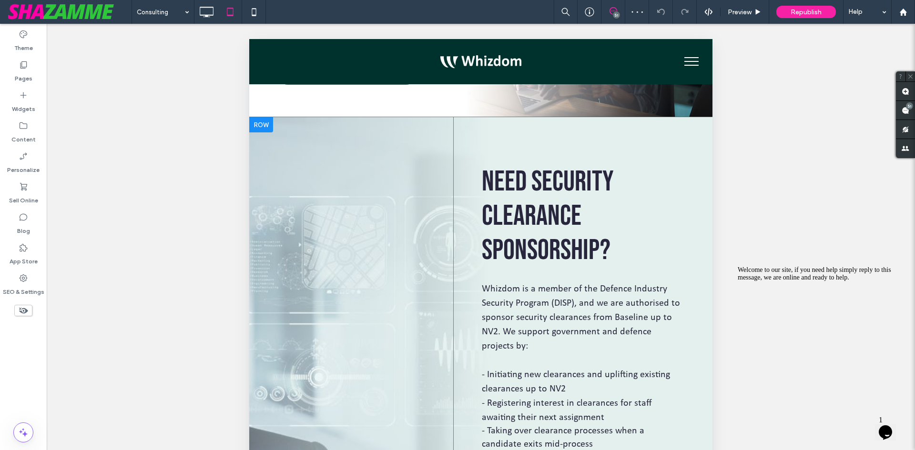
scroll to position [1048, 0]
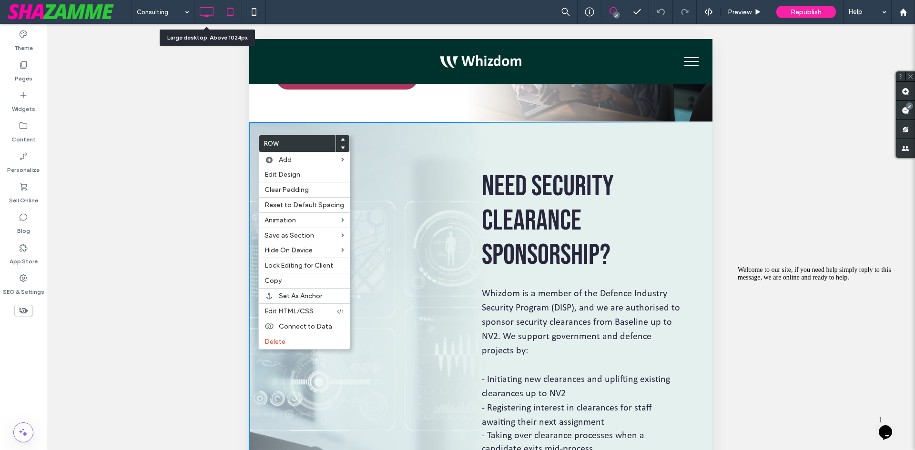
drag, startPoint x: 211, startPoint y: 16, endPoint x: 168, endPoint y: 94, distance: 89.5
click at [211, 16] on icon at bounding box center [206, 11] width 19 height 19
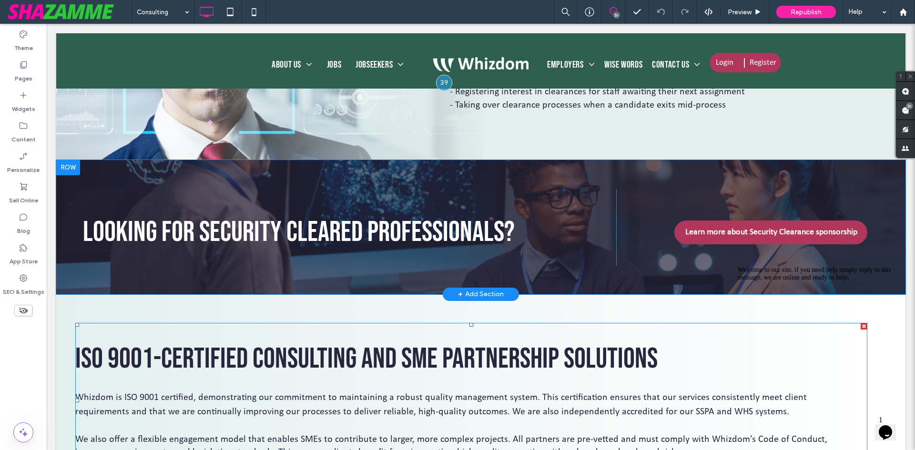
scroll to position [1238, 0]
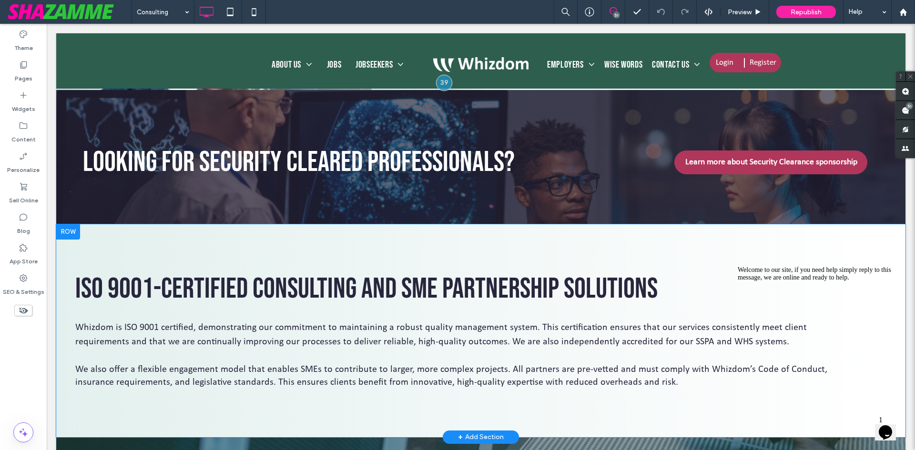
click at [73, 233] on div at bounding box center [68, 231] width 24 height 15
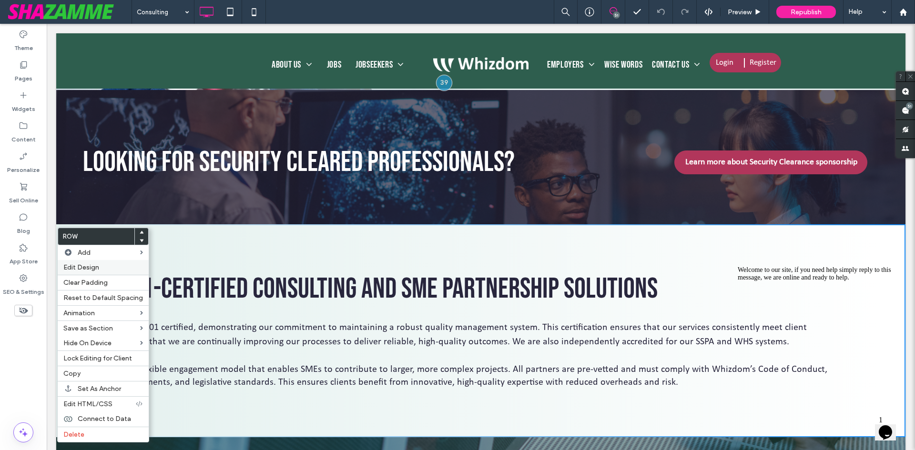
click at [79, 265] on span "Edit Design" at bounding box center [81, 267] width 36 height 8
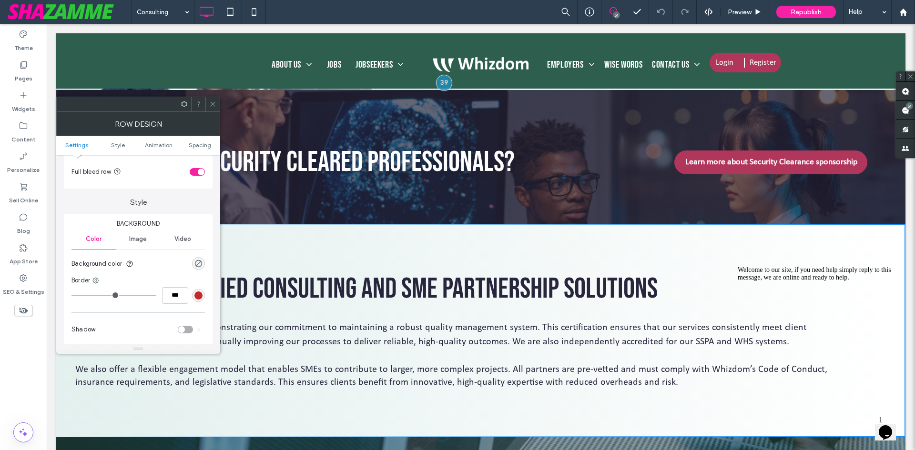
click at [129, 232] on div "Image" at bounding box center [138, 239] width 44 height 21
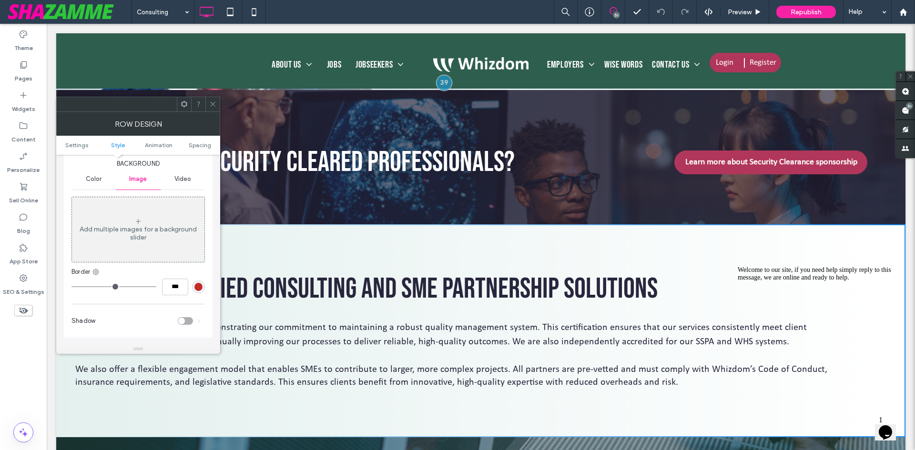
scroll to position [191, 0]
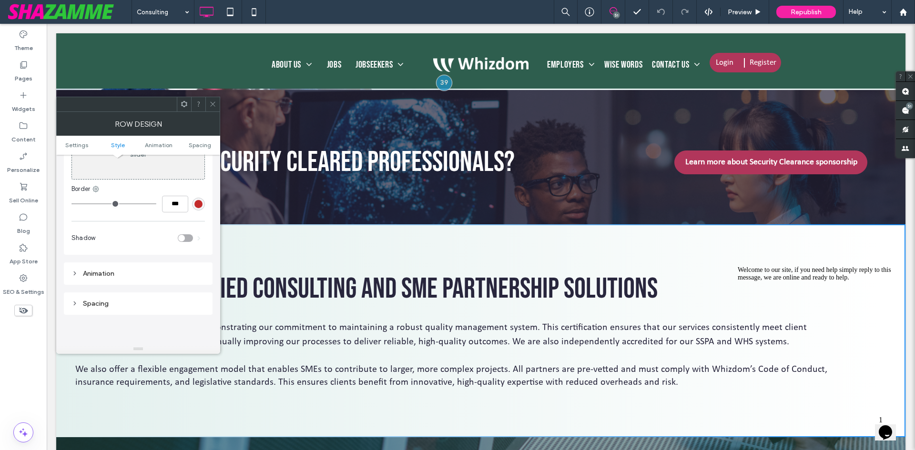
click at [213, 100] on span at bounding box center [212, 104] width 7 height 14
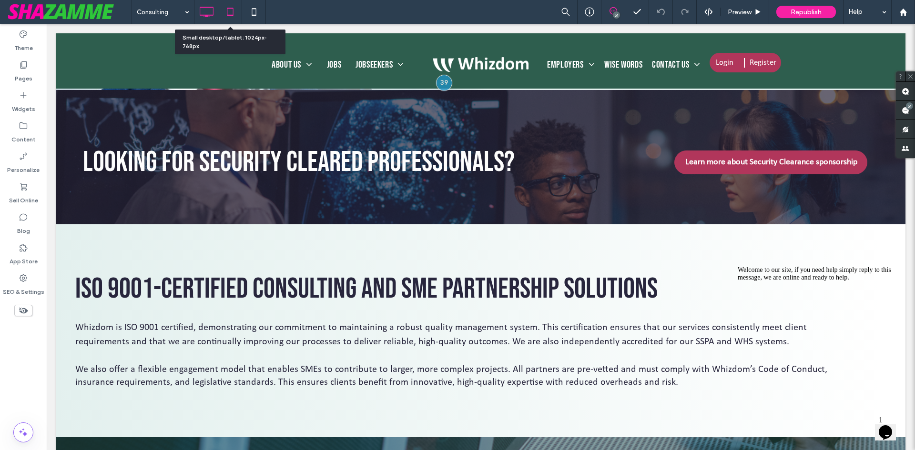
click at [225, 15] on icon at bounding box center [230, 11] width 19 height 19
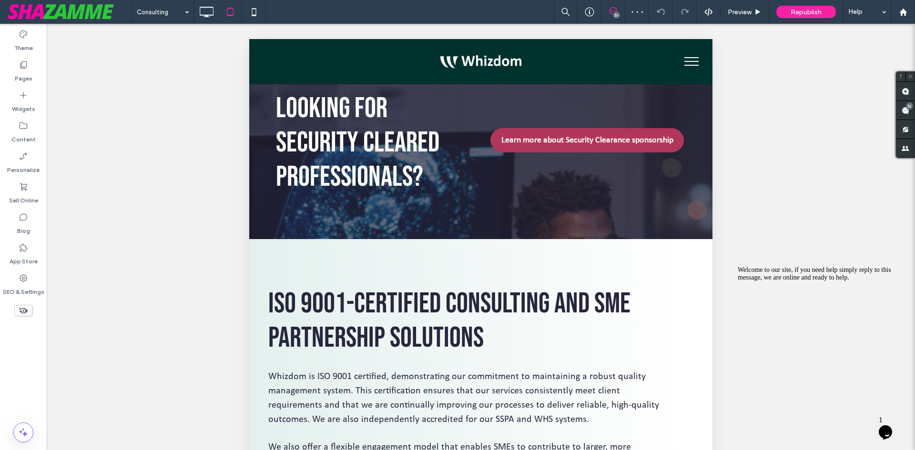
scroll to position [1619, 0]
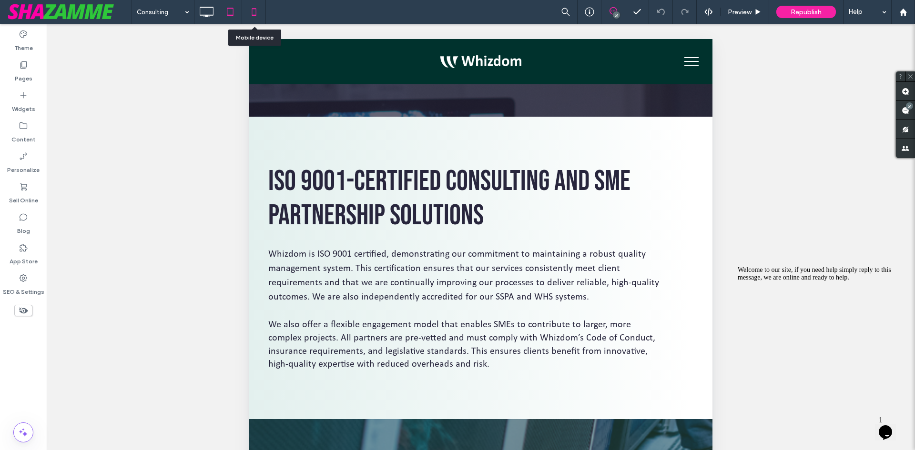
click at [259, 9] on icon at bounding box center [253, 11] width 19 height 19
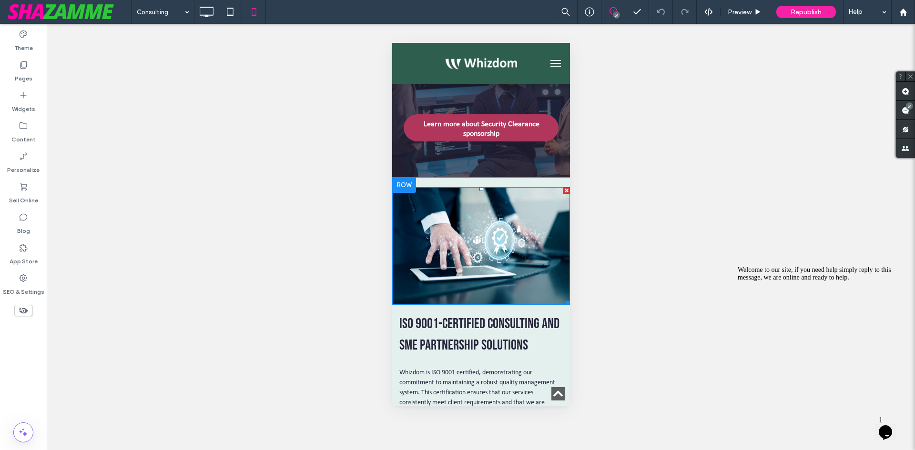
scroll to position [1286, 0]
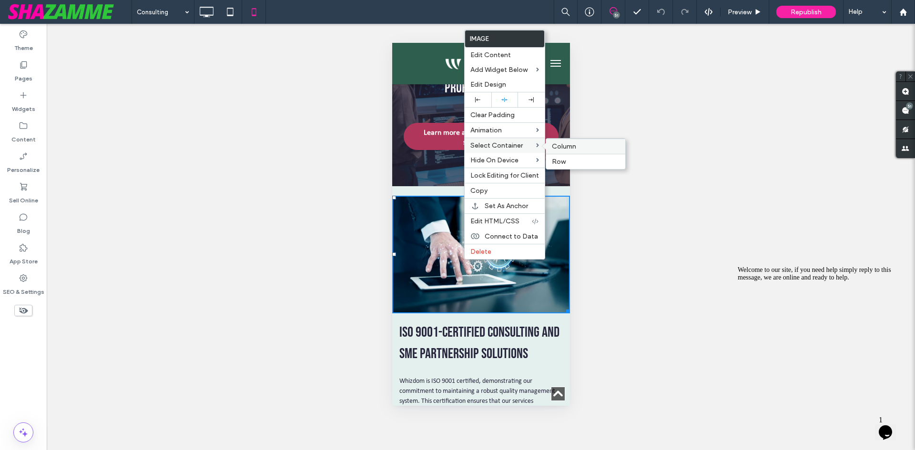
click at [564, 145] on span "Column" at bounding box center [564, 146] width 24 height 8
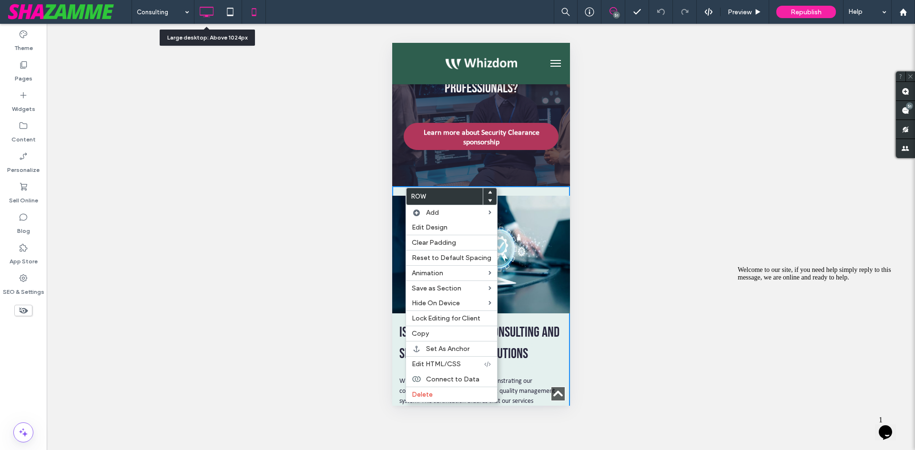
click at [211, 10] on icon at bounding box center [206, 11] width 19 height 19
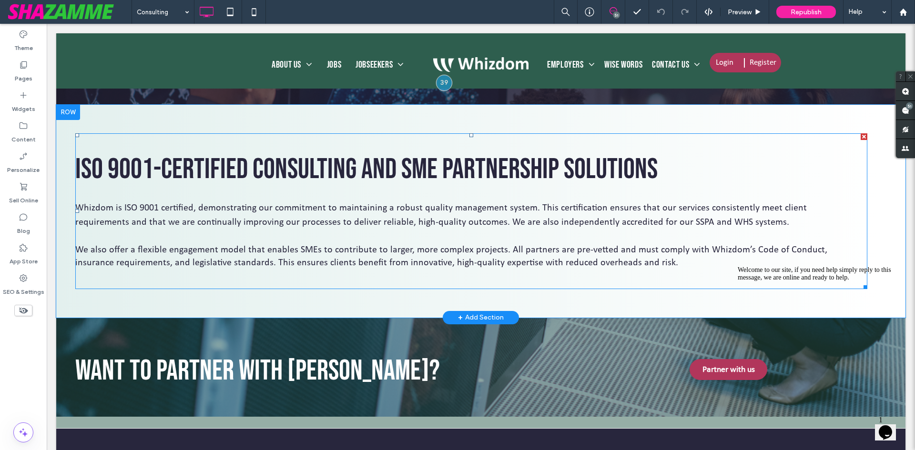
scroll to position [1264, 0]
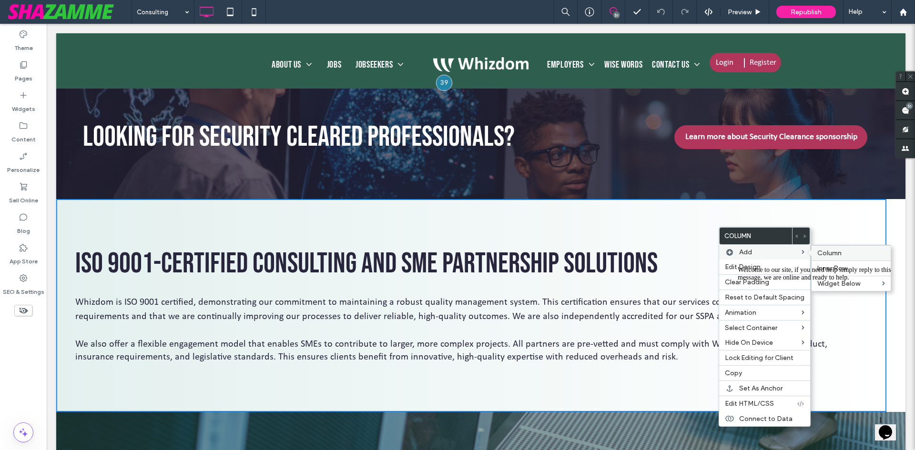
click at [811, 256] on div "Column" at bounding box center [850, 252] width 79 height 15
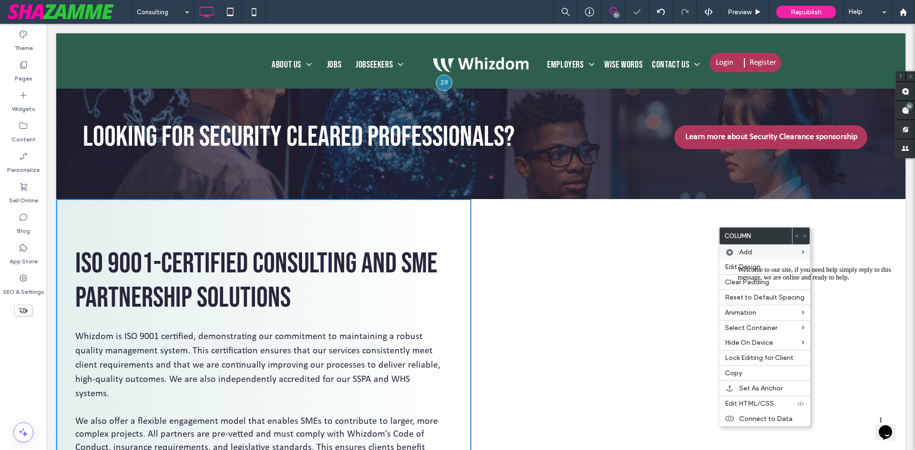
drag, startPoint x: 893, startPoint y: 332, endPoint x: 1573, endPoint y: 548, distance: 713.7
click at [737, 266] on icon "Chat attention grabber" at bounding box center [737, 266] width 0 height 0
click at [887, 253] on div "ISO 9001-Certified Consulting and SME Partnership Solutions Whizdom is ISO 9001…" at bounding box center [480, 357] width 849 height 316
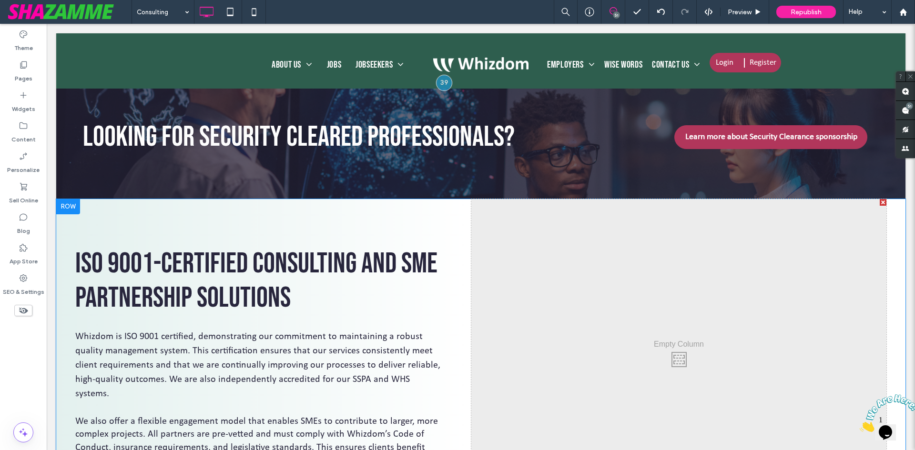
click at [462, 297] on div "ISO 9001-Certified Consulting and SME Partnership Solutions Whizdom is ISO 9001…" at bounding box center [263, 357] width 415 height 316
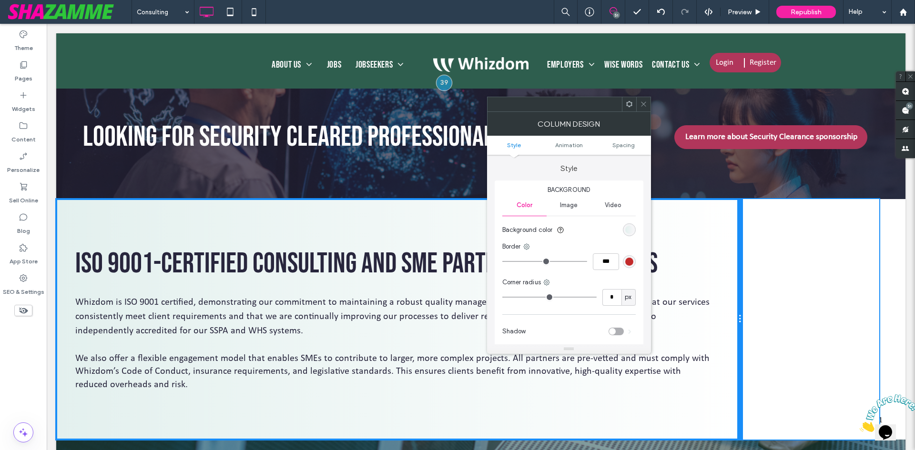
drag, startPoint x: 465, startPoint y: 298, endPoint x: 775, endPoint y: 309, distance: 310.3
click at [758, 291] on div "ISO 9001-Certified Consulting and SME Partnership Solutions Whizdom is ISO 9001…" at bounding box center [471, 319] width 830 height 241
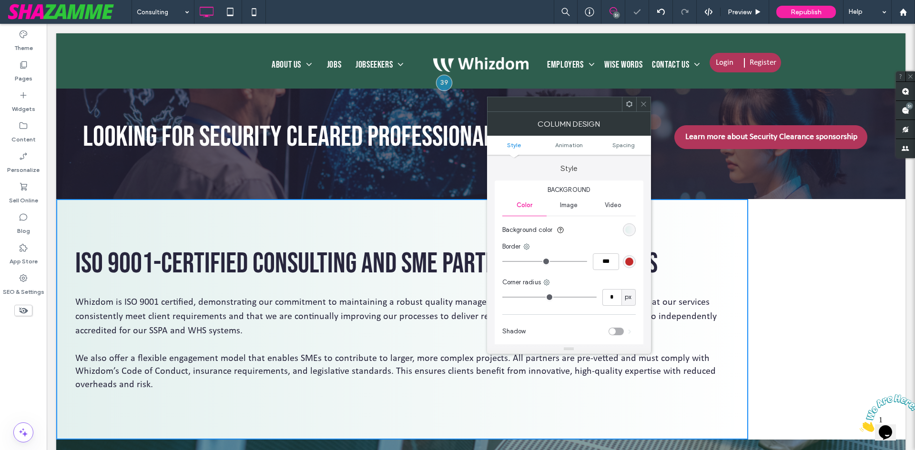
click at [641, 104] on icon at bounding box center [643, 104] width 7 height 7
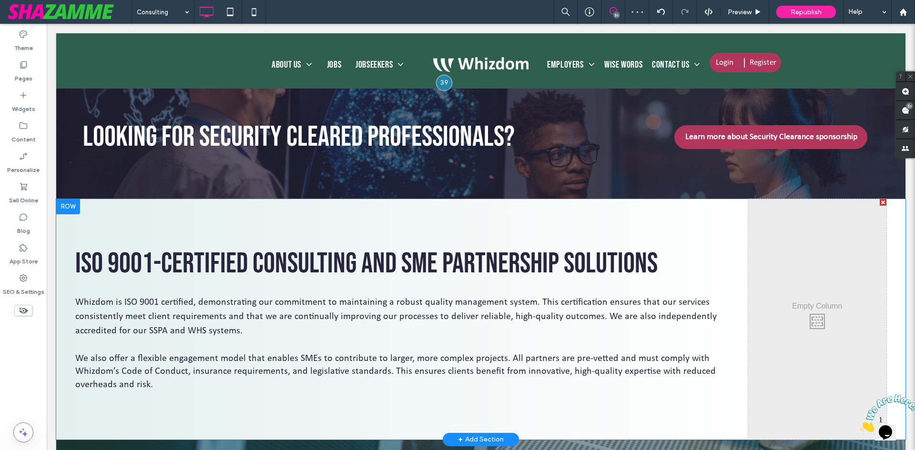
click at [67, 210] on div at bounding box center [68, 206] width 24 height 15
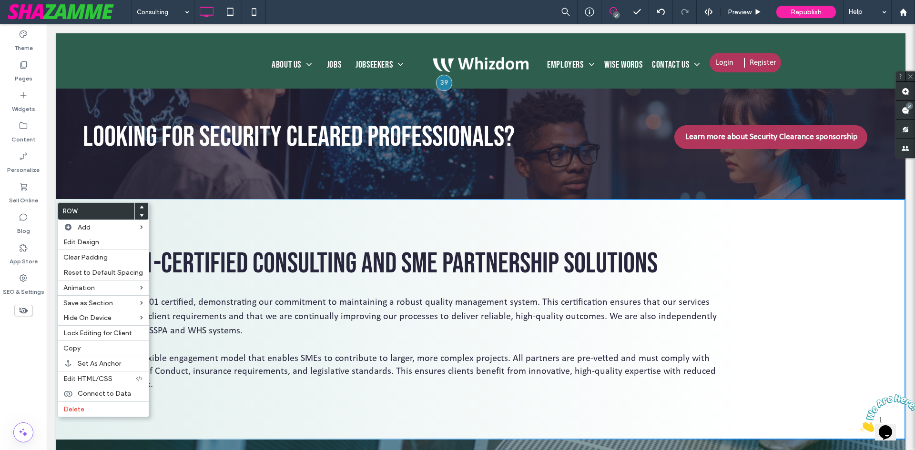
click at [721, 238] on div "ISO 9001-Certified Consulting and SME Partnership Solutions Whizdom is ISO 9001…" at bounding box center [401, 319] width 653 height 183
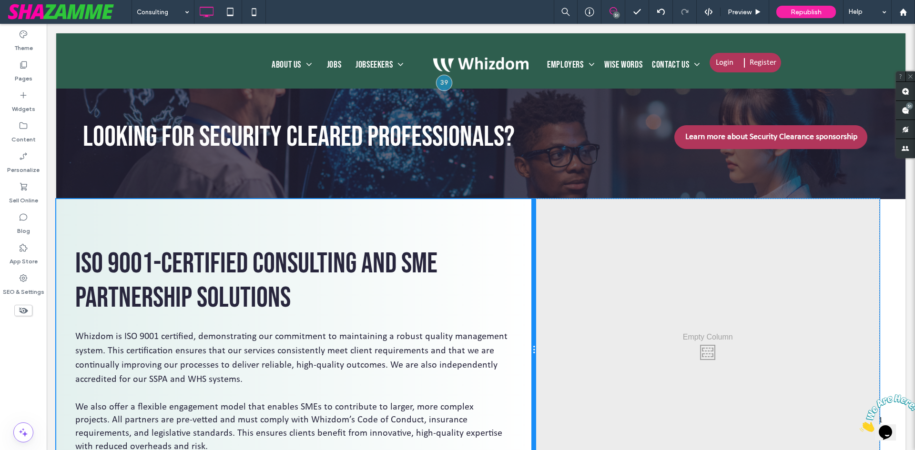
drag, startPoint x: 740, startPoint y: 262, endPoint x: 555, endPoint y: 262, distance: 184.8
click at [555, 262] on div "ISO 9001-Certified Consulting and SME Partnership Solutions Whizdom is ISO 9001…" at bounding box center [471, 350] width 830 height 302
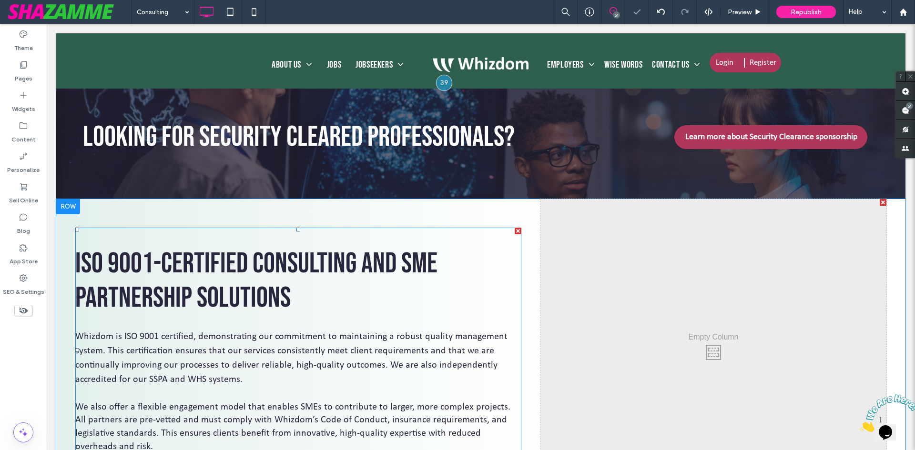
click at [396, 266] on span "ISO 9001-Certified Consulting and SME Partnership Solutions" at bounding box center [256, 281] width 362 height 69
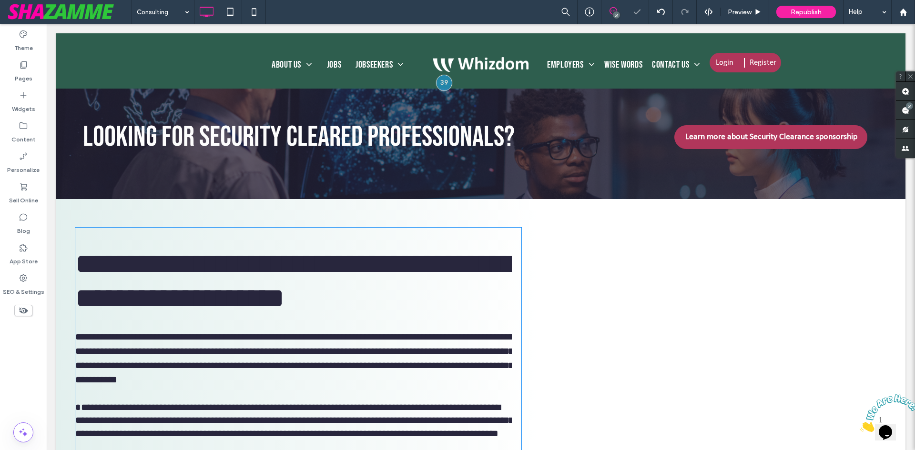
scroll to position [1379, 0]
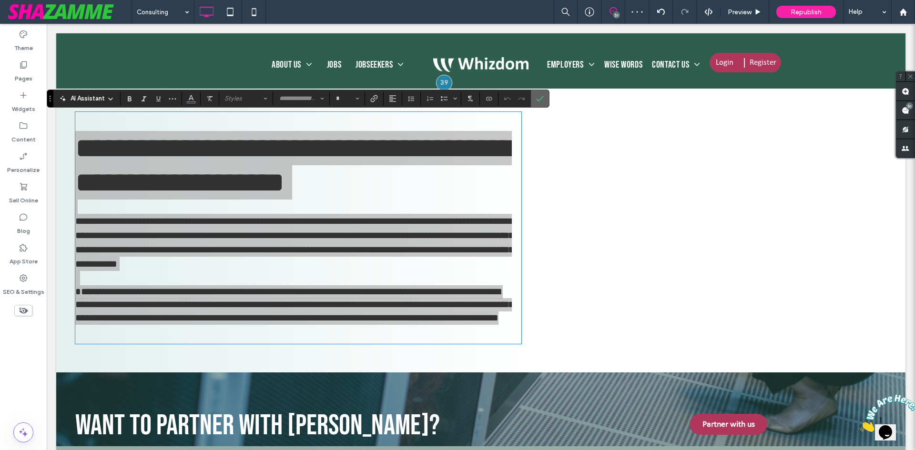
click at [541, 99] on icon "Confirm" at bounding box center [540, 99] width 8 height 8
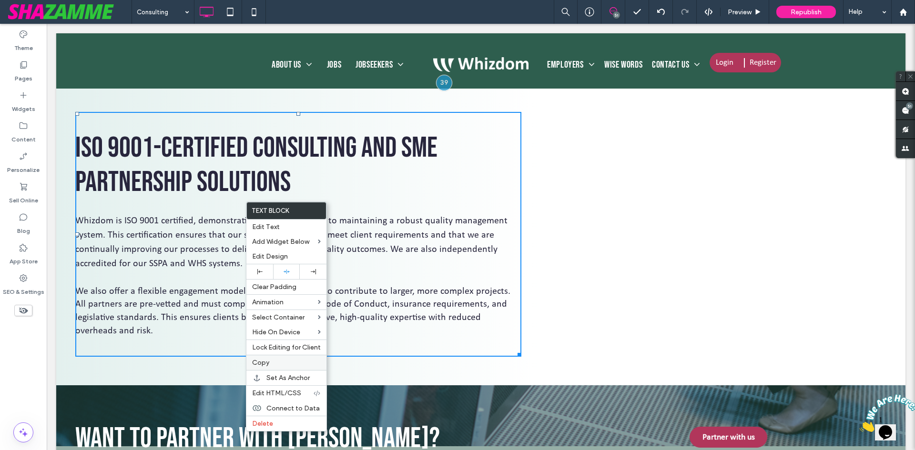
click at [259, 360] on span "Copy" at bounding box center [260, 363] width 17 height 8
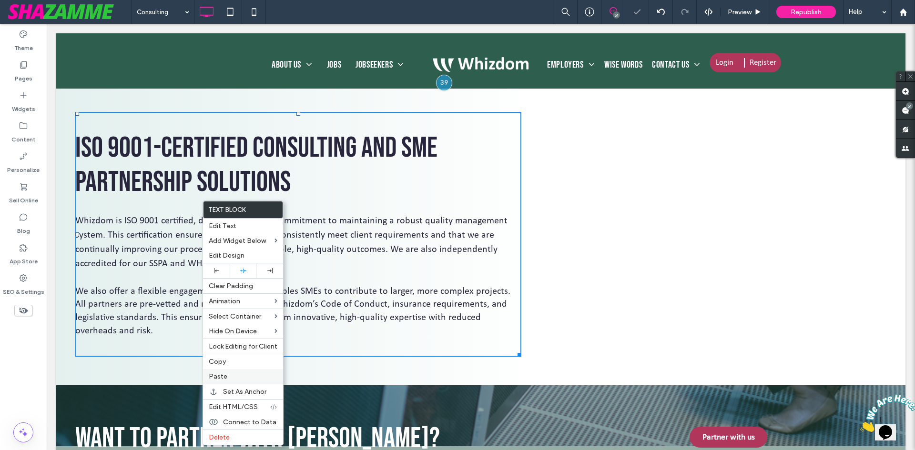
click at [226, 376] on span "Paste" at bounding box center [218, 376] width 19 height 8
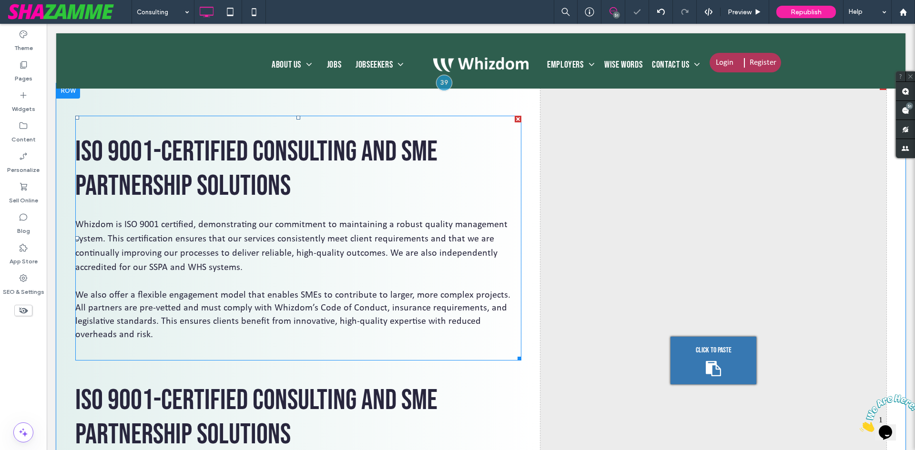
click at [402, 207] on p at bounding box center [293, 210] width 436 height 14
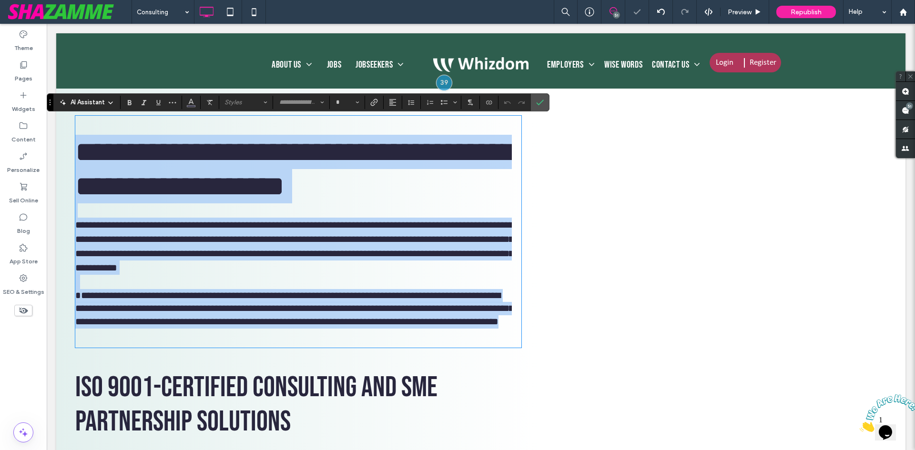
click at [440, 158] on span "**********" at bounding box center [294, 169] width 439 height 63
type input "**********"
type input "**"
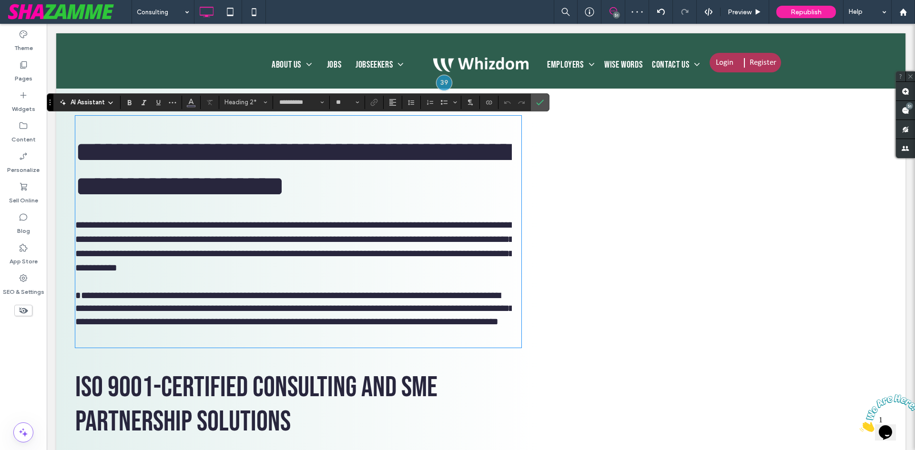
type input "*******"
type input "**"
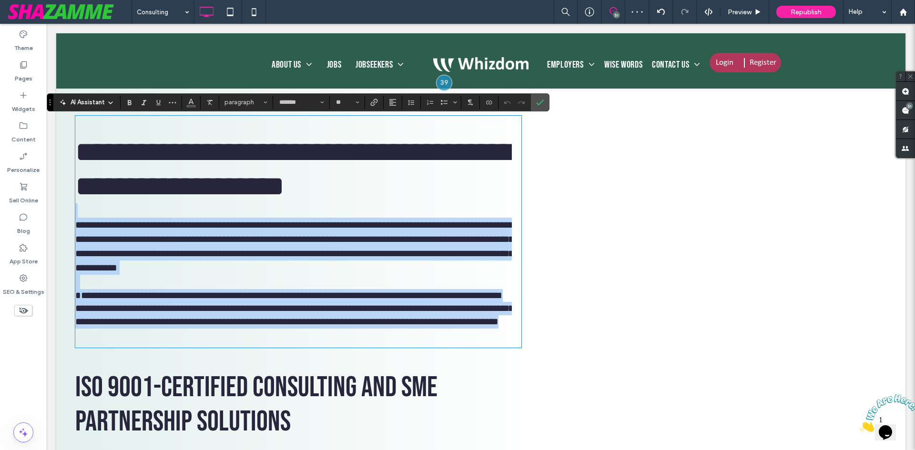
drag, startPoint x: 297, startPoint y: 181, endPoint x: 564, endPoint y: 366, distance: 324.8
click at [564, 366] on div "**********" at bounding box center [471, 354] width 830 height 542
type input "**********"
type input "**"
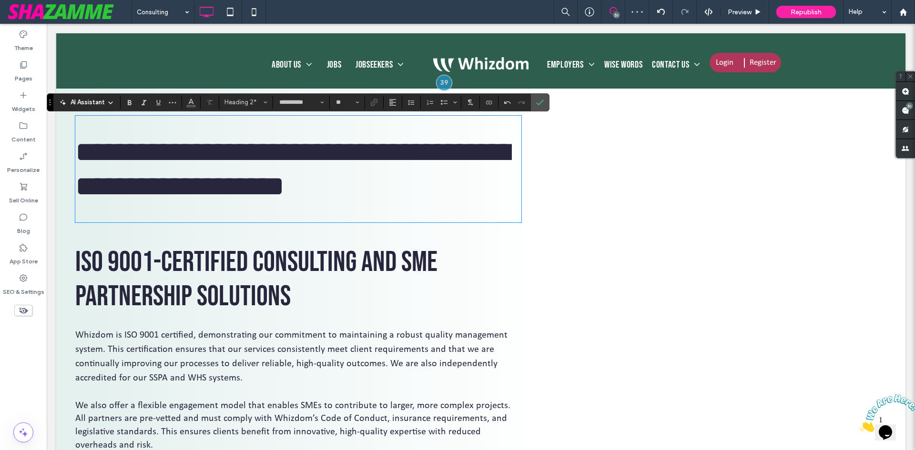
scroll to position [1, 0]
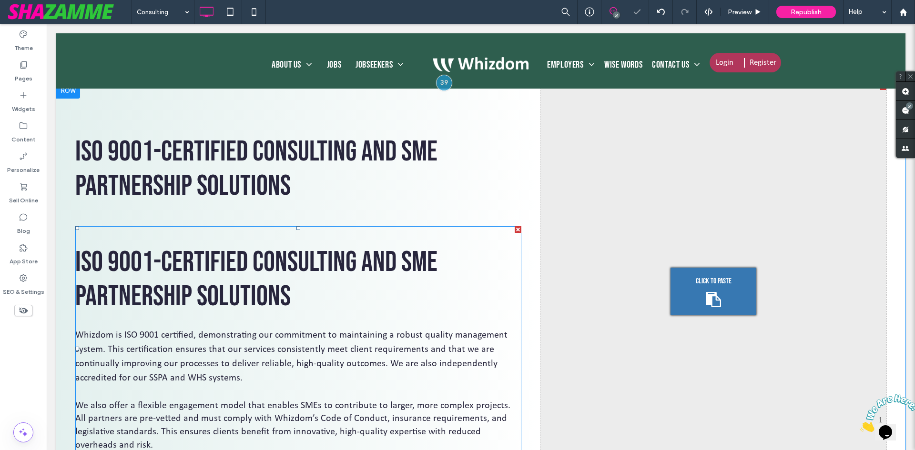
click at [404, 234] on div "ISO 9001-Certified Consulting and SME Partnership Solutions Whizdom is ISO 9001…" at bounding box center [298, 348] width 446 height 245
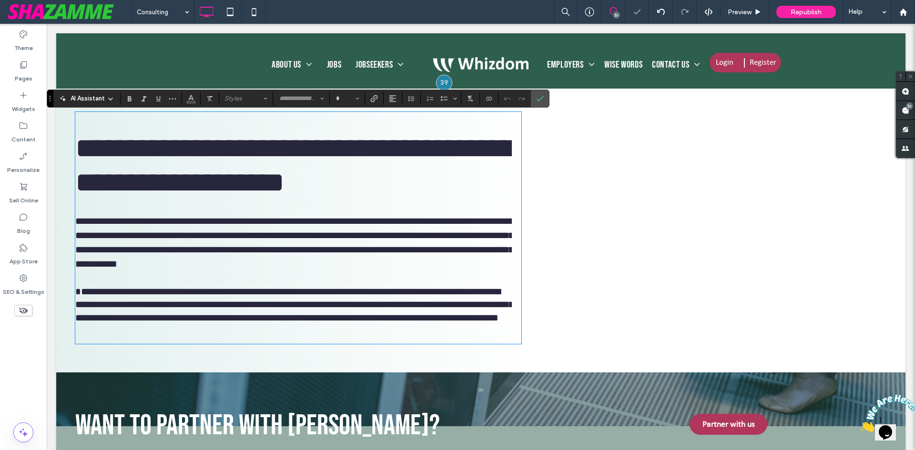
click at [258, 229] on span "**********" at bounding box center [294, 242] width 438 height 52
type input "*******"
type input "**"
type input "**********"
type input "**"
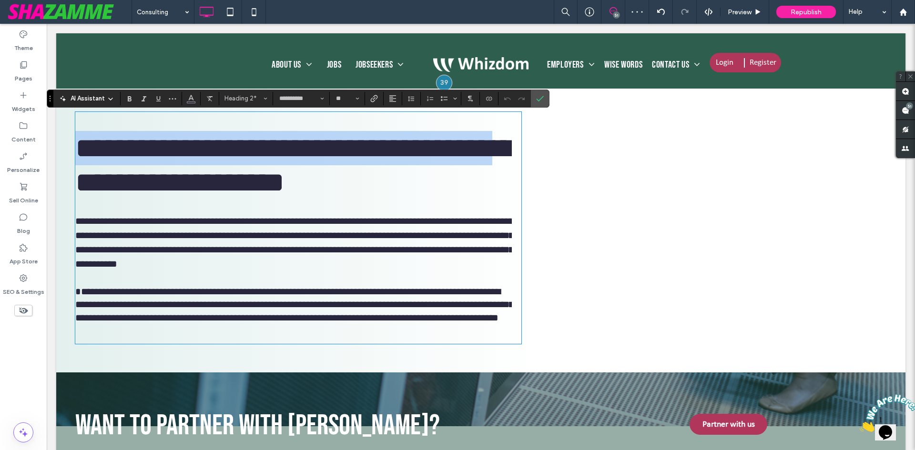
drag, startPoint x: 76, startPoint y: 226, endPoint x: 74, endPoint y: 120, distance: 106.7
click at [74, 120] on div "**********" at bounding box center [298, 170] width 484 height 403
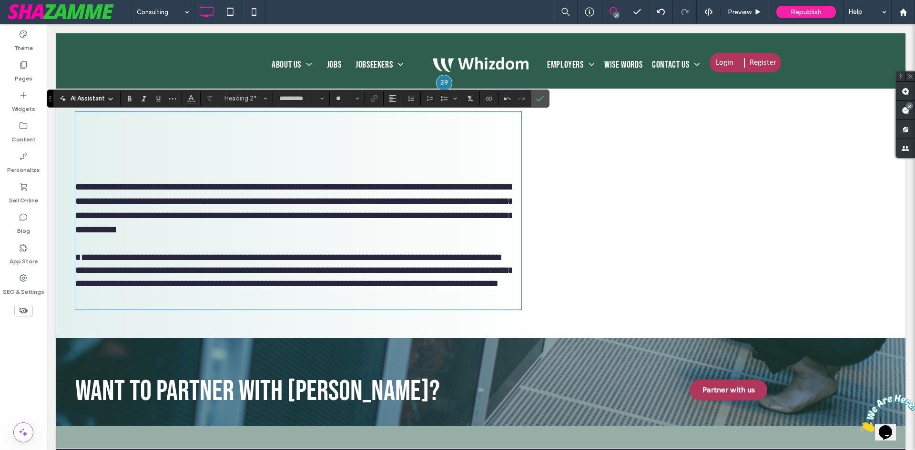
type input "*******"
type input "**"
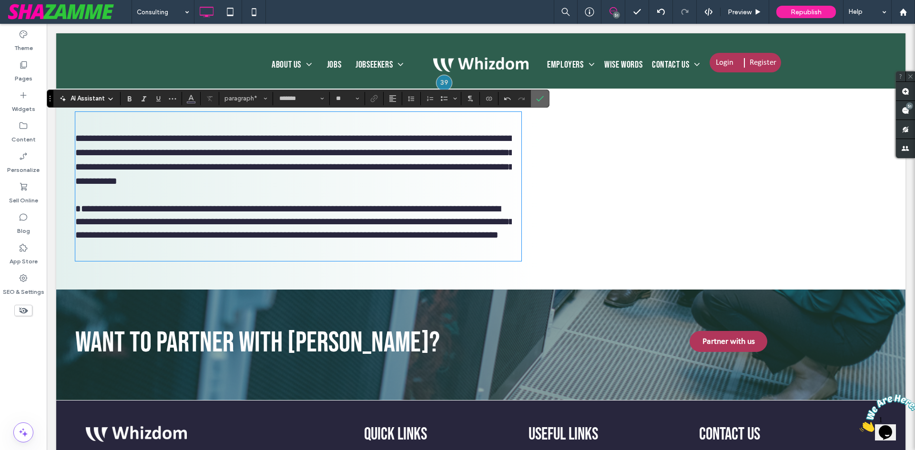
click at [541, 97] on icon "Confirm" at bounding box center [540, 99] width 8 height 8
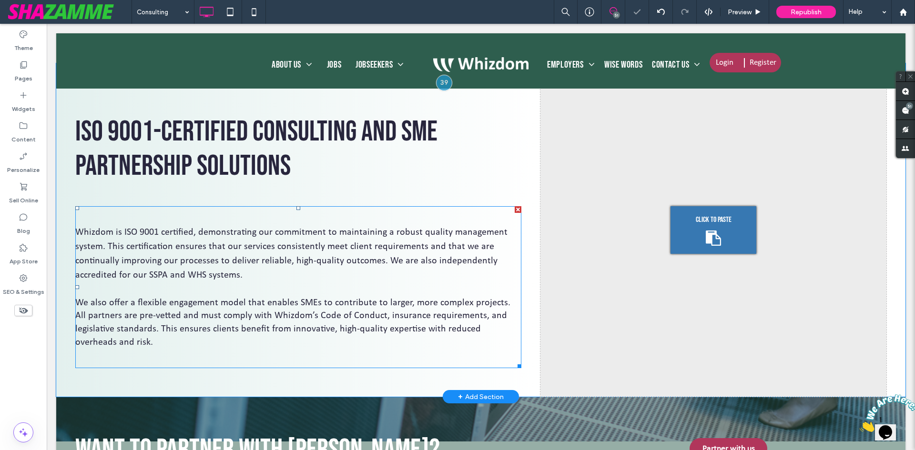
scroll to position [1398, 0]
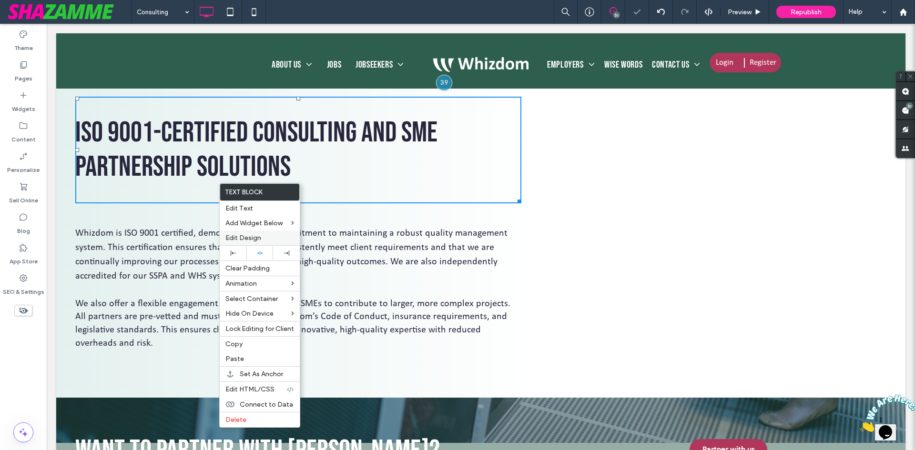
click at [259, 237] on span "Edit Design" at bounding box center [243, 238] width 36 height 8
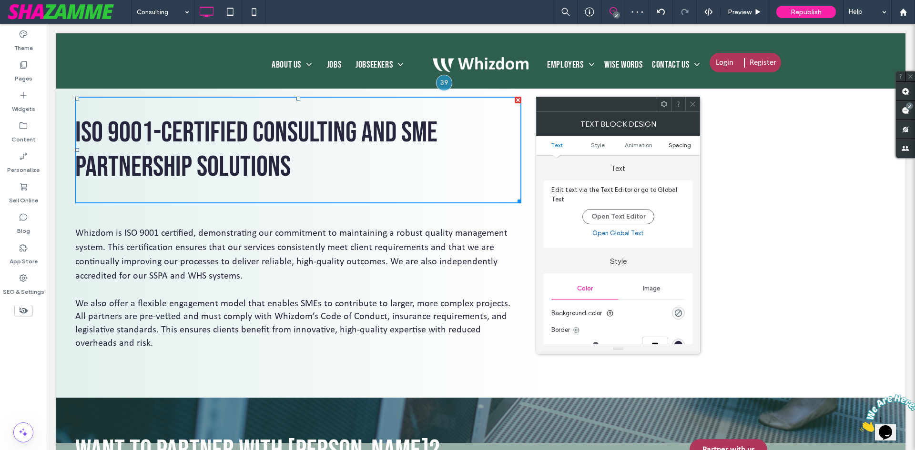
click at [682, 144] on span "Spacing" at bounding box center [679, 144] width 22 height 7
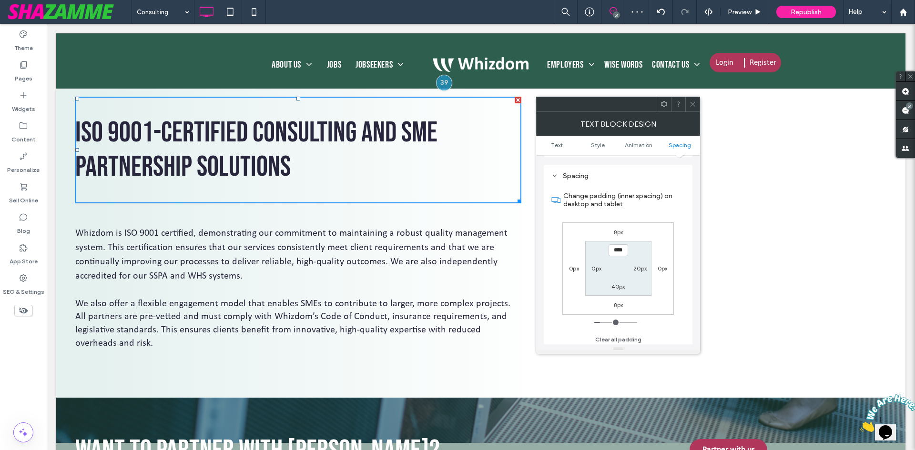
scroll to position [273, 0]
click at [621, 283] on label "40px" at bounding box center [617, 284] width 13 height 7
type input "*"
type input "***"
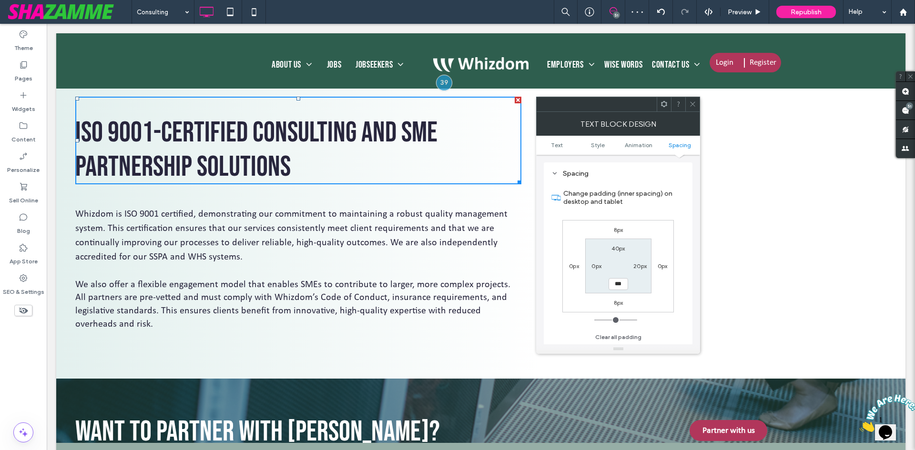
click at [618, 302] on label "8px" at bounding box center [618, 302] width 10 height 7
type input "*"
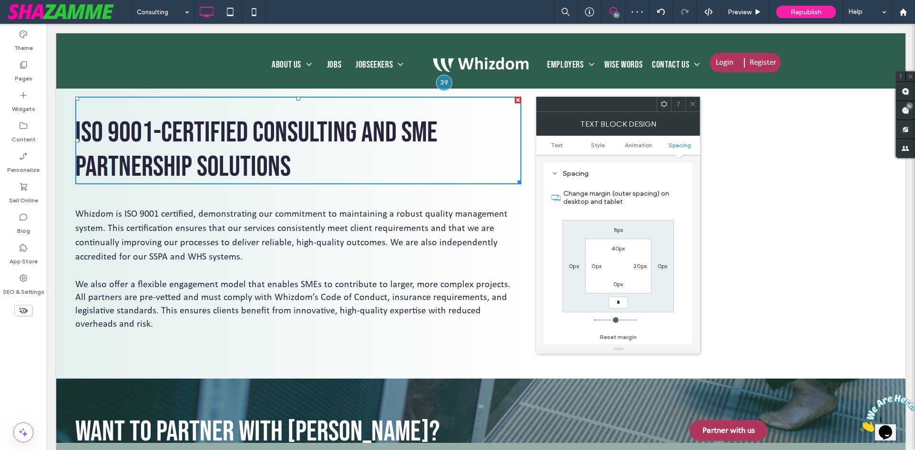
type input "*"
type input "***"
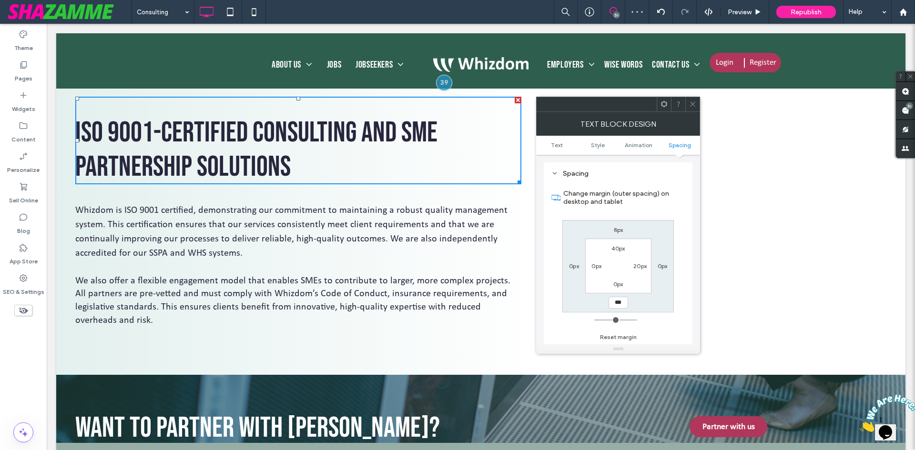
click at [692, 104] on icon at bounding box center [692, 104] width 7 height 7
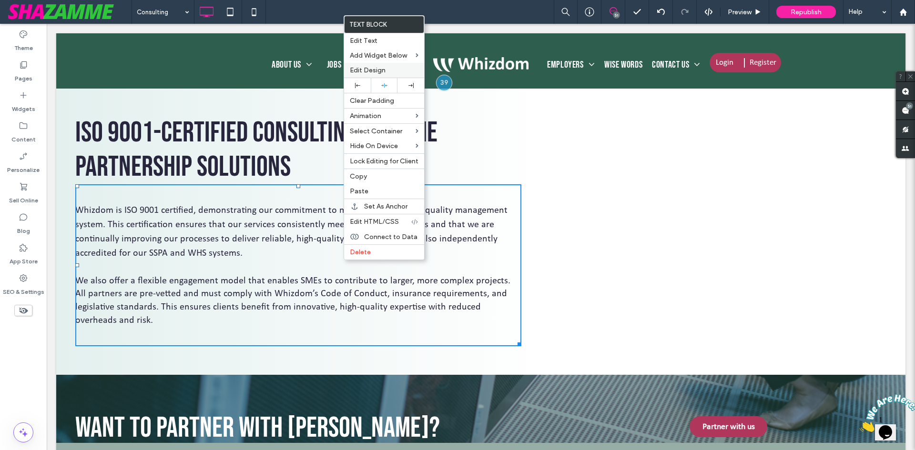
click at [385, 67] on label "Edit Design" at bounding box center [384, 70] width 69 height 8
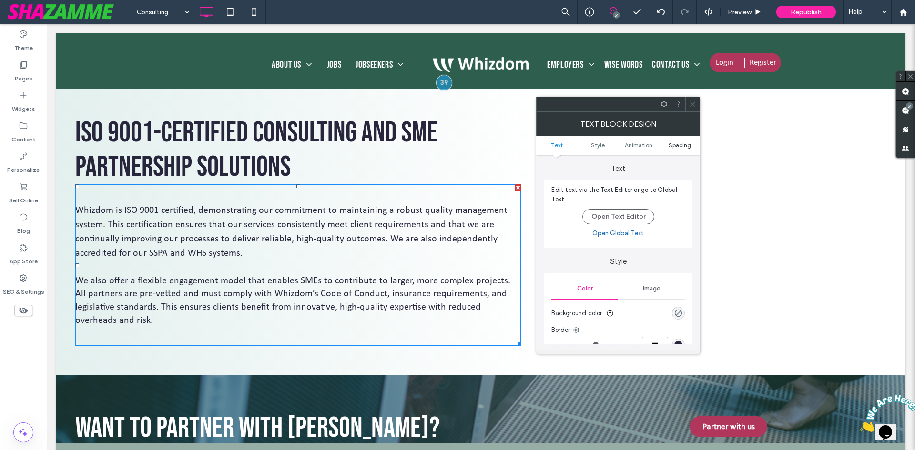
click at [676, 142] on span "Spacing" at bounding box center [679, 144] width 22 height 7
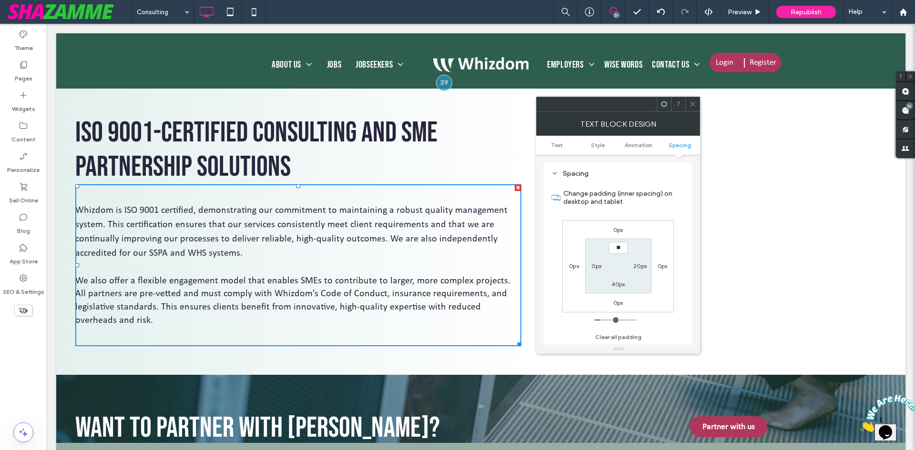
type input "****"
type input "**"
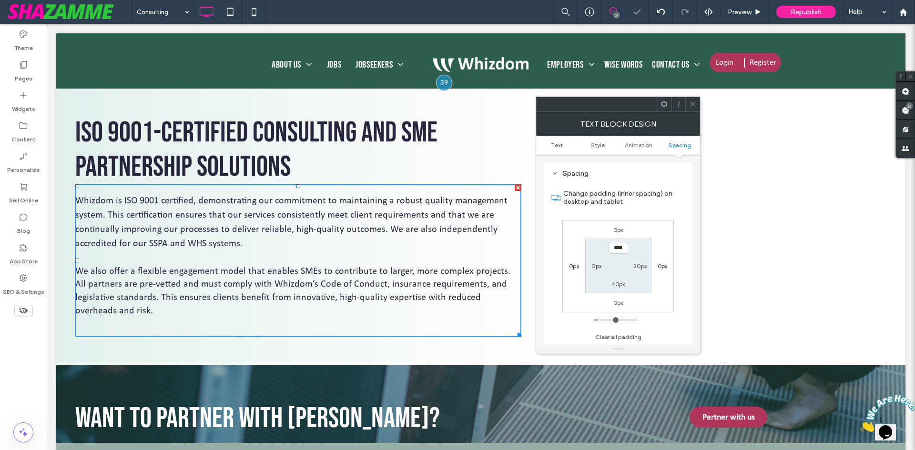
click at [691, 106] on use at bounding box center [692, 104] width 5 height 5
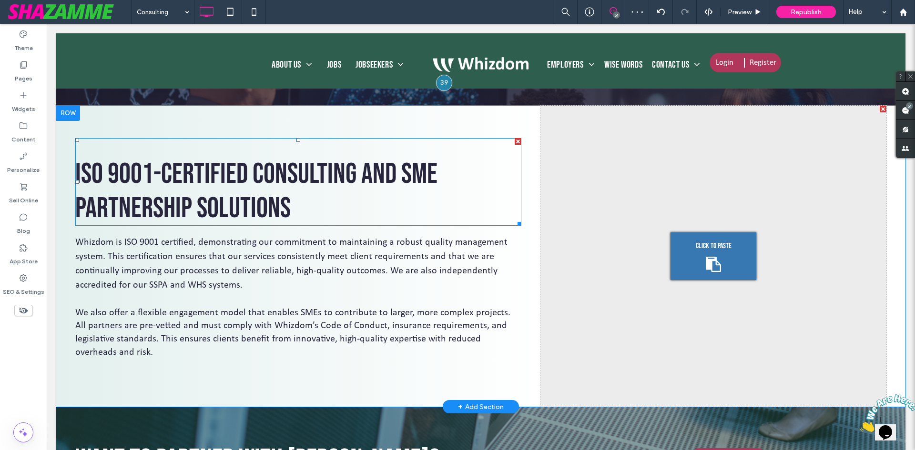
scroll to position [1303, 0]
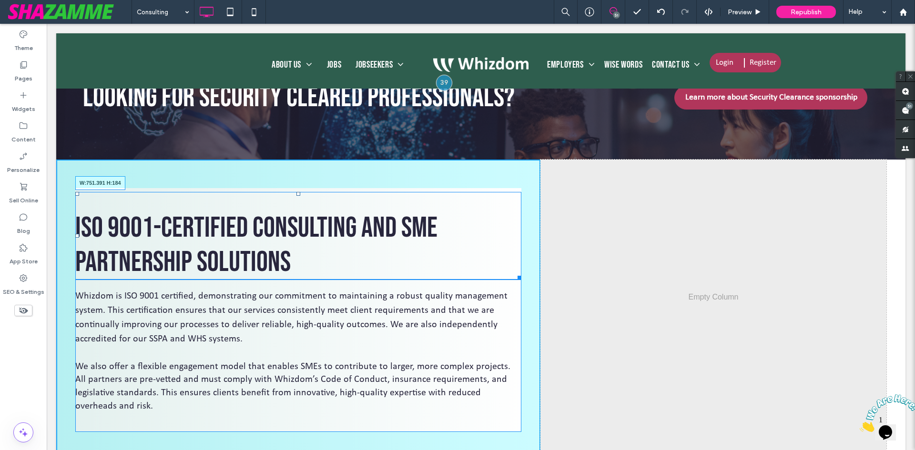
drag, startPoint x: 515, startPoint y: 280, endPoint x: 417, endPoint y: 276, distance: 98.2
click at [473, 273] on div "ISO 9001-Certified Consulting and SME Partnership Solutions W:751.391 H:184" at bounding box center [298, 236] width 446 height 88
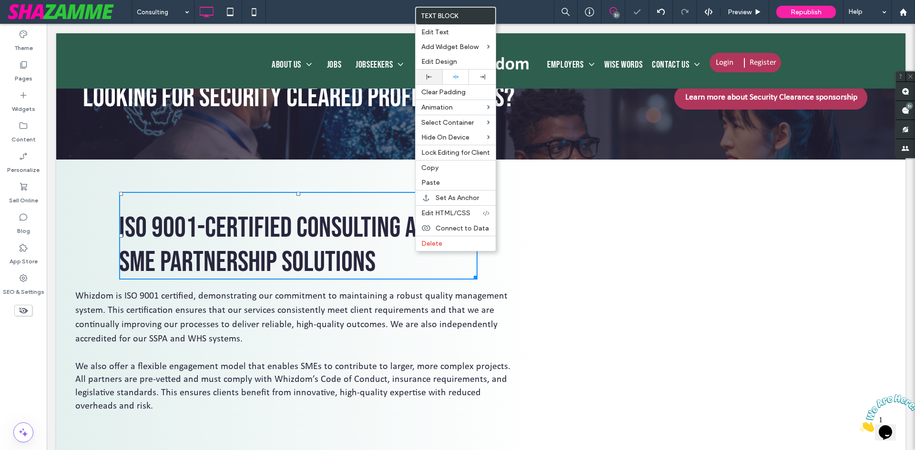
click at [430, 71] on div at bounding box center [428, 77] width 27 height 15
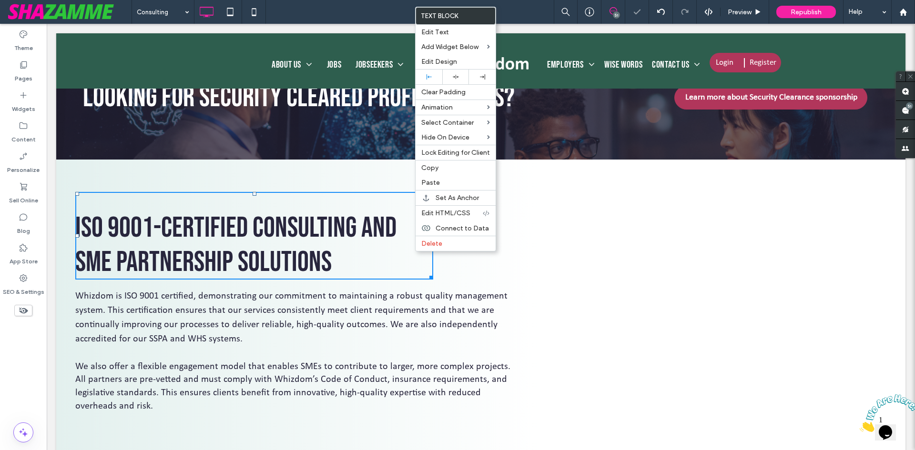
click at [245, 180] on div "ISO 9001-Certified Consulting and SME Partnership Solutions Whizdom is ISO 9001…" at bounding box center [298, 310] width 484 height 301
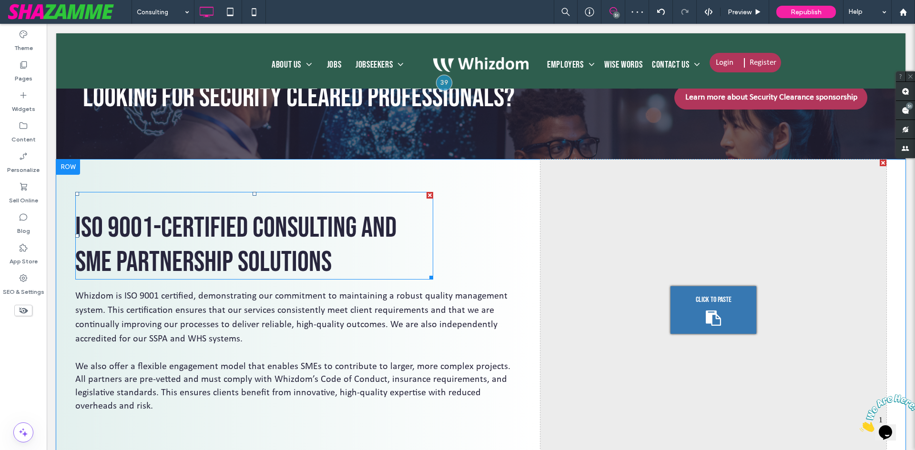
click at [69, 172] on div at bounding box center [68, 167] width 24 height 15
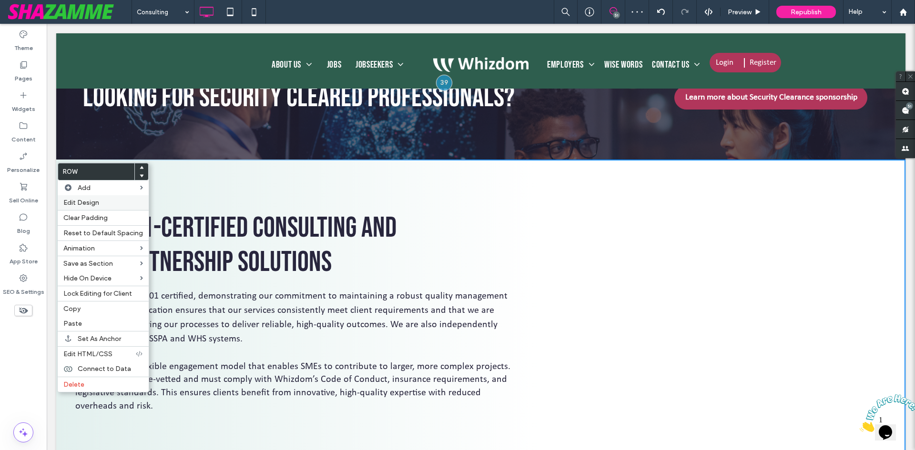
click at [85, 208] on div "Edit Design" at bounding box center [103, 202] width 91 height 15
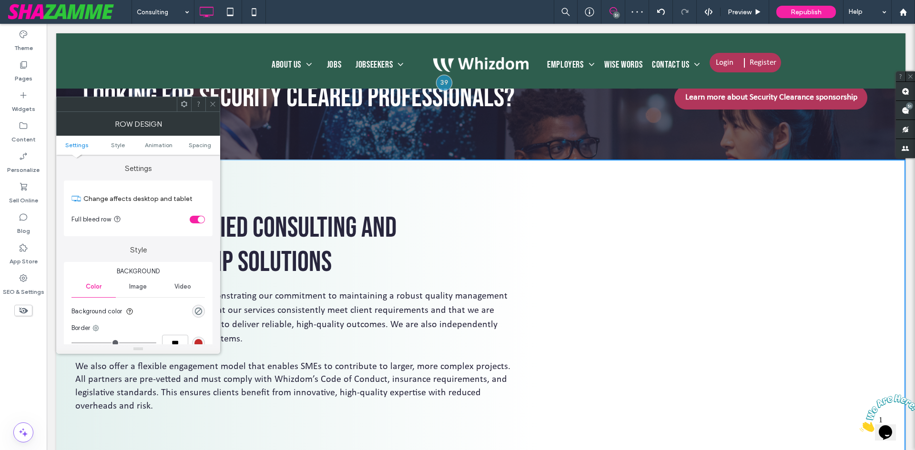
click at [141, 285] on span "Image" at bounding box center [138, 287] width 18 height 8
click at [138, 325] on icon at bounding box center [138, 329] width 8 height 8
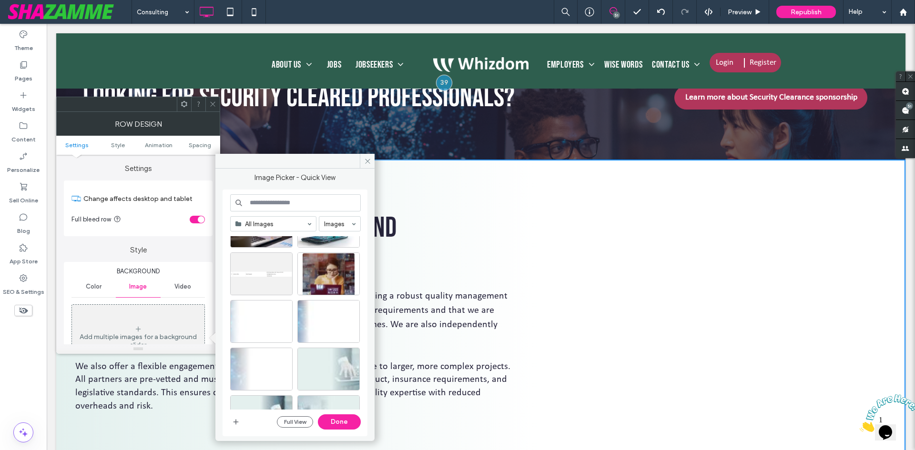
scroll to position [191, 0]
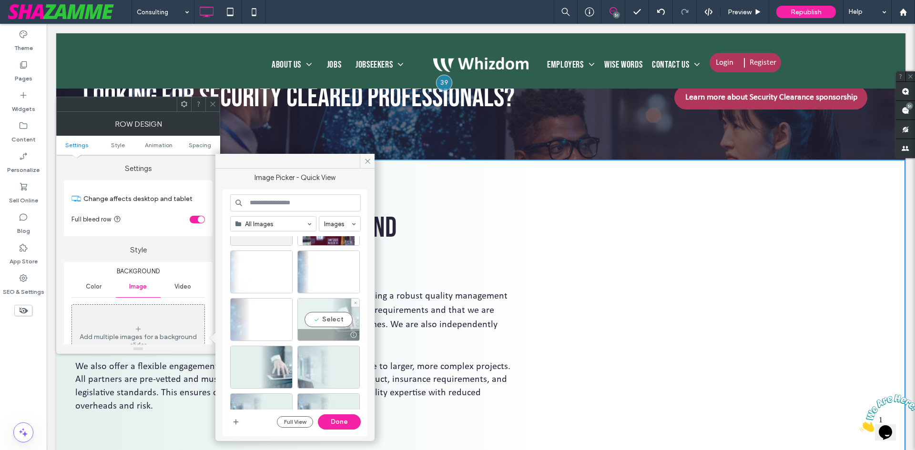
click at [332, 316] on div "Select" at bounding box center [328, 319] width 62 height 43
click at [342, 421] on button "Done" at bounding box center [339, 421] width 43 height 15
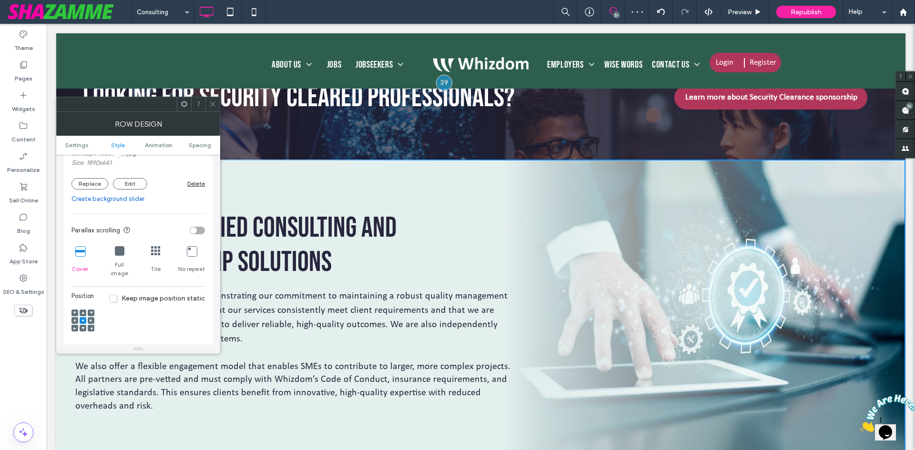
scroll to position [238, 0]
click at [79, 252] on icon at bounding box center [80, 250] width 10 height 10
click at [92, 324] on div at bounding box center [91, 327] width 7 height 7
click at [92, 316] on div at bounding box center [91, 319] width 7 height 7
click at [91, 318] on use at bounding box center [91, 319] width 2 height 3
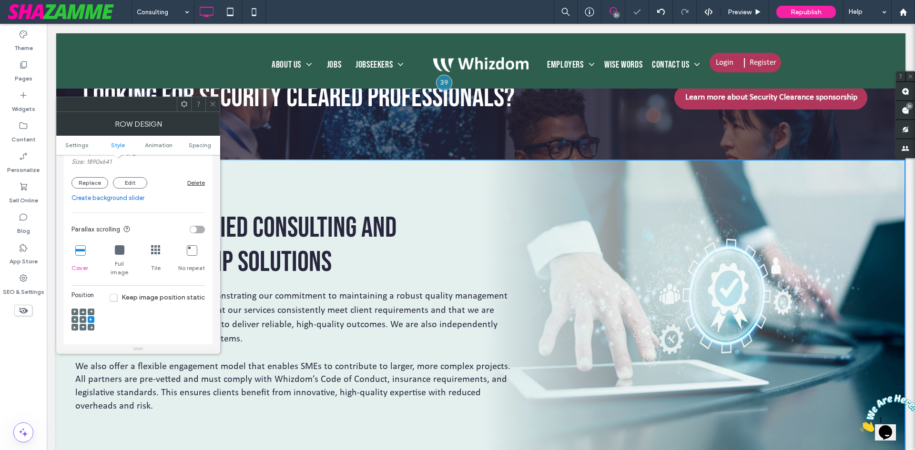
click at [214, 111] on span at bounding box center [212, 104] width 7 height 14
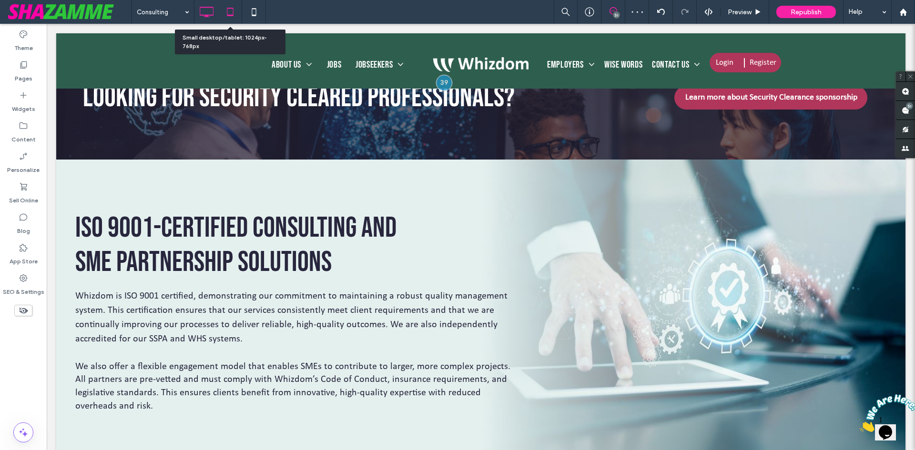
click at [222, 10] on icon at bounding box center [230, 11] width 19 height 19
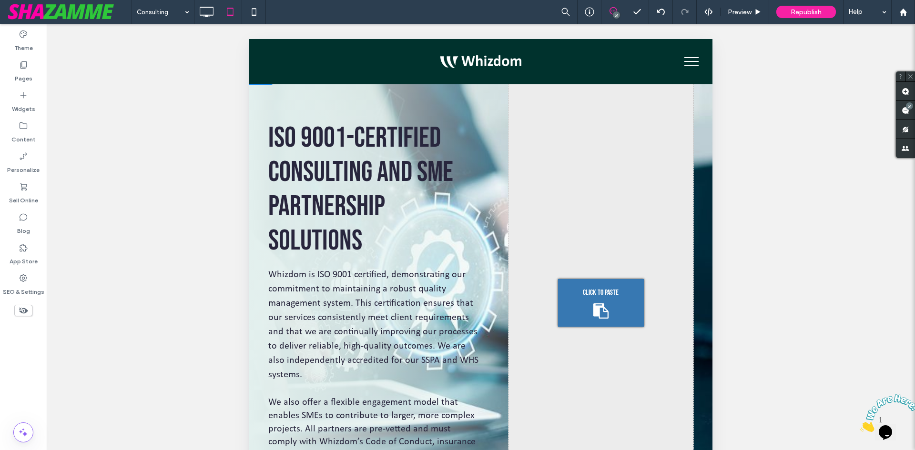
scroll to position [1637, 0]
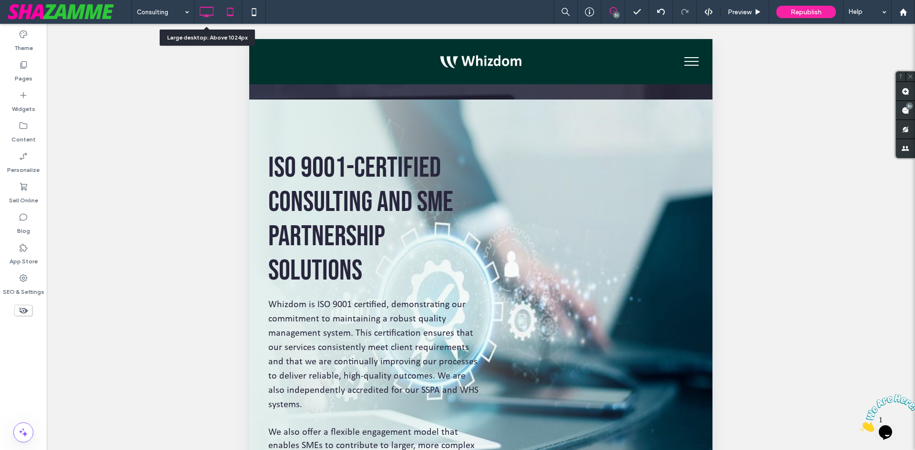
click at [210, 9] on icon at bounding box center [206, 11] width 19 height 19
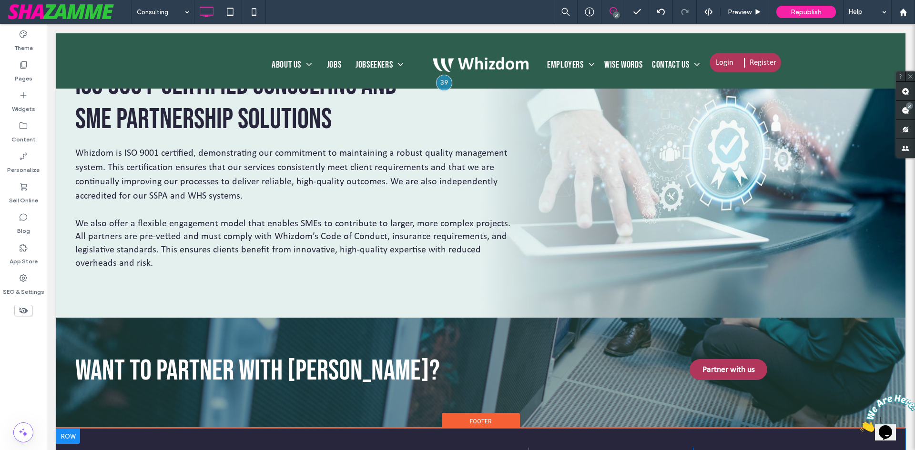
scroll to position [1351, 0]
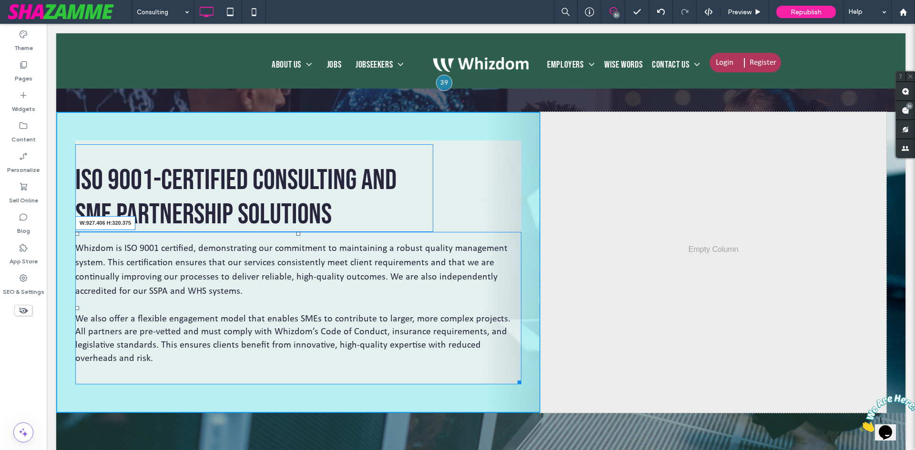
drag, startPoint x: 513, startPoint y: 384, endPoint x: 579, endPoint y: 407, distance: 69.8
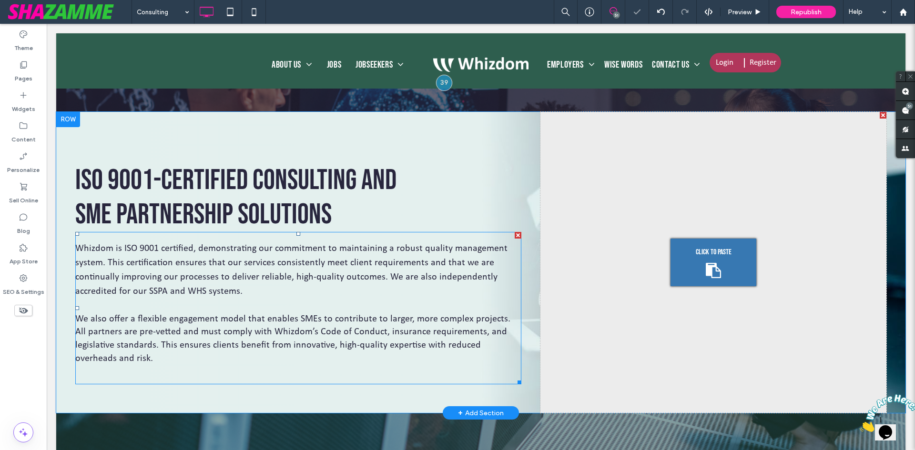
click at [528, 382] on div "ISO 9001-Certified Consulting and SME Partnership Solutions Whizdom is ISO 9001…" at bounding box center [298, 262] width 484 height 301
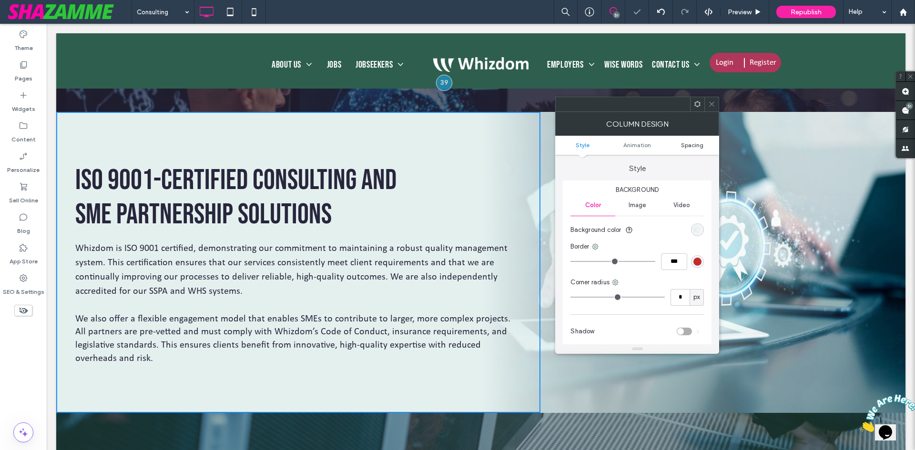
click at [702, 148] on span "Spacing" at bounding box center [692, 144] width 22 height 7
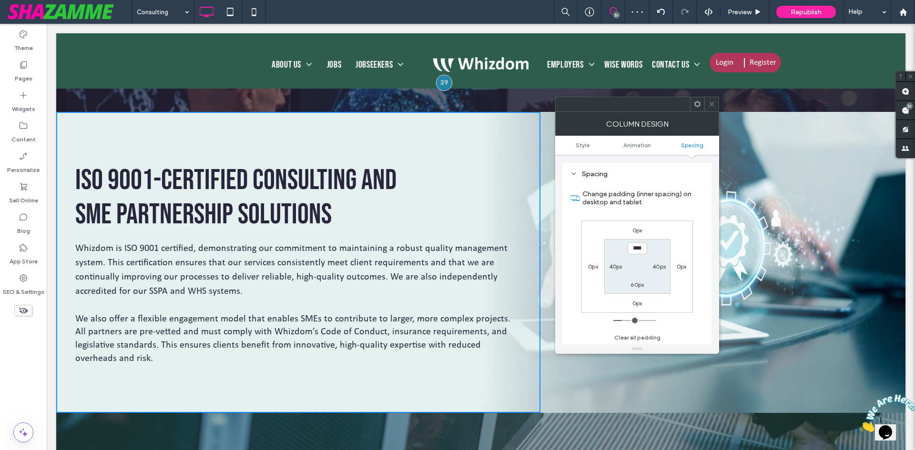
scroll to position [223, 0]
type input "**"
type input "*"
type input "***"
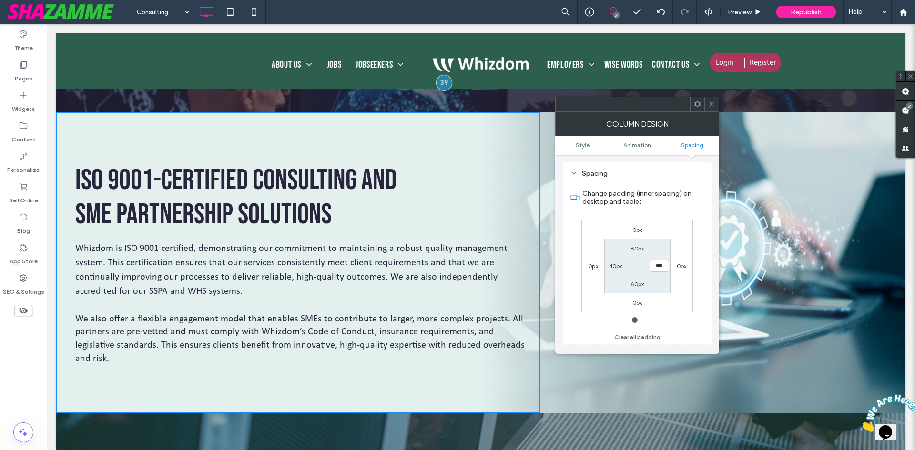
click at [711, 106] on icon at bounding box center [711, 104] width 7 height 7
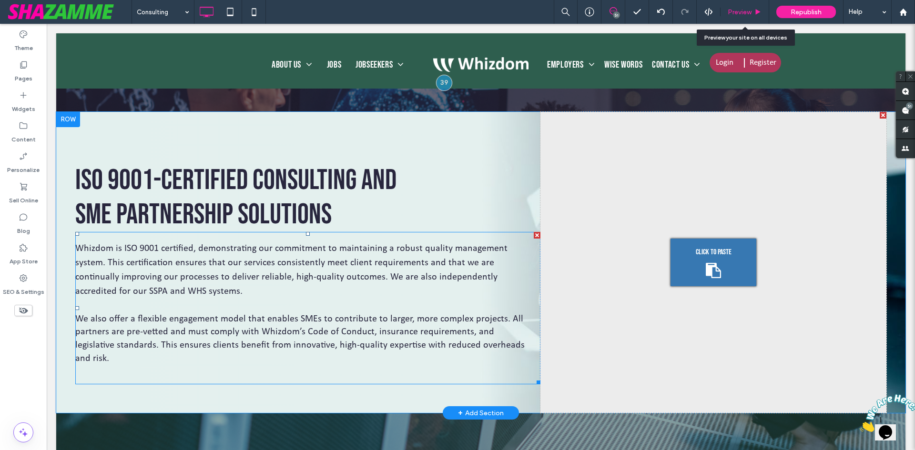
click at [741, 13] on span "Preview" at bounding box center [739, 12] width 24 height 8
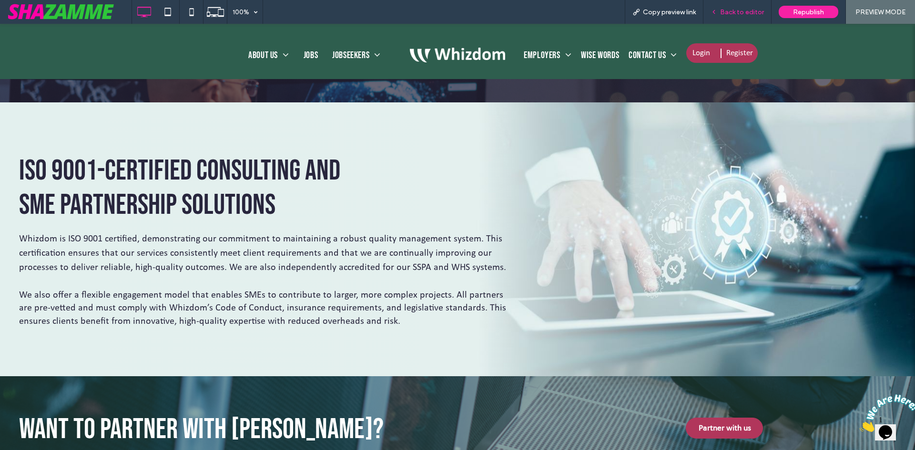
click at [742, 13] on span "Back to editor" at bounding box center [742, 12] width 44 height 8
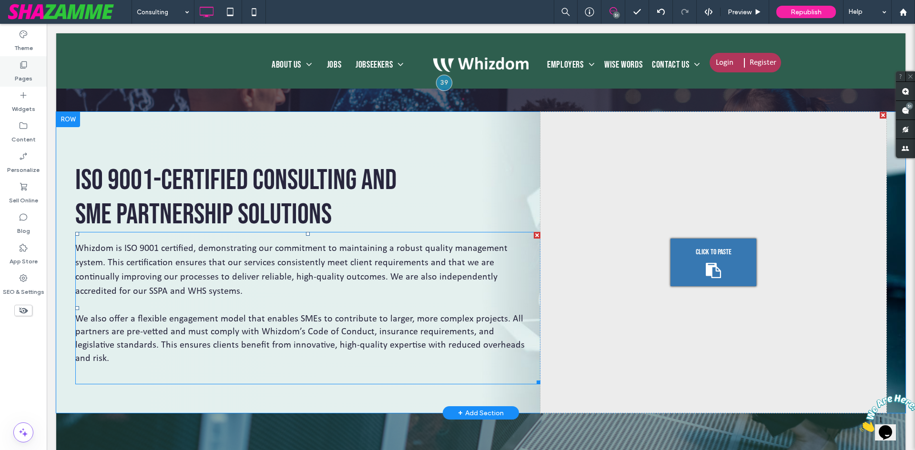
click at [29, 74] on label "Pages" at bounding box center [24, 76] width 18 height 13
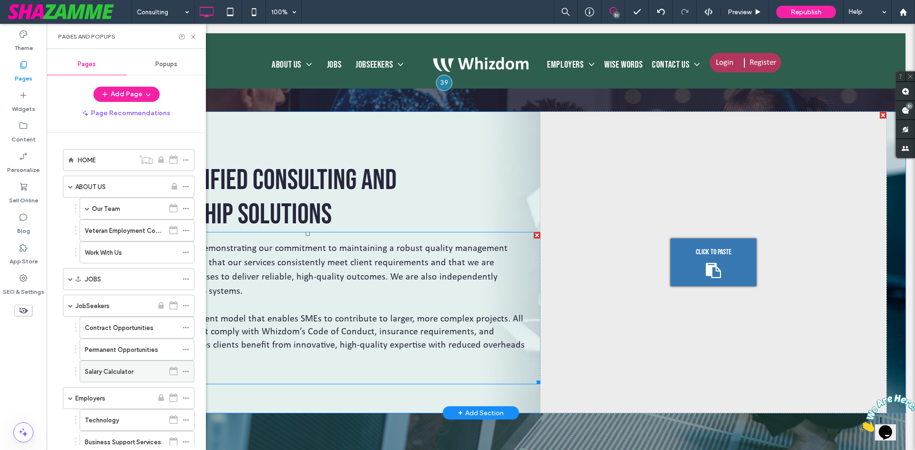
scroll to position [143, 0]
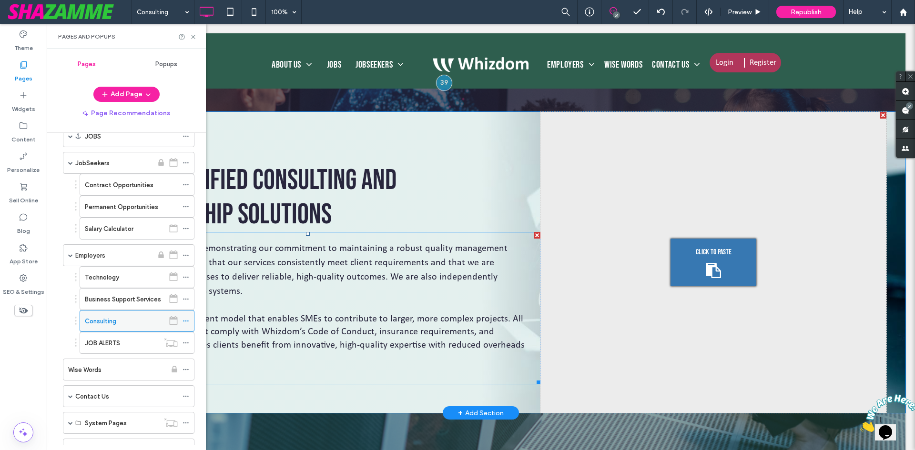
click at [187, 315] on span at bounding box center [185, 321] width 7 height 14
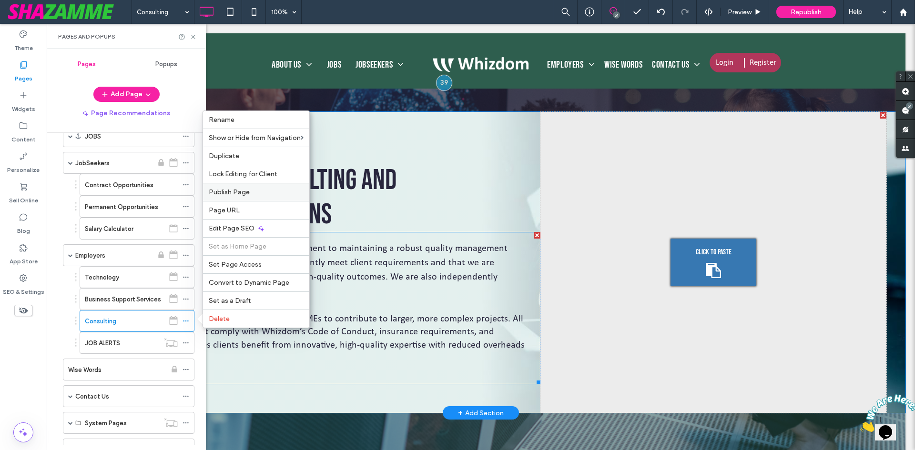
click at [226, 193] on span "Publish Page" at bounding box center [229, 192] width 41 height 8
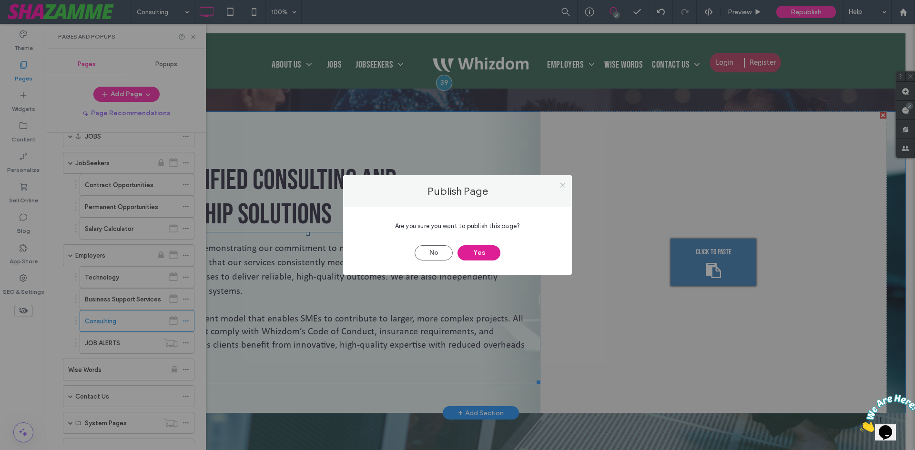
click at [471, 247] on button "Yes" at bounding box center [478, 252] width 43 height 15
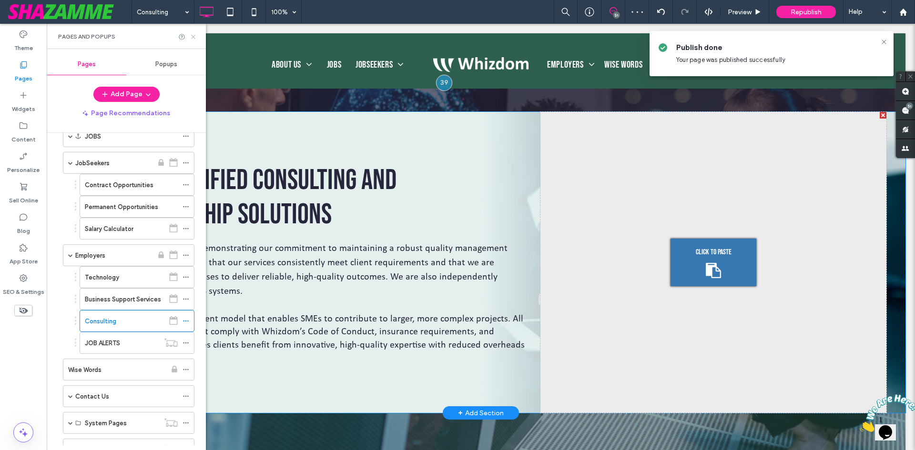
click at [192, 36] on use at bounding box center [193, 37] width 4 height 4
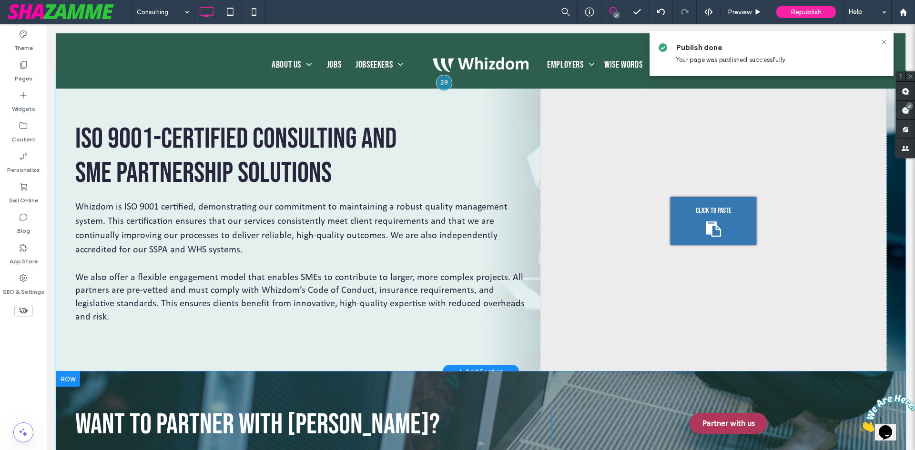
scroll to position [1256, 0]
